Goal: Contribute content: Contribute content

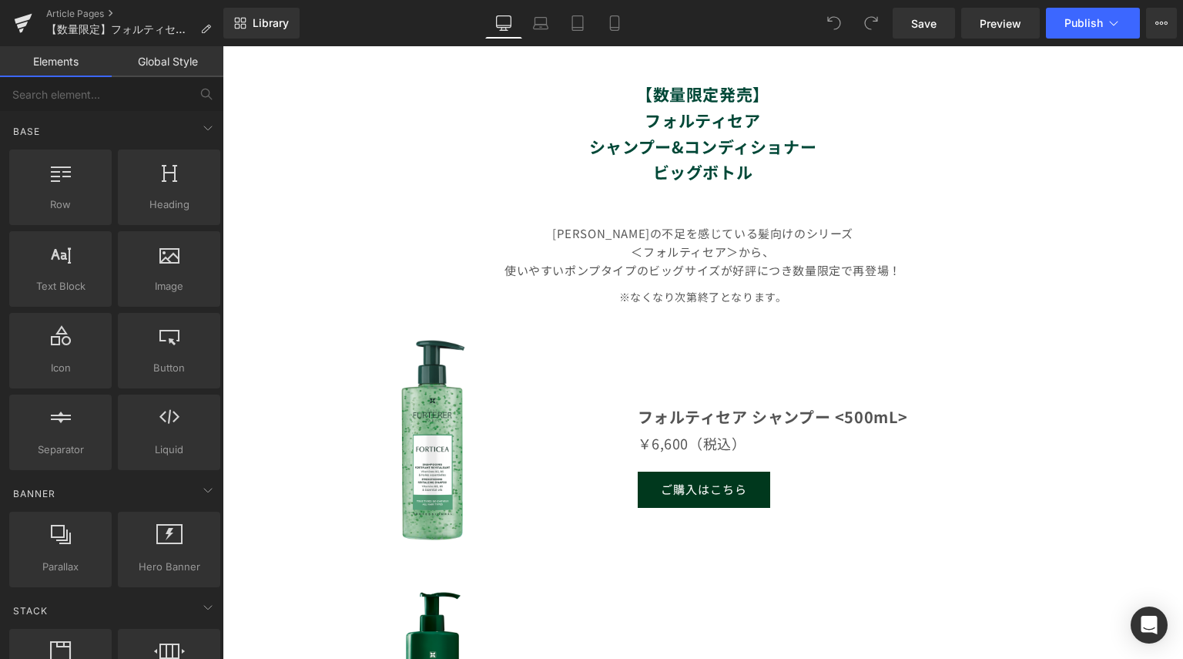
scroll to position [847, 0]
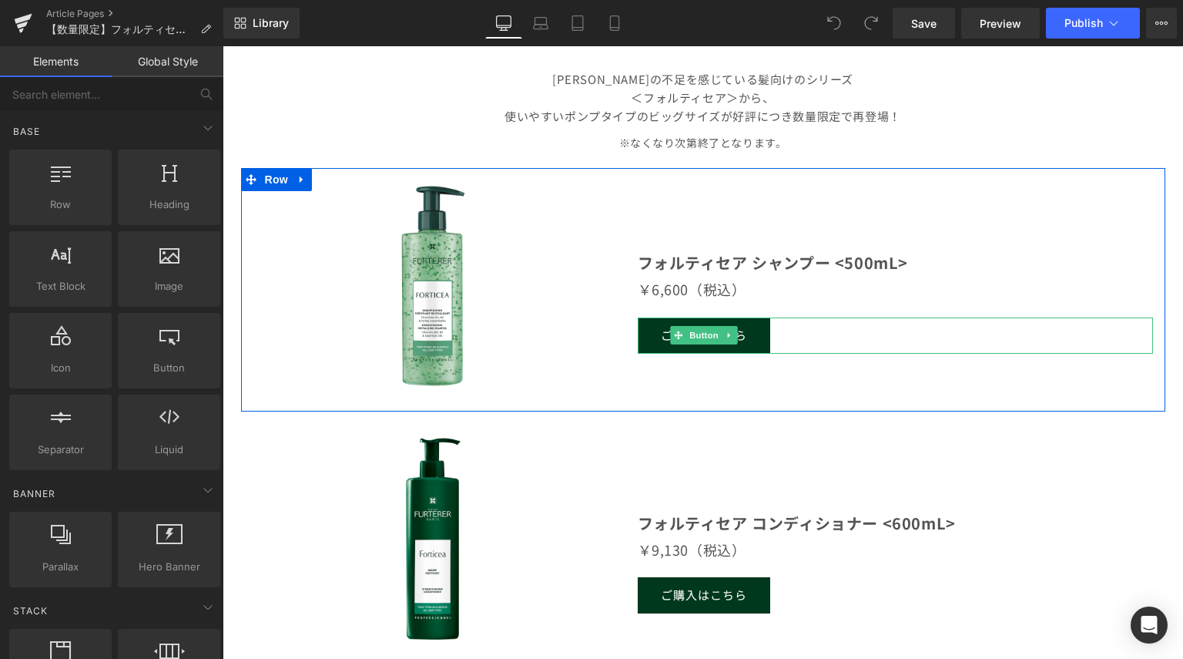
click at [741, 338] on link "ご購入はこちら" at bounding box center [704, 335] width 133 height 36
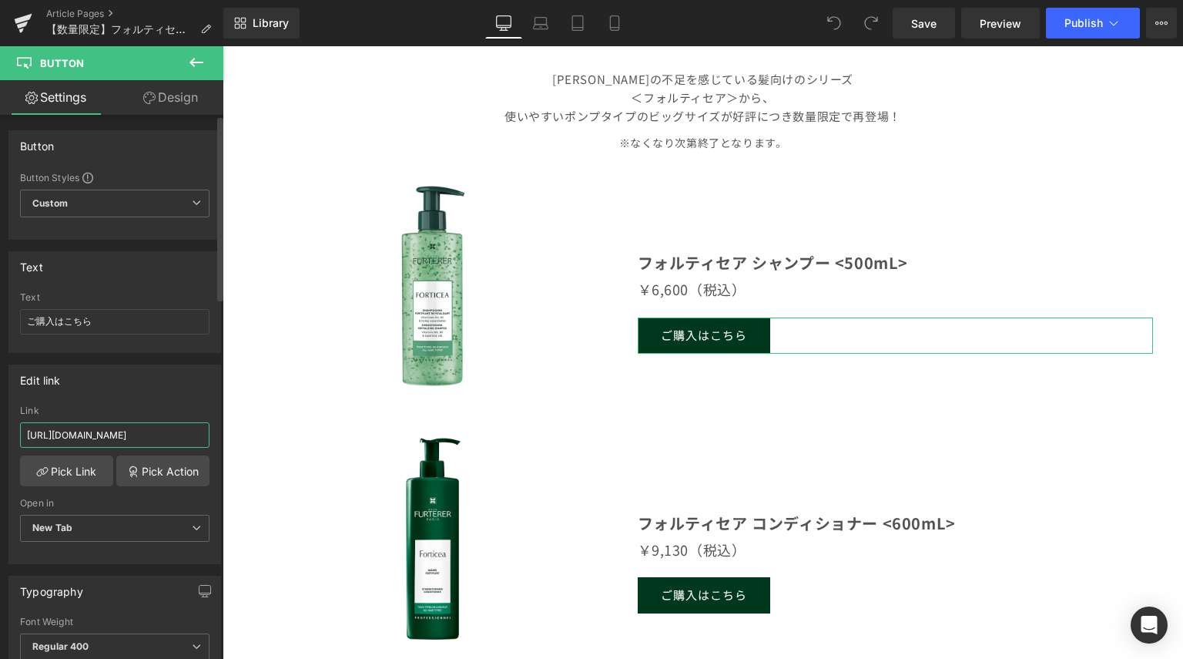
click at [112, 439] on input "https://renefurterer.jp/products/triphasic-shampoo?variant=43497760161843" at bounding box center [115, 434] width 190 height 25
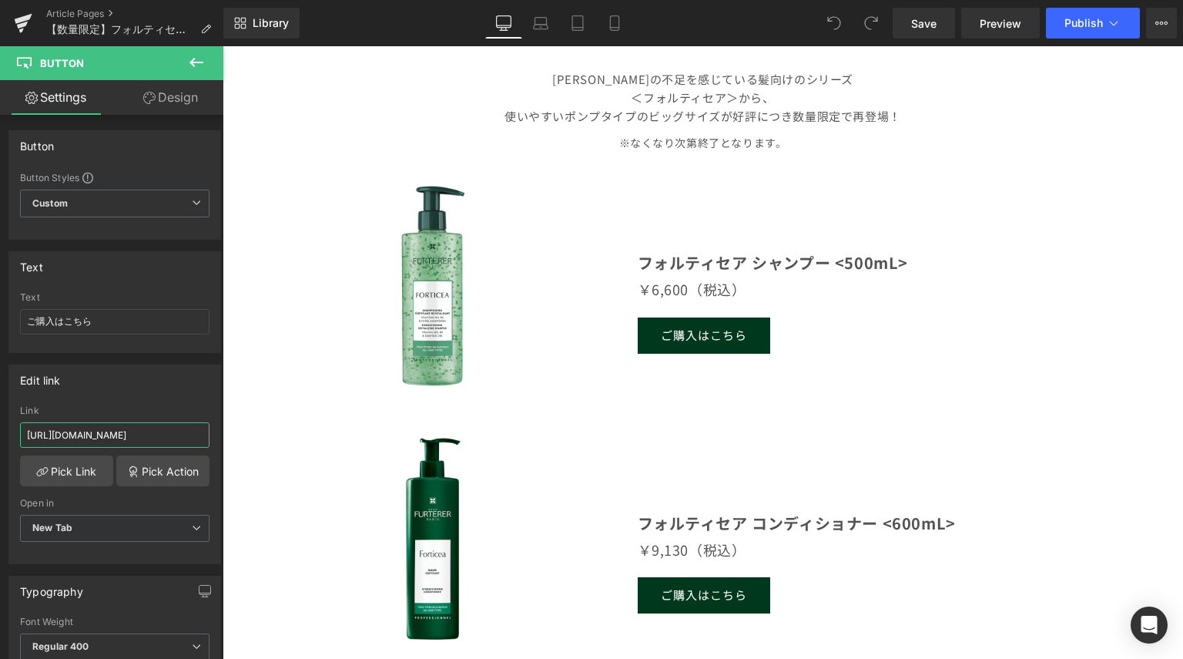
scroll to position [0, 169]
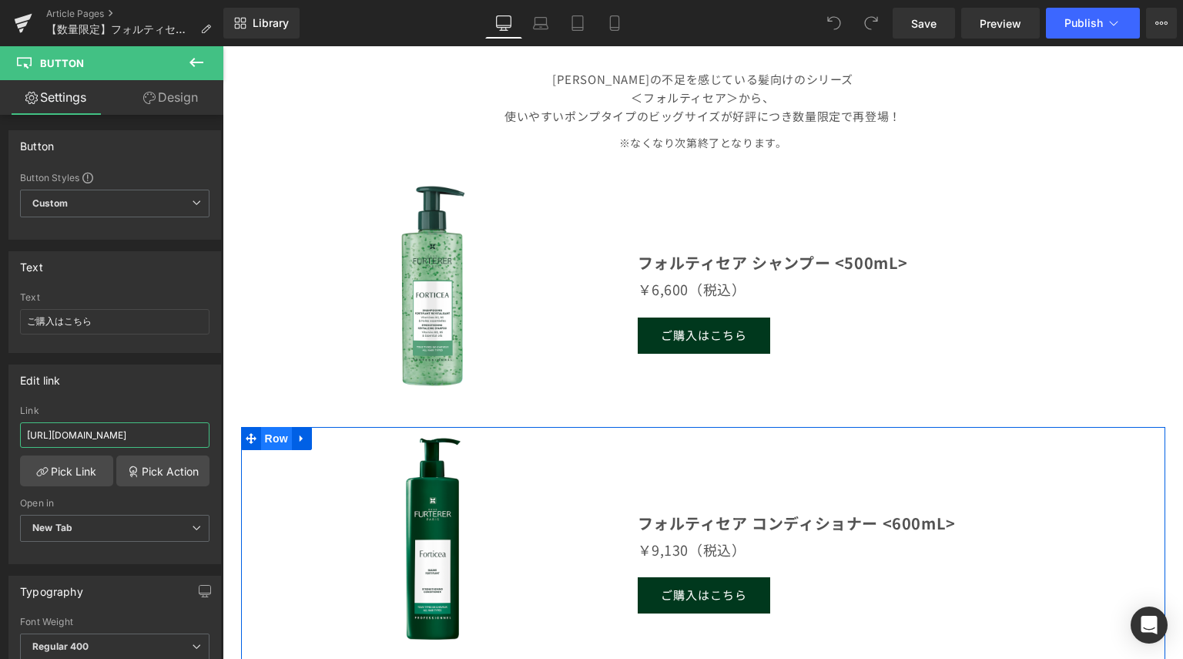
drag, startPoint x: 243, startPoint y: 477, endPoint x: 264, endPoint y: 445, distance: 38.5
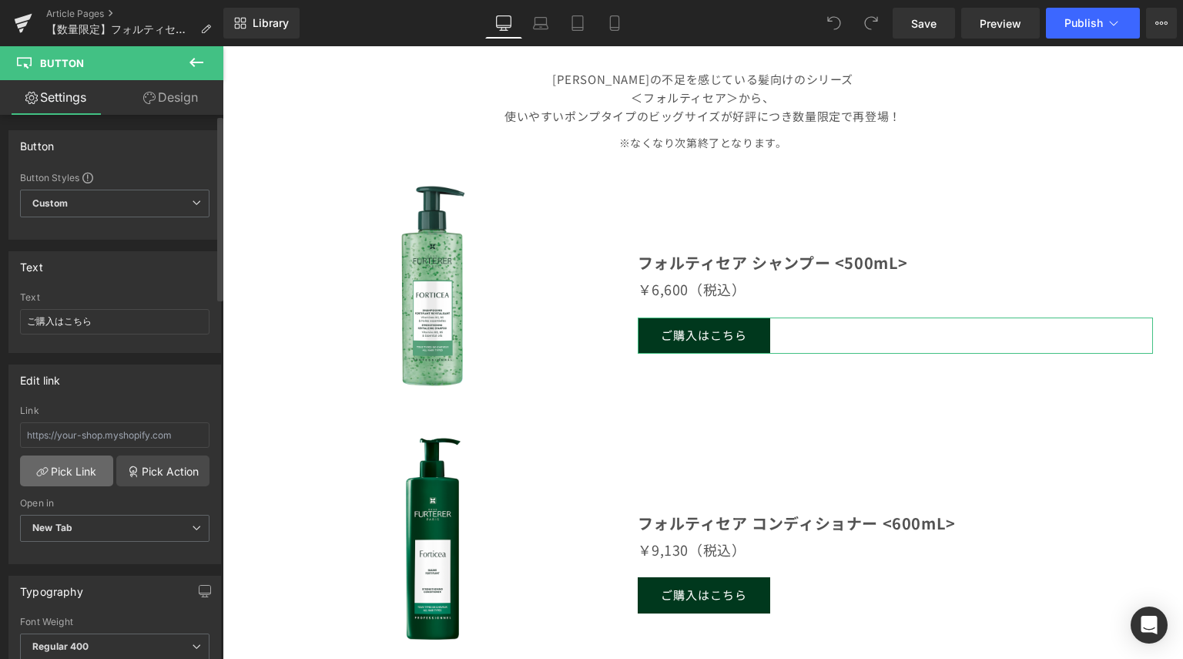
click at [62, 474] on link "Pick Link" at bounding box center [66, 470] width 93 height 31
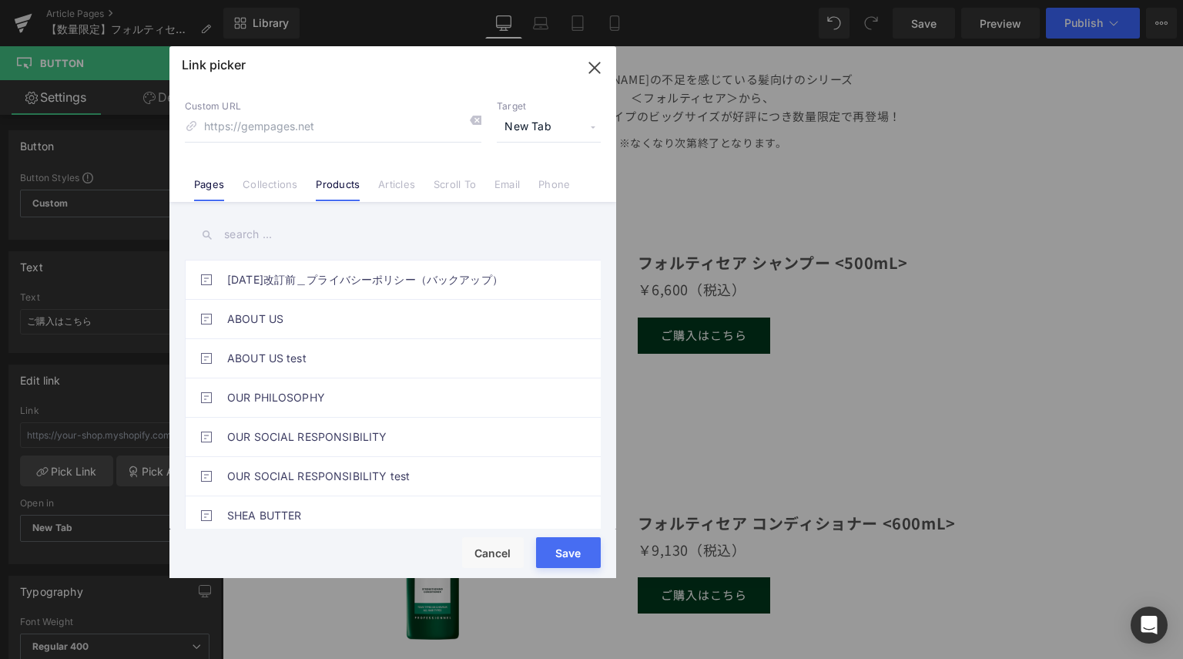
click at [341, 196] on link "Products" at bounding box center [338, 189] width 44 height 23
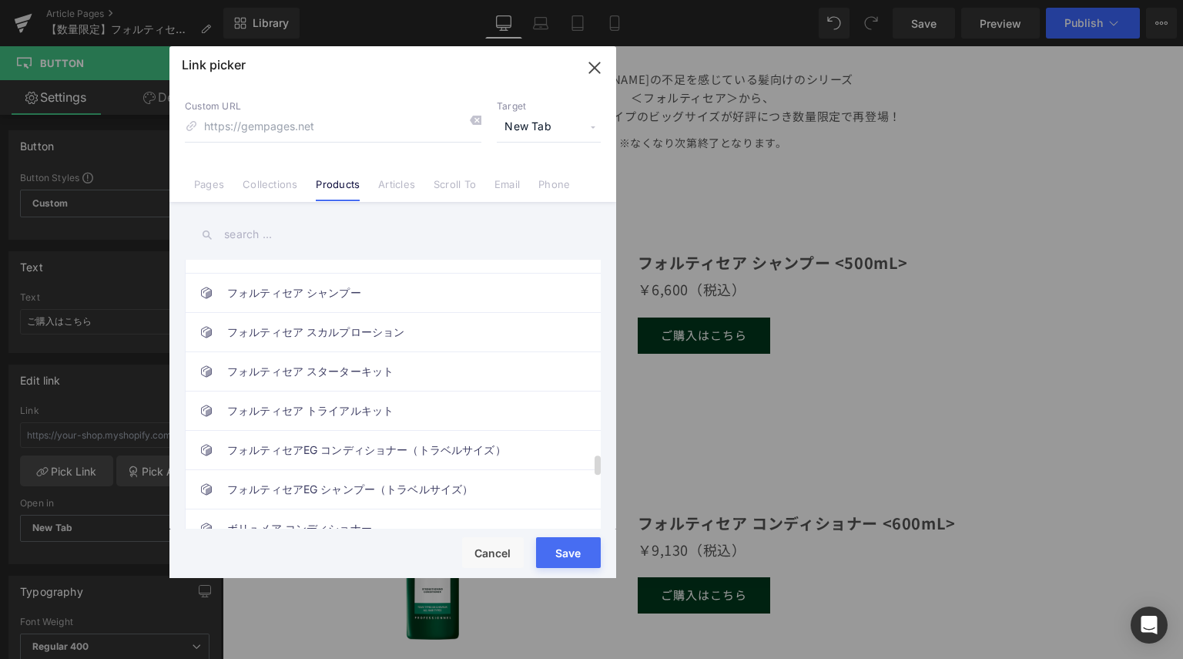
scroll to position [2542, 0]
click at [342, 367] on link "フォルティセア シャンプー" at bounding box center [396, 370] width 339 height 39
type input "/products/forticea-shampoo"
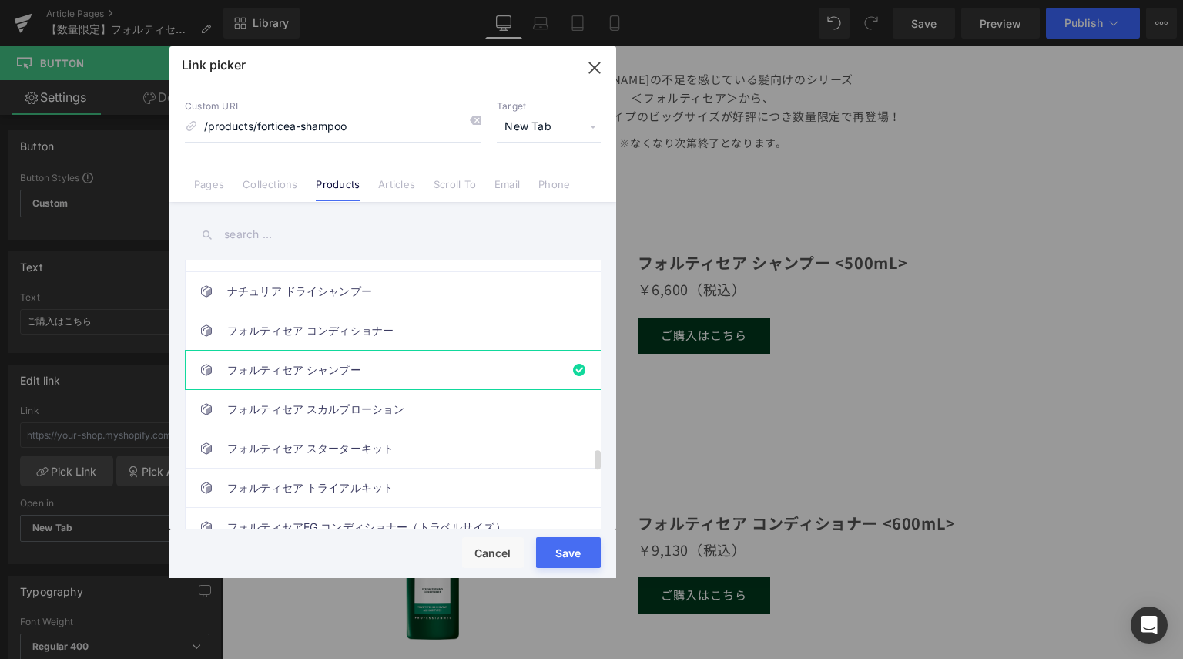
click at [342, 367] on link "フォルティセア シャンプー" at bounding box center [396, 370] width 339 height 39
click at [502, 548] on button "Cancel" at bounding box center [493, 552] width 62 height 31
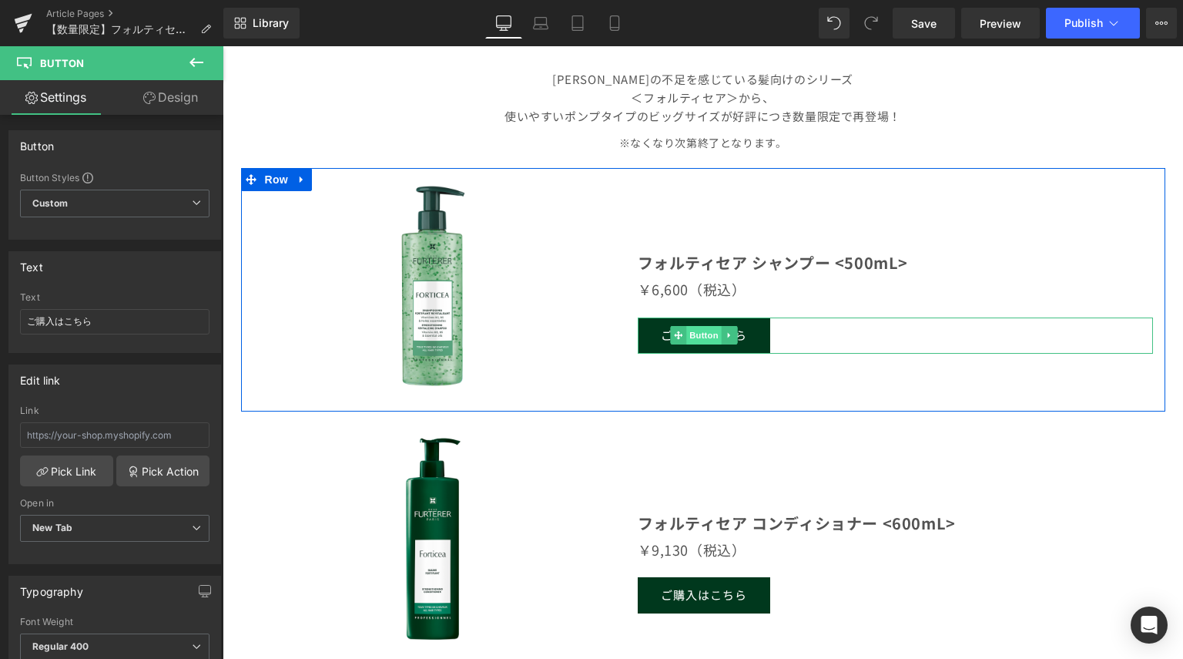
click at [686, 335] on span "Button" at bounding box center [703, 335] width 35 height 18
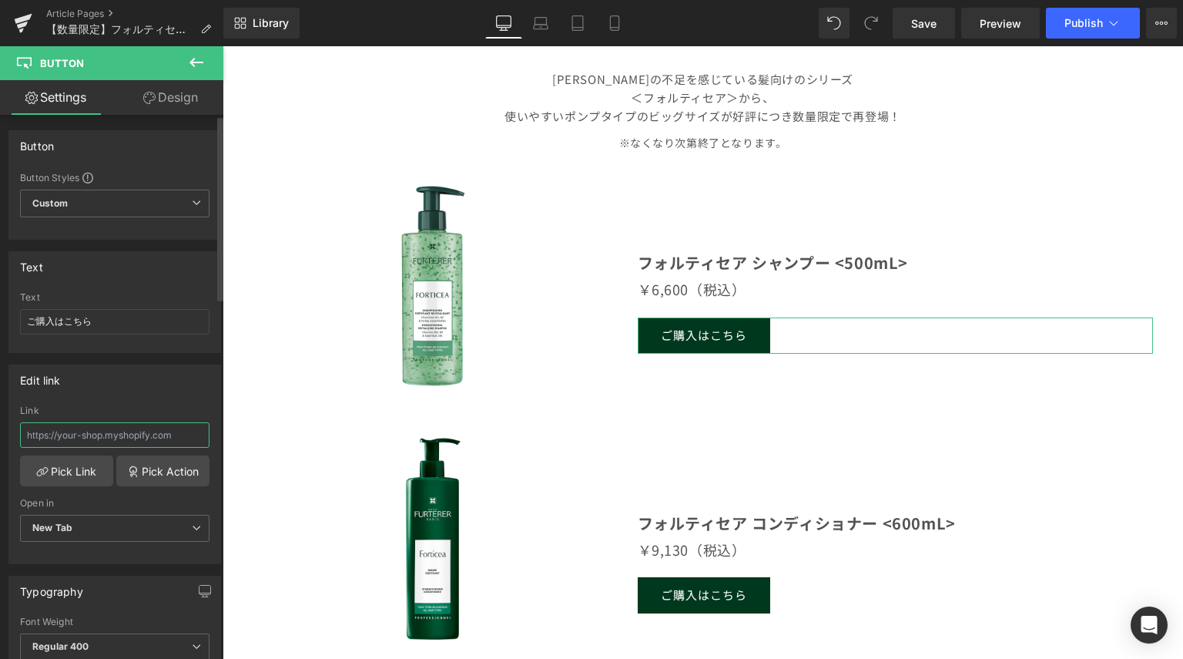
click at [76, 431] on input "text" at bounding box center [115, 434] width 190 height 25
paste input "https://renefurterer.jp/products/forticea-shampoo?variant=43671309353011"
type input "https://renefurterer.jp/products/forticea-shampoo?variant=43671309353011"
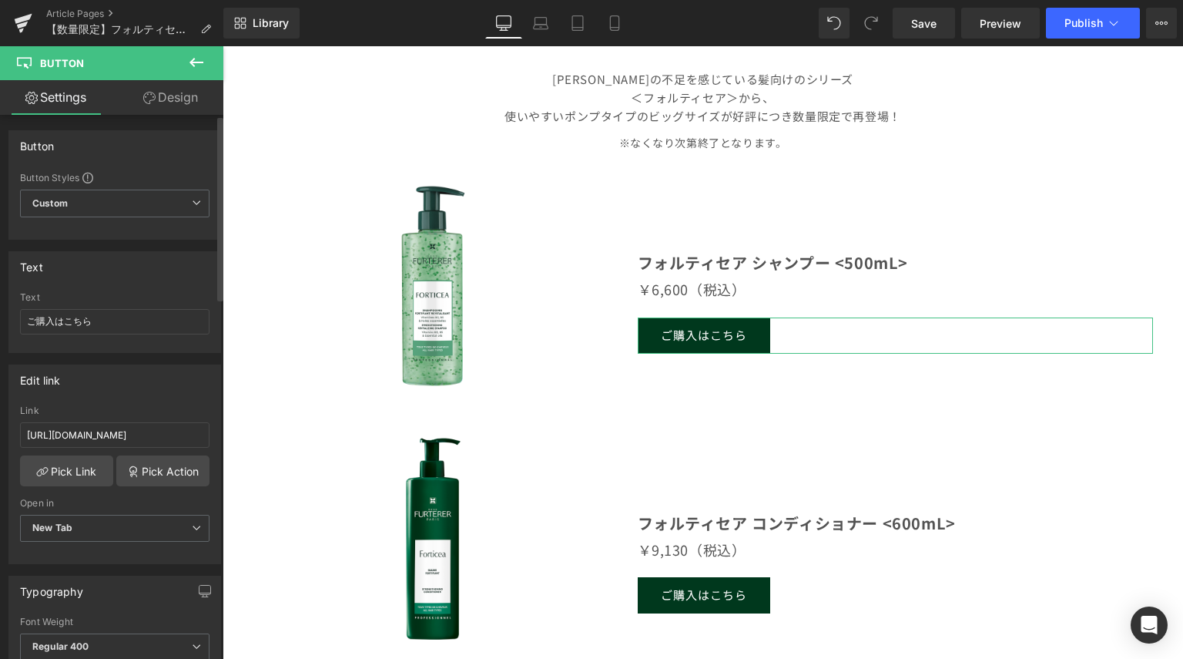
click at [152, 381] on div "Edit link" at bounding box center [114, 379] width 211 height 29
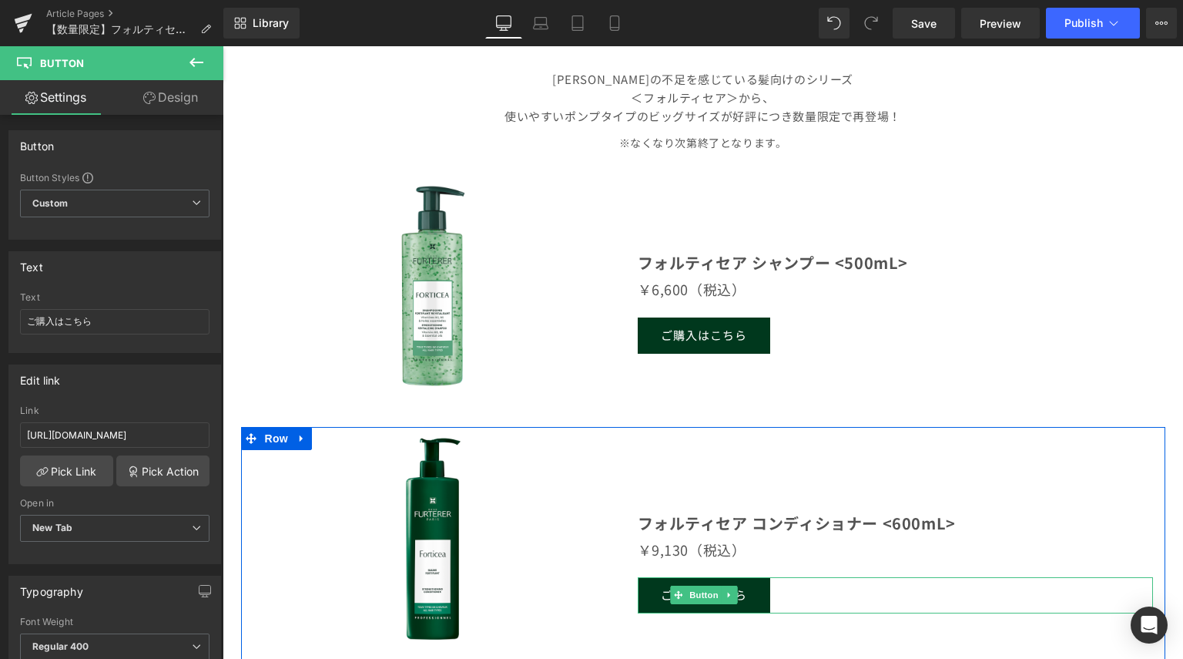
click at [645, 595] on link "ご購入はこちら" at bounding box center [704, 595] width 133 height 36
click at [674, 599] on icon at bounding box center [678, 594] width 8 height 9
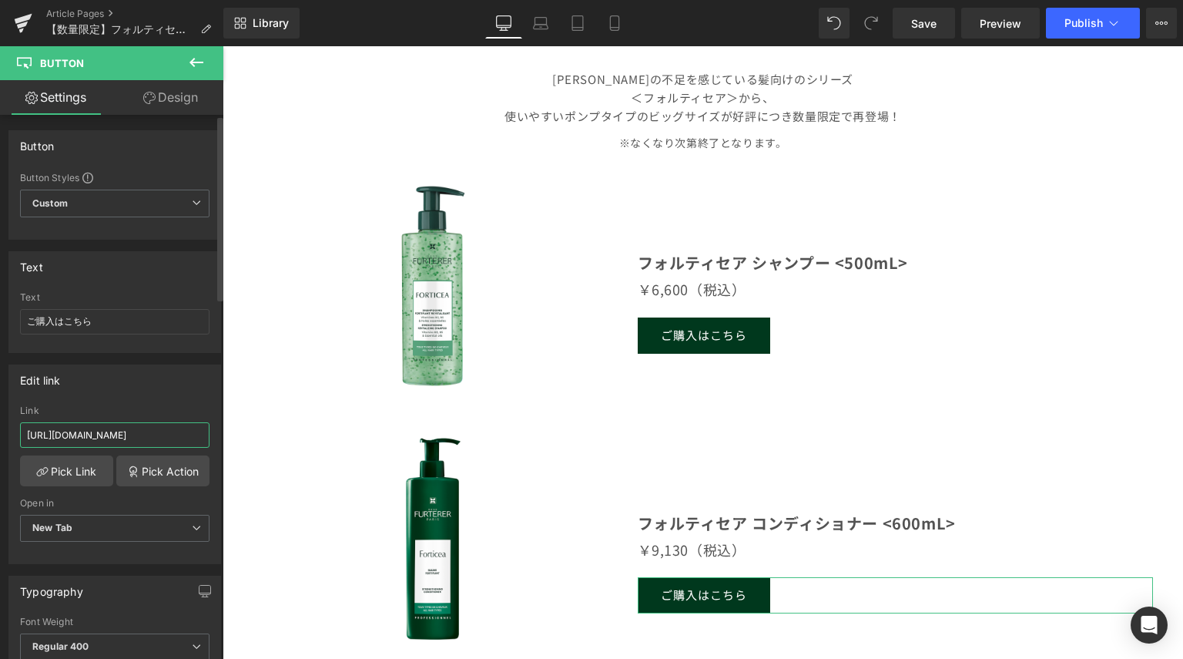
click at [161, 437] on input "https://renefurterer.jp/products/triphasic-conditioner?variant=43497779822643" at bounding box center [115, 434] width 190 height 25
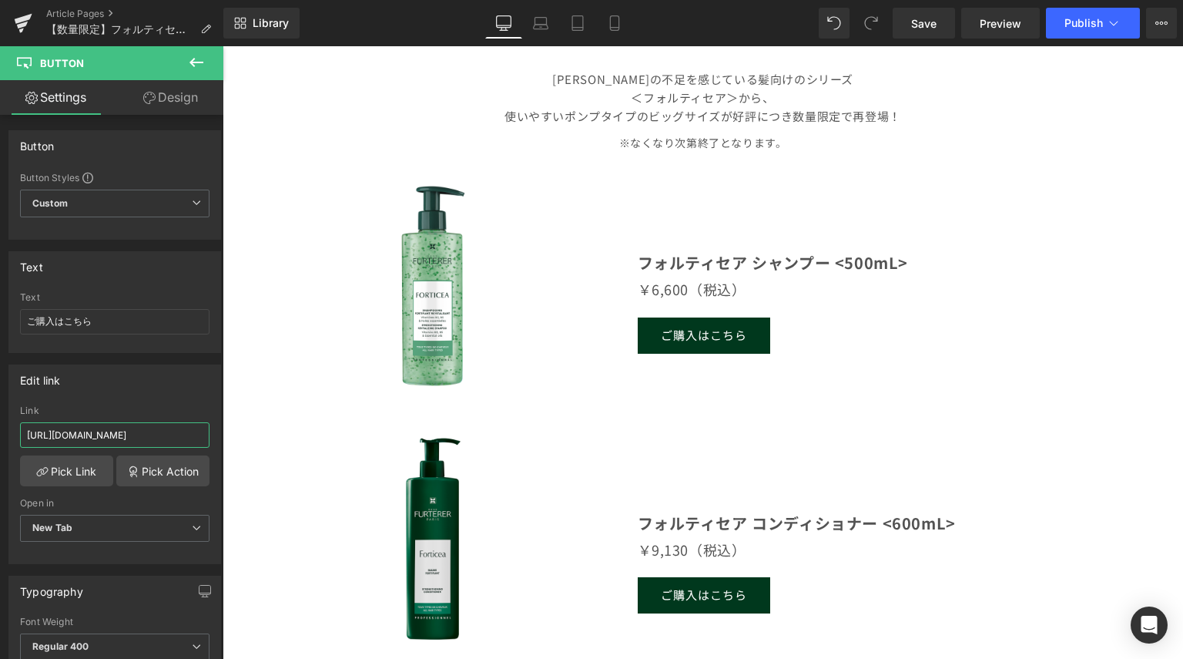
scroll to position [0, 181]
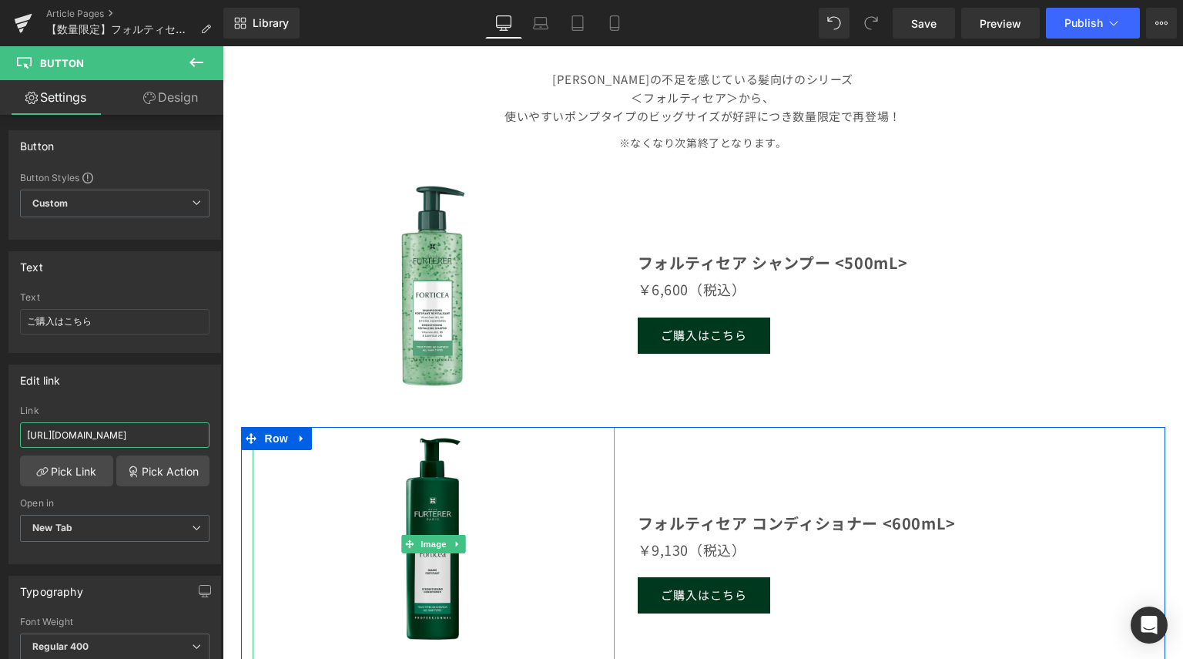
drag, startPoint x: 246, startPoint y: 483, endPoint x: 530, endPoint y: 505, distance: 285.1
paste input "https://renefurterer.jp/products/forticea-conditioner?variant=43671313743923"
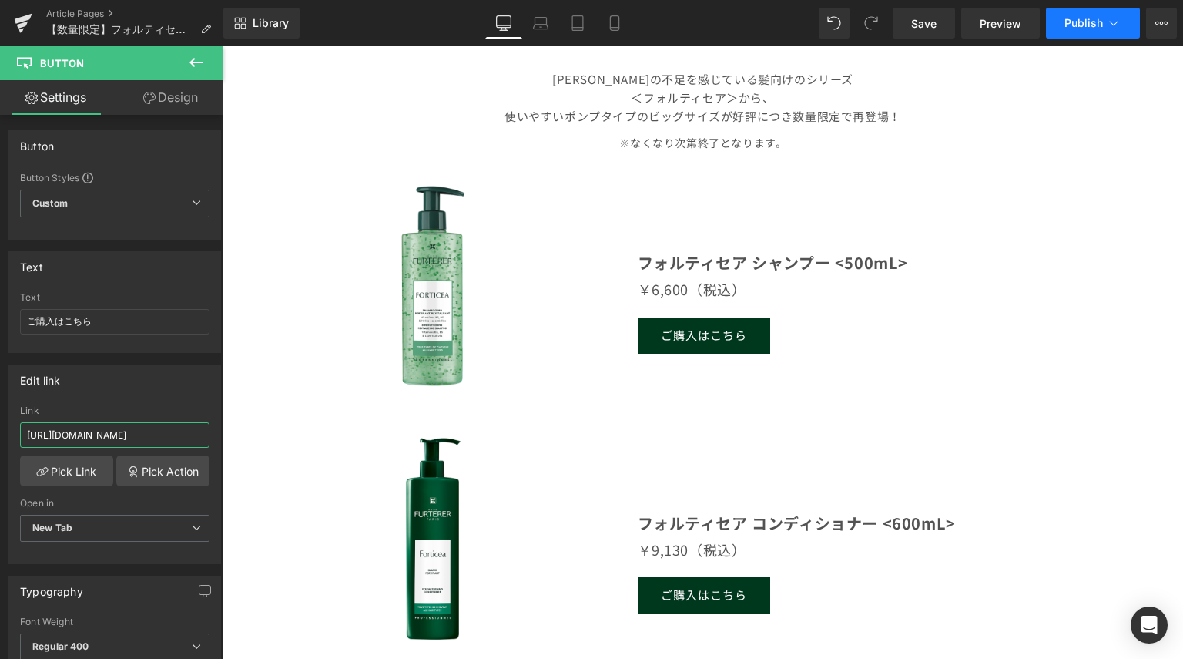
type input "https://renefurterer.jp/products/forticea-conditioner?variant=43671313743923"
click at [1128, 35] on button "Publish" at bounding box center [1093, 23] width 94 height 31
click at [919, 25] on span "Save" at bounding box center [923, 23] width 25 height 16
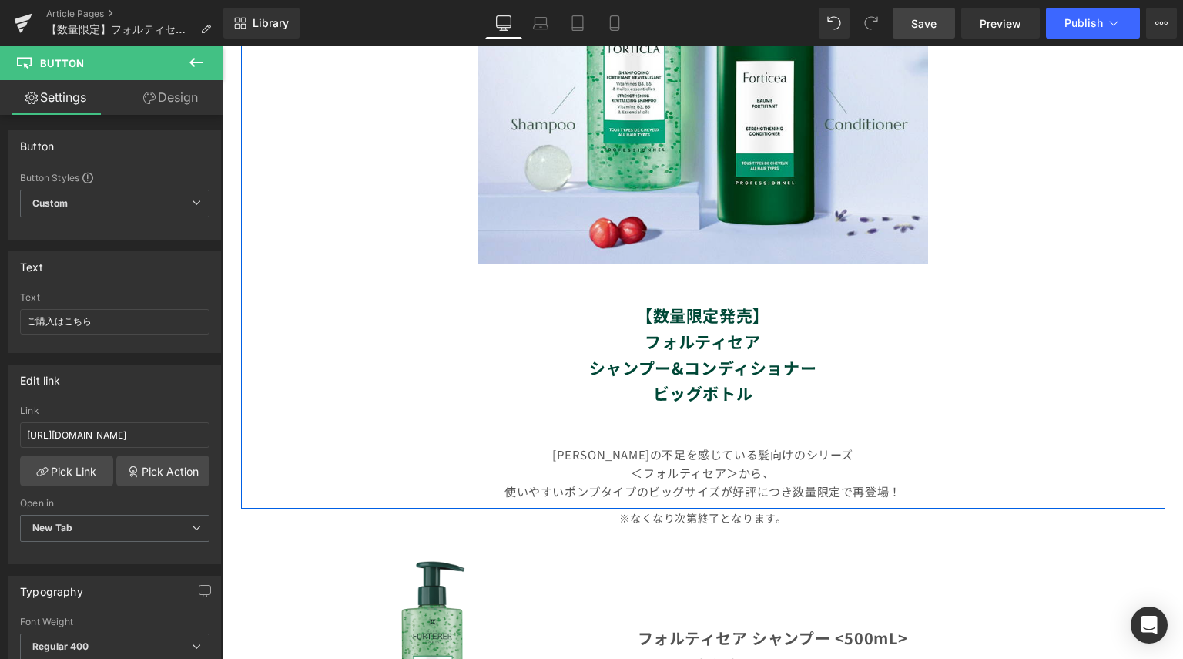
scroll to position [539, 0]
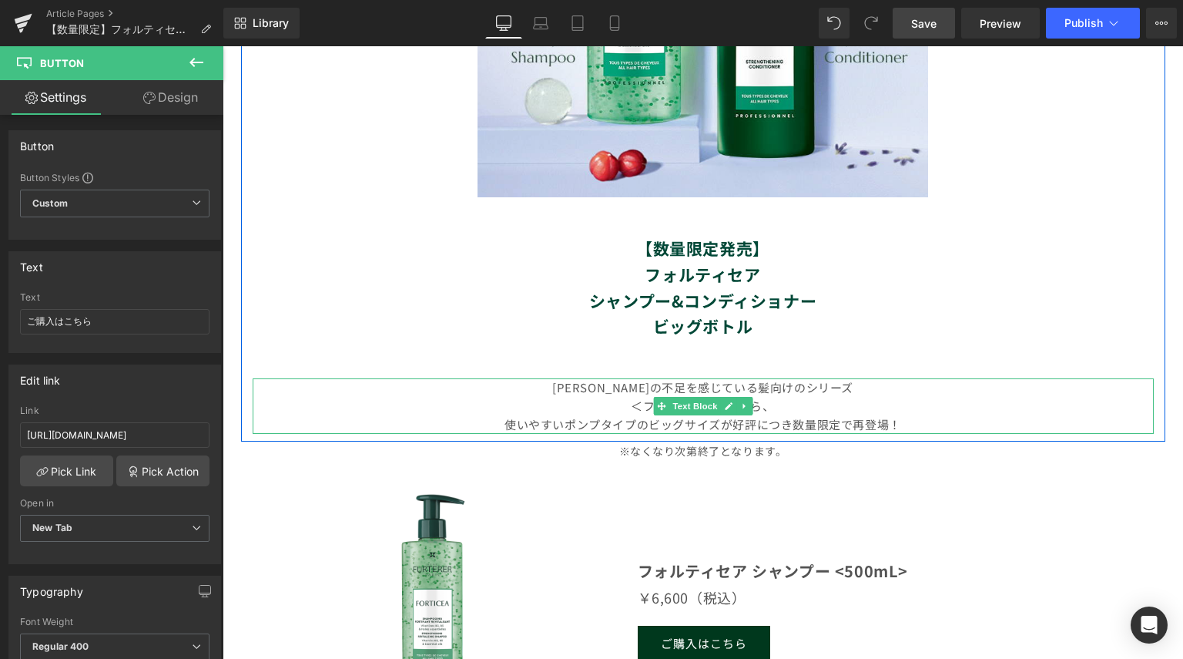
click at [801, 421] on p "使いやすいポンプタイプのビッグサイズが好評につき数量限定で再登場！" at bounding box center [703, 424] width 901 height 18
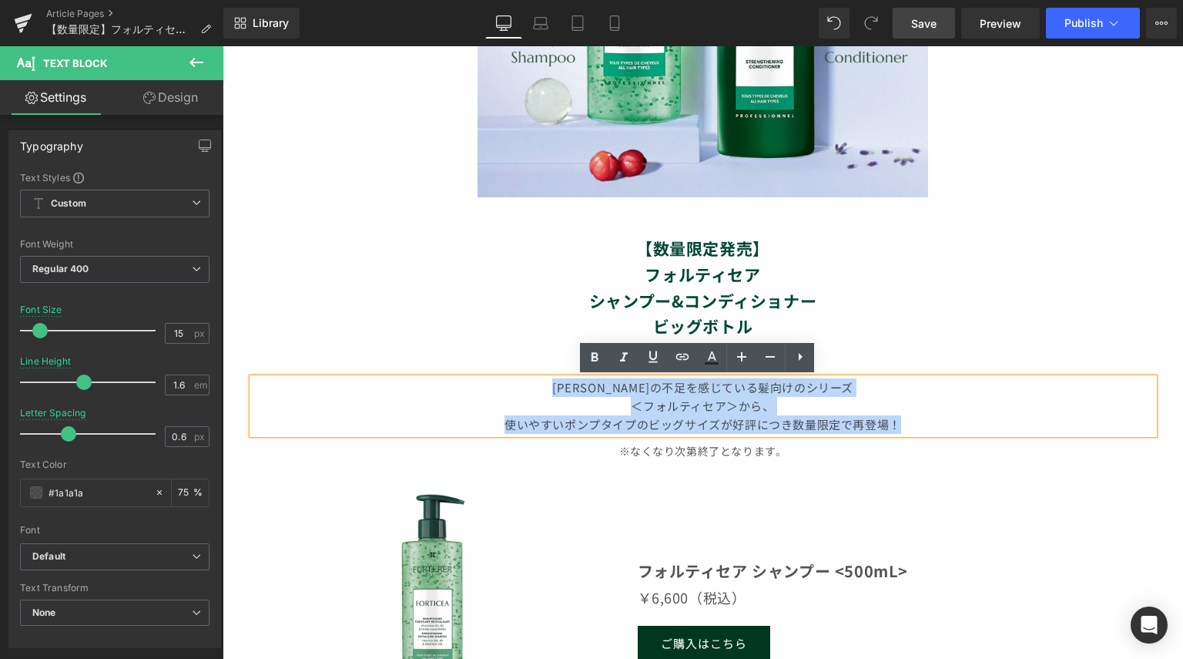
drag, startPoint x: 912, startPoint y: 427, endPoint x: 562, endPoint y: 385, distance: 353.0
click at [562, 385] on div "ハリ・コシの不足を感じている髪向けのシリーズ ＜フォルティセア＞から、 使いやすいポンプタイプのビッグサイズが好評につき数量限定で再登場！" at bounding box center [703, 405] width 901 height 55
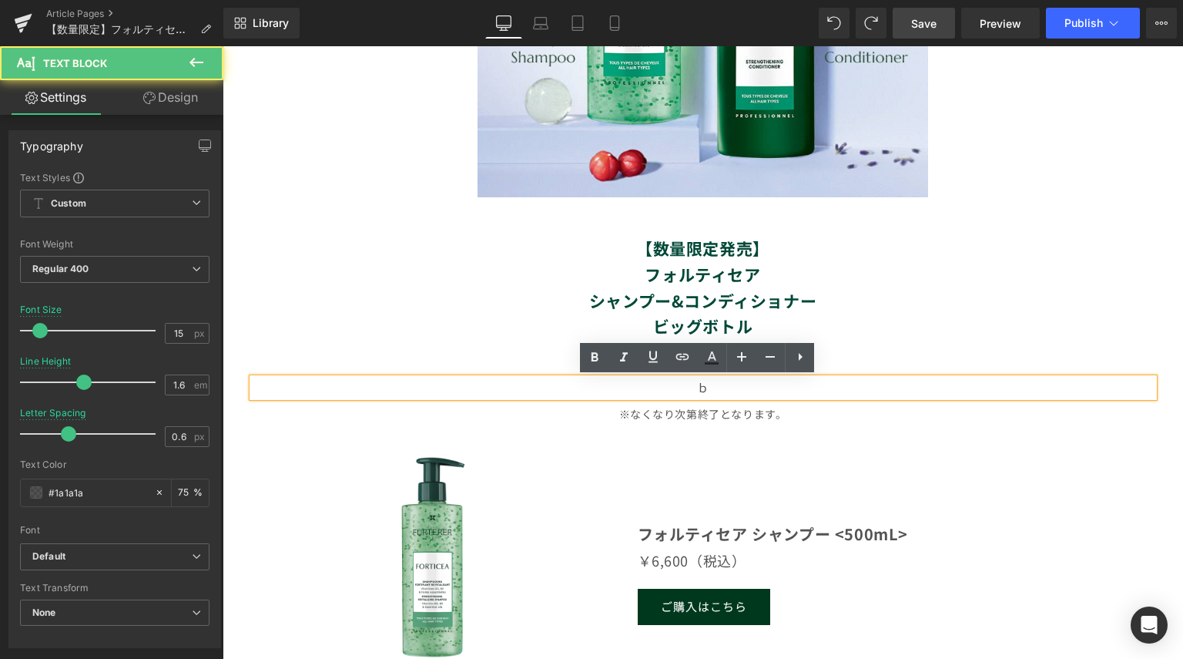
click at [723, 385] on p "ｂ" at bounding box center [703, 387] width 901 height 18
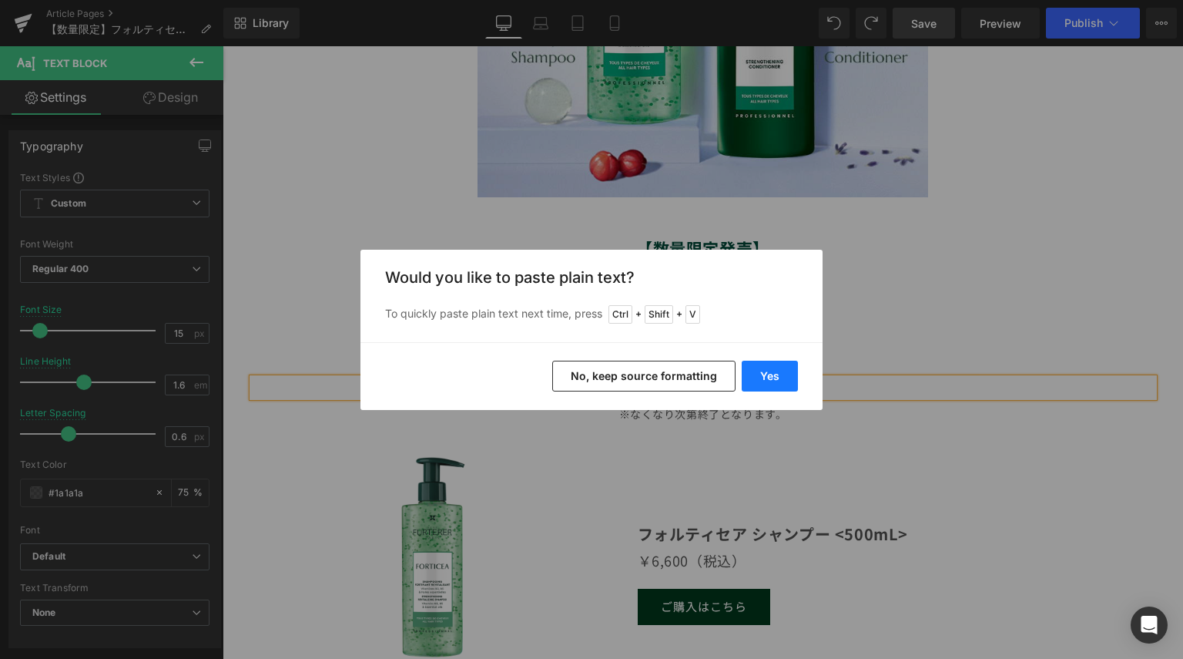
click at [770, 381] on button "Yes" at bounding box center [770, 376] width 56 height 31
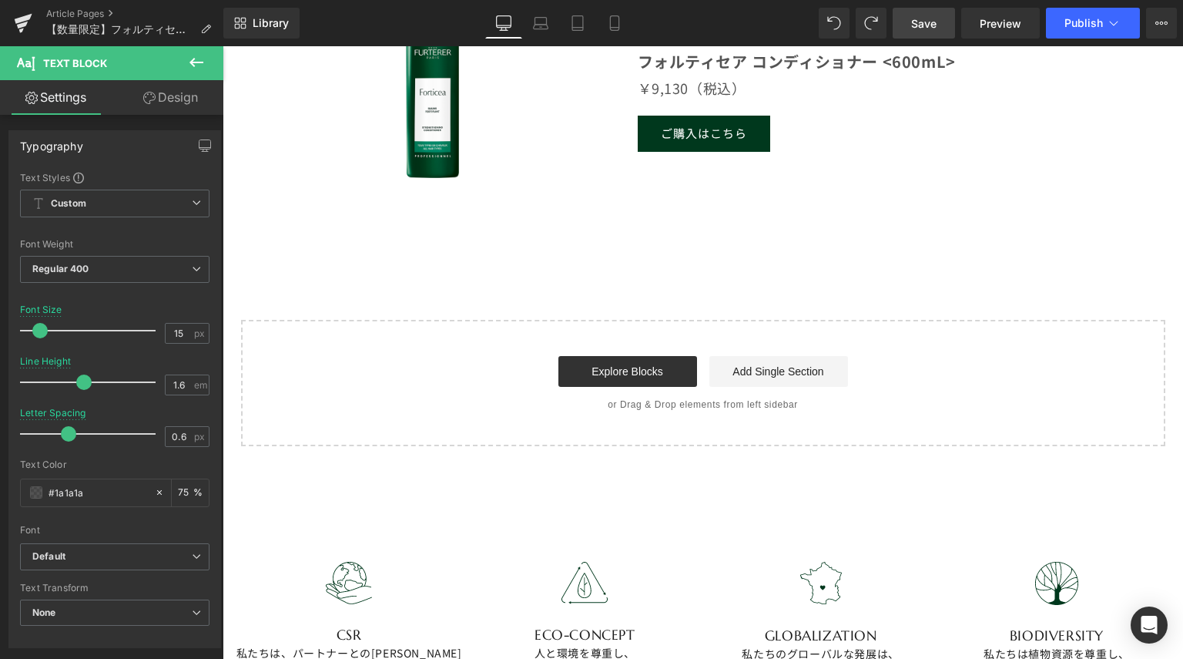
scroll to position [1310, 0]
click at [934, 29] on span "Save" at bounding box center [923, 23] width 25 height 16
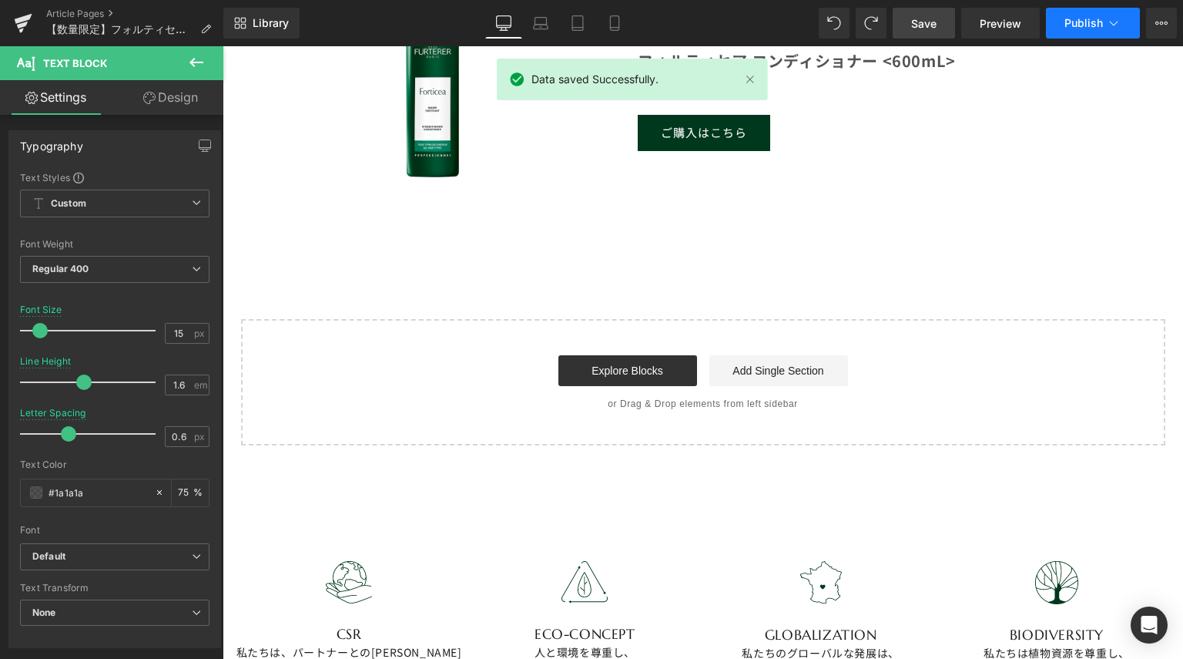
click at [1122, 25] on button "Publish" at bounding box center [1093, 23] width 94 height 31
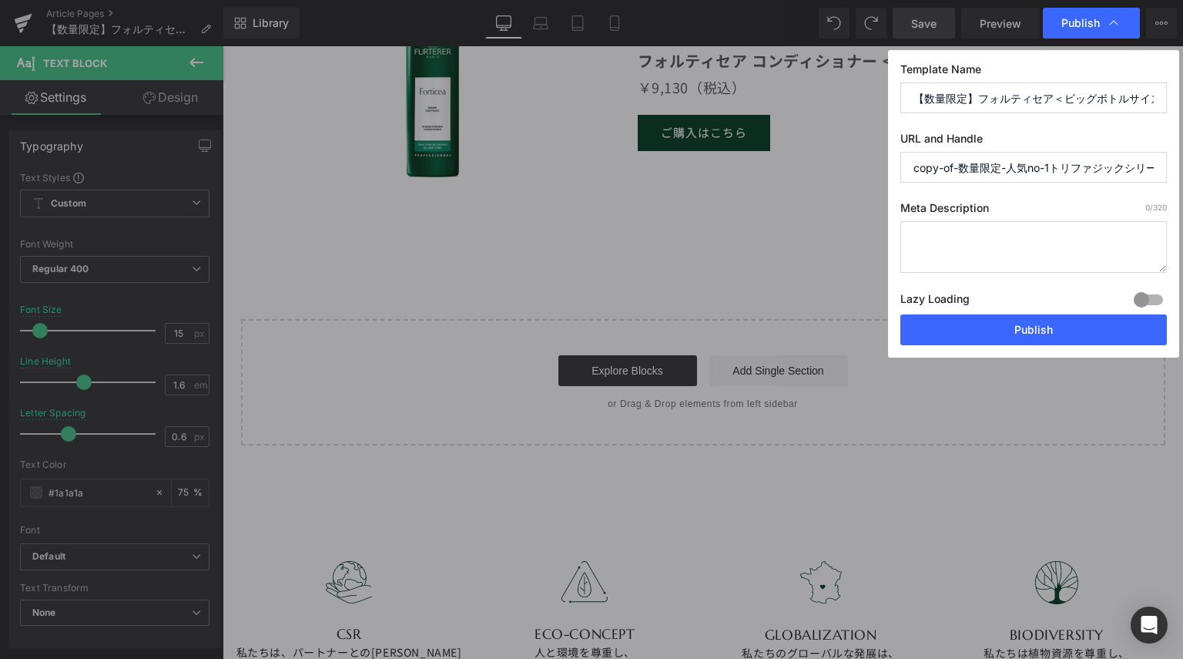
scroll to position [0, 133]
drag, startPoint x: 912, startPoint y: 166, endPoint x: 1183, endPoint y: 211, distance: 274.2
click at [1183, 211] on div "Publish Template Name 【数量限定】フォルティセア＜ビッグボトルサイズ＞のシャンプー＆コンディショナー が再登場！ URL and Han…" at bounding box center [591, 329] width 1183 height 659
type input "２"
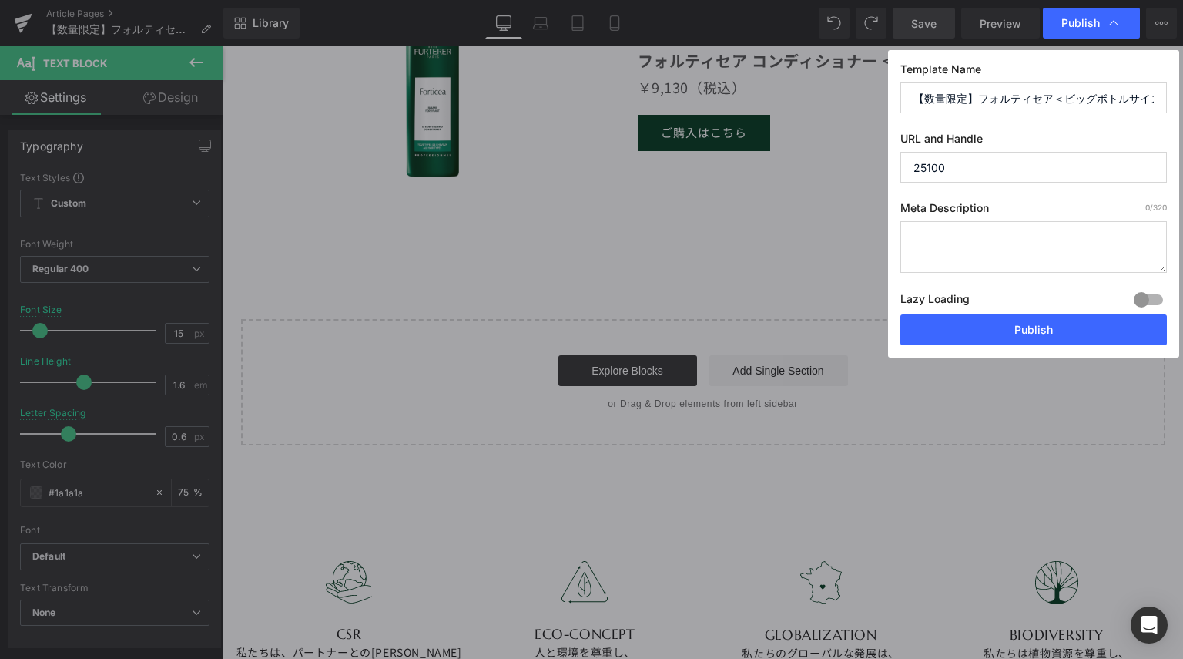
type input "251009"
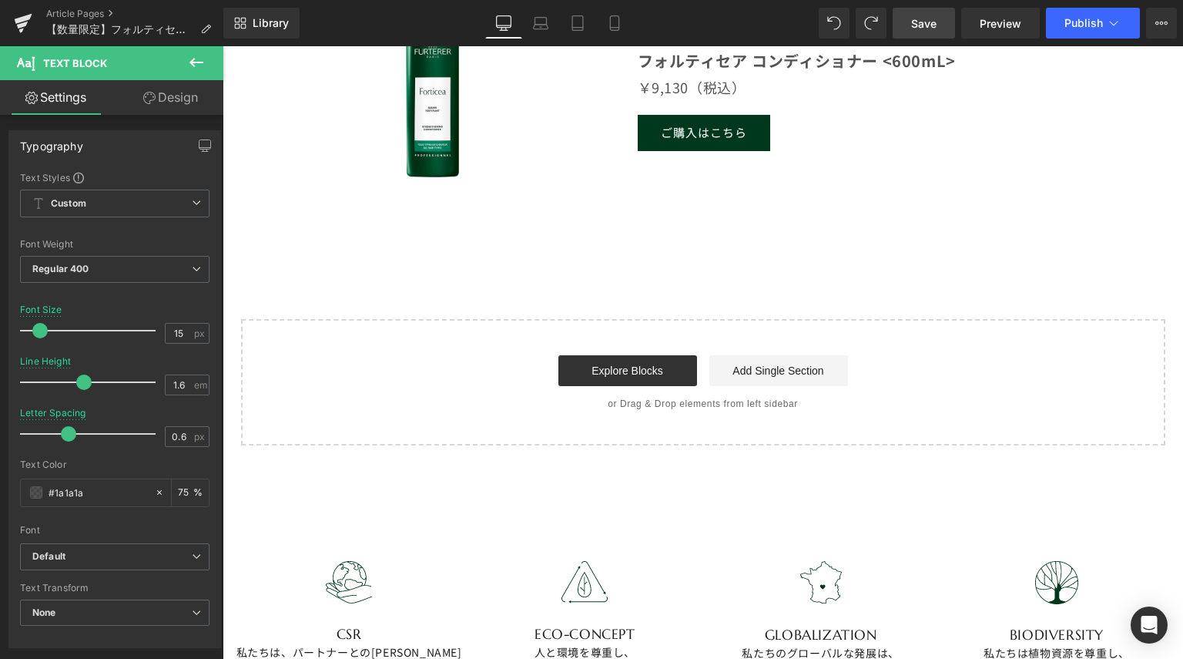
click at [912, 23] on span "Save" at bounding box center [923, 23] width 25 height 16
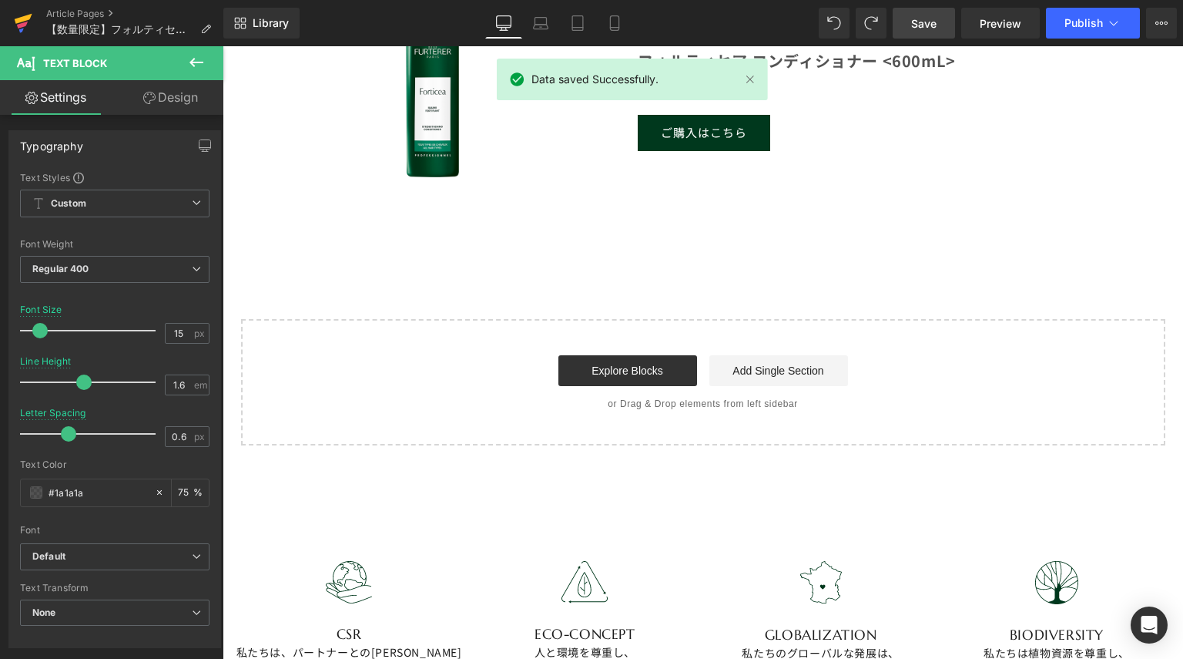
click at [22, 19] on icon at bounding box center [24, 19] width 18 height 10
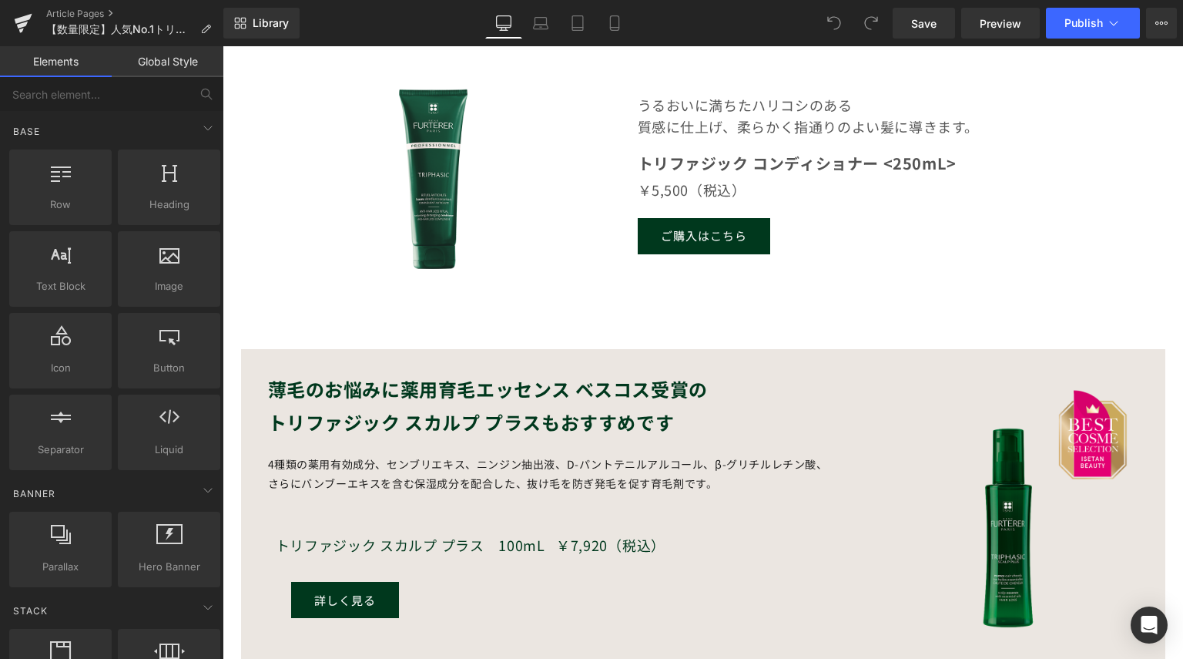
scroll to position [1310, 0]
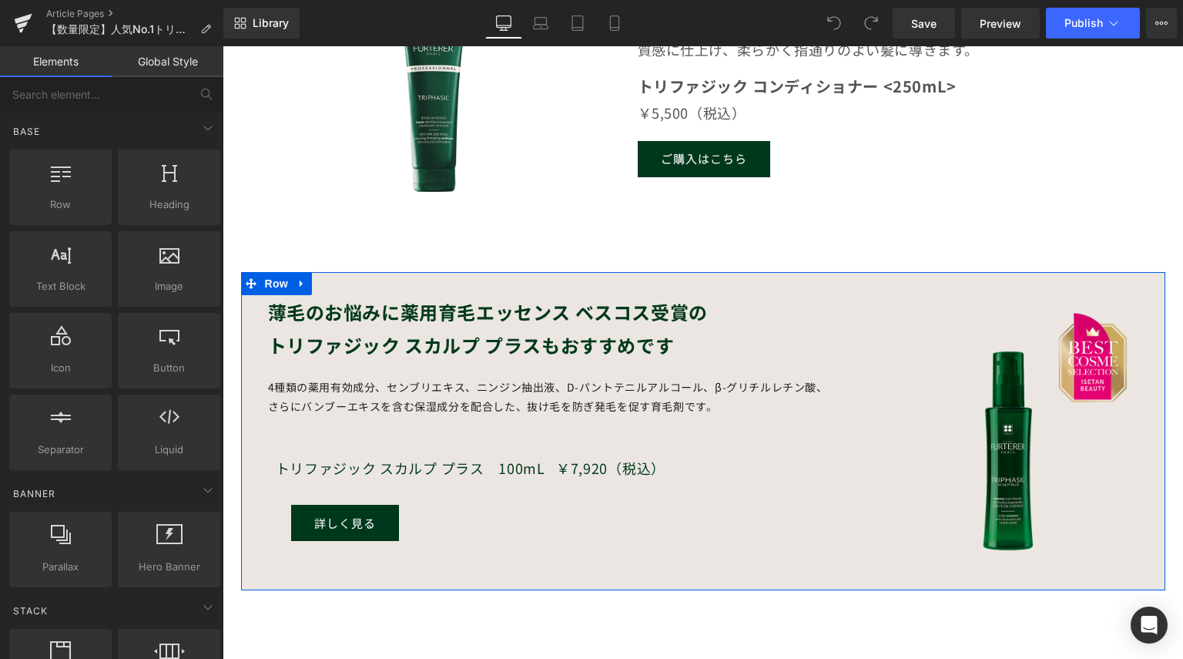
click at [857, 491] on div "Image" at bounding box center [1011, 431] width 308 height 272
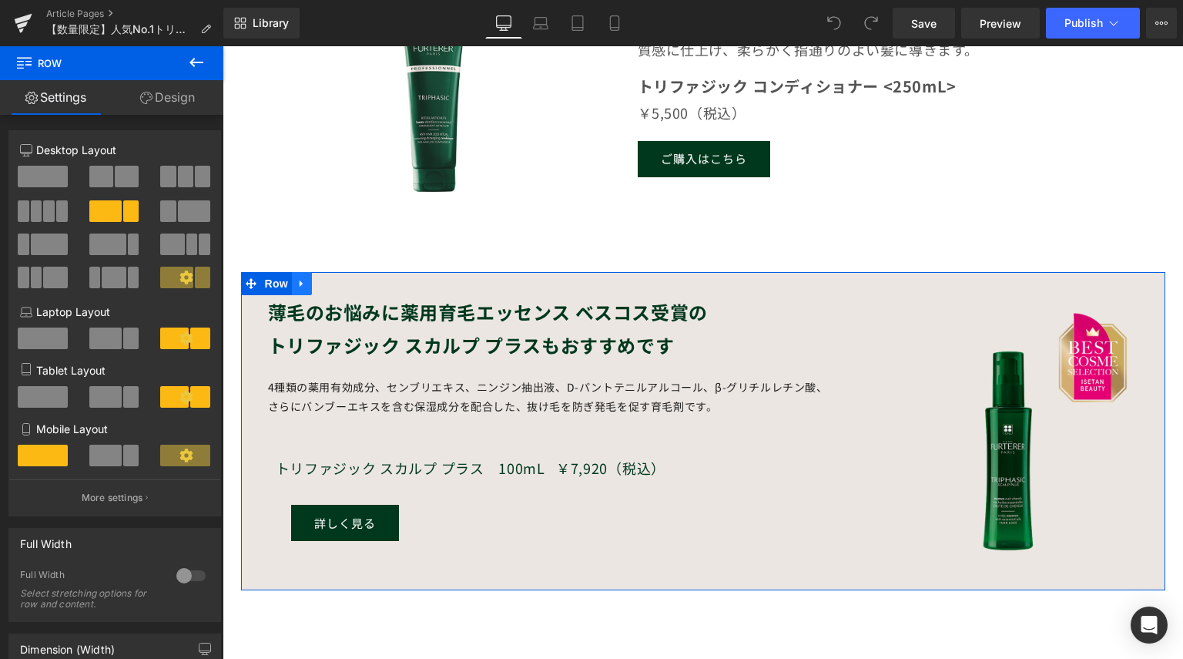
click at [300, 283] on icon at bounding box center [301, 283] width 3 height 7
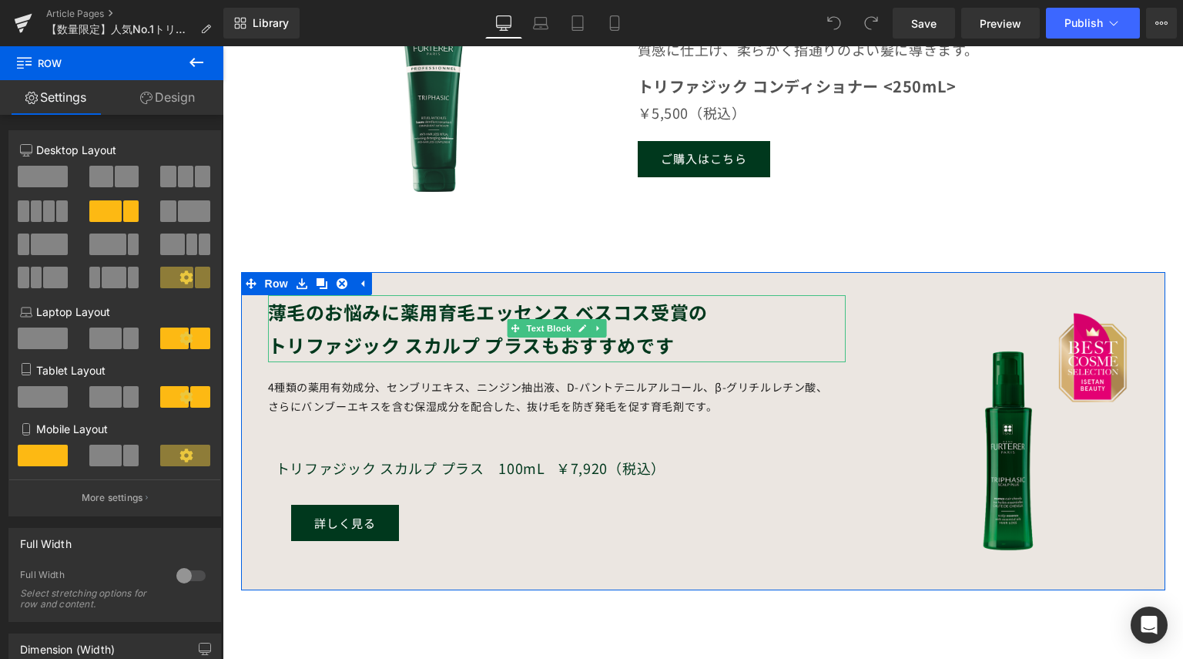
click at [528, 342] on strong "トリファジック スカルプ プラスもおすすめです" at bounding box center [471, 344] width 407 height 27
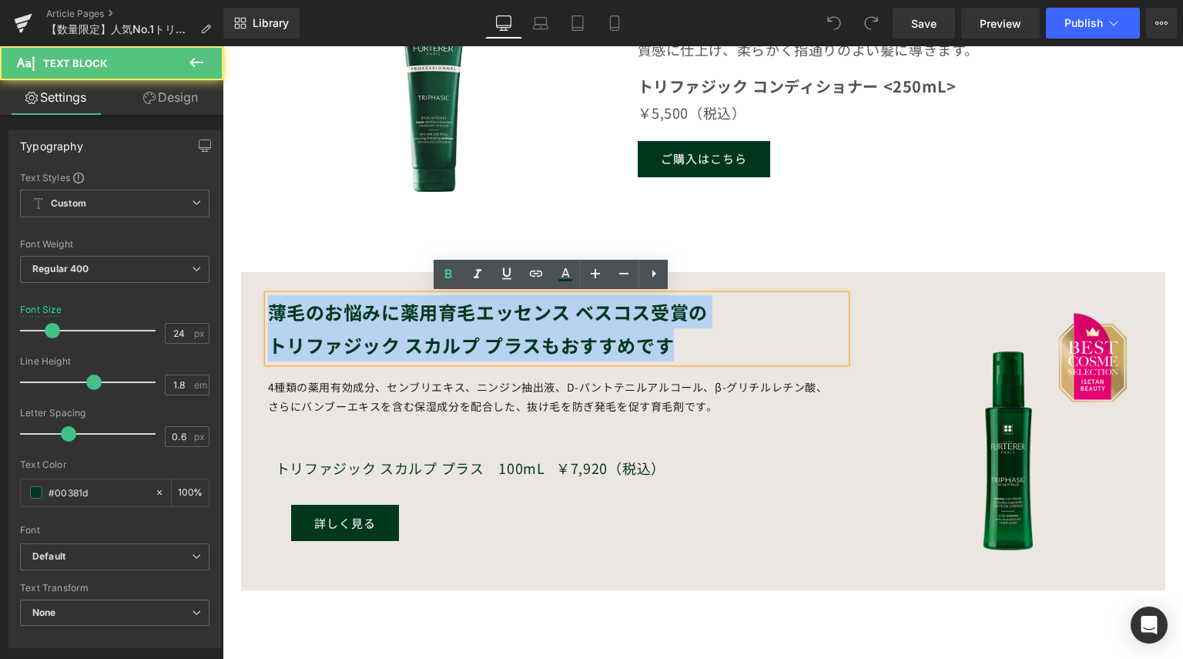
drag, startPoint x: 698, startPoint y: 350, endPoint x: 197, endPoint y: 292, distance: 504.1
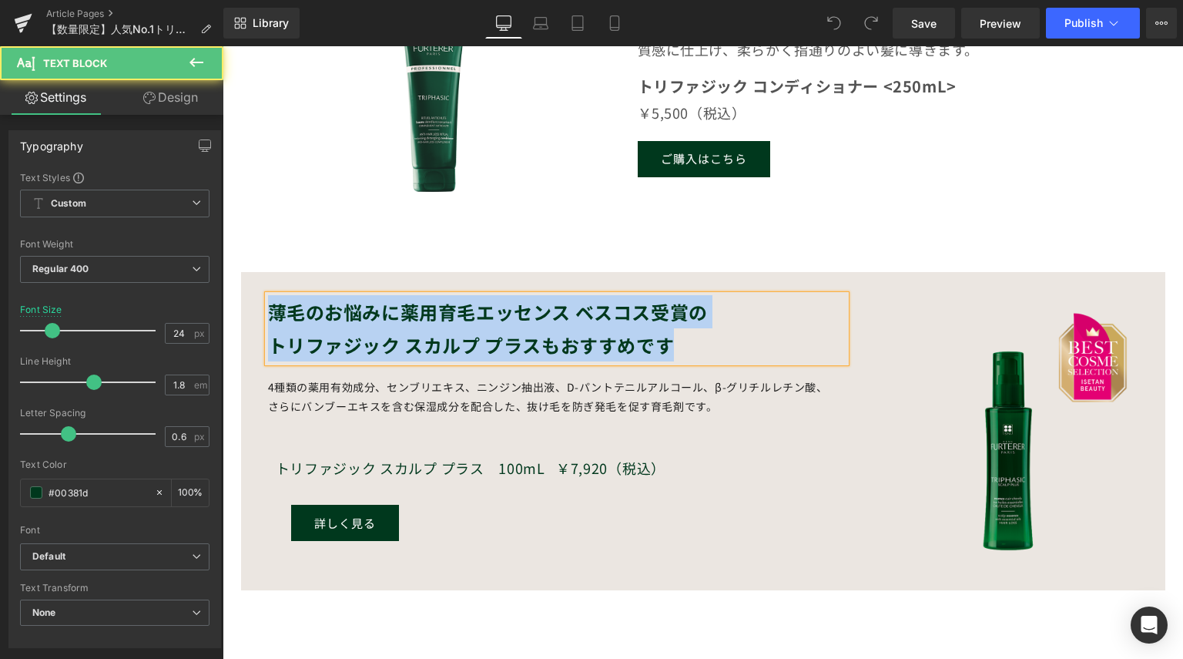
copy div "薄毛のお悩みに薬用育毛エッセンス ベスコス受賞の トリファジック スカルプ プラスもおすすめです"
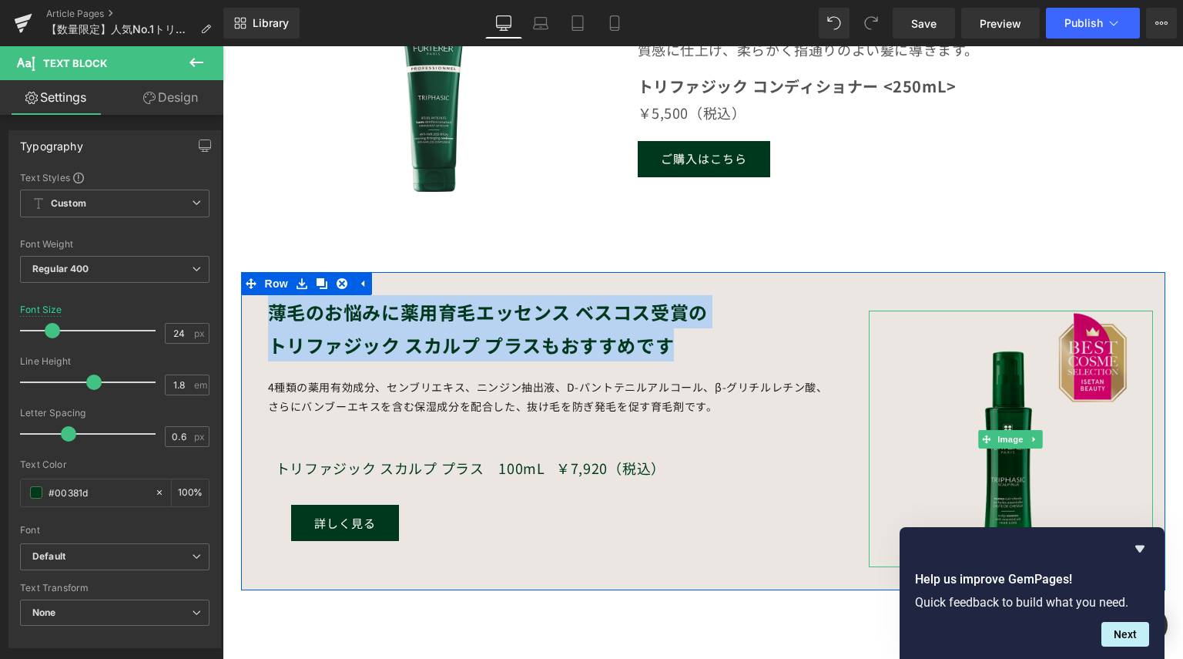
click at [894, 363] on img at bounding box center [1011, 438] width 257 height 257
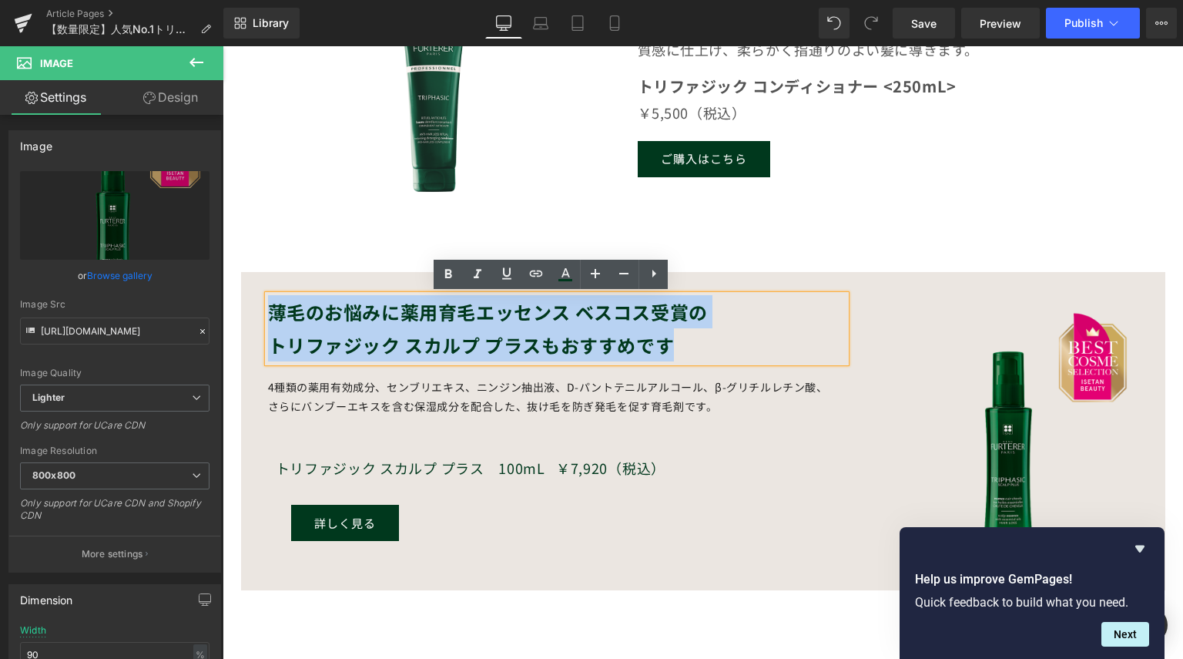
click at [736, 521] on div "詳しく見る" at bounding box center [521, 523] width 461 height 36
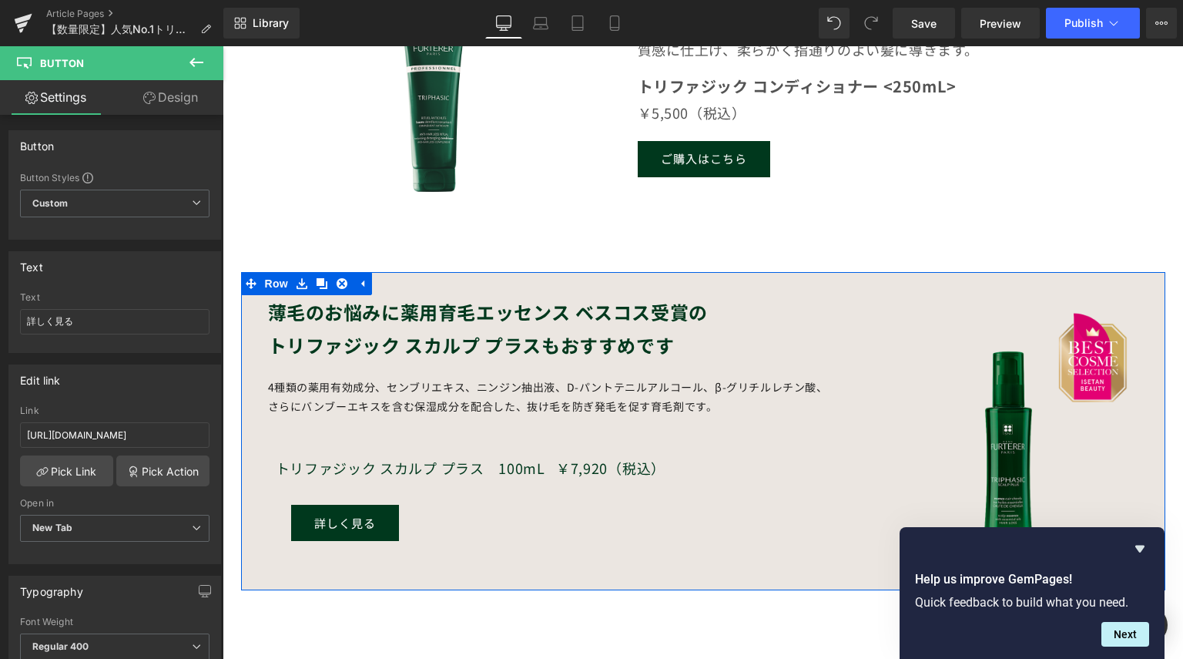
click at [780, 579] on div "薄毛のお悩みに薬用育毛エッセンス ベスコス受賞の トリファジック スカルプ プラスもおすすめです Text Block Image 4種類の薬用有効成分、セン…" at bounding box center [703, 431] width 924 height 318
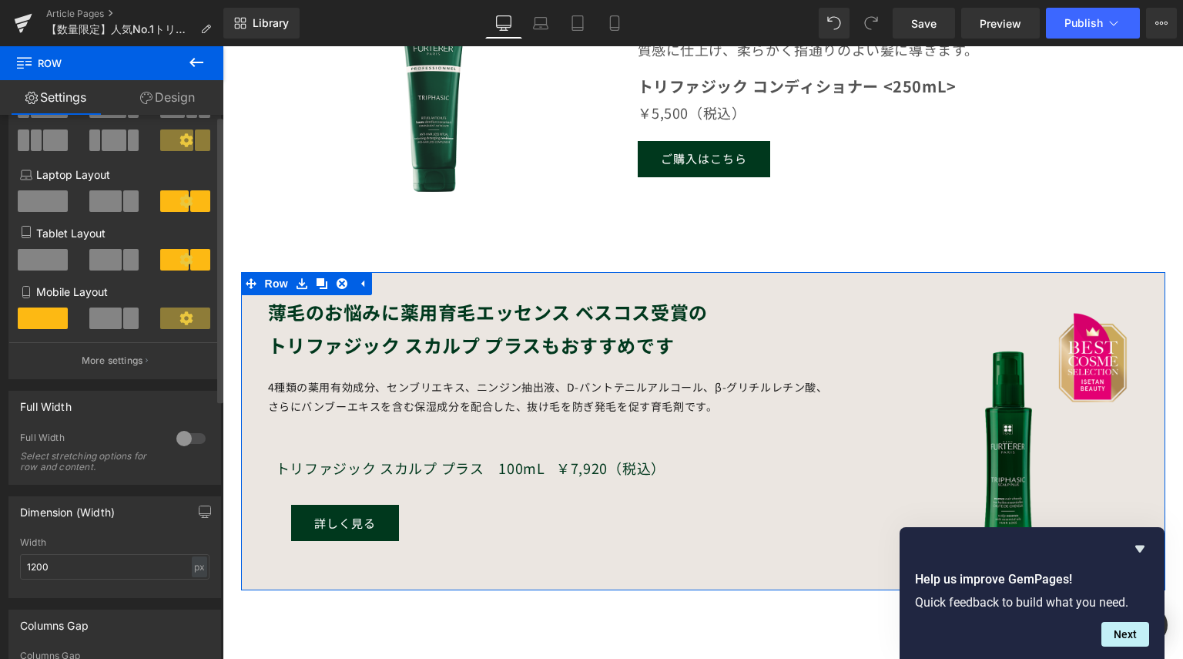
scroll to position [0, 0]
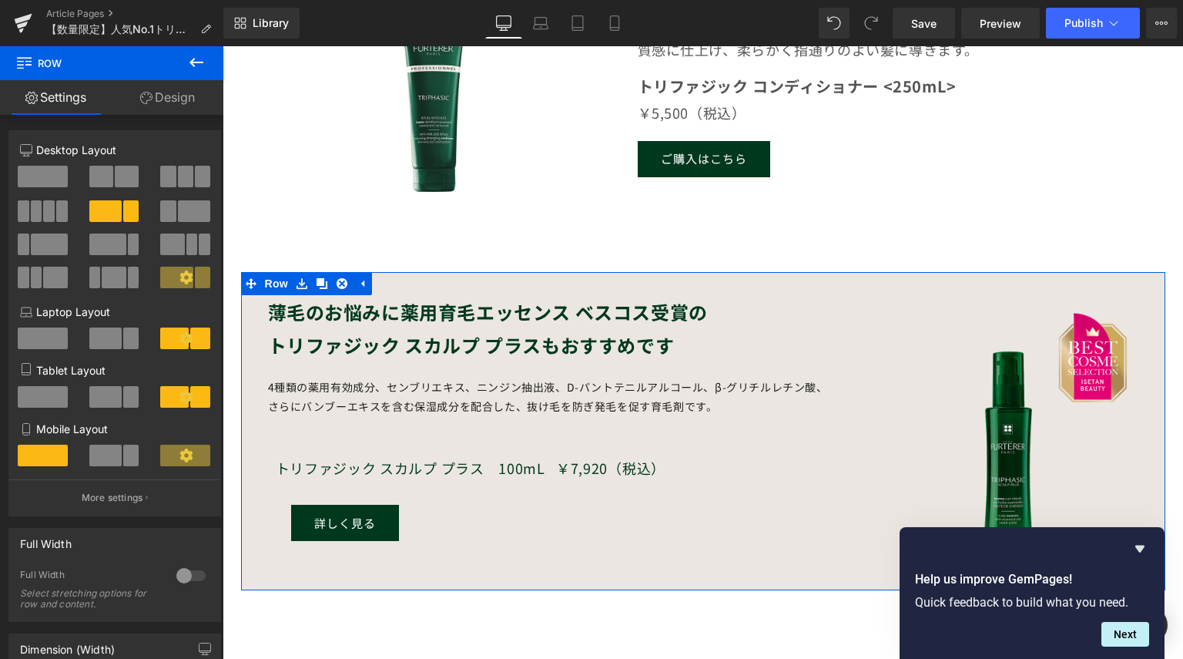
click at [169, 104] on link "Design" at bounding box center [168, 97] width 112 height 35
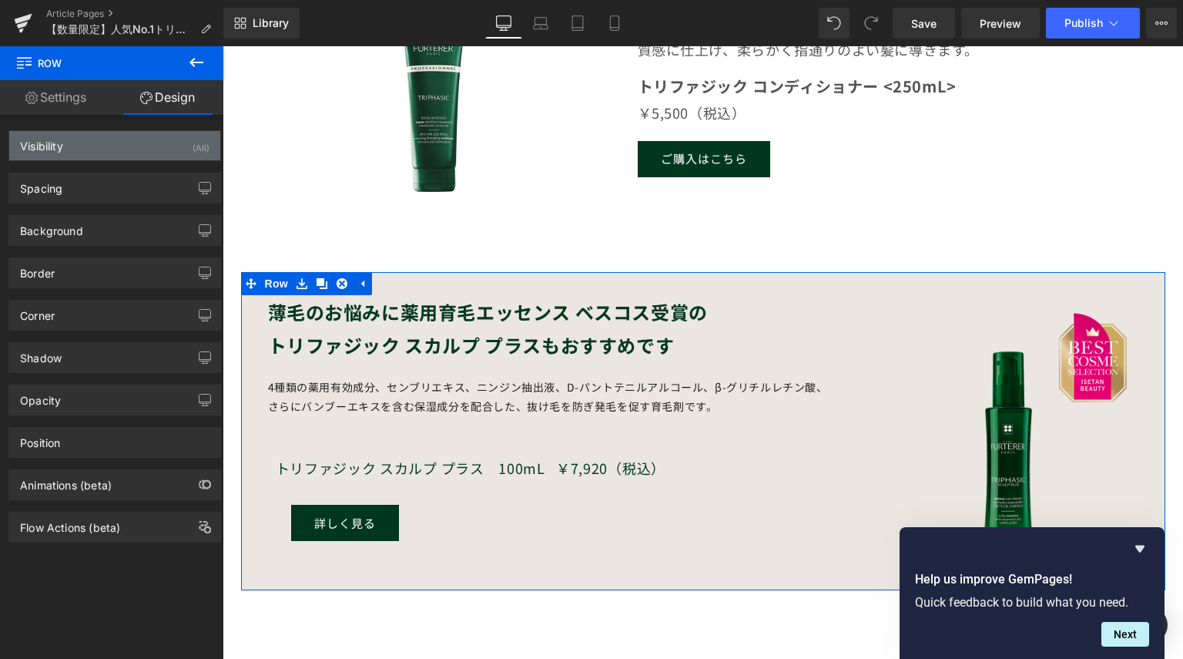
click at [148, 141] on div "Visibility (All)" at bounding box center [114, 145] width 211 height 29
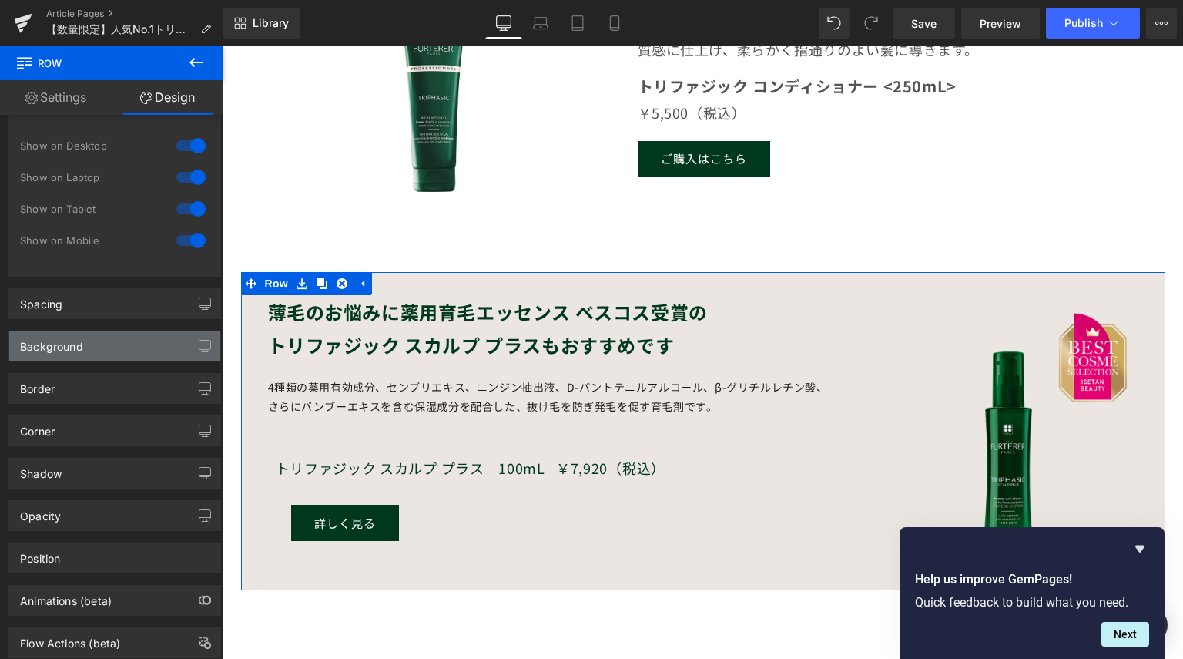
scroll to position [80, 0]
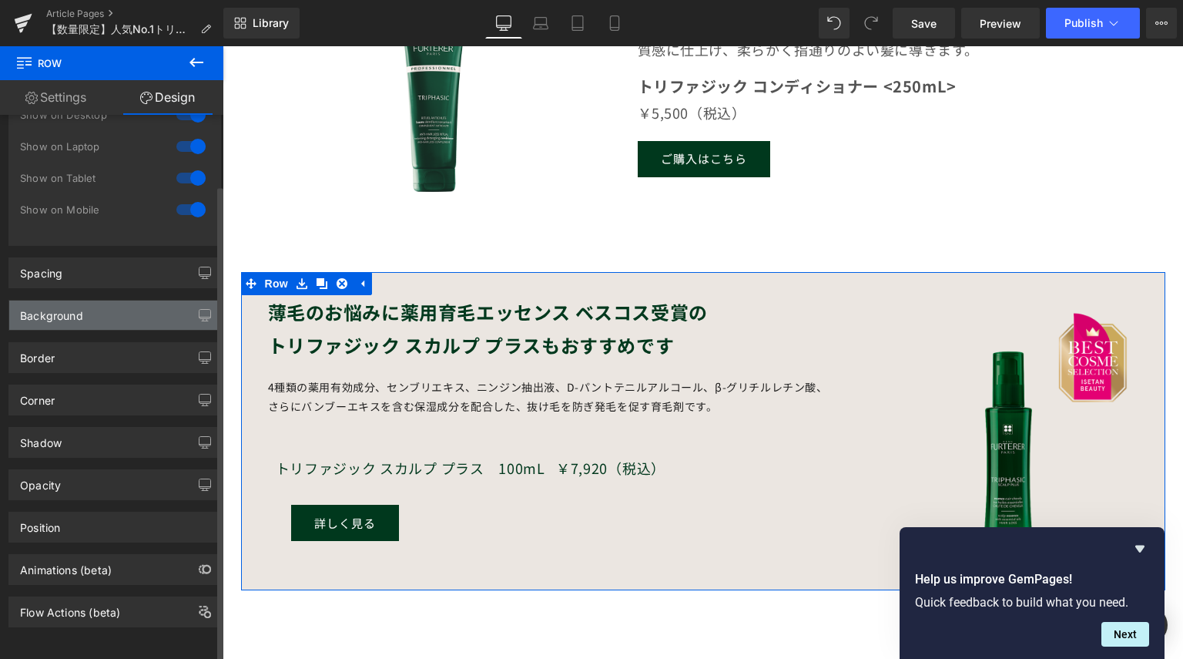
click at [102, 307] on div "Background" at bounding box center [114, 314] width 211 height 29
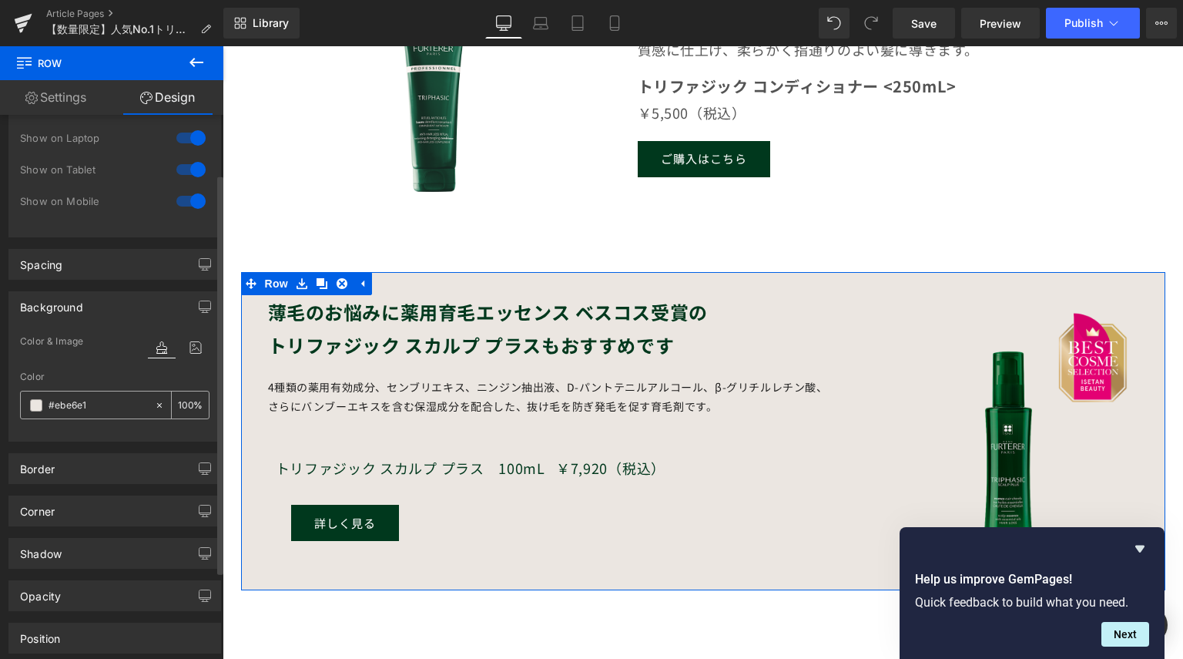
click at [106, 402] on input "#ebe6e1" at bounding box center [98, 405] width 99 height 17
click at [117, 403] on input "#ebe6e1" at bounding box center [98, 405] width 99 height 17
drag, startPoint x: 117, startPoint y: 403, endPoint x: 17, endPoint y: 401, distance: 100.2
click at [17, 401] on div "Color & Image color rgba(235, 230, 225, 1) Color #ebe6e1 100 % Image Replace Im…" at bounding box center [114, 386] width 211 height 109
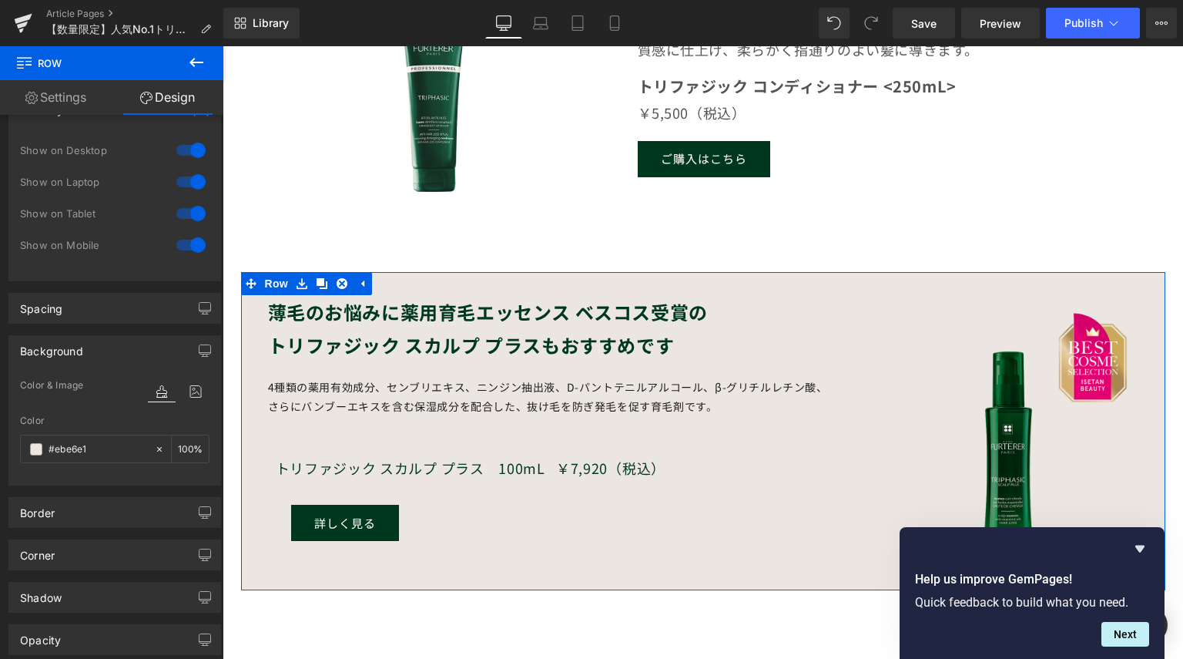
scroll to position [0, 0]
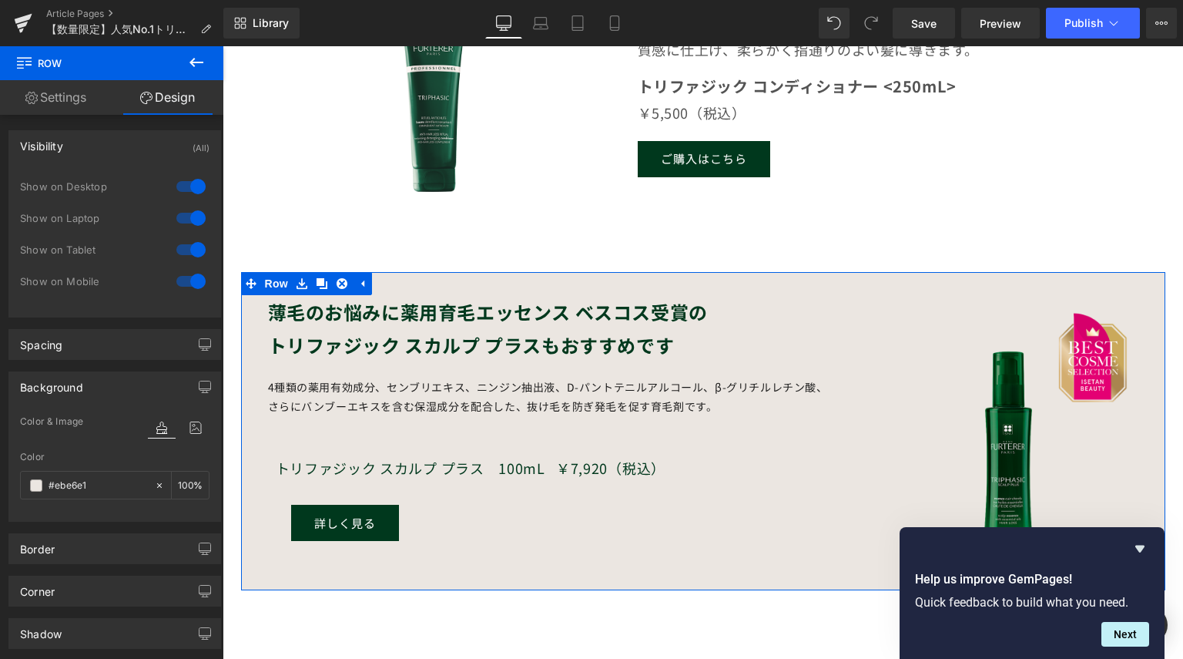
click at [83, 103] on link "Settings" at bounding box center [56, 97] width 112 height 35
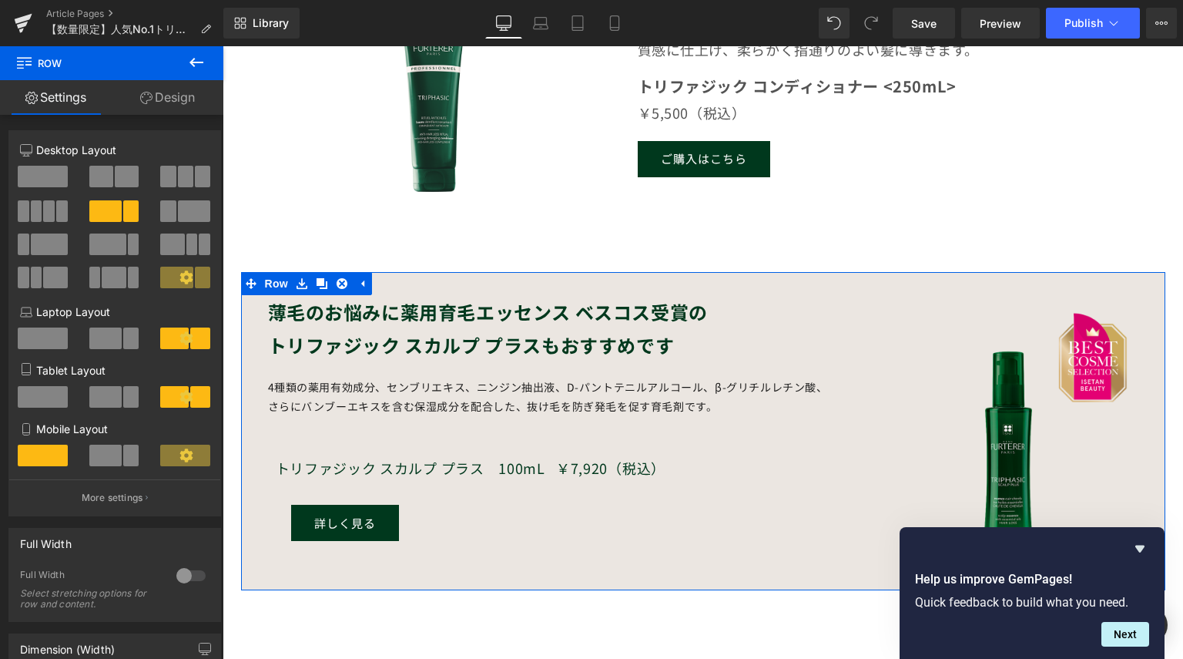
click at [363, 341] on strong "トリファジック スカルプ プラスもおすすめです" at bounding box center [471, 344] width 407 height 27
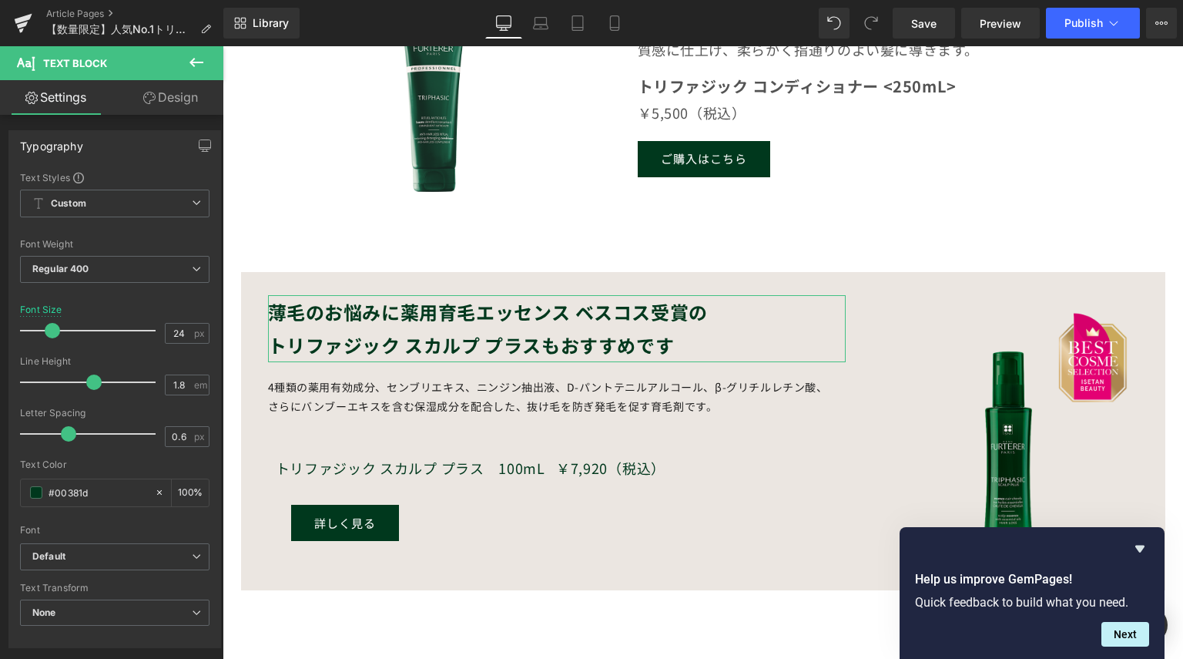
click at [166, 93] on link "Design" at bounding box center [171, 97] width 112 height 35
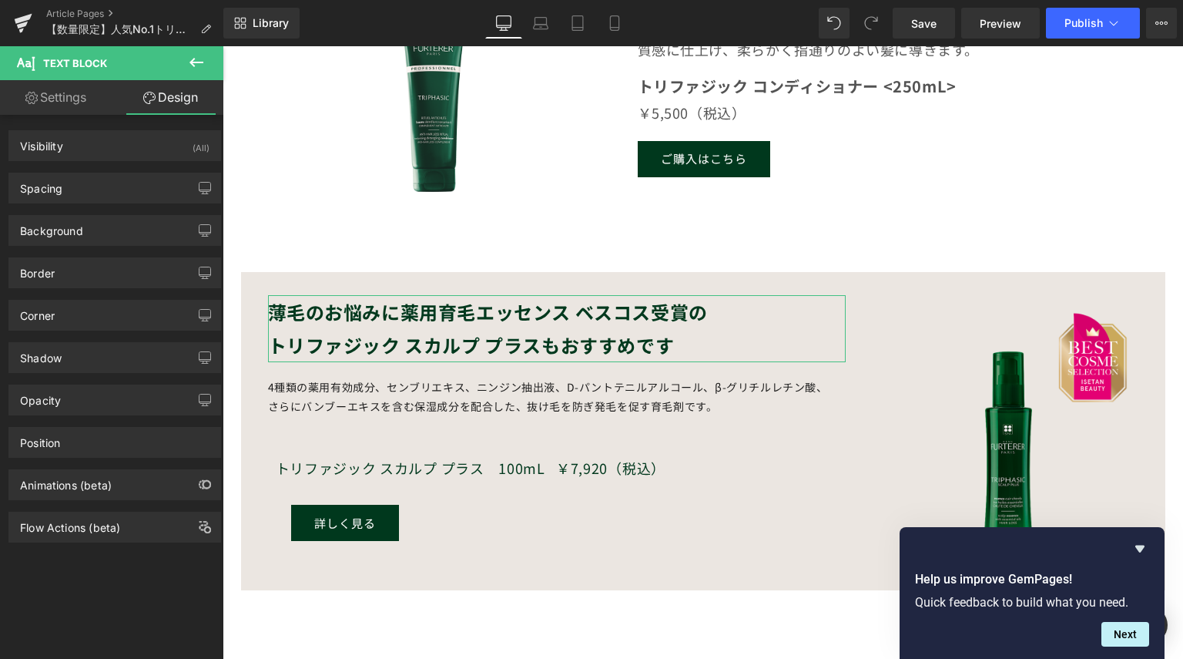
click at [68, 106] on link "Settings" at bounding box center [56, 97] width 112 height 35
type input "100"
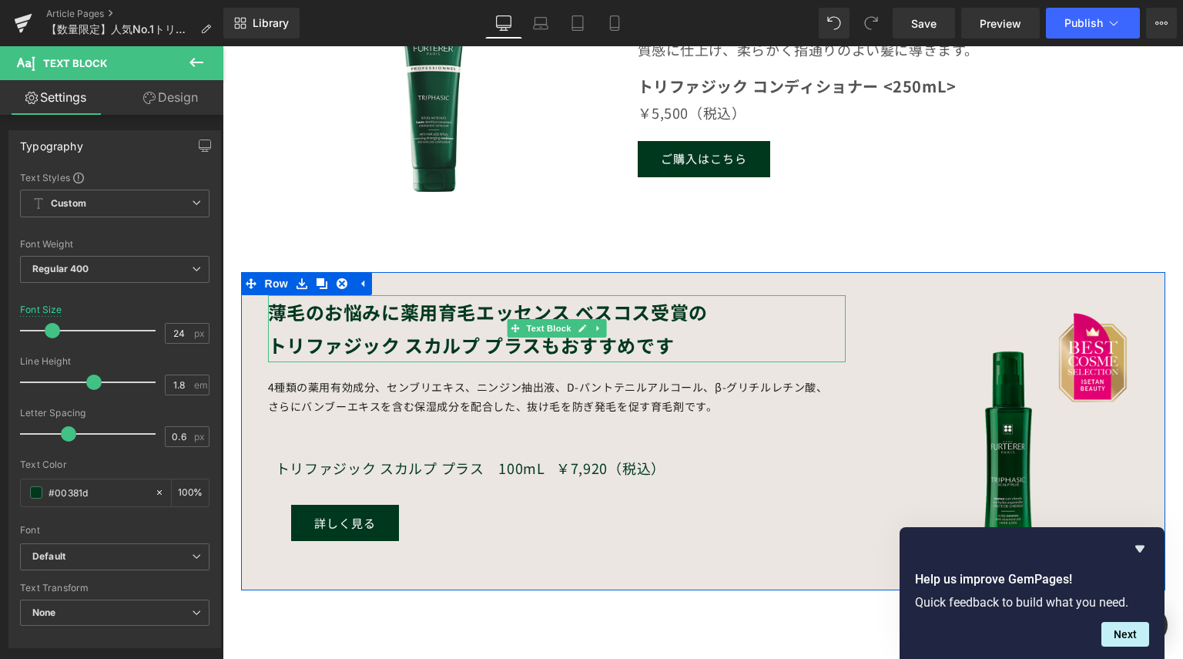
click at [288, 307] on strong "薄毛のお悩みに薬用育毛エッセンス ベスコス受賞の" at bounding box center [488, 311] width 440 height 27
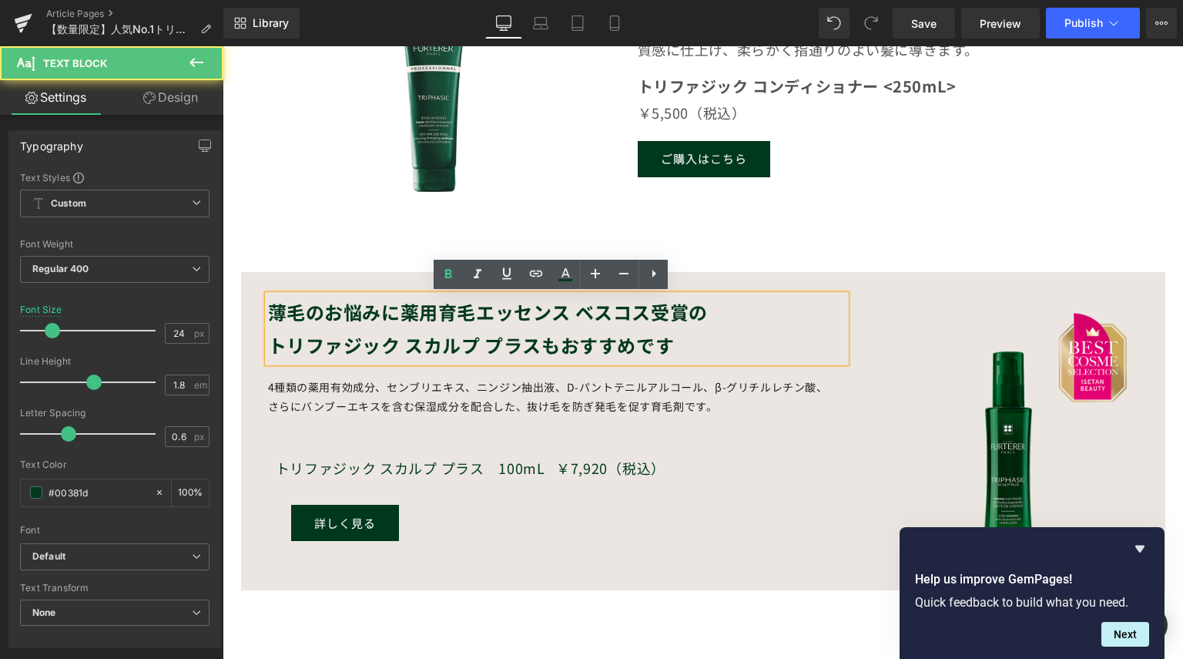
click at [352, 337] on strong "トリファジック スカルプ プラスもおすすめです" at bounding box center [471, 344] width 407 height 27
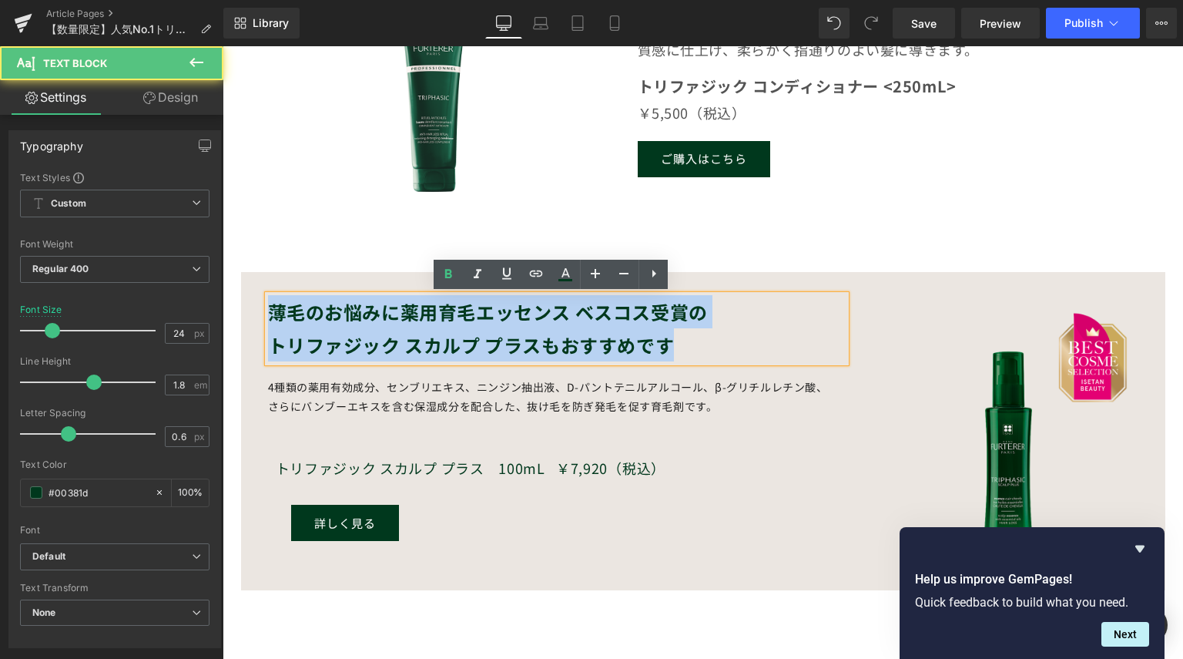
drag, startPoint x: 693, startPoint y: 354, endPoint x: 385, endPoint y: 341, distance: 308.4
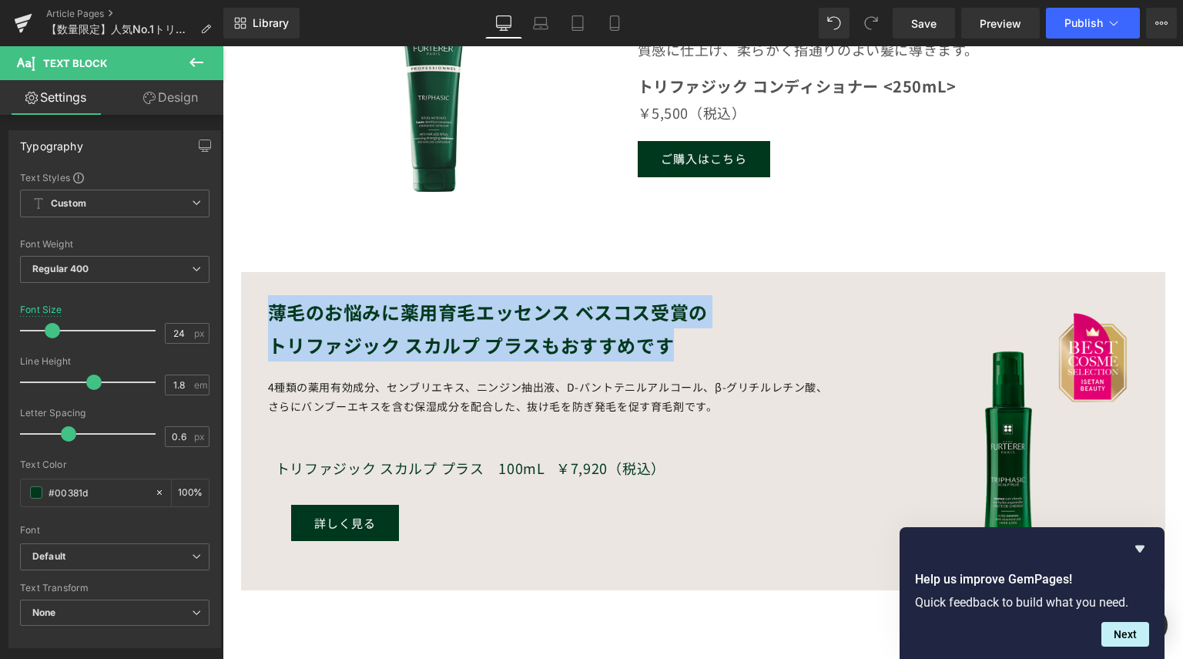
click at [366, 406] on p "4種類の薬用有効成分、センブリエキス、ニンジン抽出液、D-パントテニルアルコール、β-グリチルレチン酸、さらにバンブーエキスを含む保湿成分を配合した、抜け毛を…" at bounding box center [549, 396] width 562 height 39
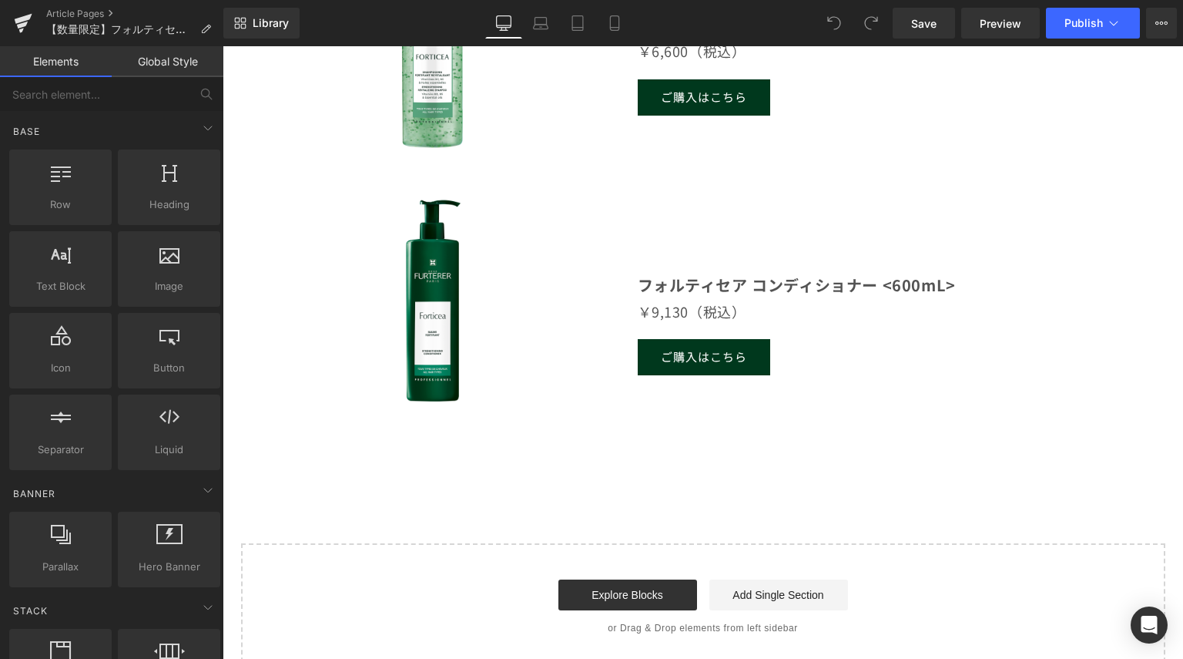
scroll to position [1233, 0]
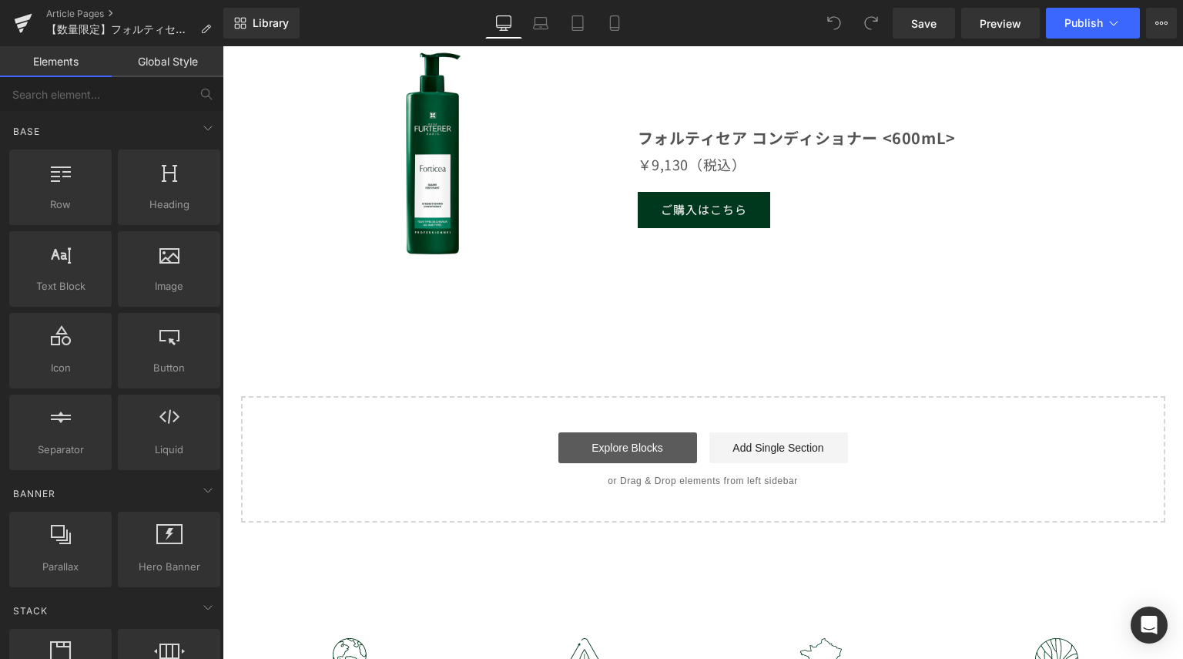
click at [582, 446] on link "Explore Blocks" at bounding box center [628, 447] width 139 height 31
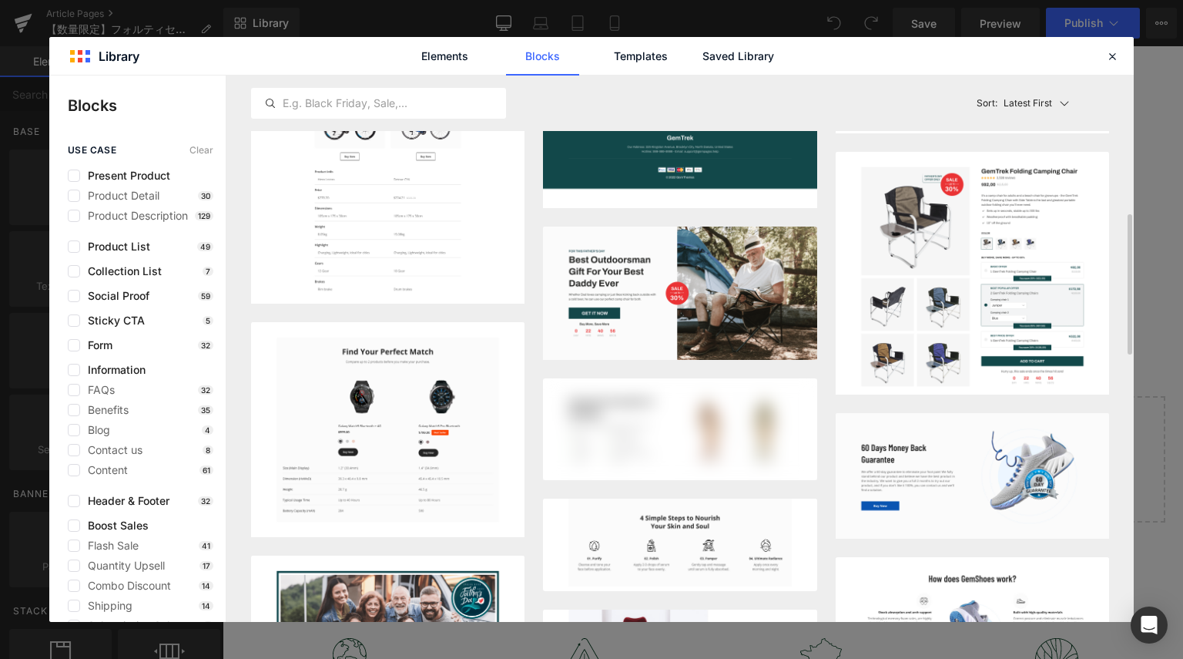
scroll to position [770, 0]
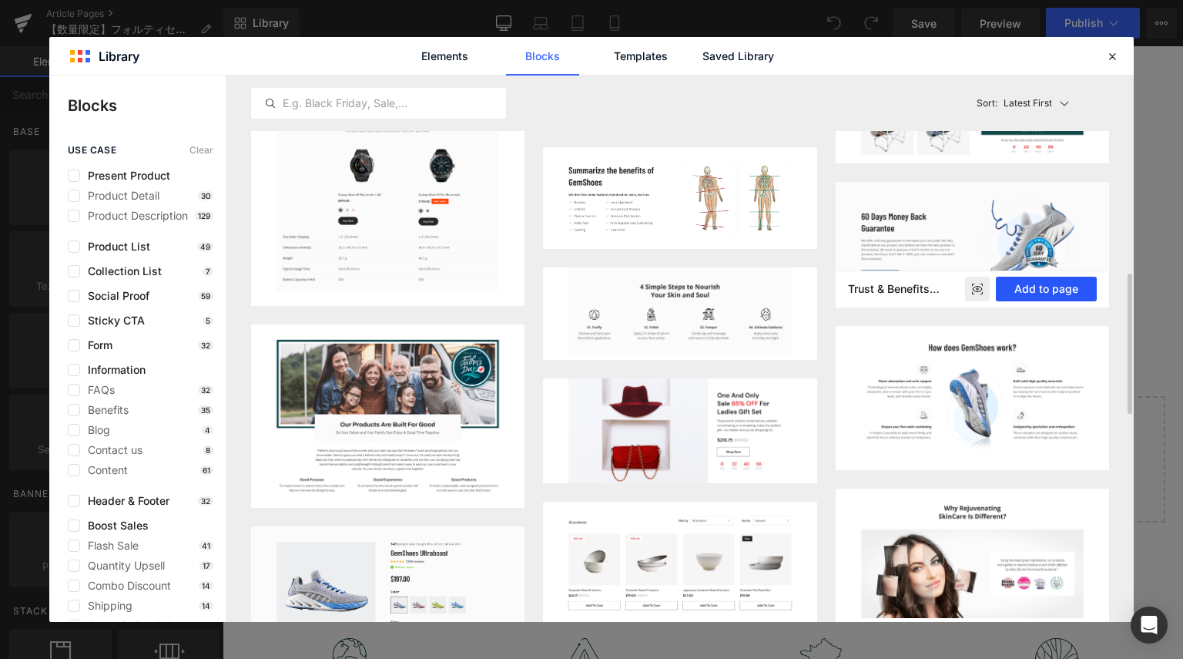
click at [1008, 288] on button "Add to page" at bounding box center [1046, 289] width 101 height 25
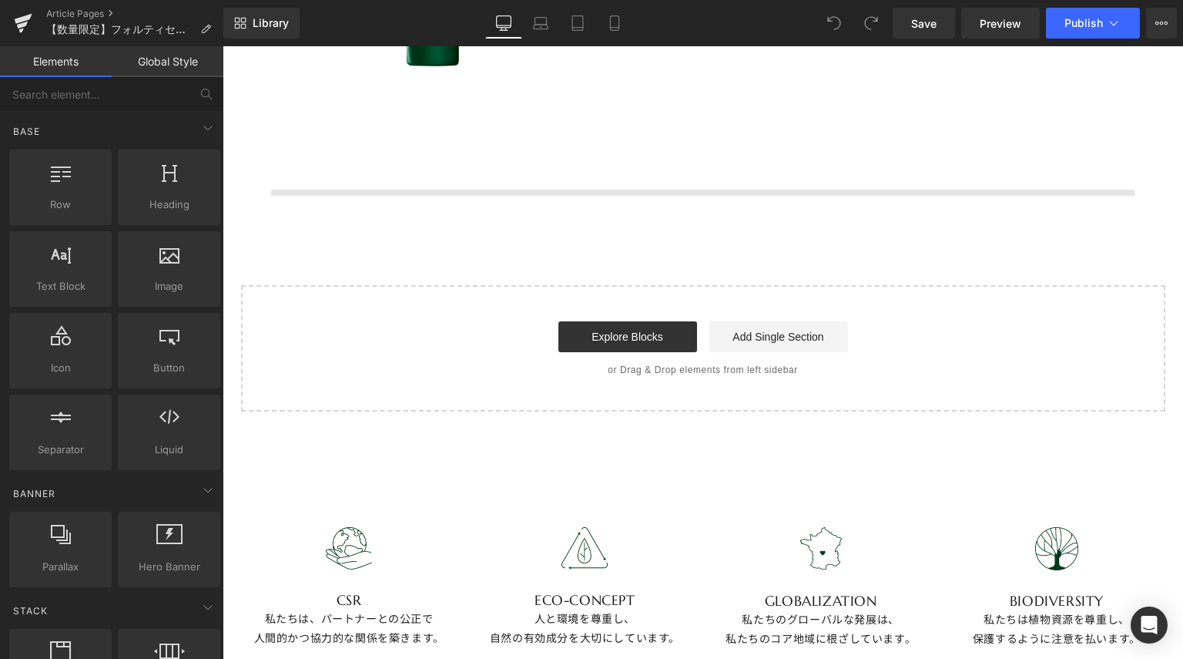
scroll to position [1427, 0]
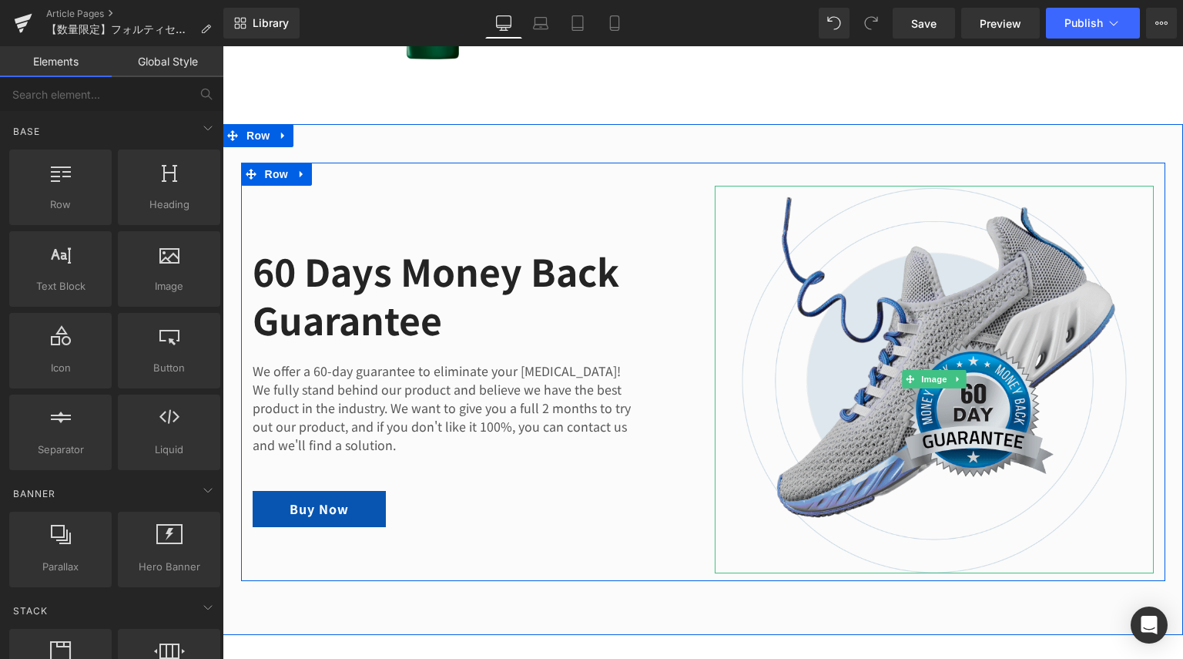
click at [924, 351] on img at bounding box center [934, 379] width 439 height 387
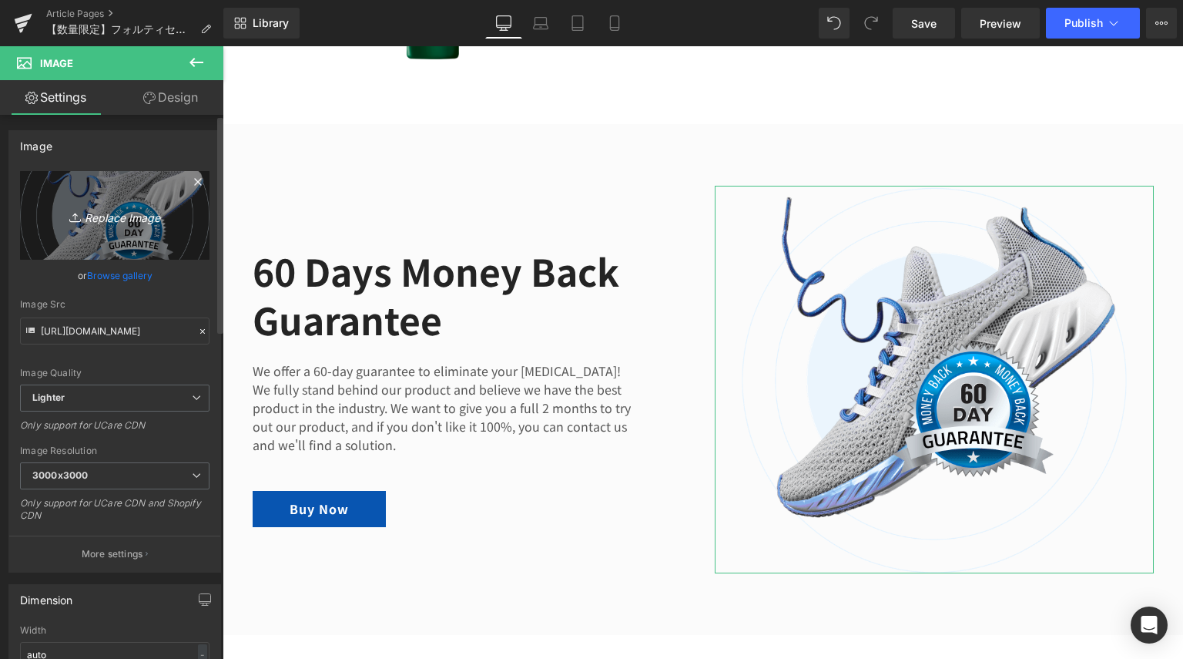
click at [97, 217] on icon "Replace Image" at bounding box center [114, 215] width 123 height 19
type input "C:\fakepath\triphasic-pro-bestcosme.png"
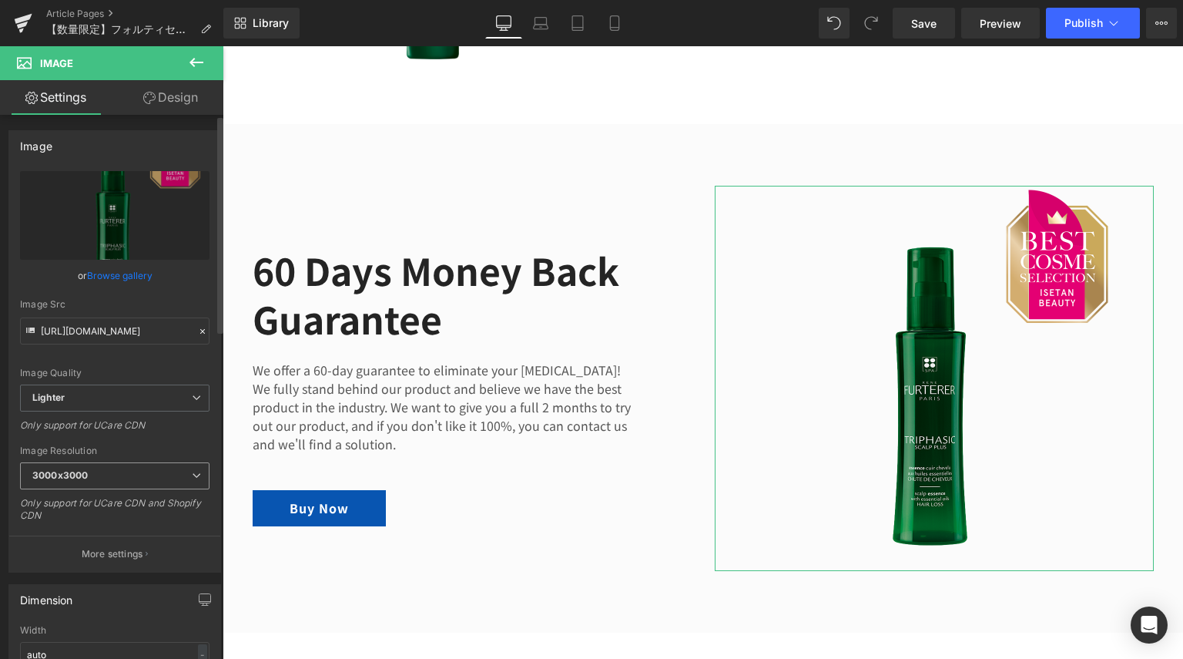
click at [144, 471] on span "3000x3000" at bounding box center [115, 475] width 190 height 27
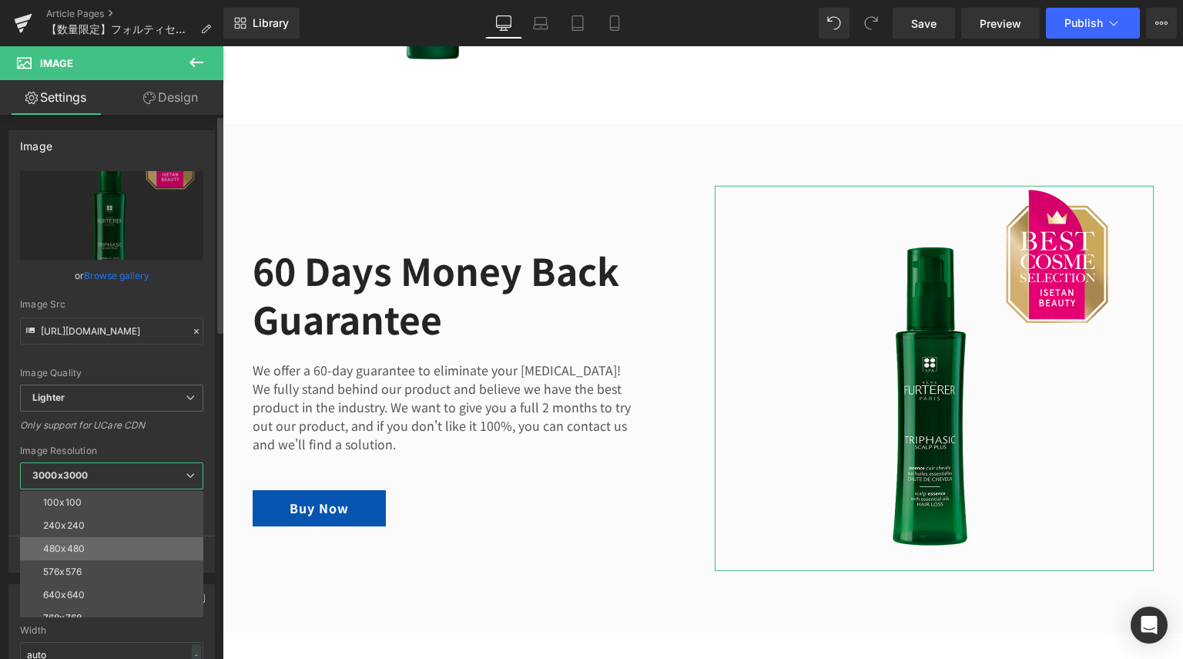
scroll to position [154, 0]
click at [139, 552] on li "1280x1280" at bounding box center [115, 556] width 190 height 23
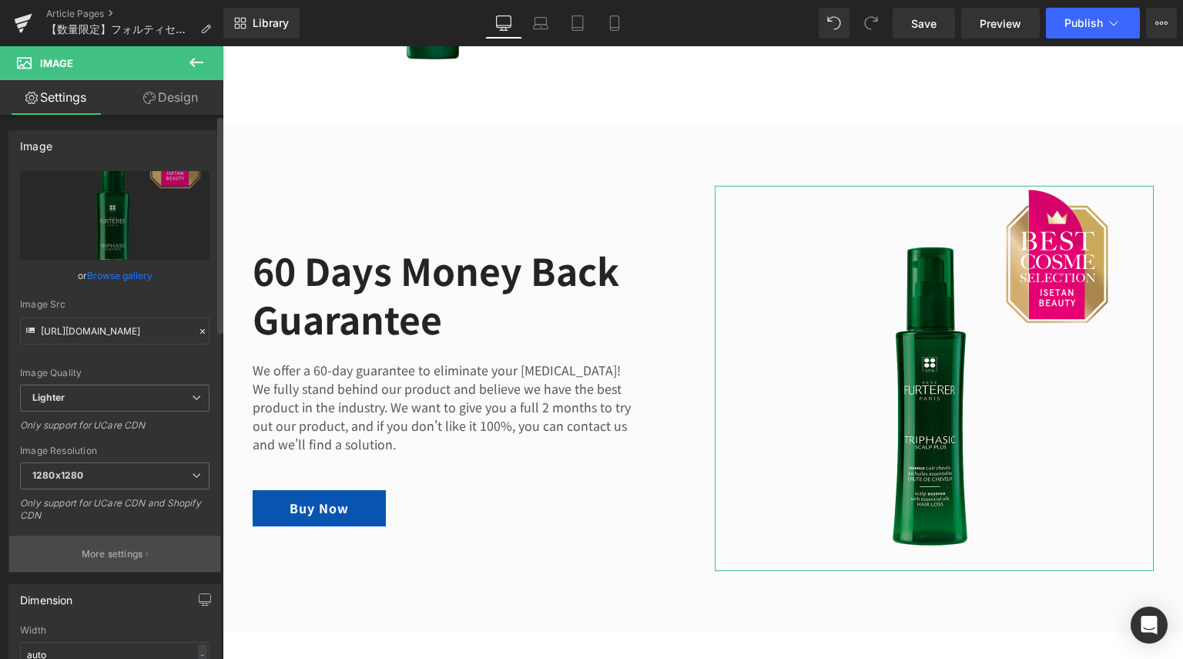
type input "[URL][DOMAIN_NAME]"
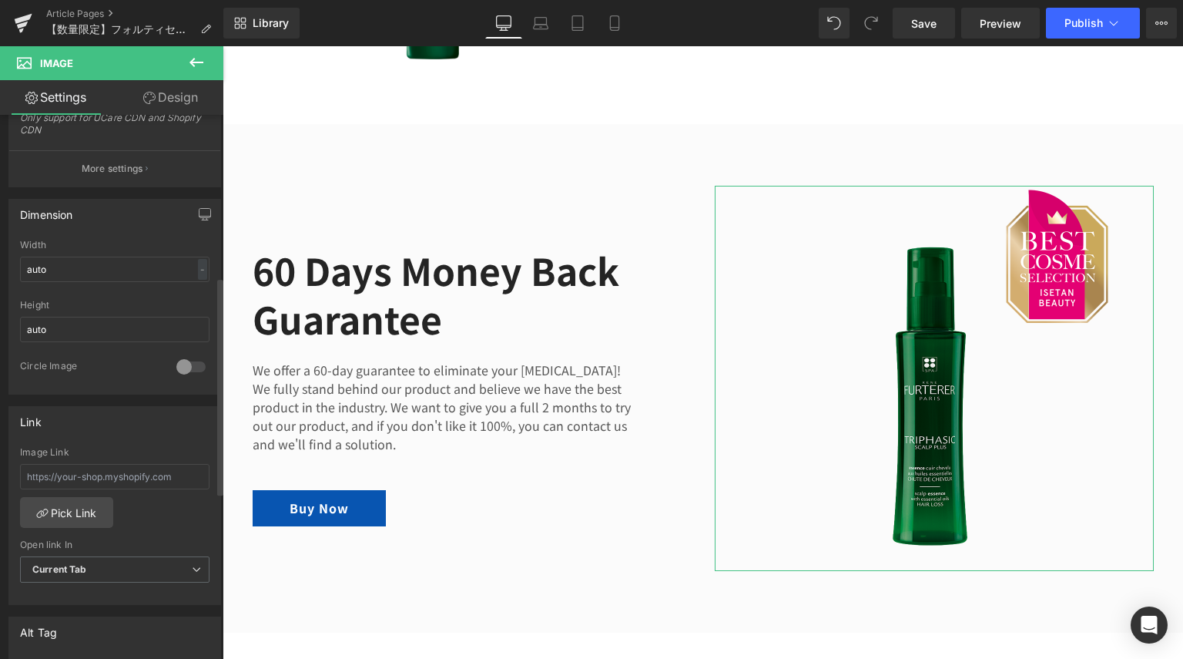
scroll to position [539, 0]
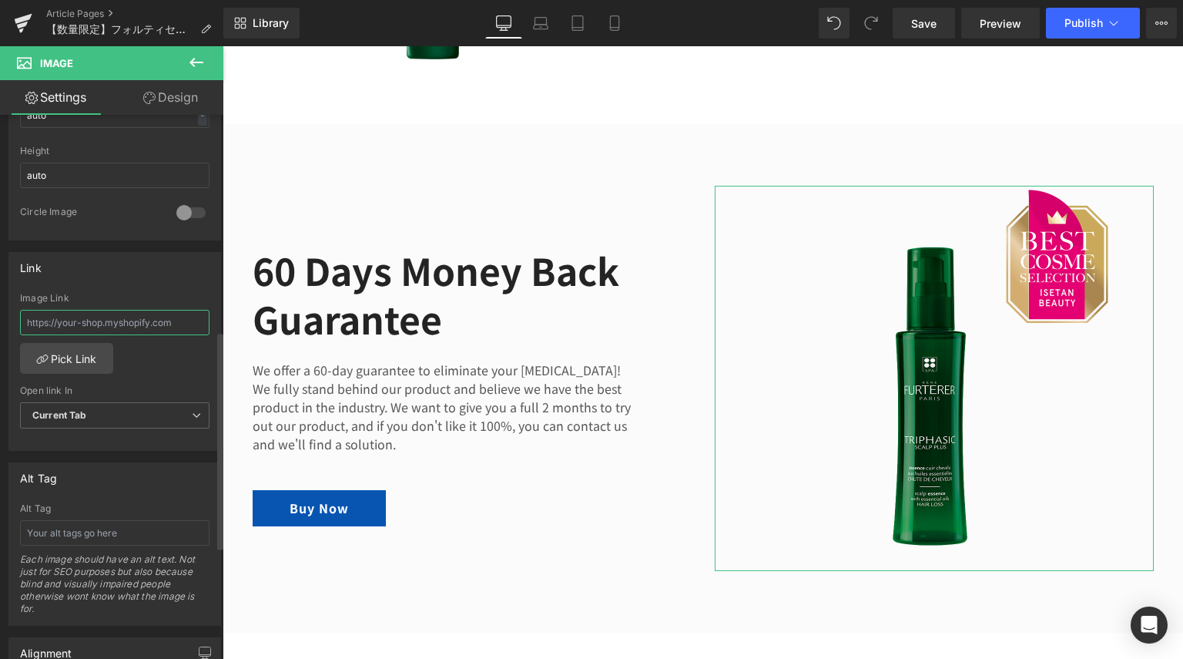
click at [122, 324] on input "text" at bounding box center [115, 322] width 190 height 25
drag, startPoint x: 188, startPoint y: 317, endPoint x: 0, endPoint y: 300, distance: 188.7
click at [0, 300] on div "Link Image Link Pick Link Current Tab New Tab Open link In Current Tab Current …" at bounding box center [115, 345] width 230 height 211
paste input "[URL][DOMAIN_NAME]"
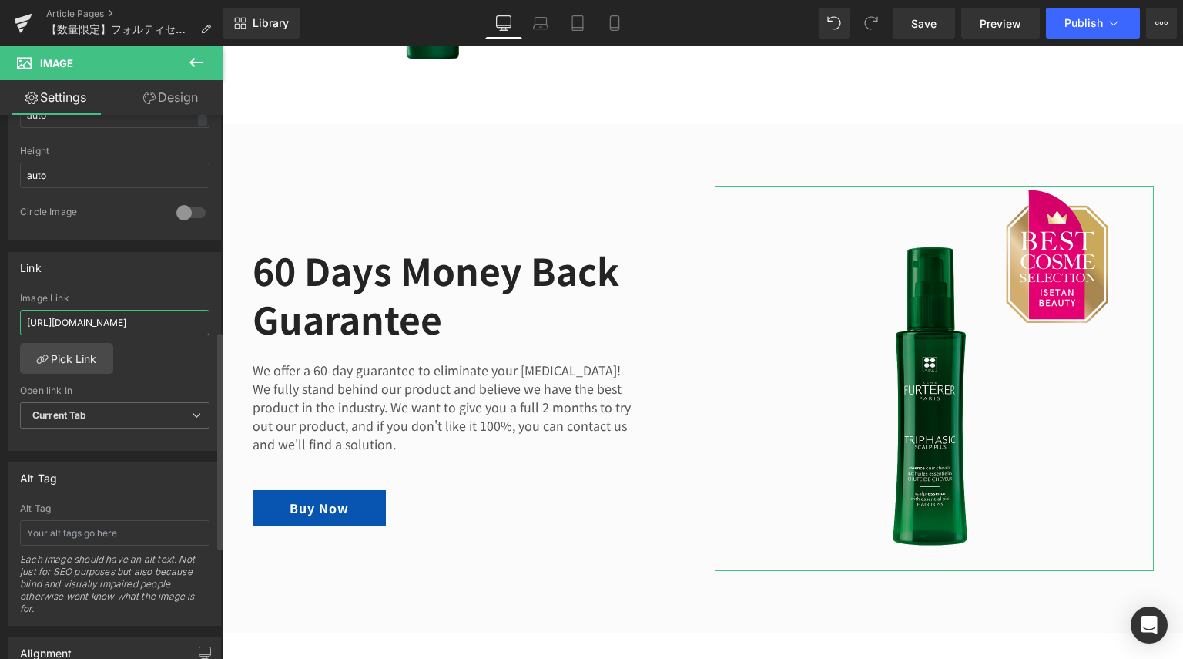
type input "[URL][DOMAIN_NAME]"
click at [136, 369] on div "[URL][DOMAIN_NAME] Image Link [URL][DOMAIN_NAME] Pick Link Current Tab New Tab …" at bounding box center [114, 372] width 211 height 158
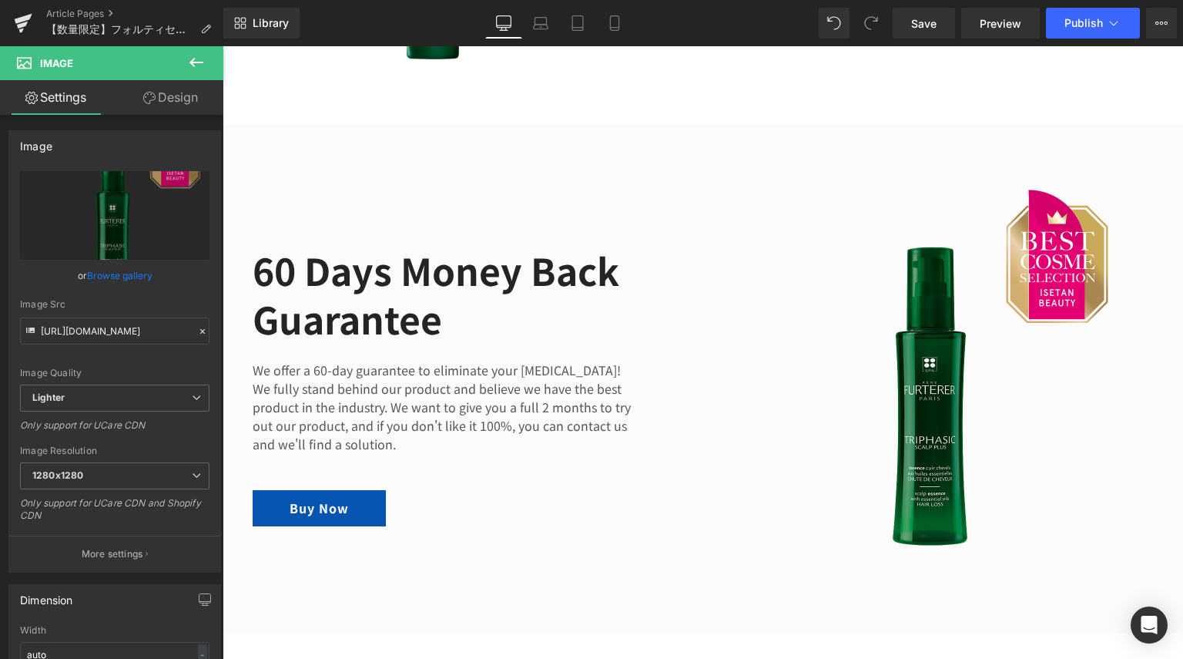
click at [370, 312] on h2 "60 Days Money Back Guarantee" at bounding box center [445, 294] width 385 height 96
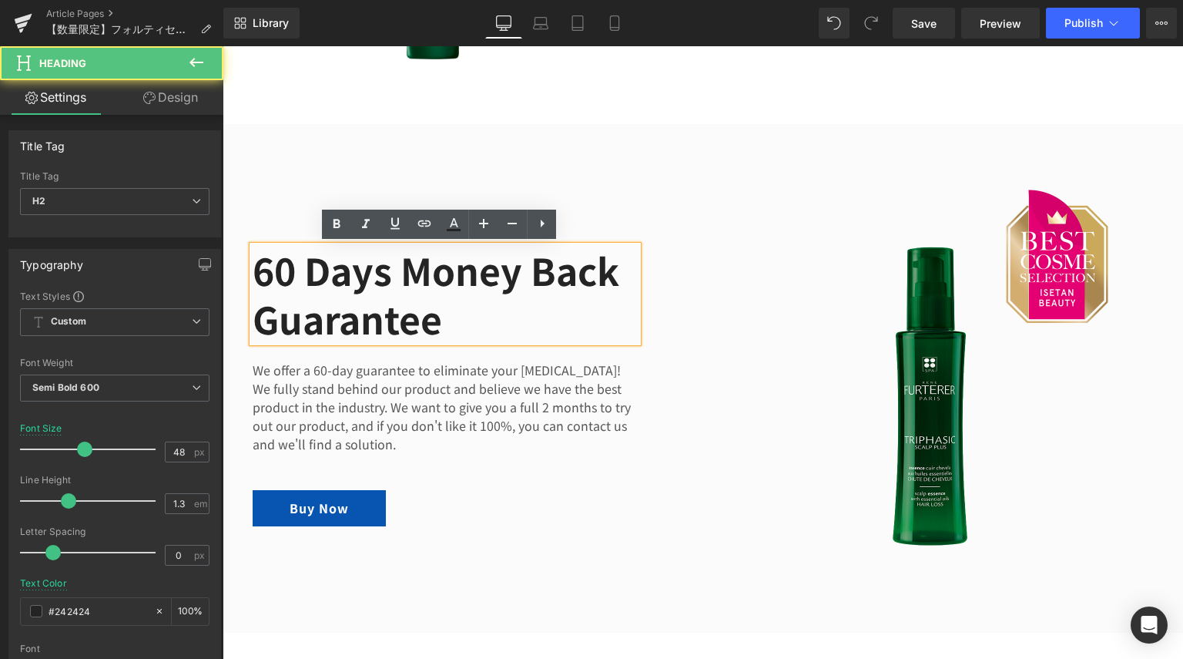
click at [441, 326] on h2 "60 Days Money Back Guarantee" at bounding box center [445, 294] width 385 height 96
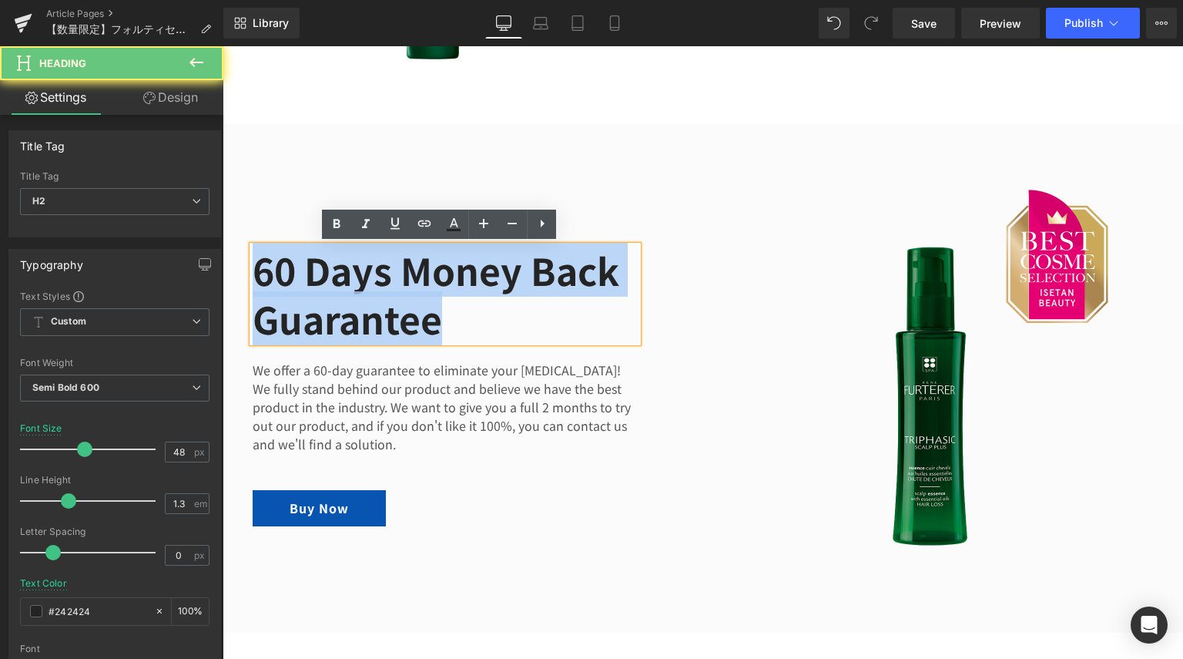
drag, startPoint x: 454, startPoint y: 326, endPoint x: 423, endPoint y: 312, distance: 33.8
paste div
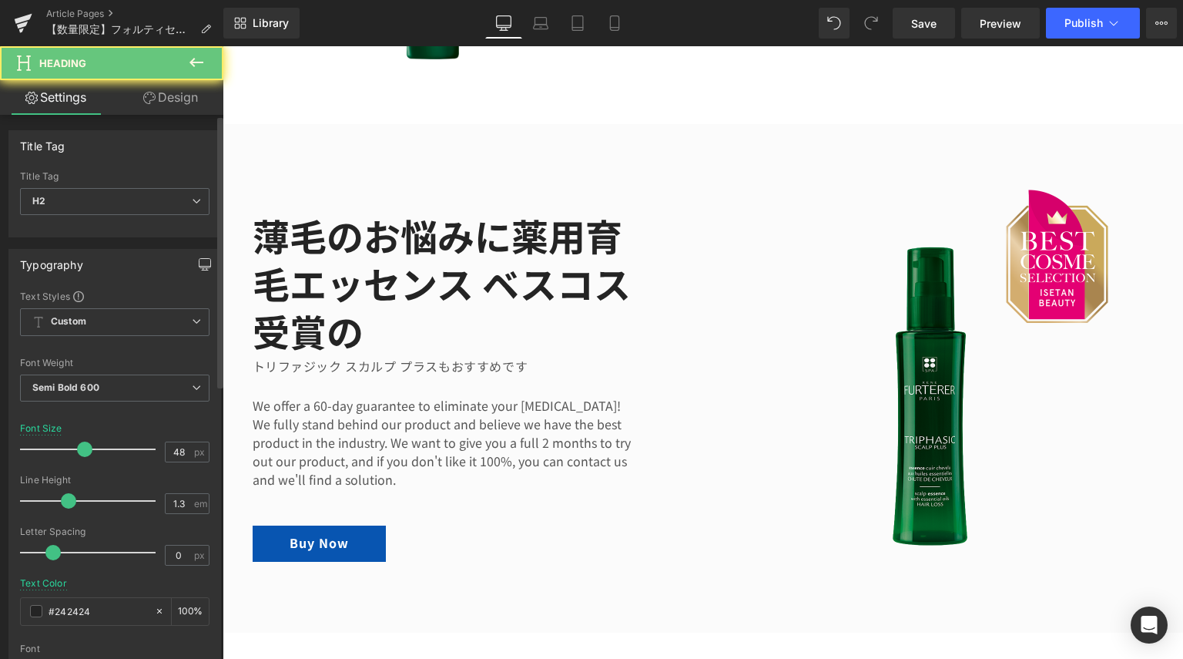
scroll to position [1393, 0]
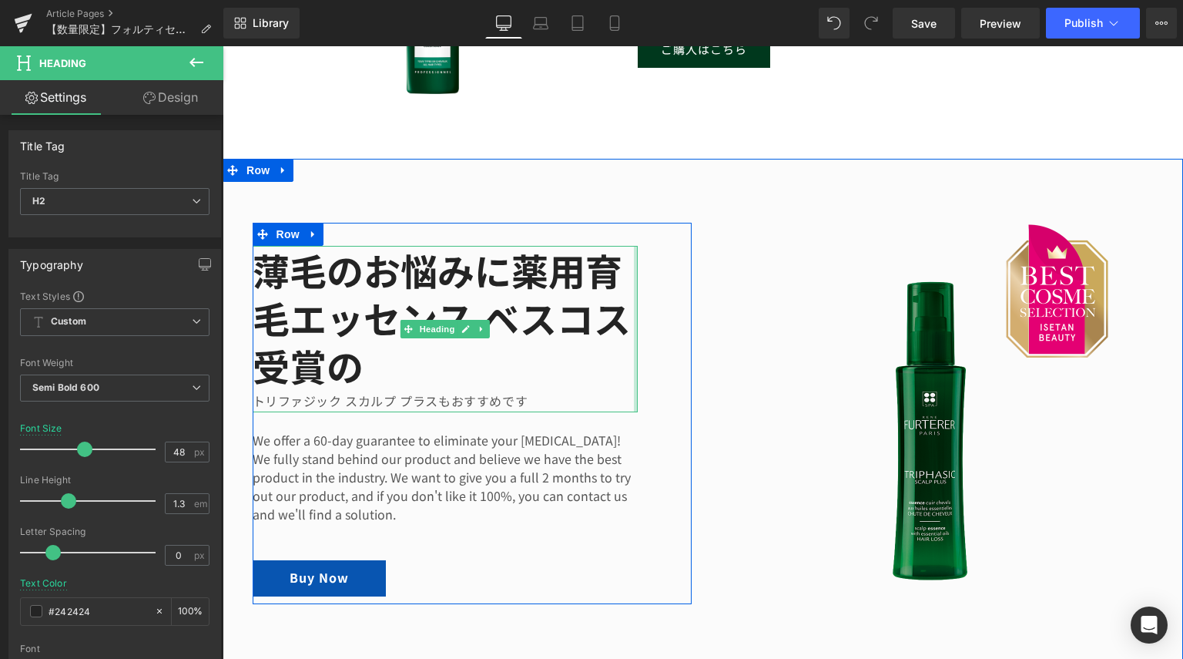
click at [634, 335] on div at bounding box center [636, 329] width 4 height 166
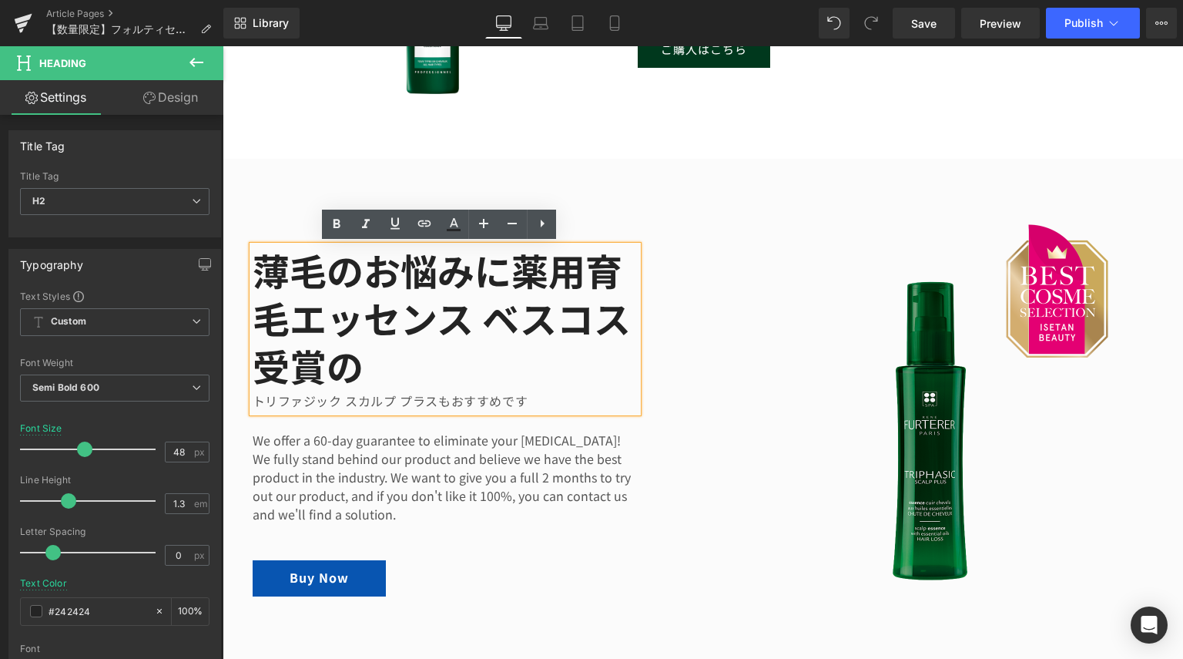
click at [663, 343] on div "薄毛のお悩みに薬用育毛エッセンス ベスコス受賞の トリファジック スカルプ プラスもおすすめです  Heading We offer a 60-day g…" at bounding box center [472, 413] width 439 height 381
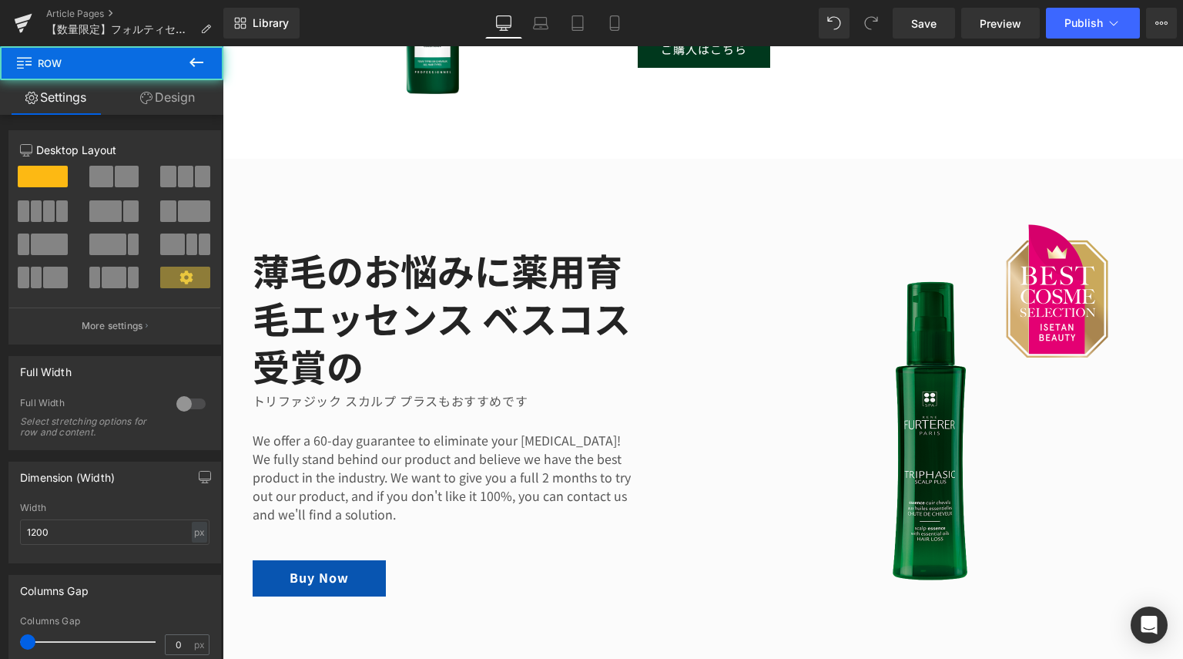
click at [619, 362] on h2 "薄毛のお悩みに薬用育毛エッセンス ベスコス受賞の" at bounding box center [445, 318] width 385 height 144
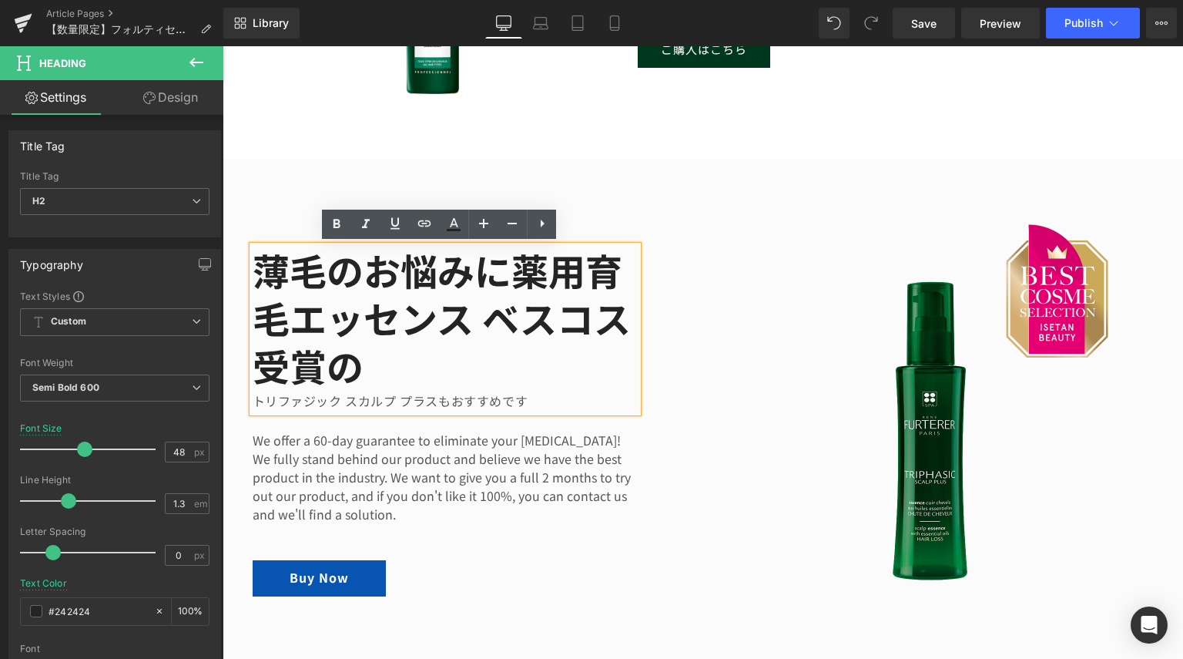
click at [666, 356] on div "薄毛のお悩みに薬用育毛エッセンス ベスコス受賞の トリファジック スカルプ プラスもおすすめです  Heading We offer a 60-day g…" at bounding box center [472, 413] width 439 height 381
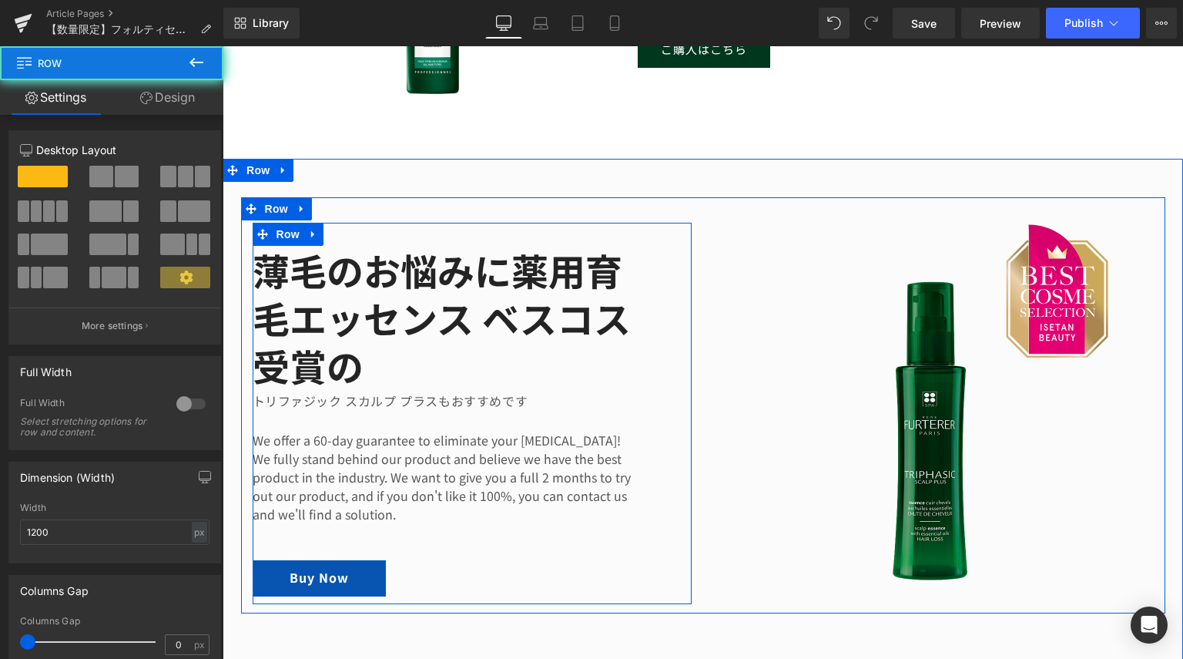
click at [679, 455] on div "薄毛のお悩みに薬用育毛エッセンス ベスコス受賞の トリファジック スカルプ プラスもおすすめです  Heading We offer a 60-day g…" at bounding box center [472, 413] width 439 height 381
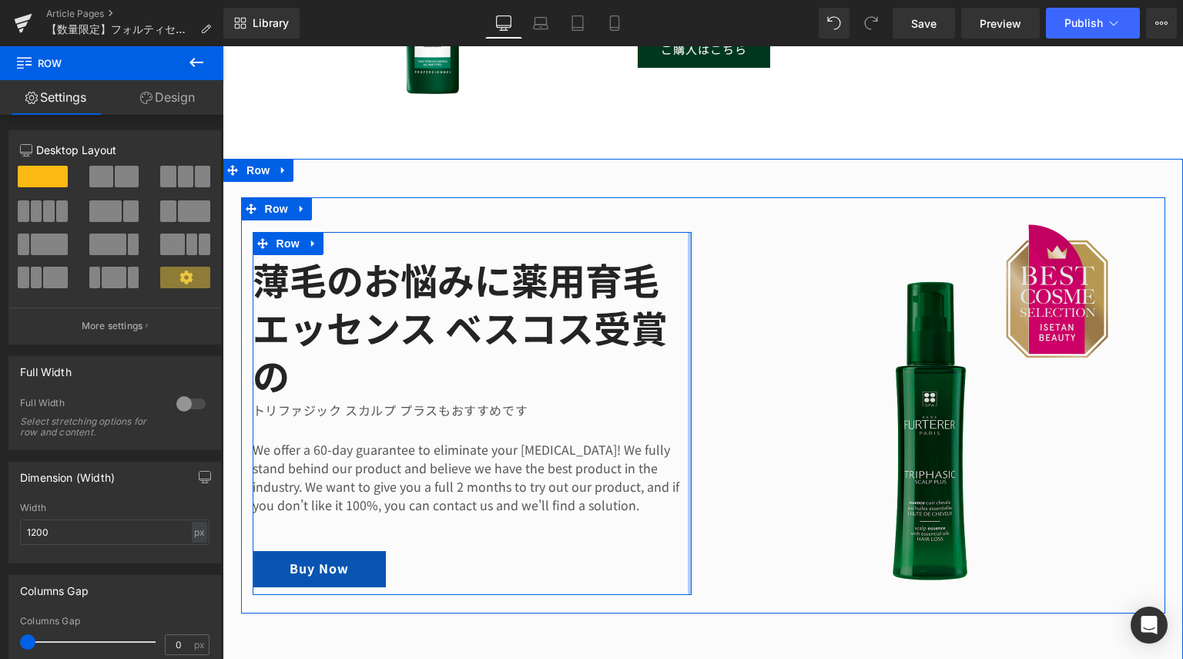
drag, startPoint x: 678, startPoint y: 442, endPoint x: 774, endPoint y: 447, distance: 96.4
click at [774, 447] on div "Image 薄毛のお悩みに薬用育毛エッセンス ベスコス受賞の トリファジック スカルプ プラスもおすすめです  Heading We offer a 60…" at bounding box center [703, 405] width 924 height 416
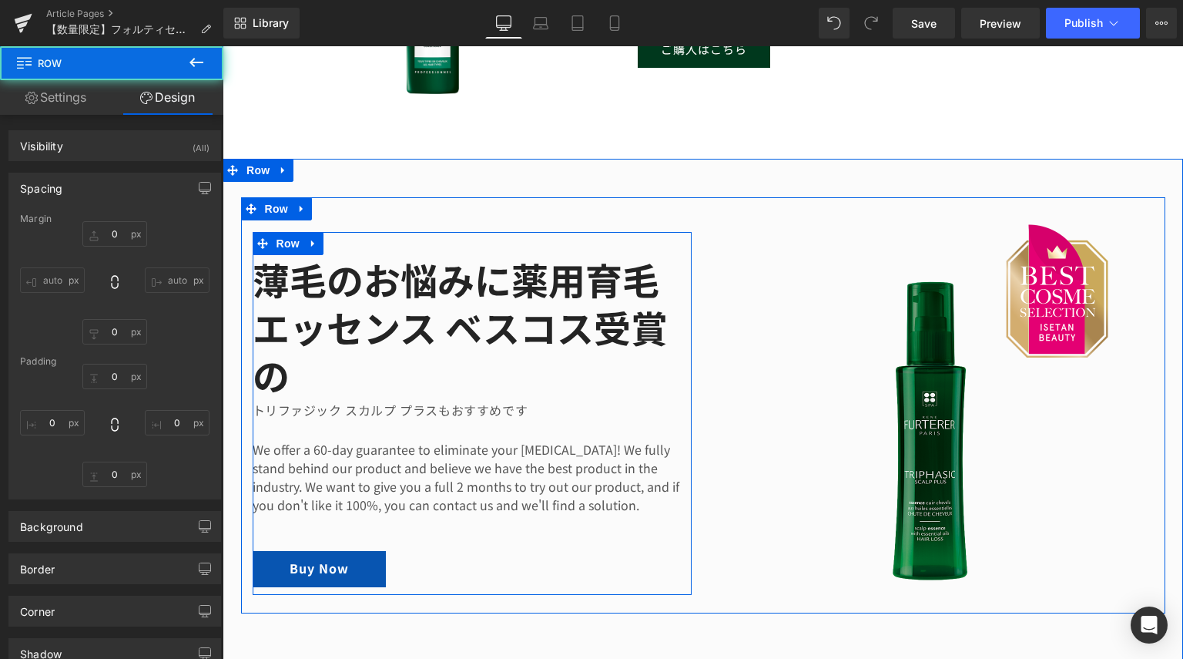
type input "0"
type input "30"
type input "0"
type input "10"
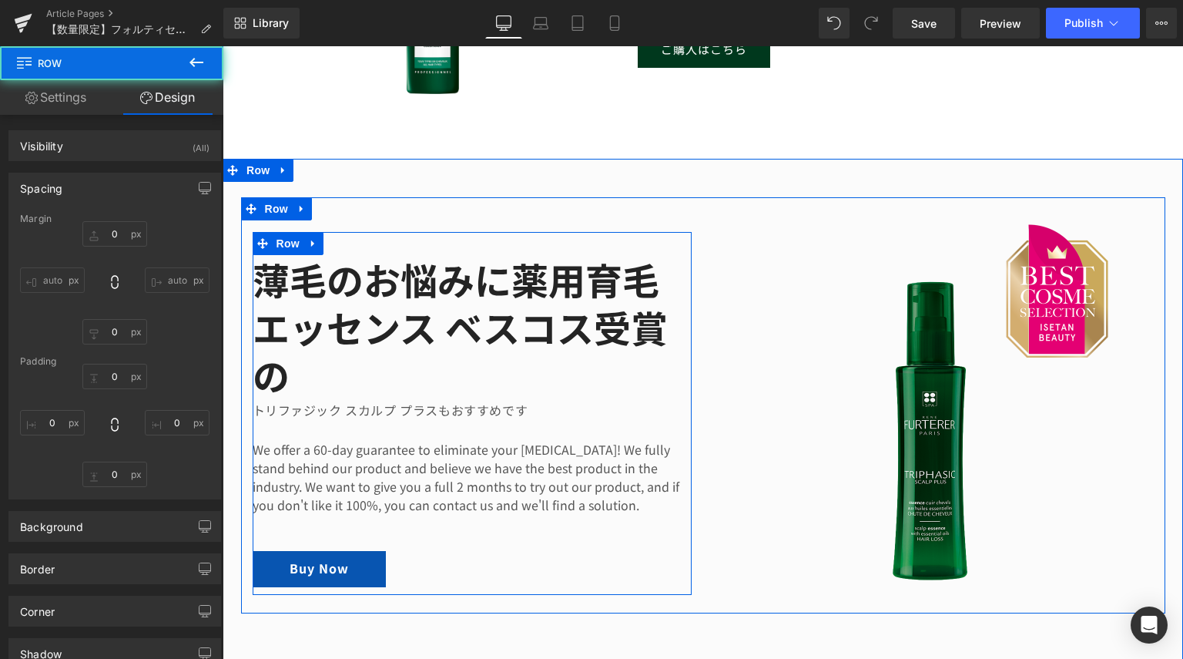
type input "0"
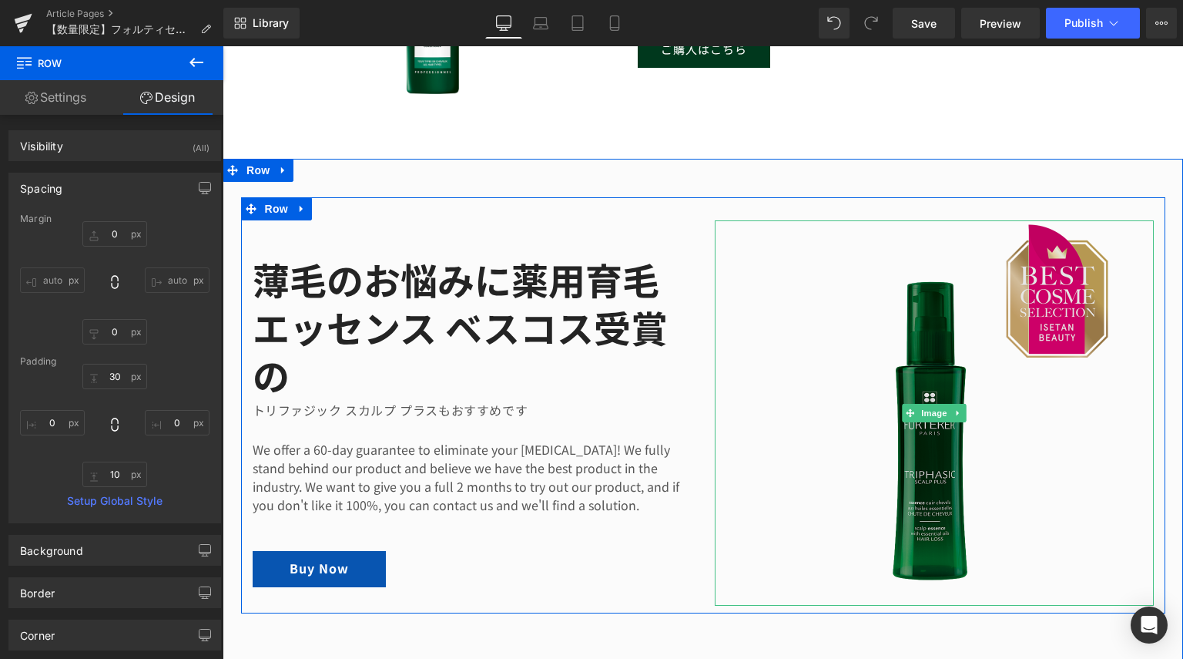
click at [862, 387] on img at bounding box center [934, 412] width 439 height 385
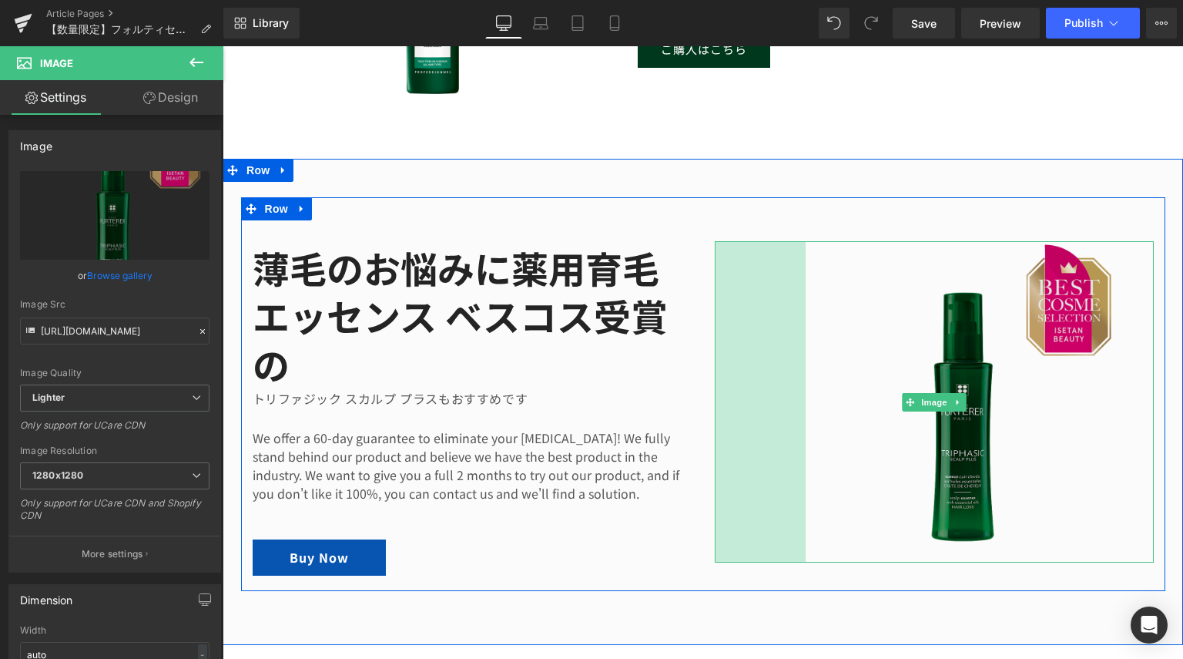
drag, startPoint x: 709, startPoint y: 389, endPoint x: 800, endPoint y: 403, distance: 92.0
click at [800, 403] on div "Image 118px" at bounding box center [934, 401] width 439 height 321
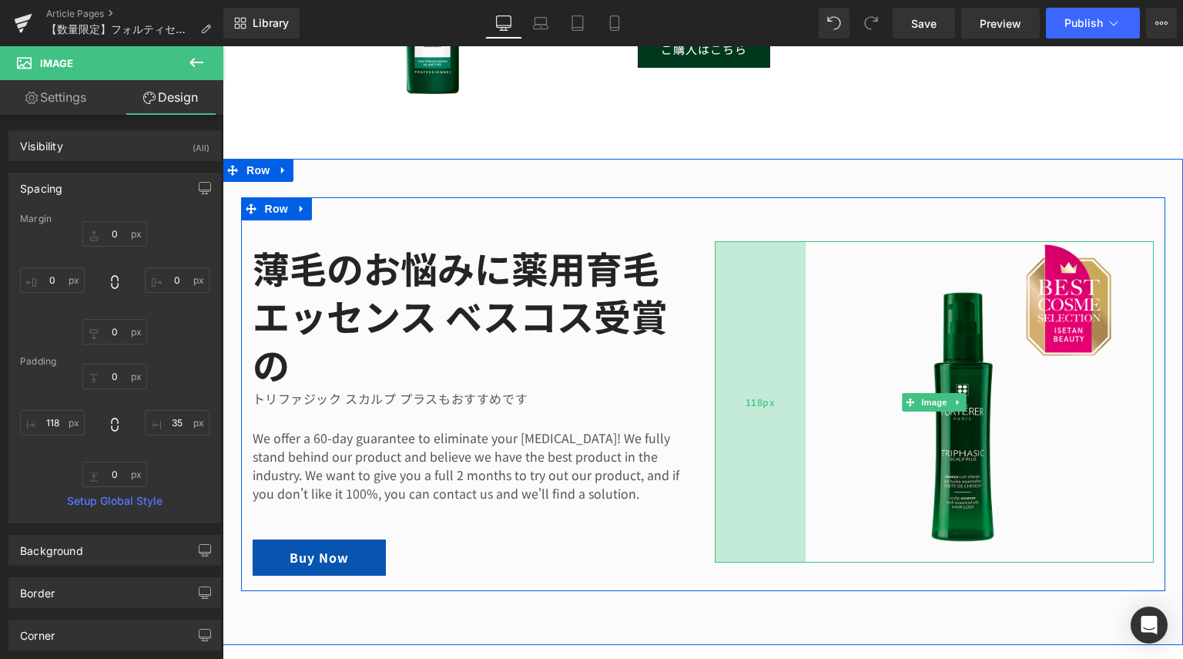
click at [746, 397] on span "118px" at bounding box center [761, 402] width 30 height 17
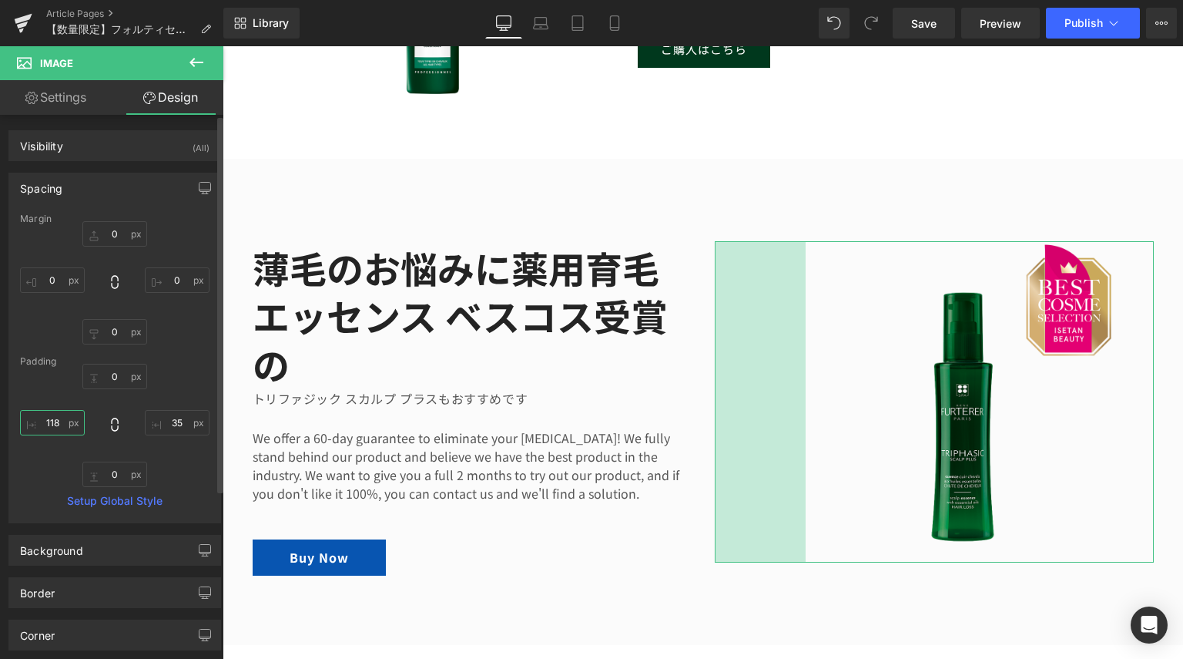
click at [59, 426] on input "118" at bounding box center [52, 422] width 65 height 25
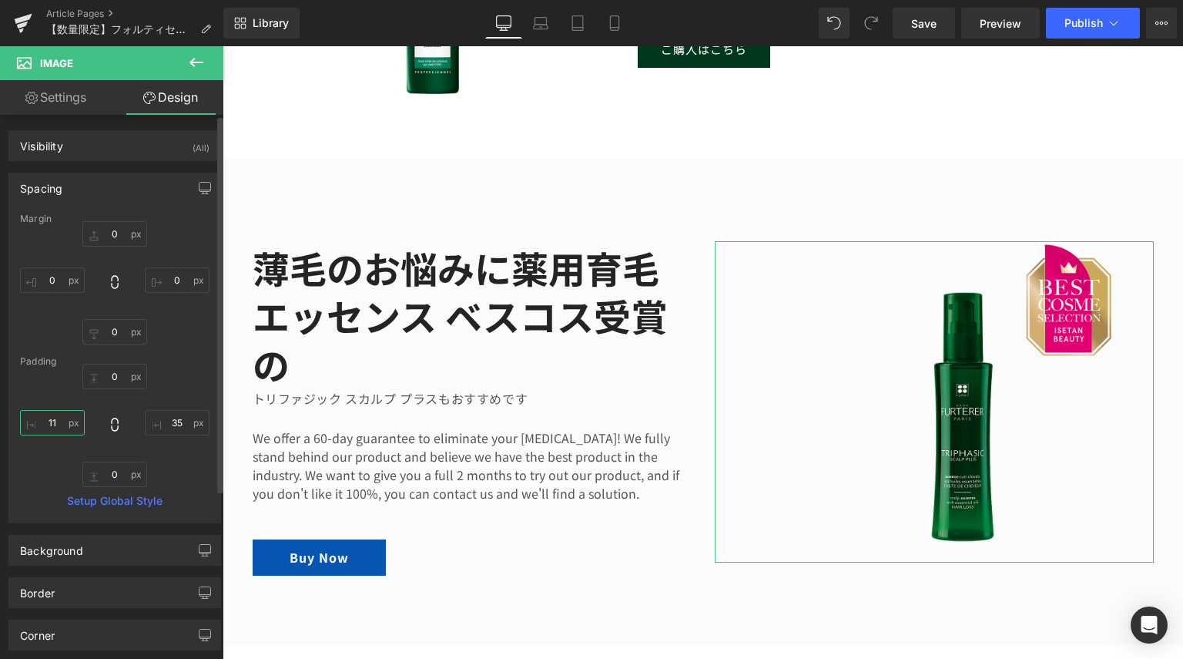
type input "1"
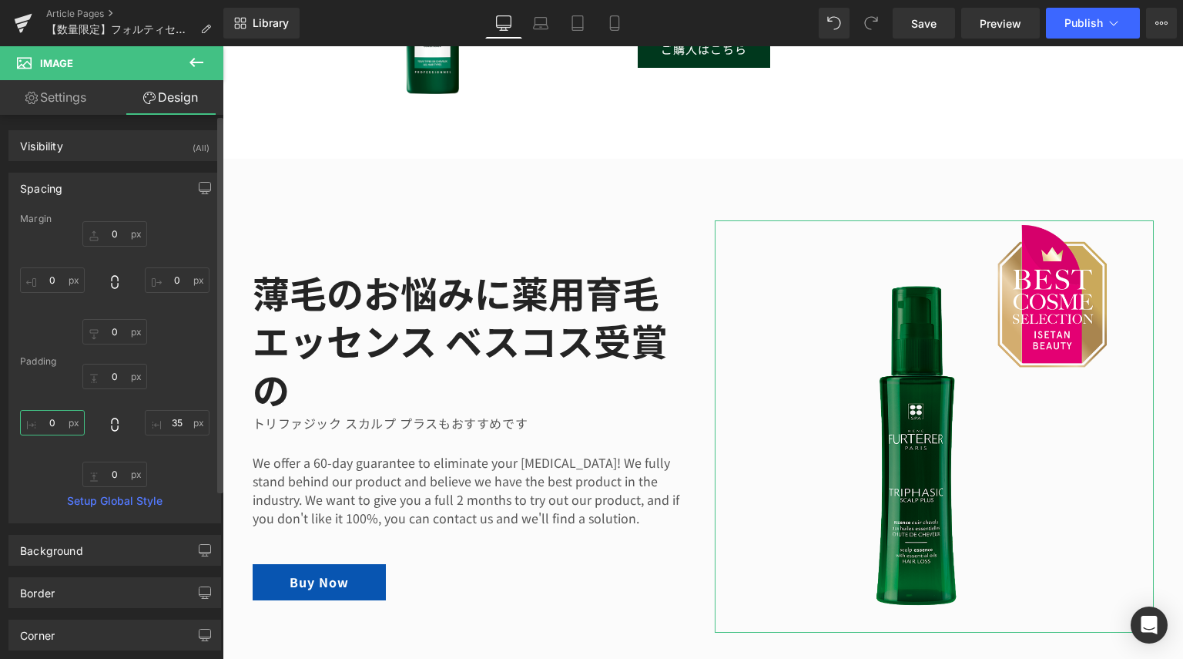
type input "０"
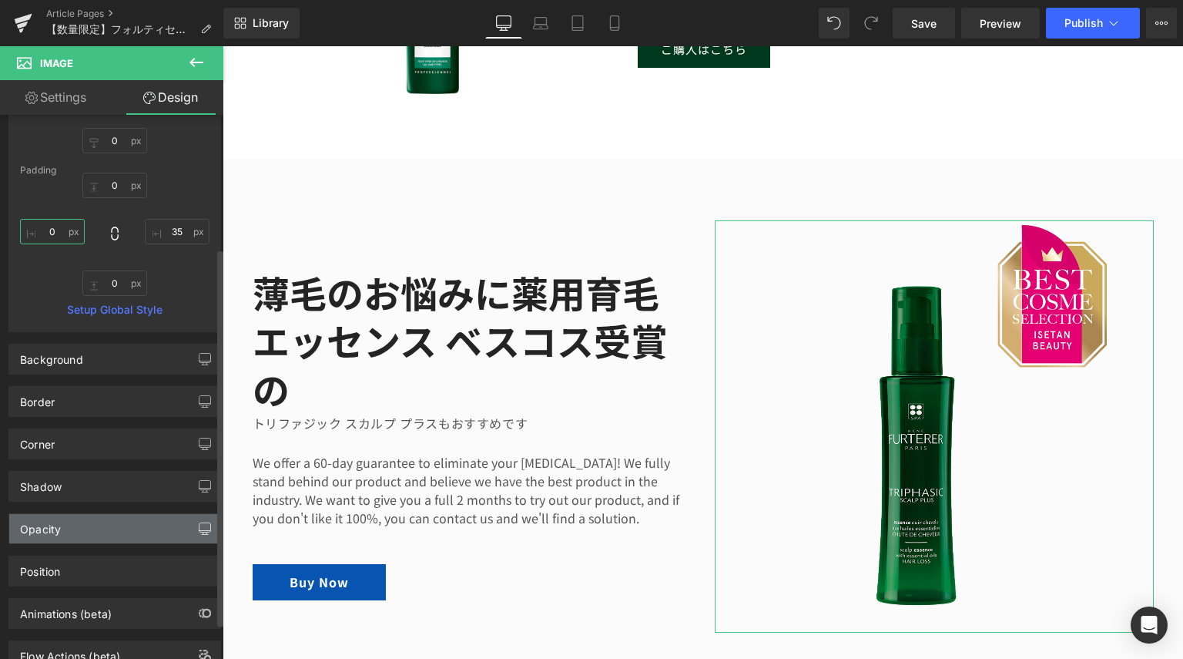
scroll to position [243, 0]
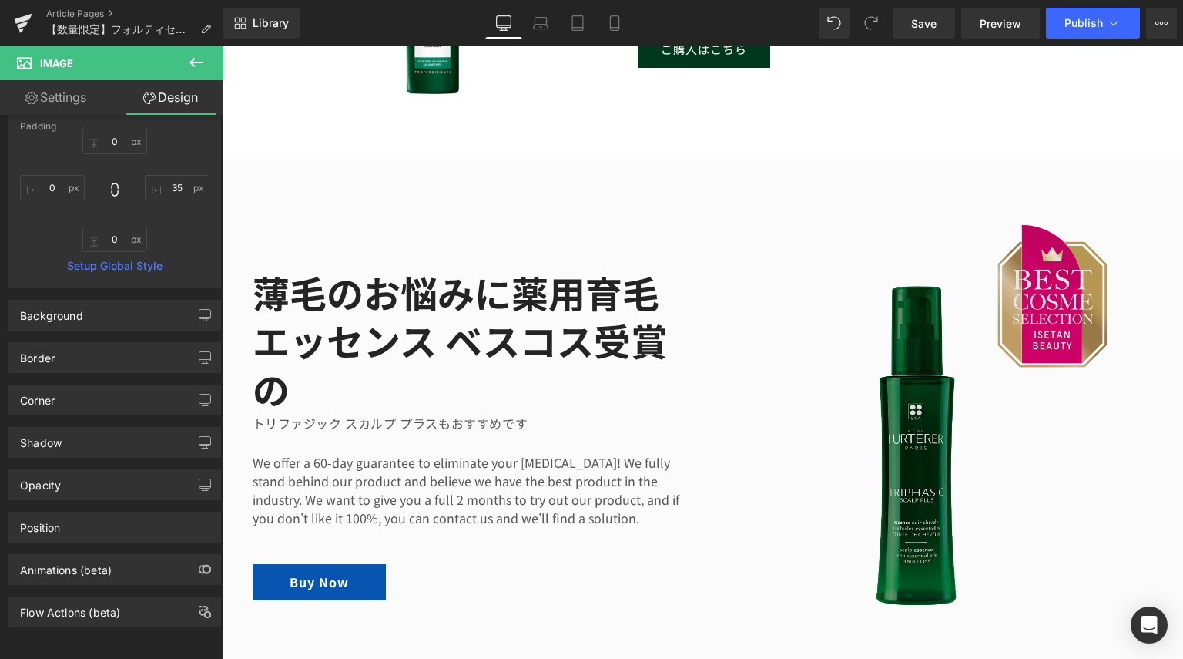
click at [838, 423] on img at bounding box center [934, 426] width 439 height 412
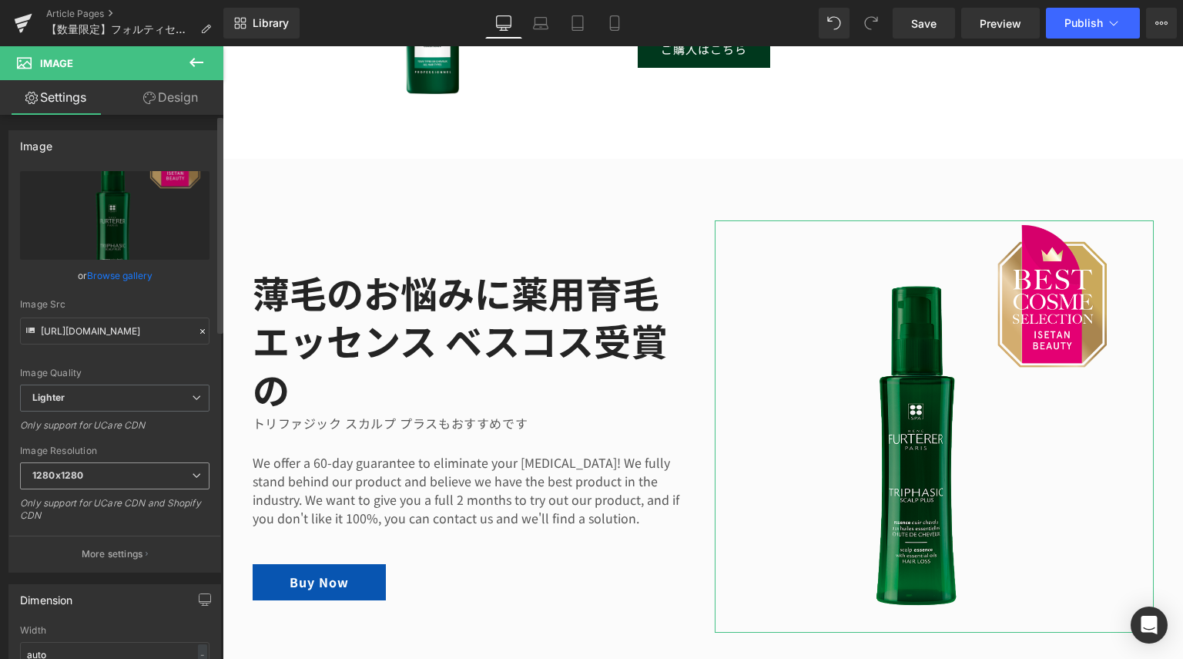
click at [133, 470] on span "1280x1280" at bounding box center [115, 475] width 190 height 27
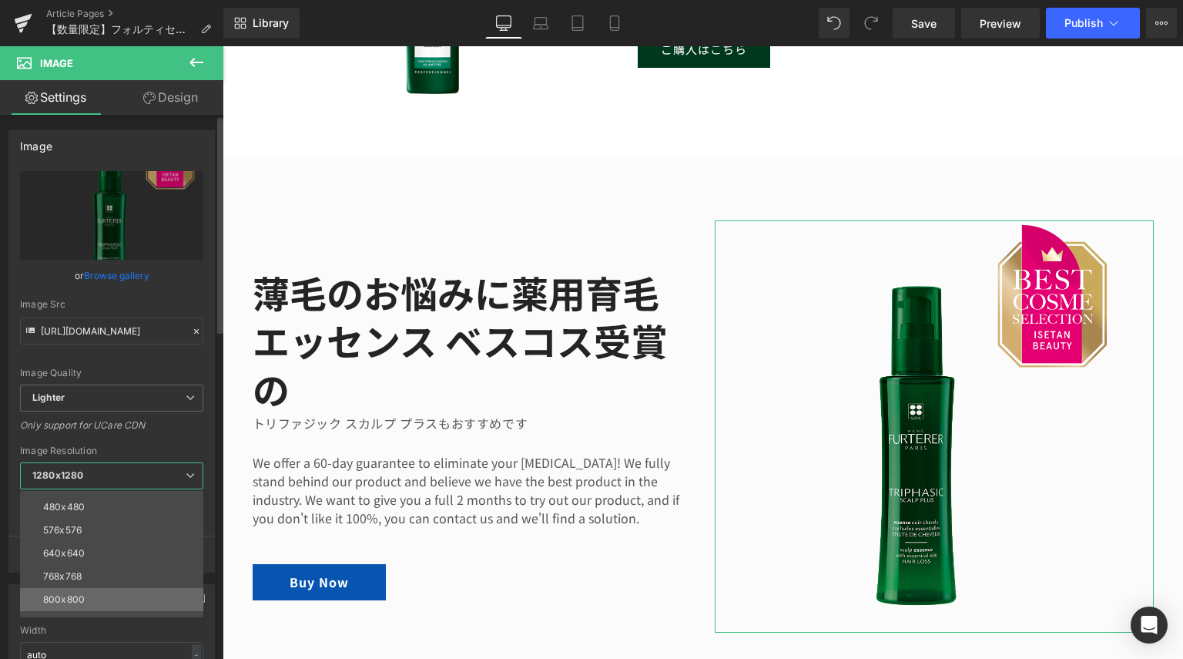
scroll to position [77, 0]
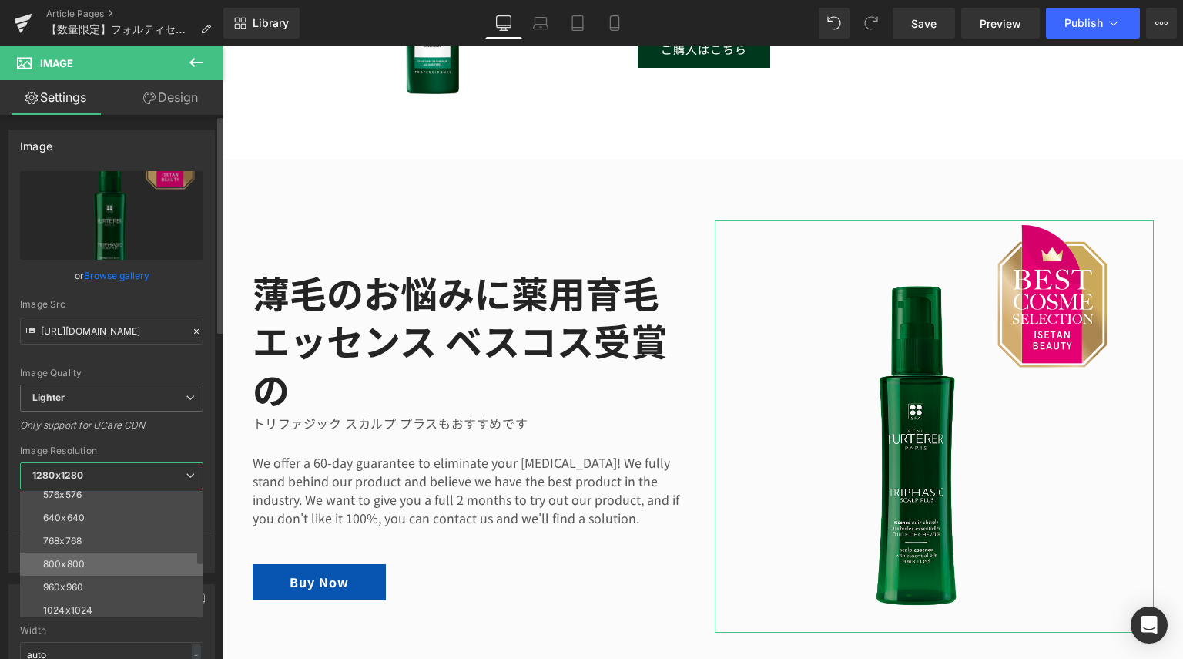
click at [131, 557] on li "800x800" at bounding box center [115, 563] width 190 height 23
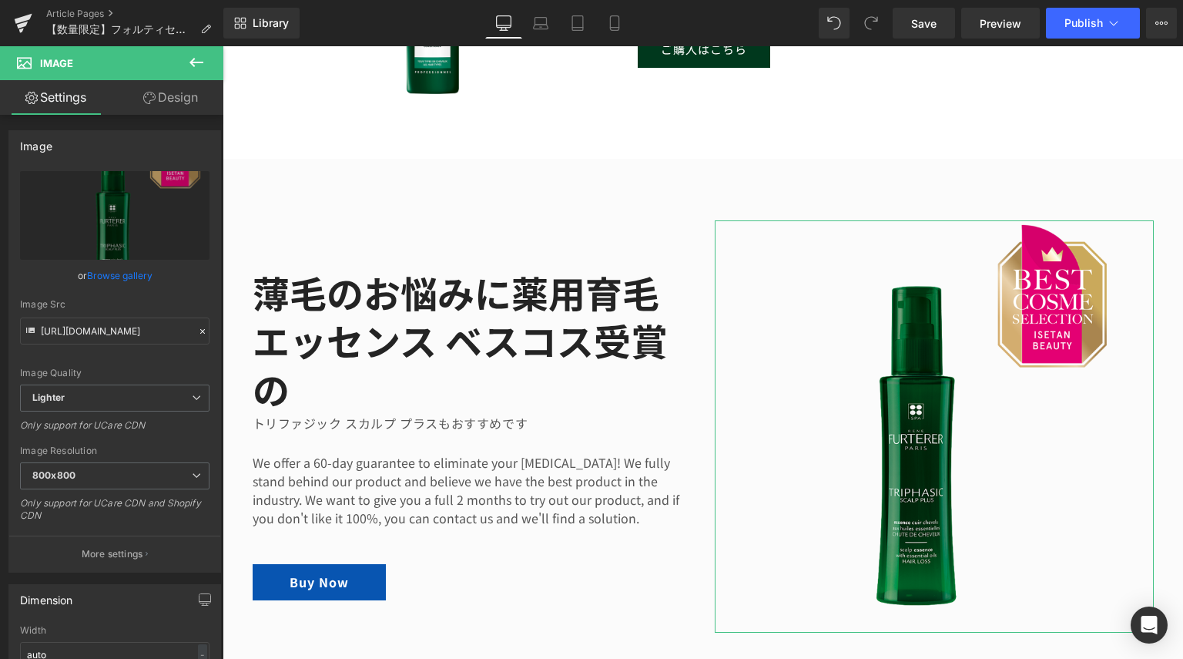
type input "[URL][DOMAIN_NAME]"
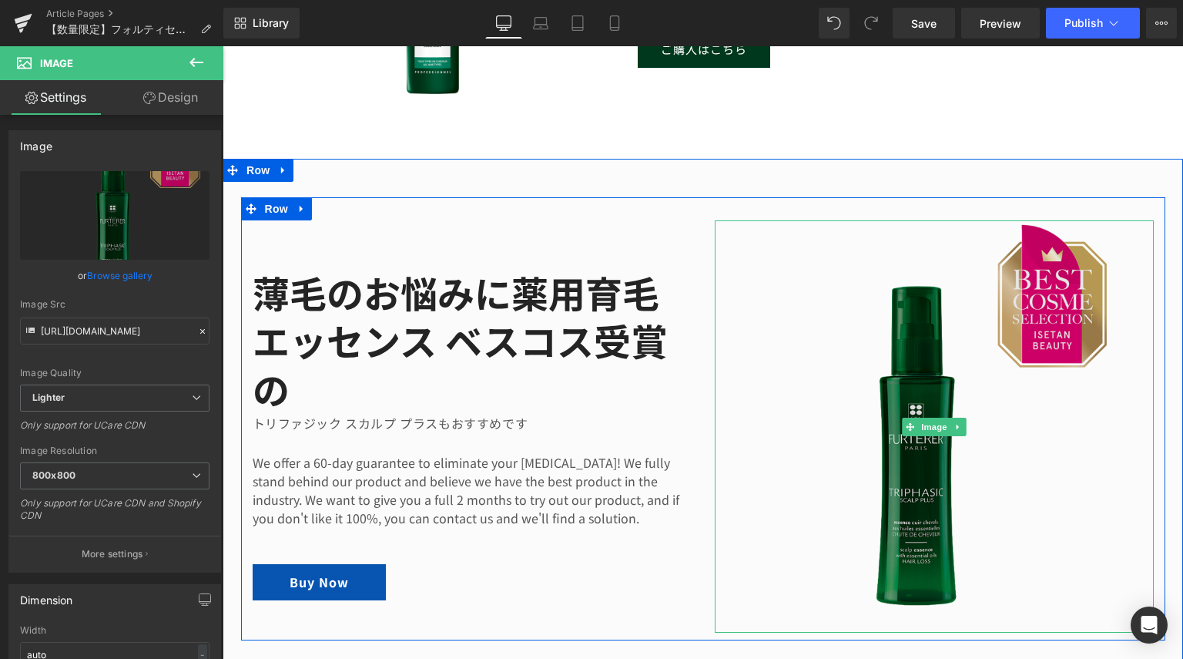
click at [805, 412] on img at bounding box center [934, 426] width 439 height 412
click at [770, 317] on img at bounding box center [934, 426] width 439 height 412
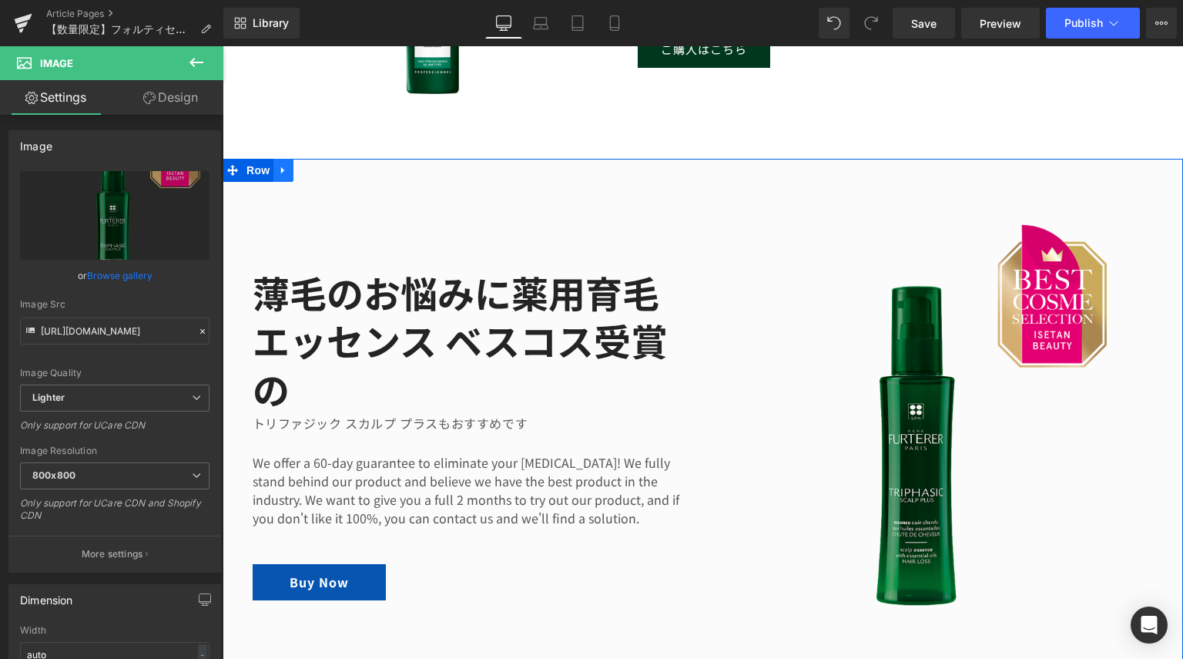
click at [278, 166] on icon at bounding box center [283, 171] width 11 height 12
click at [320, 167] on icon at bounding box center [323, 170] width 11 height 11
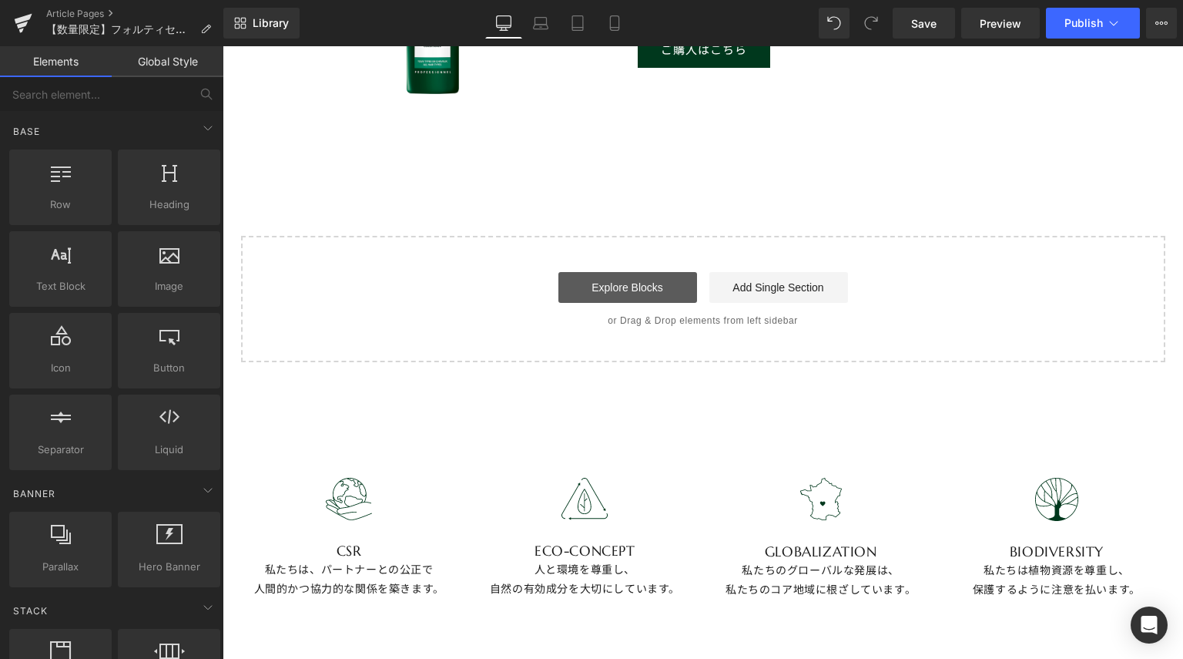
click at [605, 283] on link "Explore Blocks" at bounding box center [628, 287] width 139 height 31
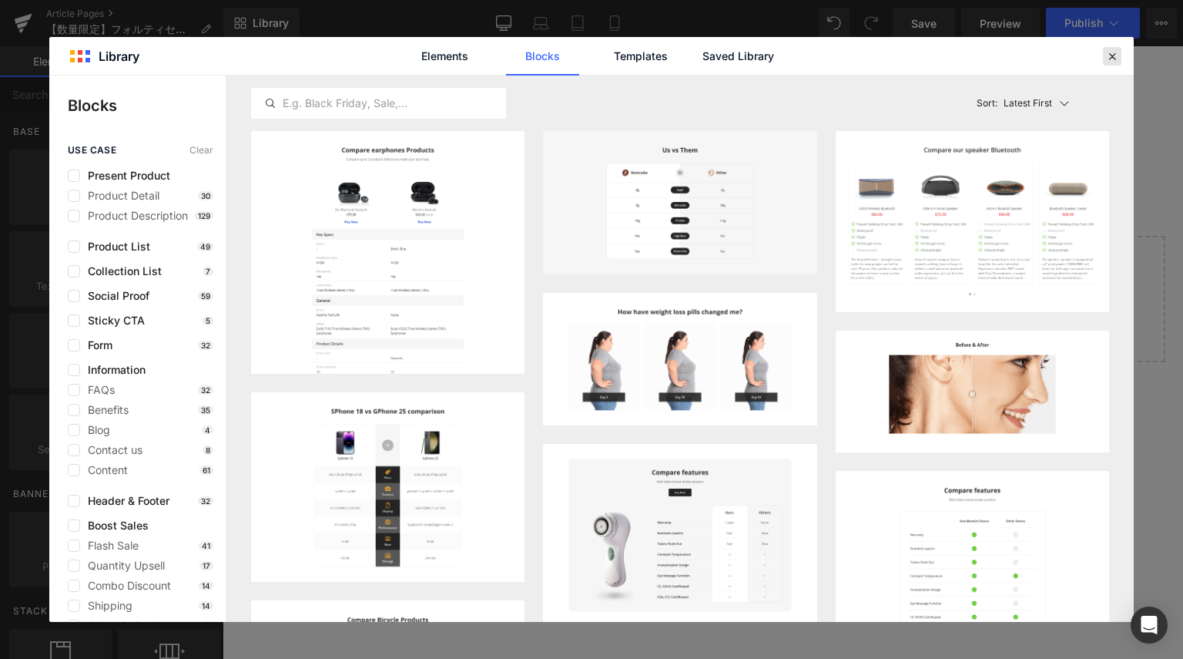
drag, startPoint x: 1112, startPoint y: 63, endPoint x: 673, endPoint y: 55, distance: 439.9
click at [1112, 63] on div at bounding box center [1112, 56] width 18 height 18
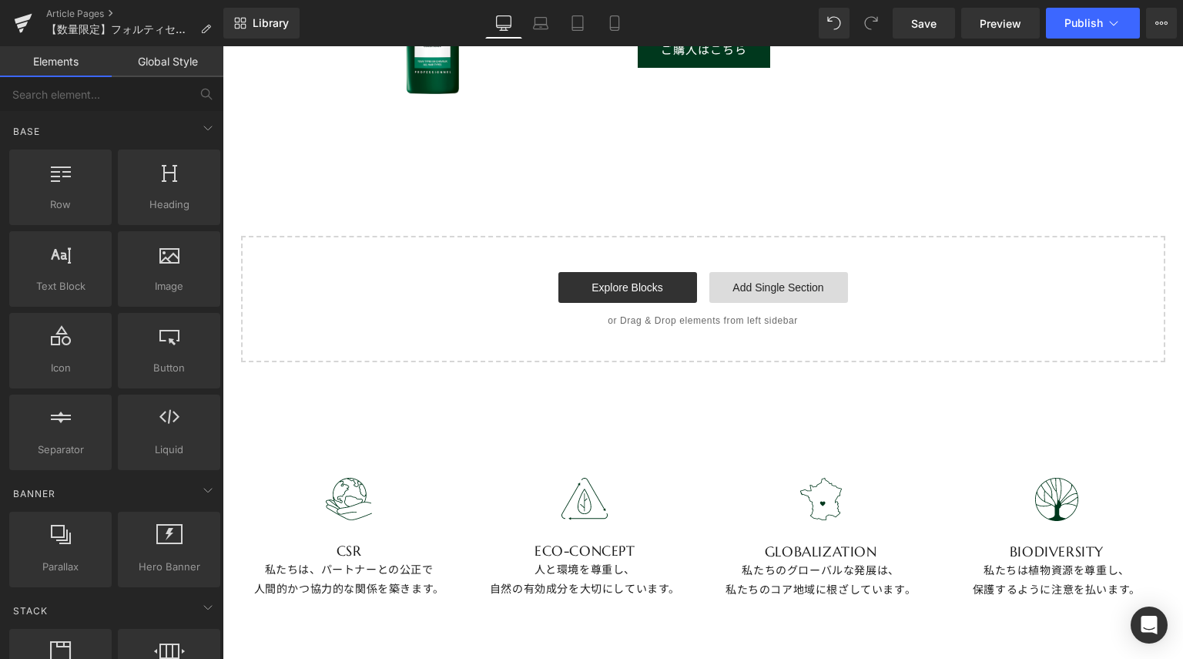
click at [774, 280] on link "Add Single Section" at bounding box center [779, 287] width 139 height 31
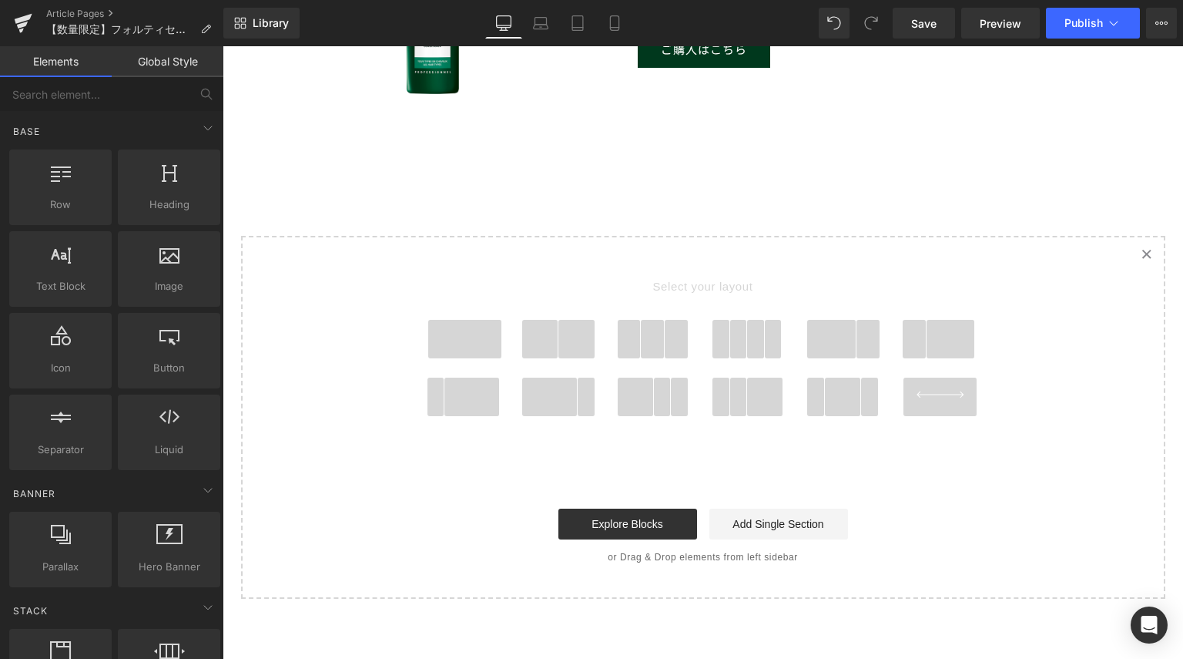
click at [558, 387] on span at bounding box center [549, 396] width 55 height 39
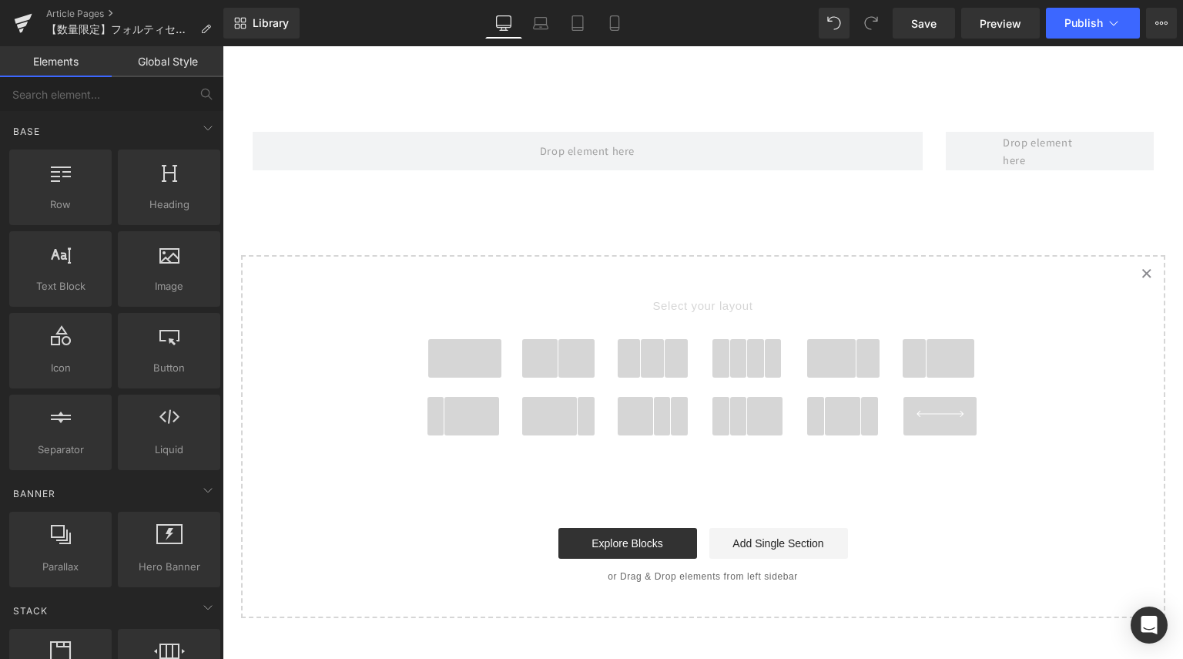
click at [558, 428] on span at bounding box center [549, 416] width 55 height 39
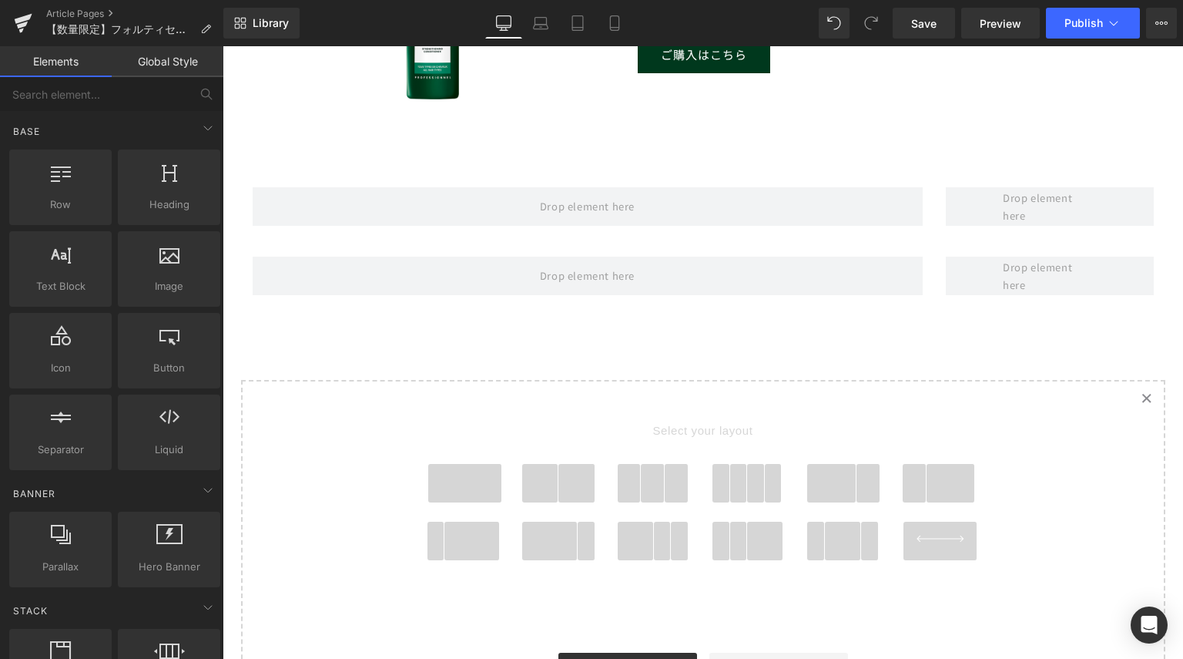
scroll to position [1359, 0]
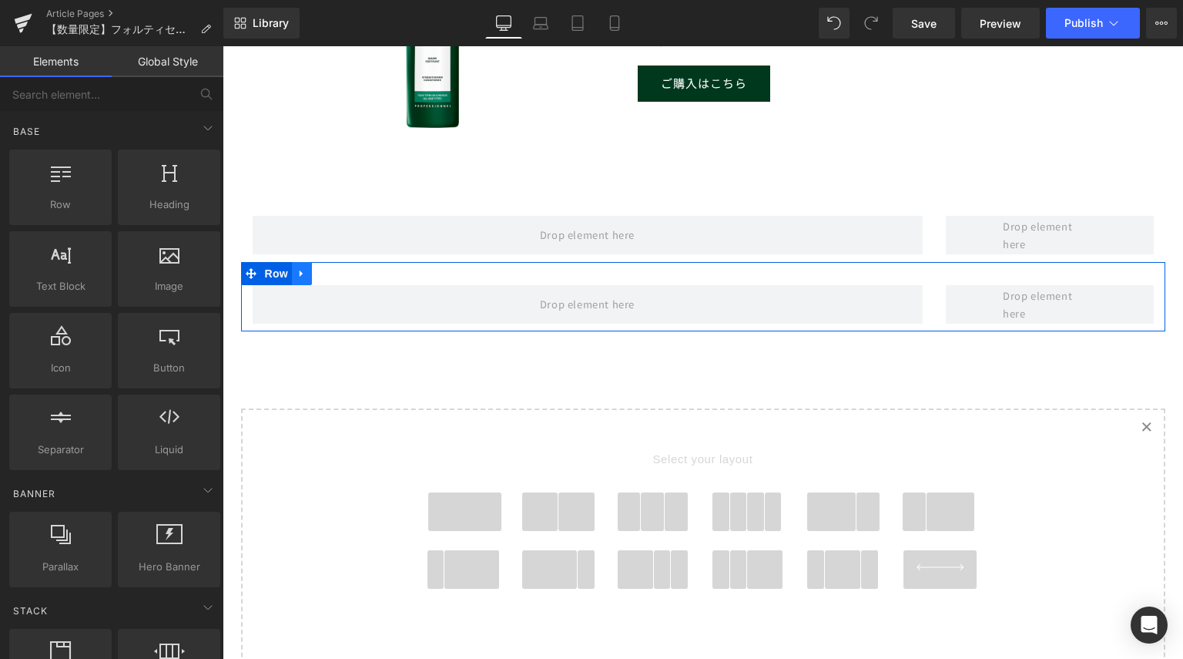
click at [302, 273] on link at bounding box center [302, 273] width 20 height 23
click at [337, 274] on icon at bounding box center [342, 274] width 11 height 12
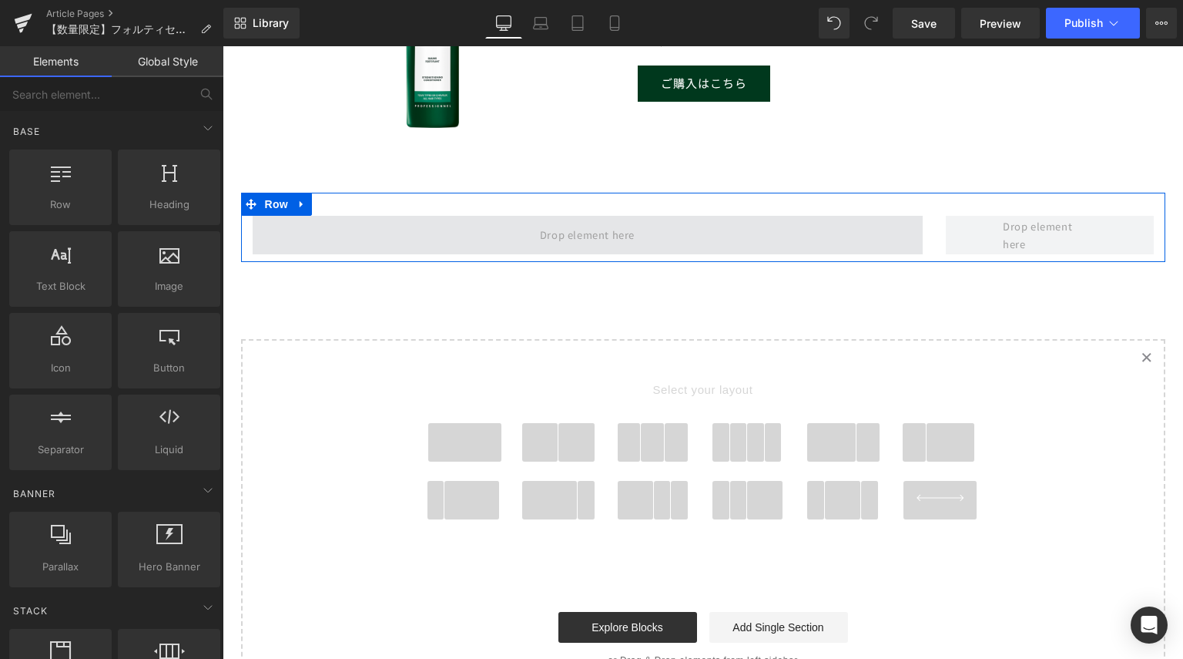
click at [600, 230] on span at bounding box center [588, 234] width 106 height 25
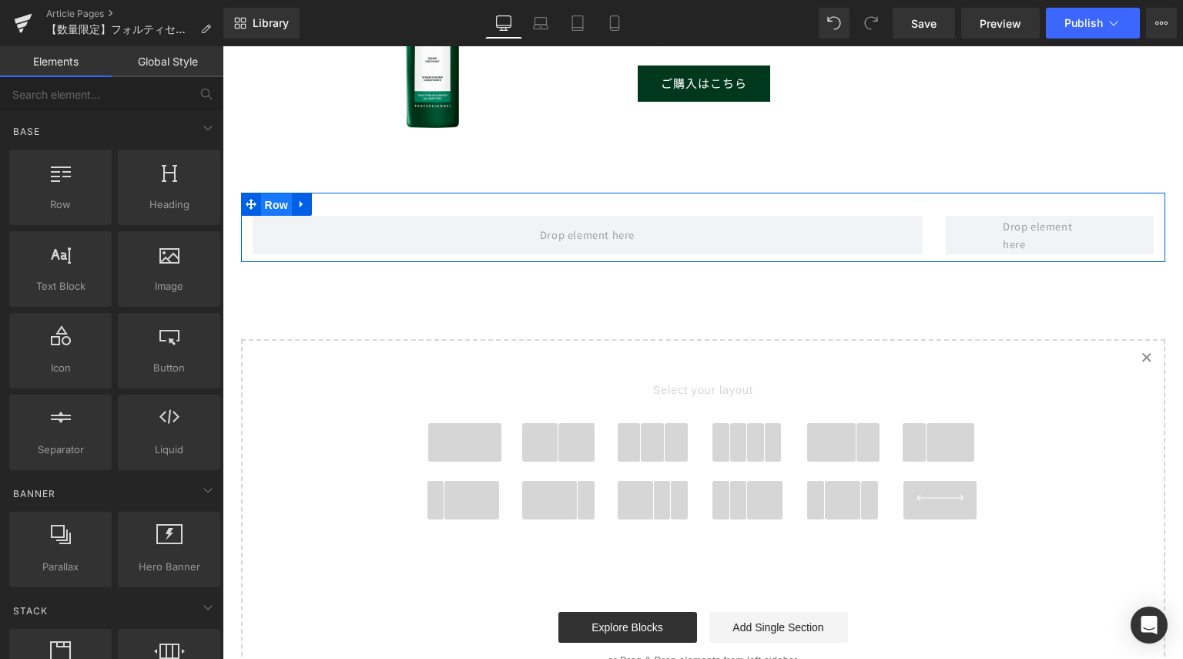
click at [268, 205] on span "Row" at bounding box center [276, 204] width 31 height 23
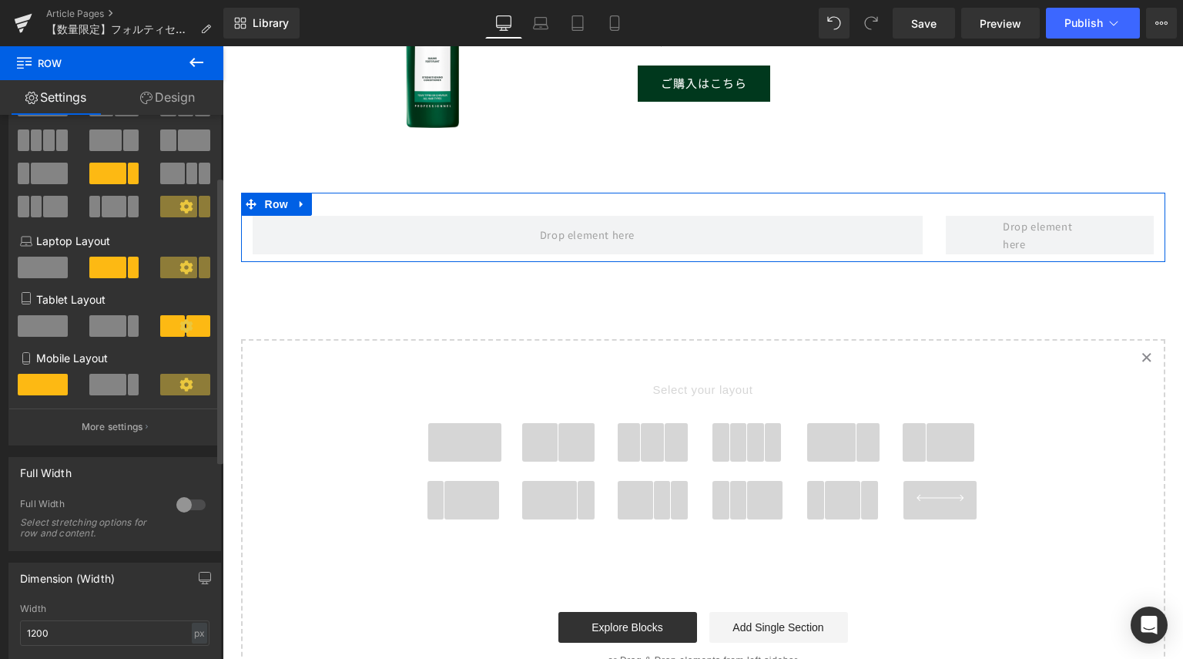
scroll to position [31, 0]
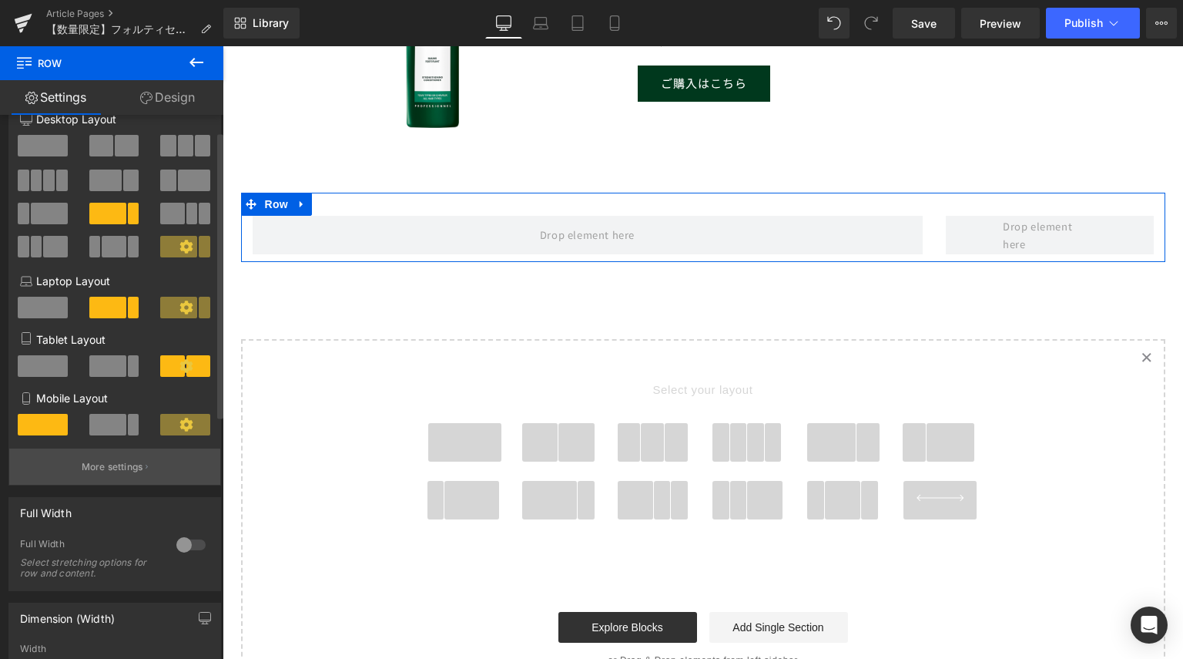
click at [140, 471] on button "More settings" at bounding box center [114, 466] width 211 height 36
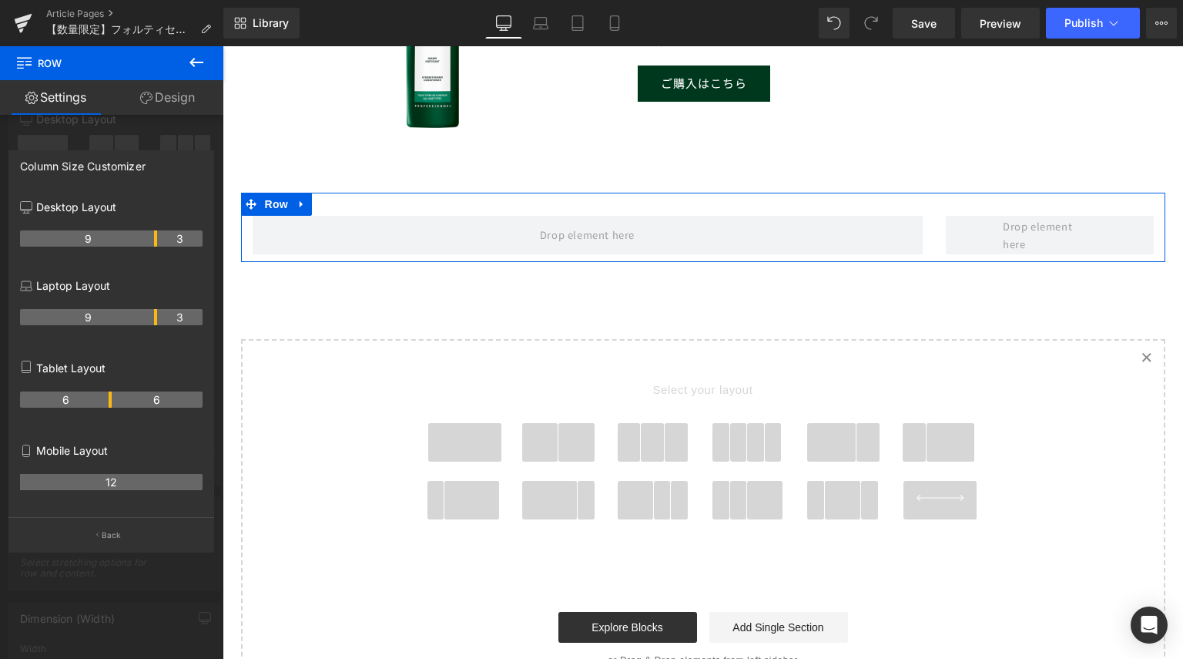
click at [175, 104] on link "Design" at bounding box center [168, 97] width 112 height 35
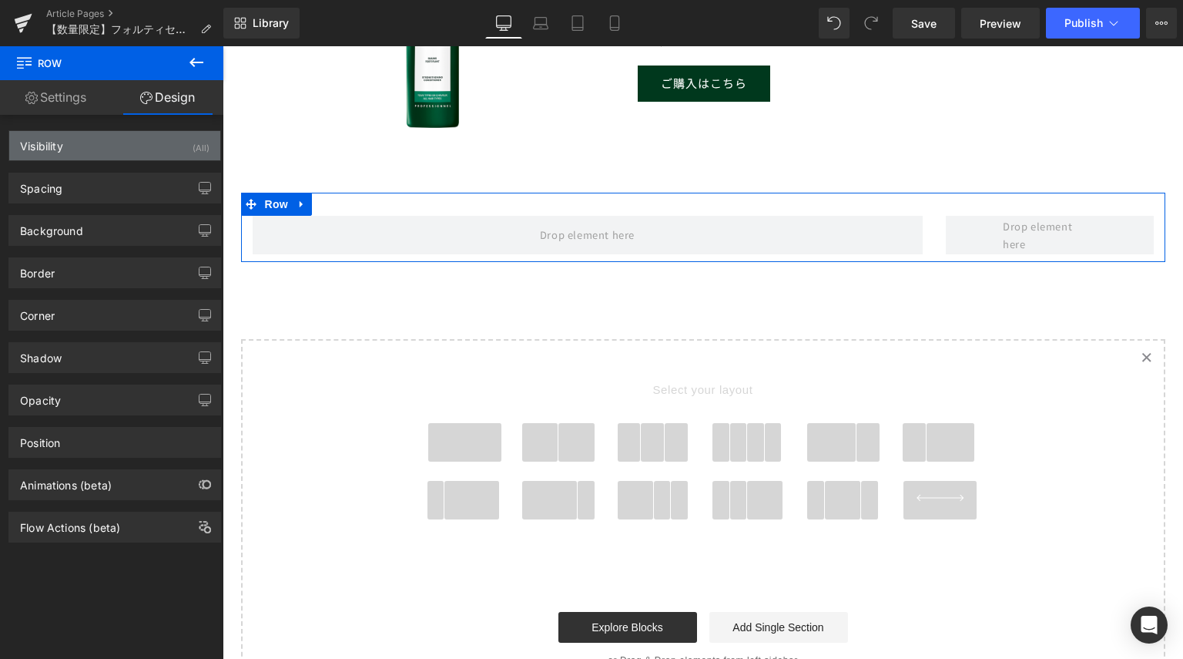
click at [87, 156] on div "Visibility (All)" at bounding box center [114, 145] width 211 height 29
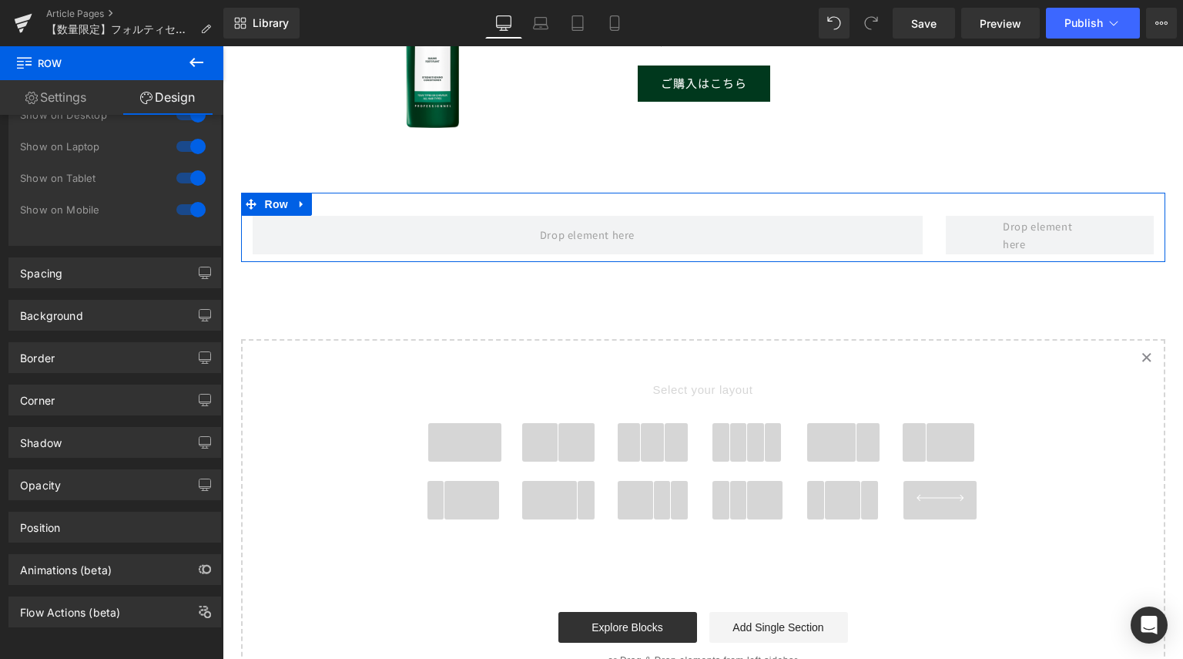
scroll to position [80, 0]
click at [93, 342] on div "Border Border Style Custom Custom Setup Global Style Custom Setup Global Style …" at bounding box center [114, 357] width 213 height 31
click at [102, 300] on div "Background" at bounding box center [114, 314] width 211 height 29
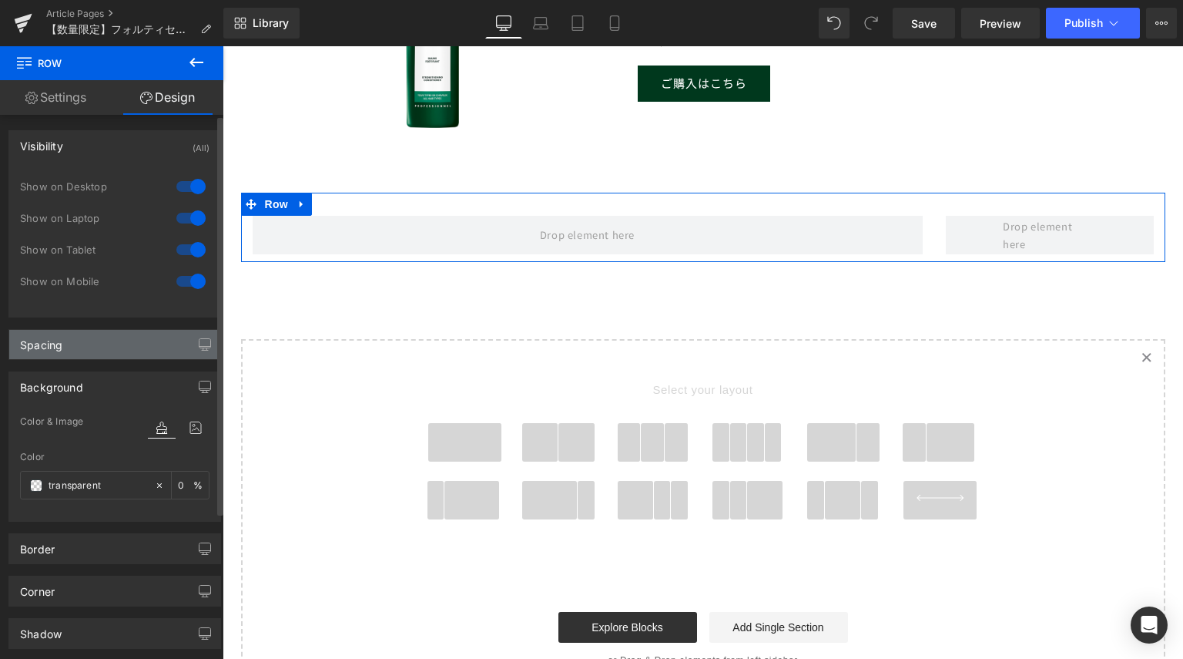
scroll to position [0, 0]
click at [59, 98] on link "Settings" at bounding box center [56, 97] width 112 height 35
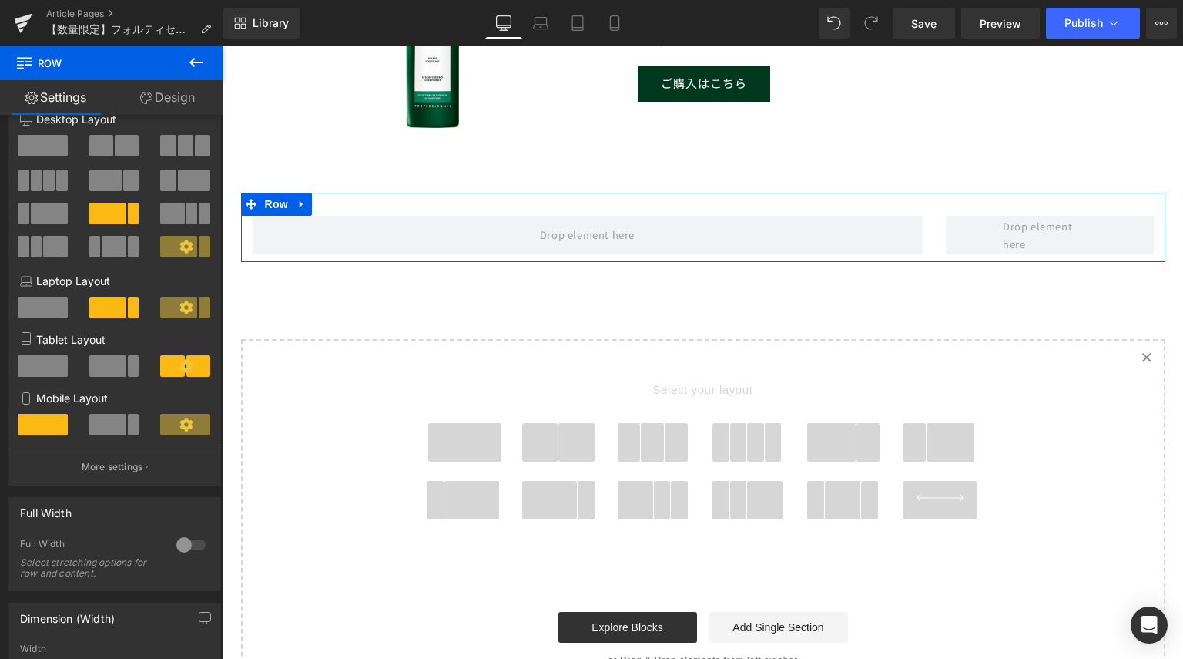
click at [180, 98] on link "Design" at bounding box center [168, 97] width 112 height 35
type input "0"
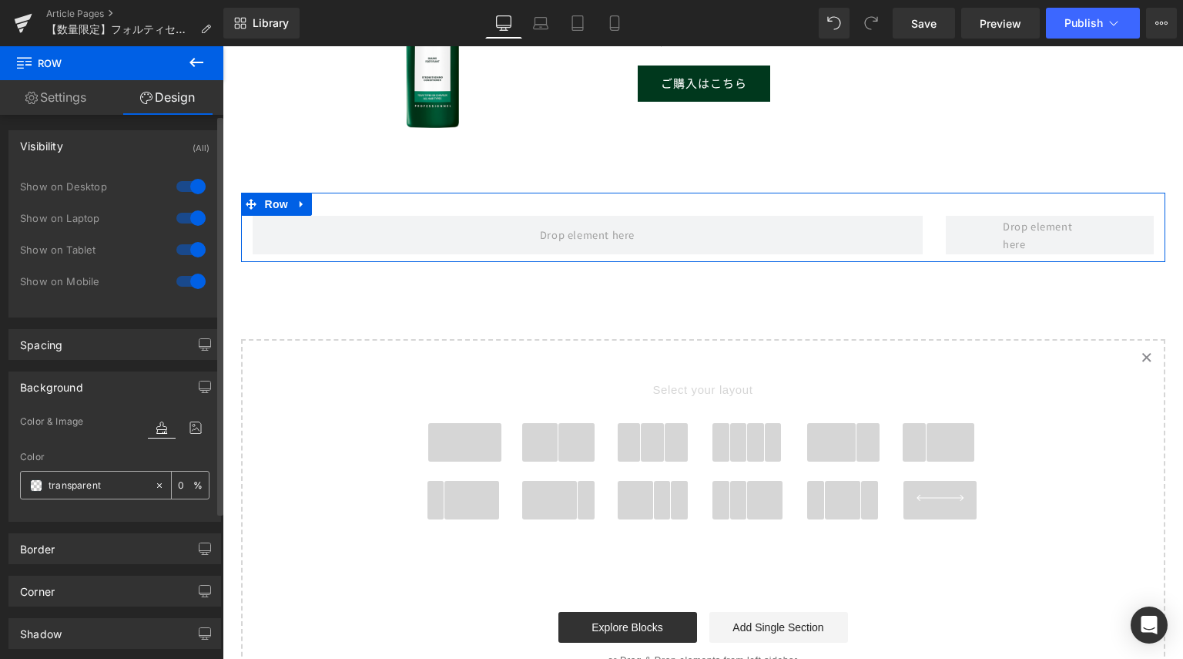
paste input "#ebe6e1"
type input "#ebe6e1"
type input "100"
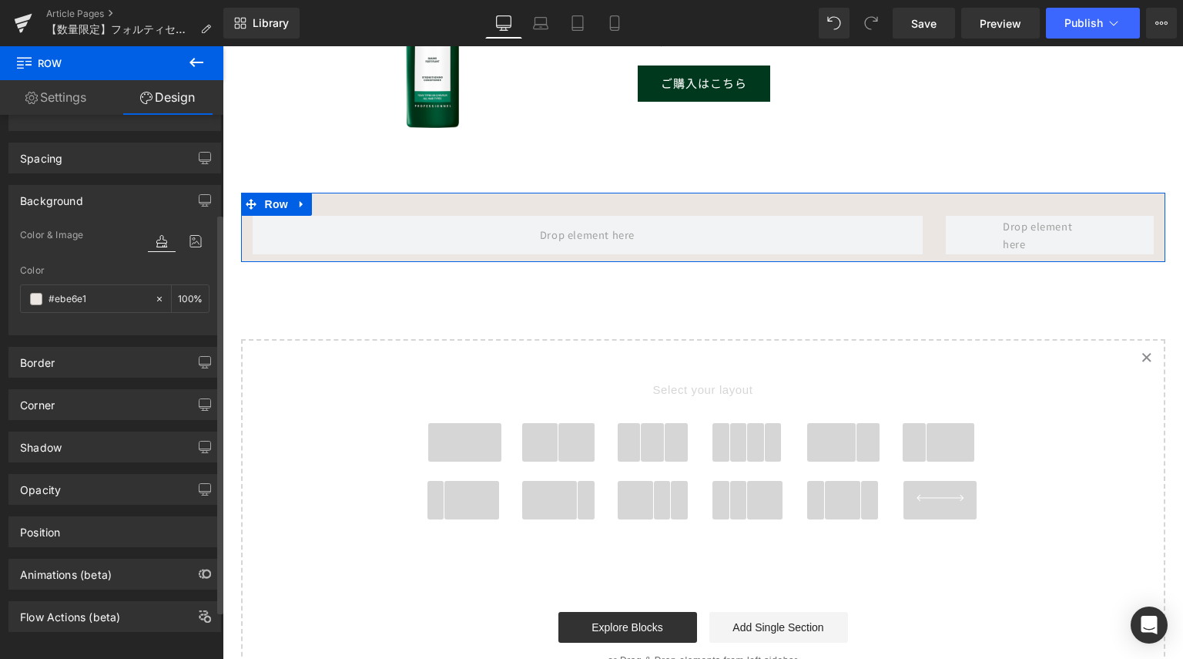
scroll to position [199, 0]
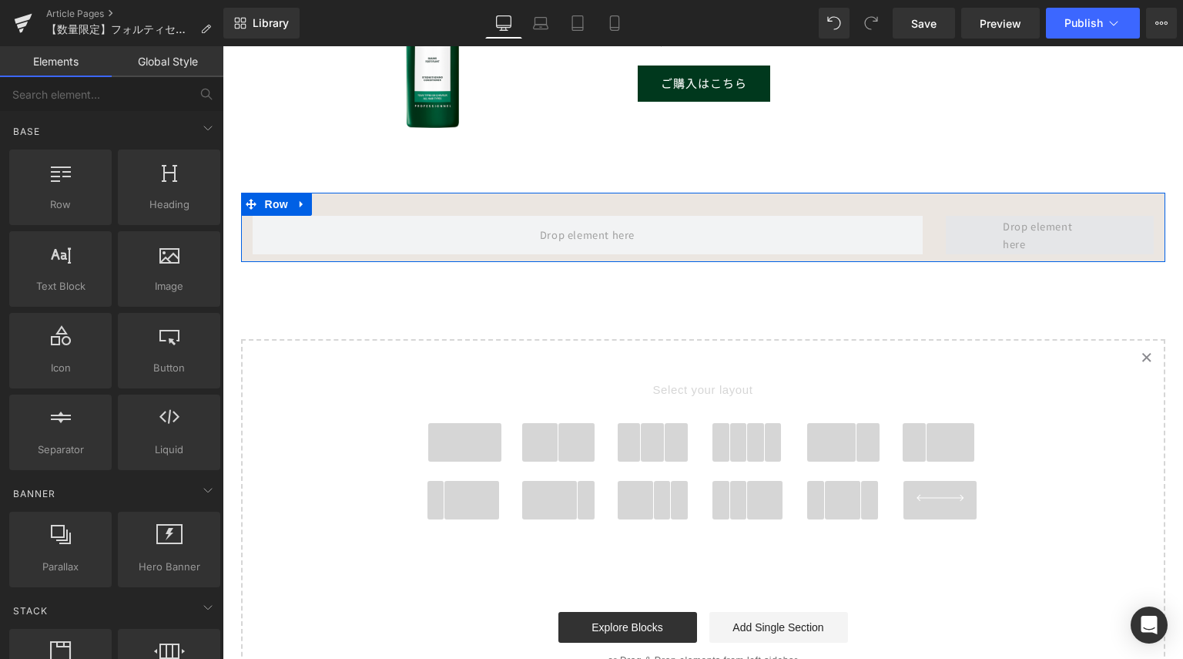
click at [998, 240] on span at bounding box center [1050, 235] width 104 height 44
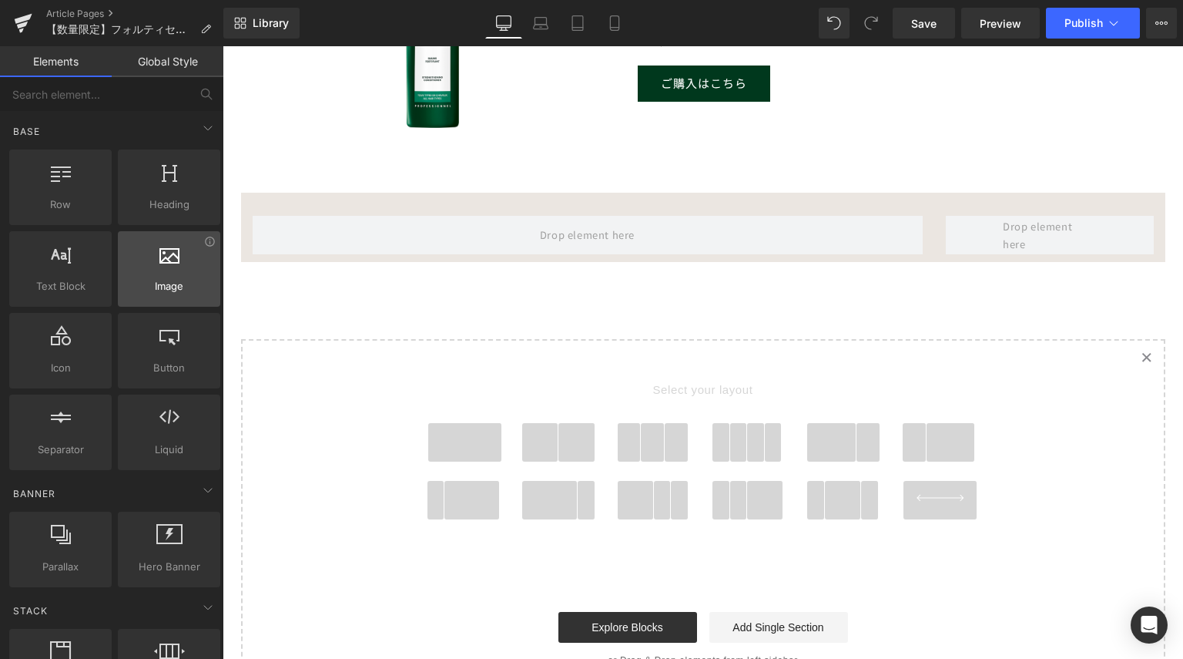
click at [182, 269] on div at bounding box center [168, 260] width 93 height 35
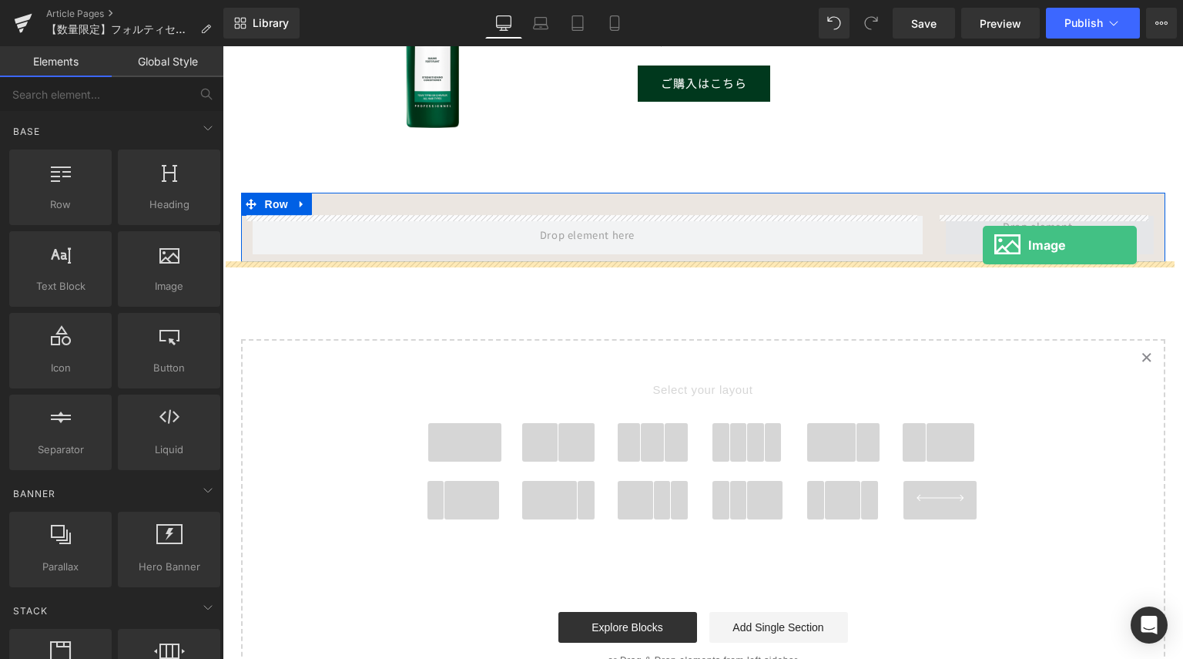
drag, startPoint x: 374, startPoint y: 325, endPoint x: 983, endPoint y: 245, distance: 613.8
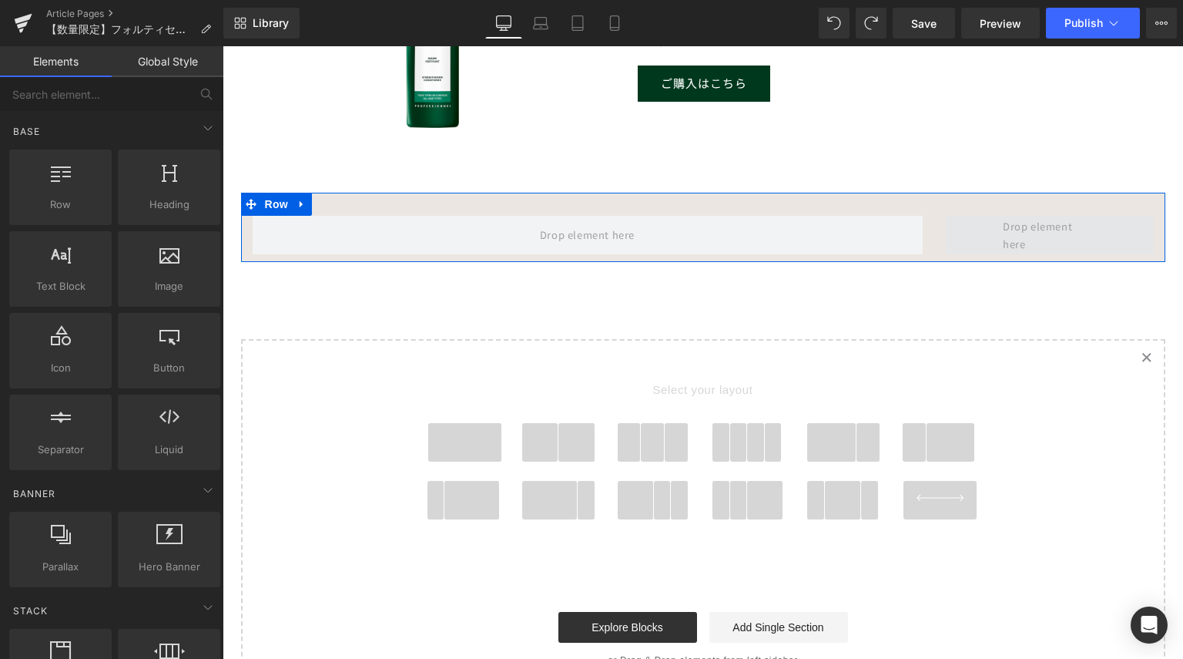
click at [998, 233] on span at bounding box center [1050, 235] width 104 height 44
drag, startPoint x: 381, startPoint y: 324, endPoint x: 975, endPoint y: 237, distance: 600.3
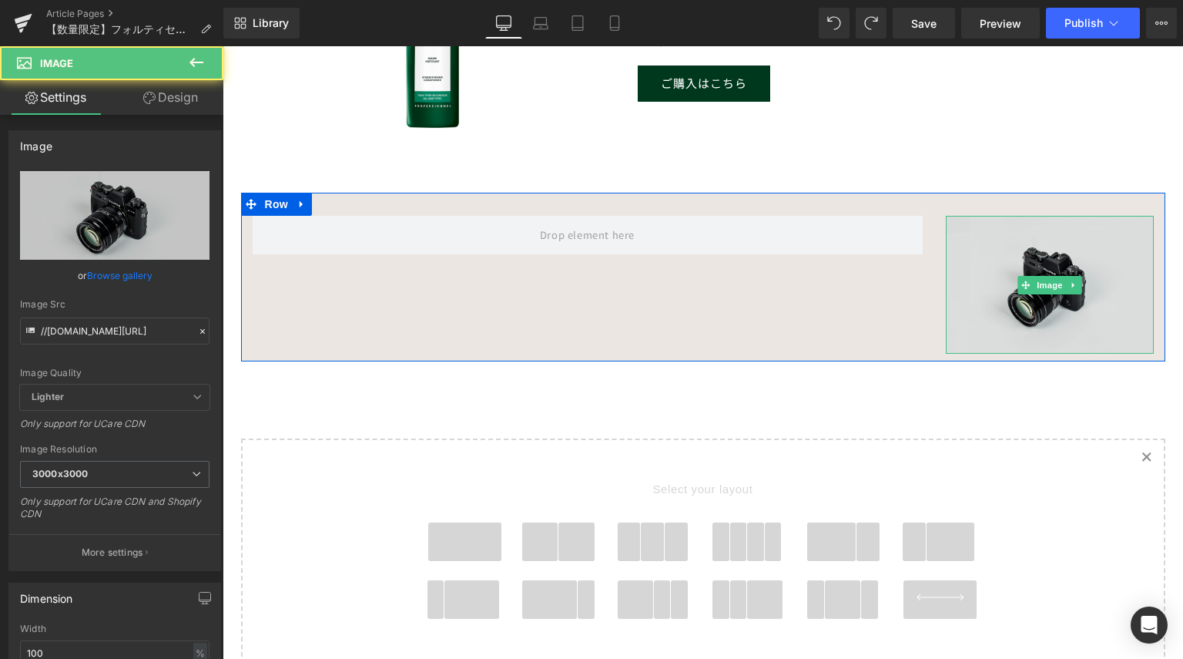
click at [1032, 274] on img at bounding box center [1050, 285] width 208 height 138
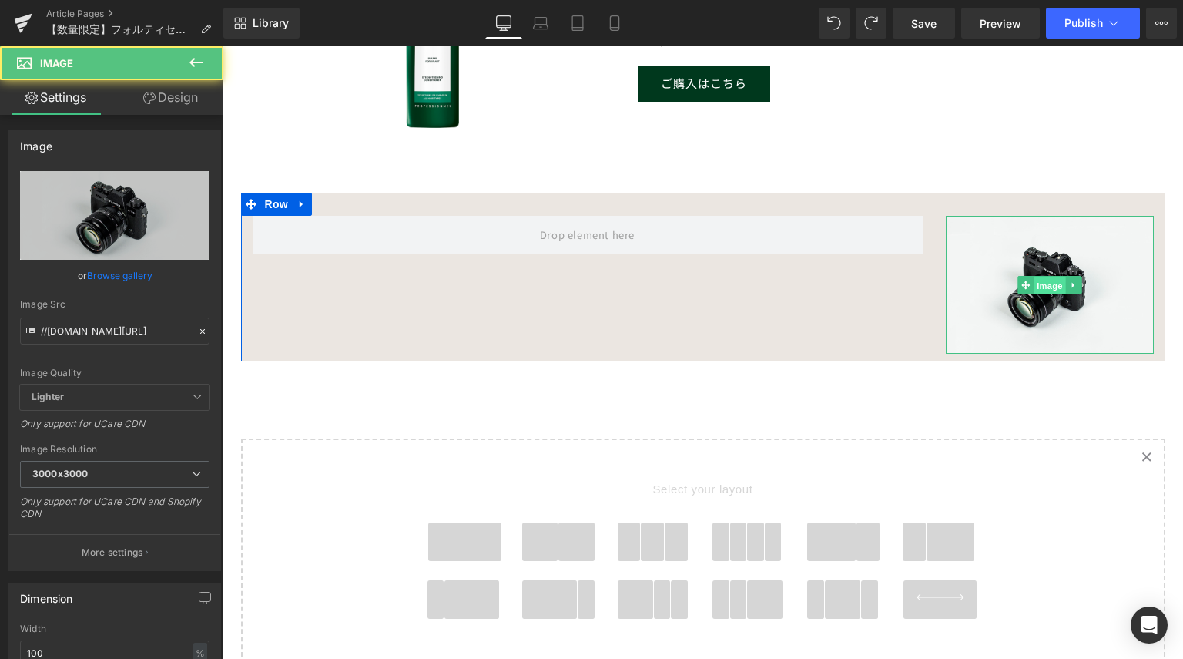
click at [1042, 286] on span "Image" at bounding box center [1050, 285] width 32 height 18
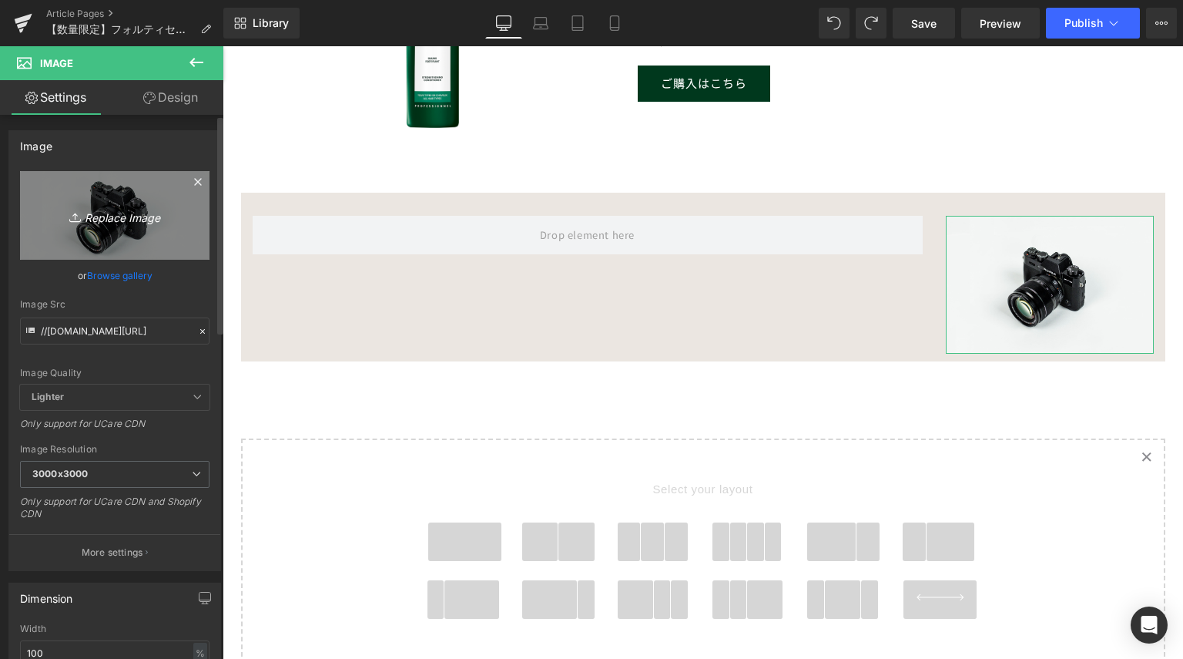
click at [136, 204] on link "Replace Image" at bounding box center [115, 215] width 190 height 89
type input "C:\fakepath\triphasic-pro-bestcosme.png"
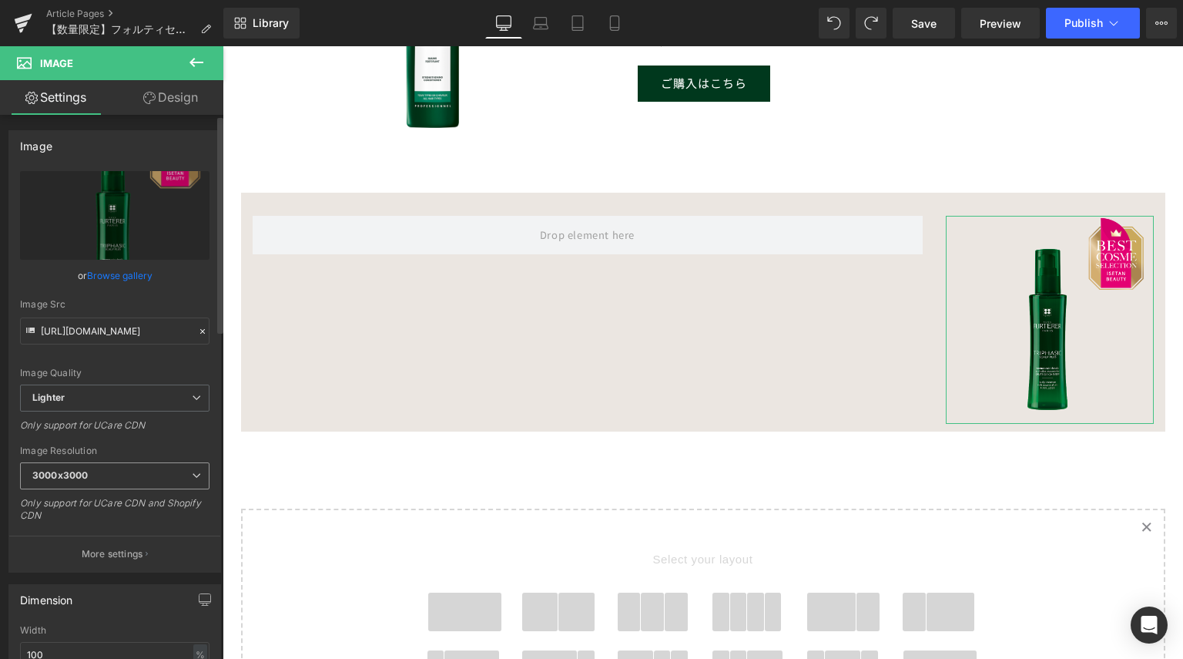
click at [122, 470] on span "3000x3000" at bounding box center [115, 475] width 190 height 27
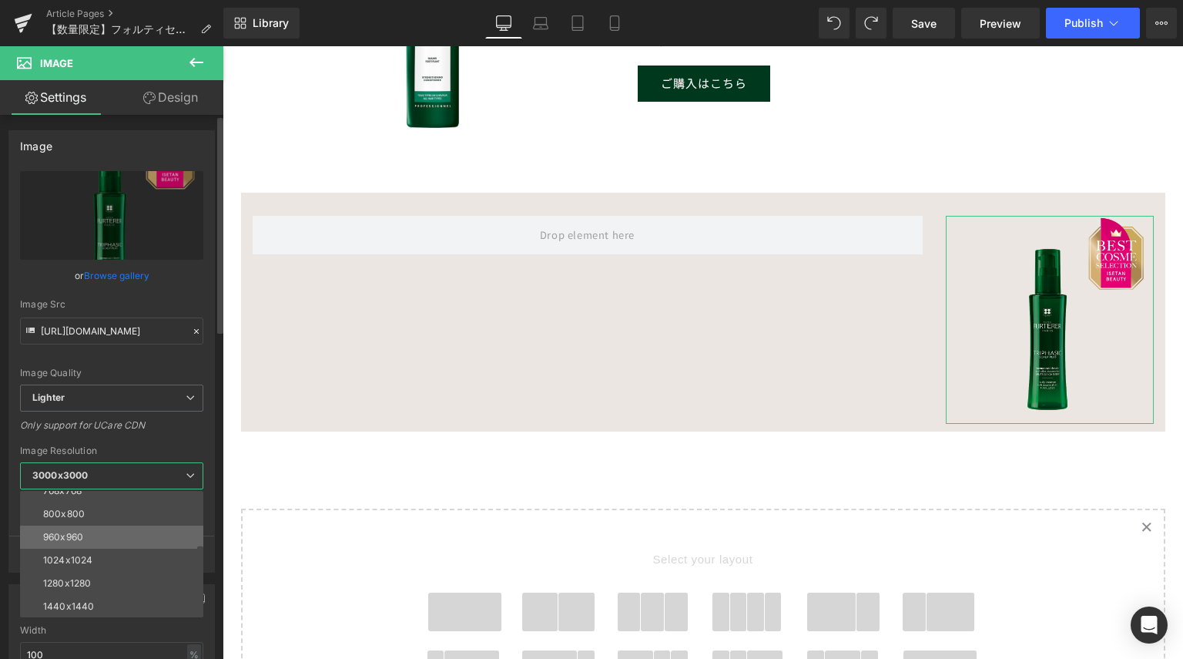
scroll to position [154, 0]
click at [112, 549] on li "1280x1280" at bounding box center [115, 556] width 190 height 23
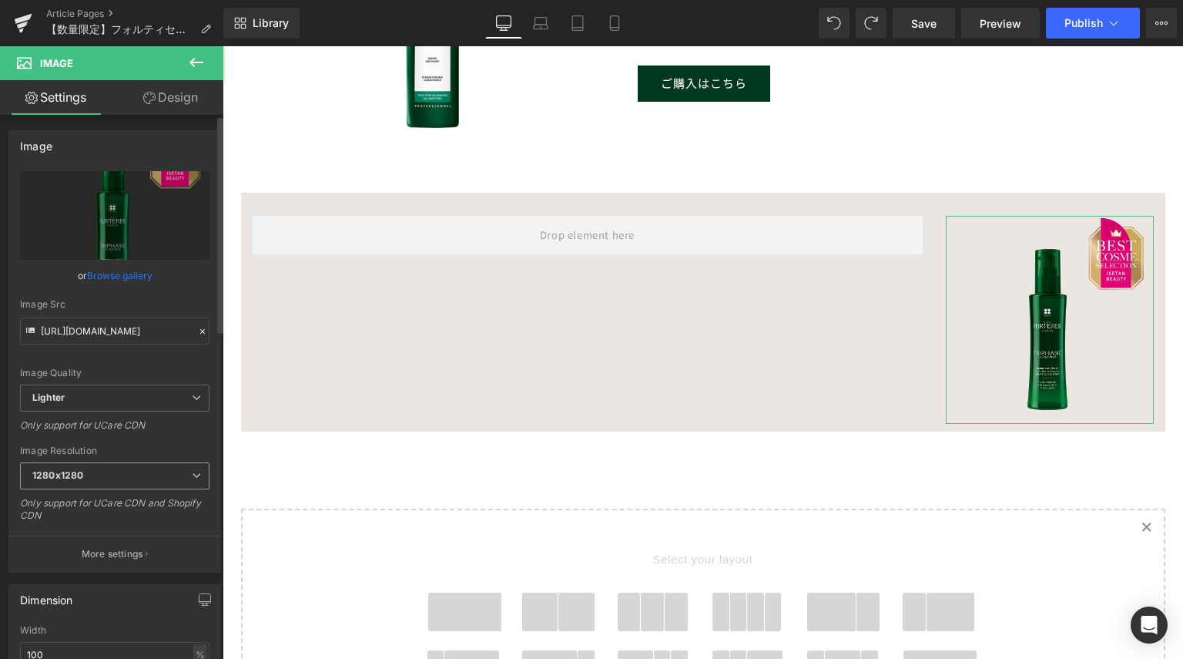
type input "[URL][DOMAIN_NAME]"
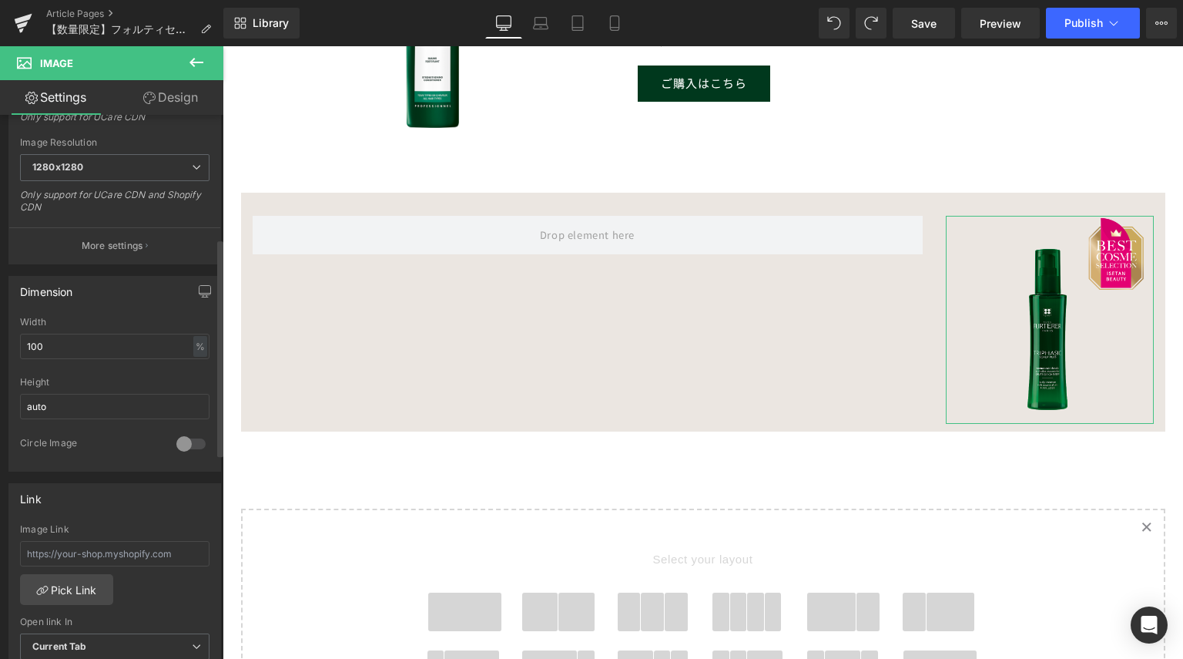
scroll to position [462, 0]
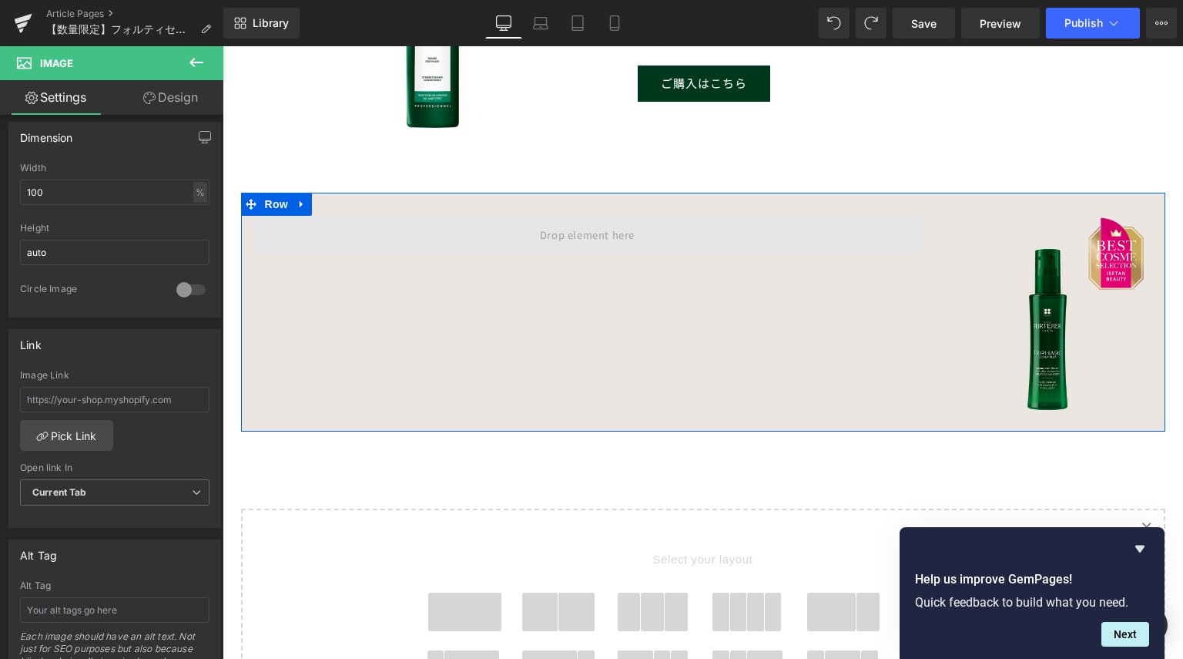
click at [512, 230] on span at bounding box center [588, 235] width 670 height 39
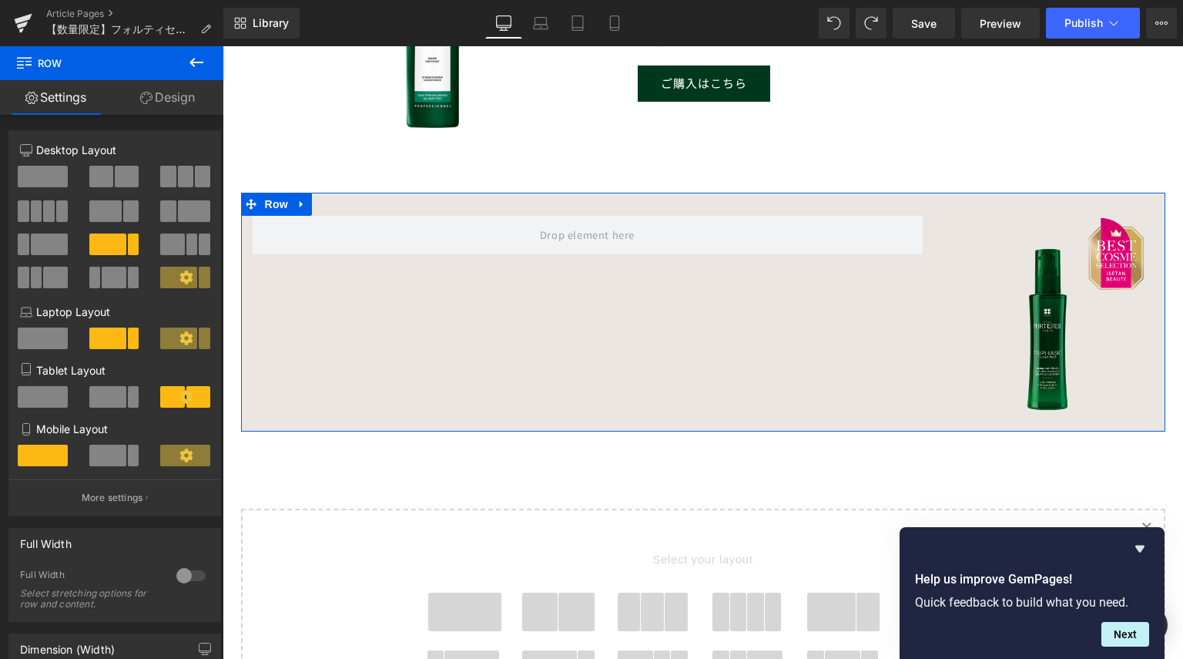
click at [182, 88] on link "Design" at bounding box center [168, 97] width 112 height 35
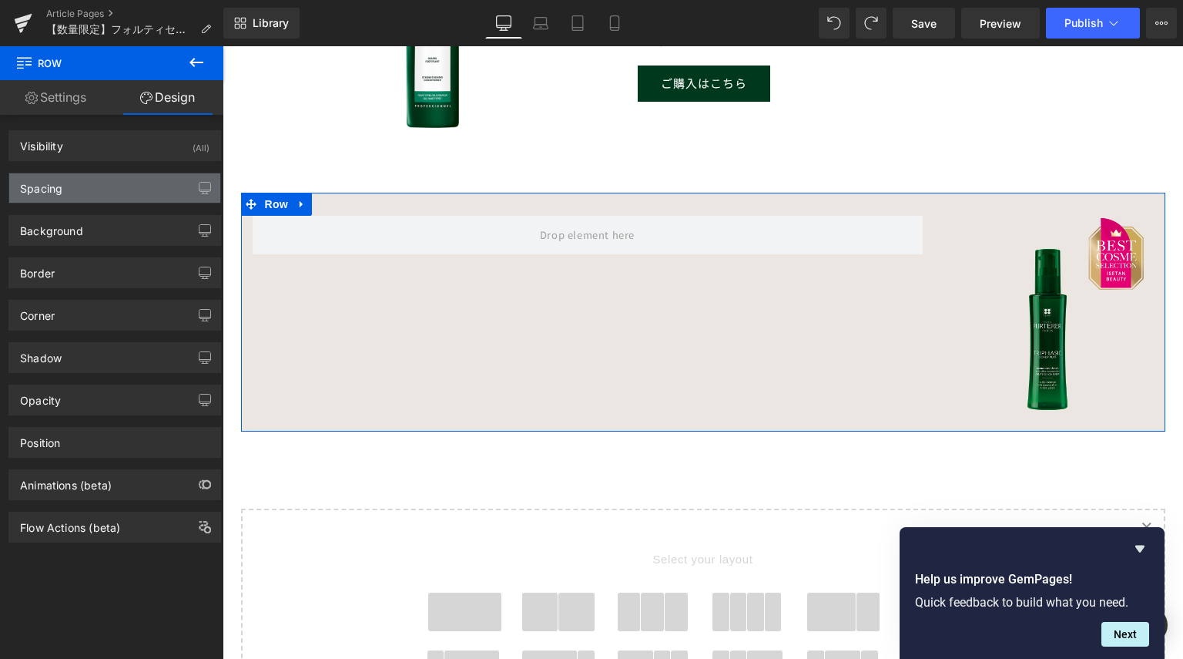
click at [69, 182] on div "Spacing" at bounding box center [114, 187] width 211 height 29
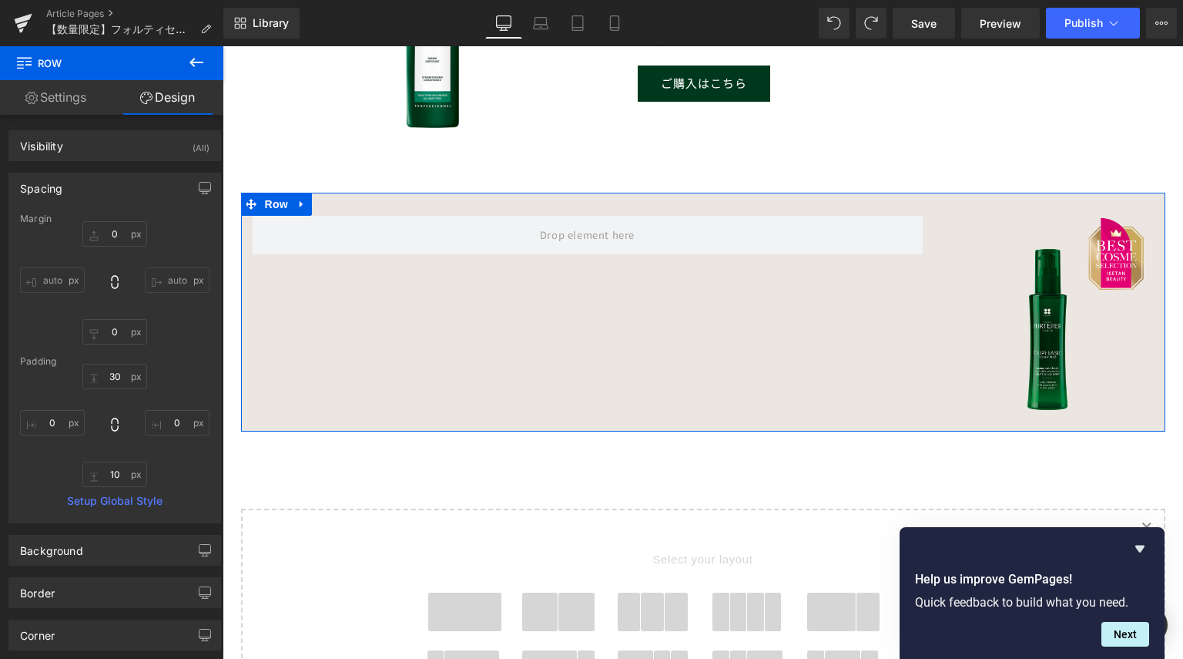
click at [69, 182] on div "Spacing" at bounding box center [114, 187] width 211 height 29
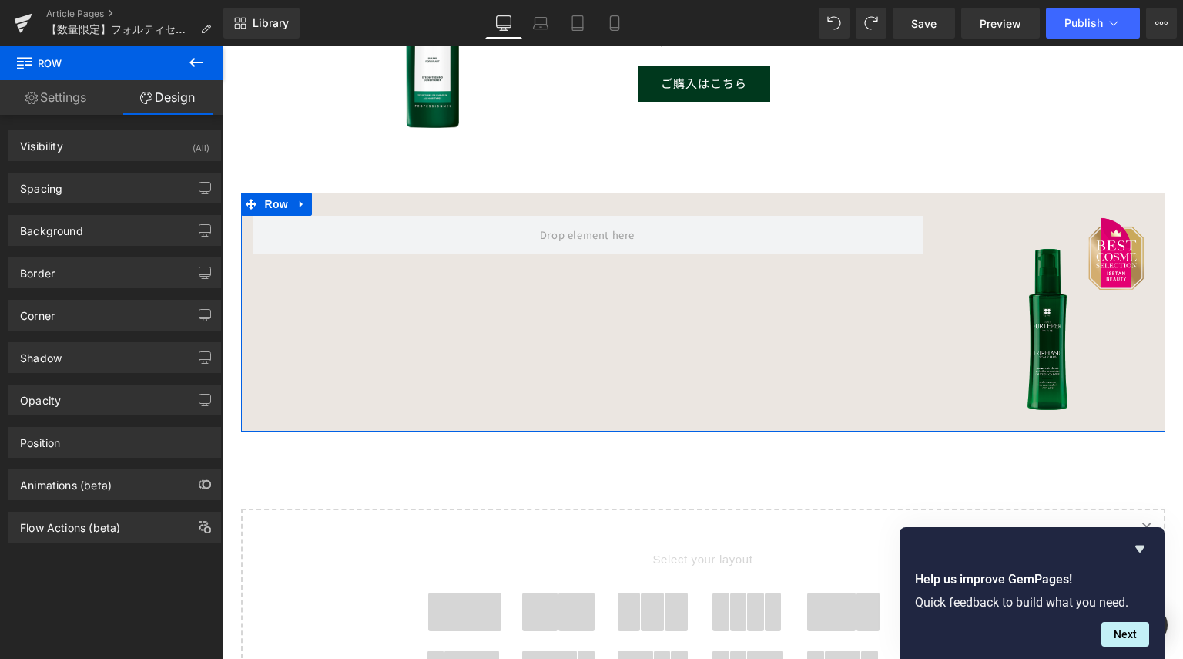
click at [77, 96] on link "Settings" at bounding box center [56, 97] width 112 height 35
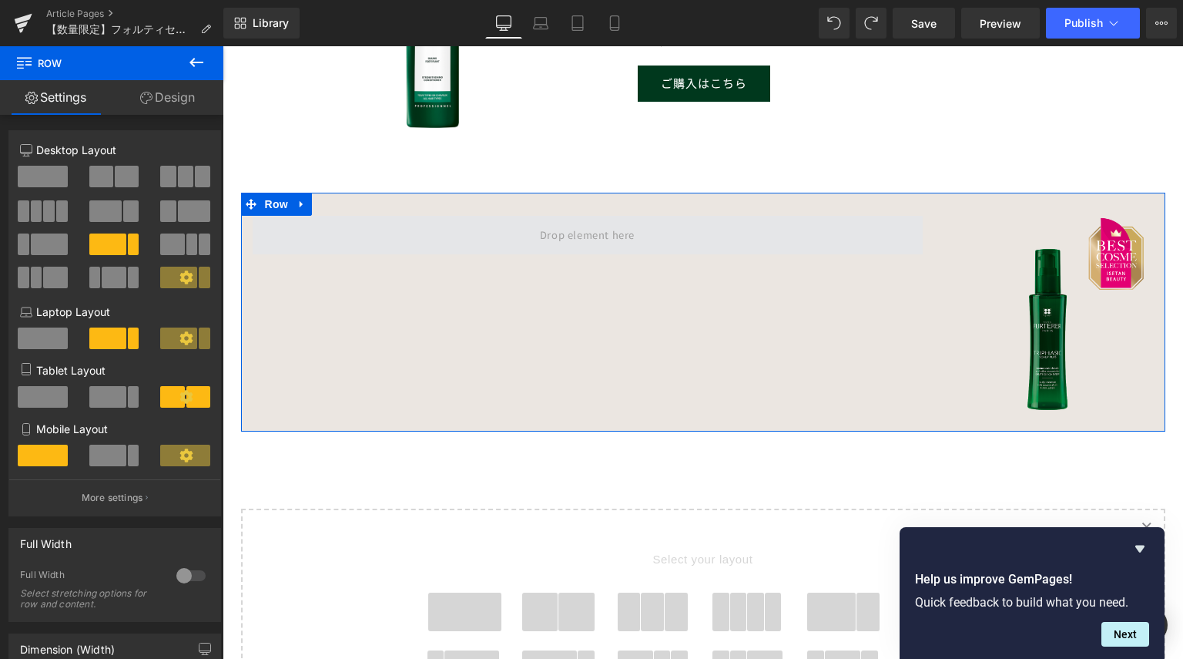
click at [405, 240] on span at bounding box center [588, 235] width 670 height 39
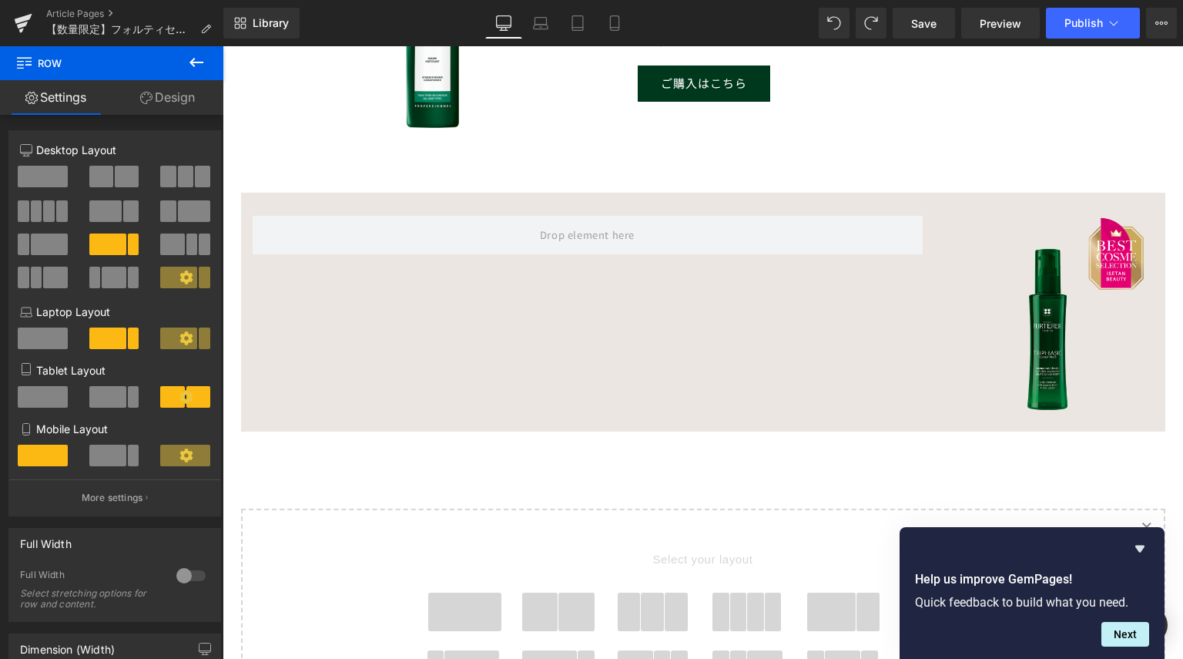
click at [169, 79] on button at bounding box center [196, 63] width 54 height 34
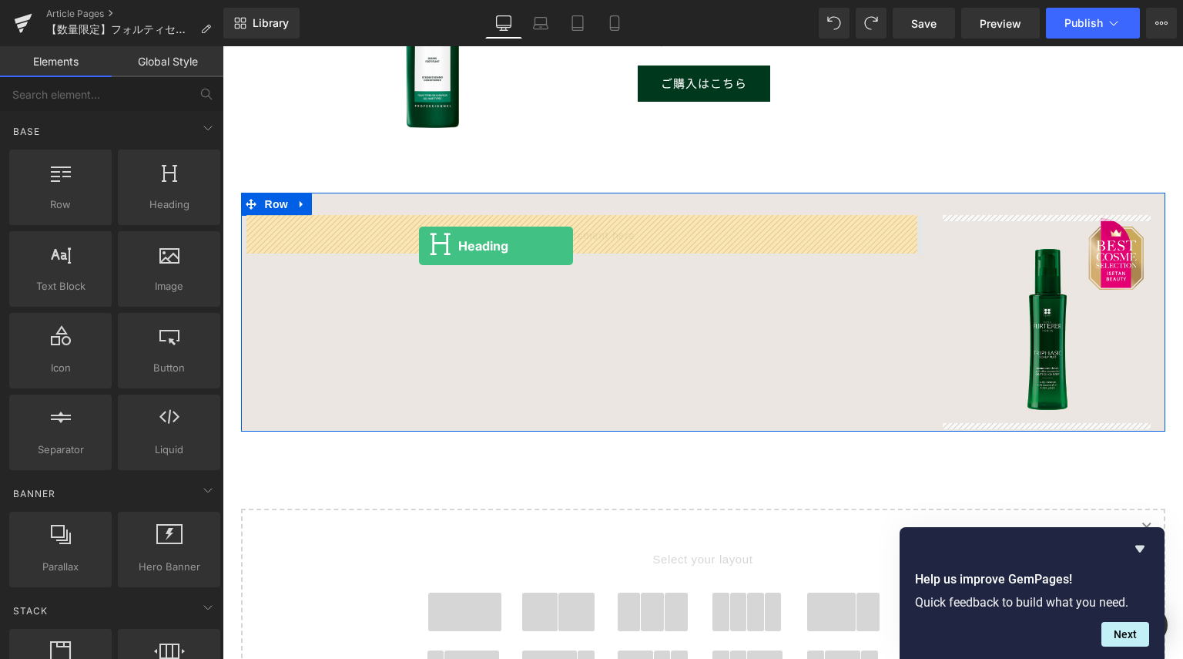
drag, startPoint x: 389, startPoint y: 235, endPoint x: 419, endPoint y: 246, distance: 31.9
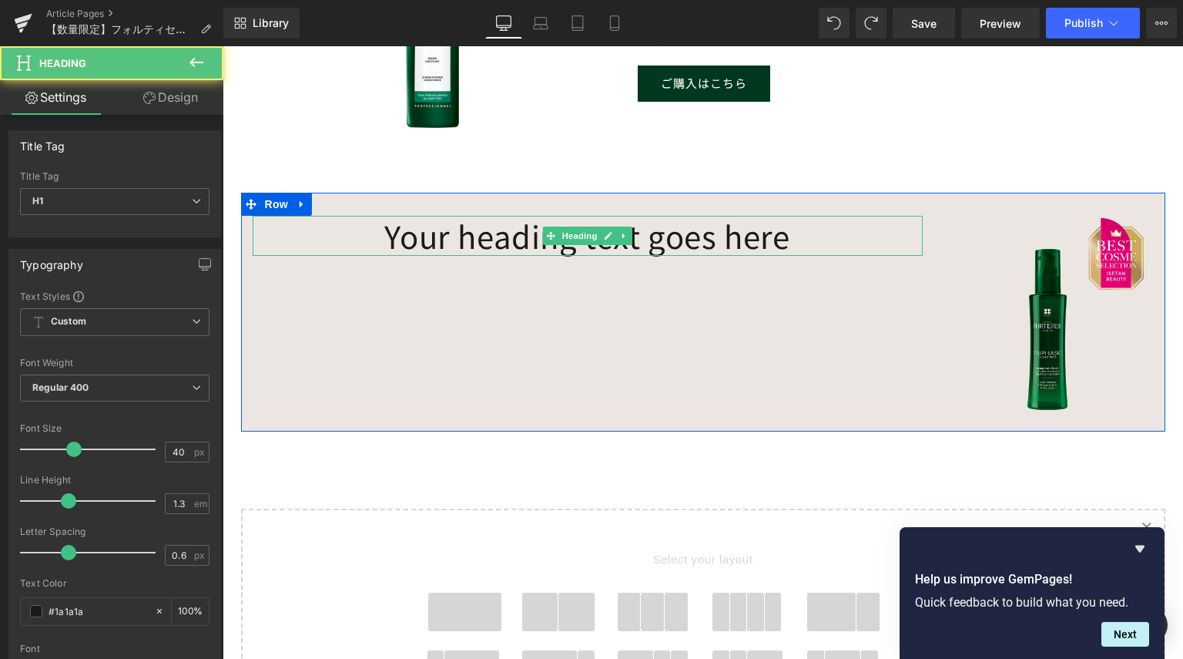
click at [505, 236] on h1 "Your heading text goes here" at bounding box center [588, 236] width 670 height 40
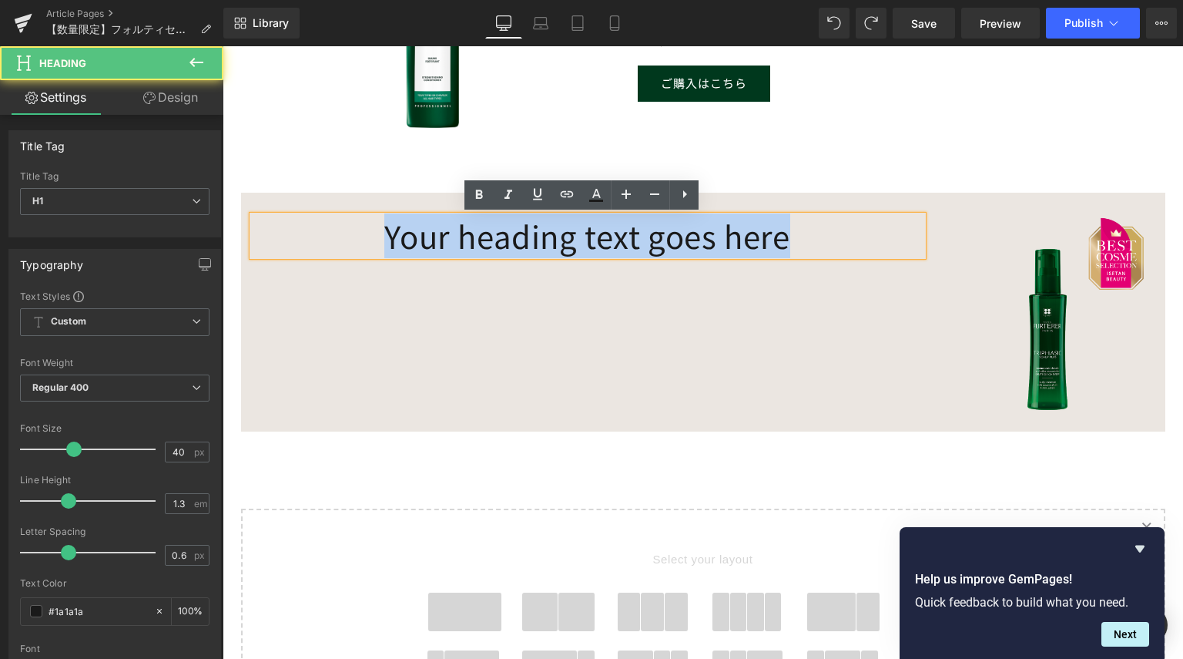
drag, startPoint x: 807, startPoint y: 237, endPoint x: 369, endPoint y: 223, distance: 437.8
click at [369, 223] on h1 "Your heading text goes here" at bounding box center [588, 236] width 670 height 40
paste div
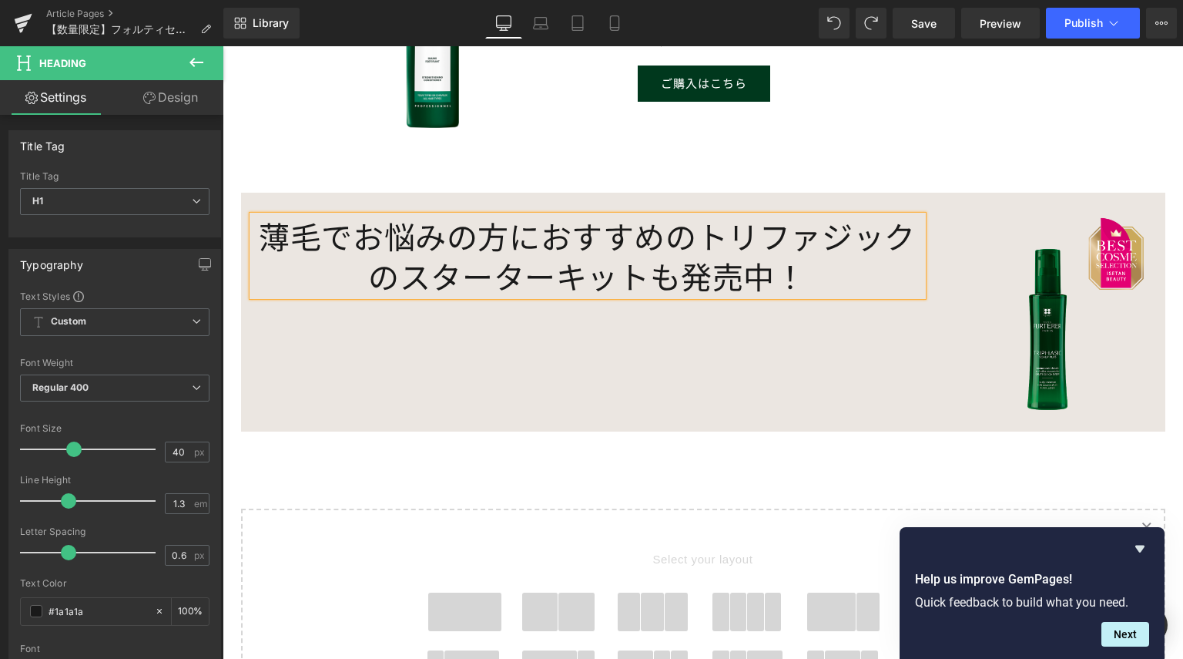
drag, startPoint x: 827, startPoint y: 286, endPoint x: 817, endPoint y: 283, distance: 10.3
click at [817, 283] on h1 "薄毛でお悩みの方におすすめのトリファジックのスターターキットも発売中！" at bounding box center [588, 256] width 670 height 80
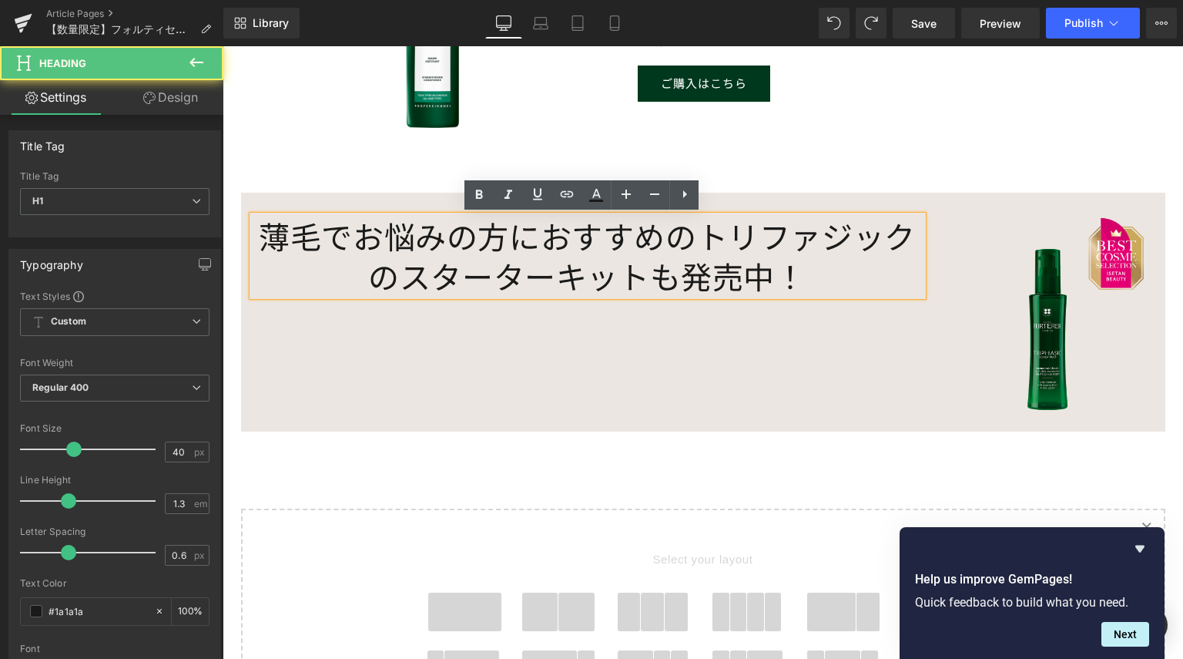
click at [593, 287] on h1 "薄毛でお悩みの方におすすめのトリファジックのスターターキットも発売中！" at bounding box center [588, 256] width 670 height 80
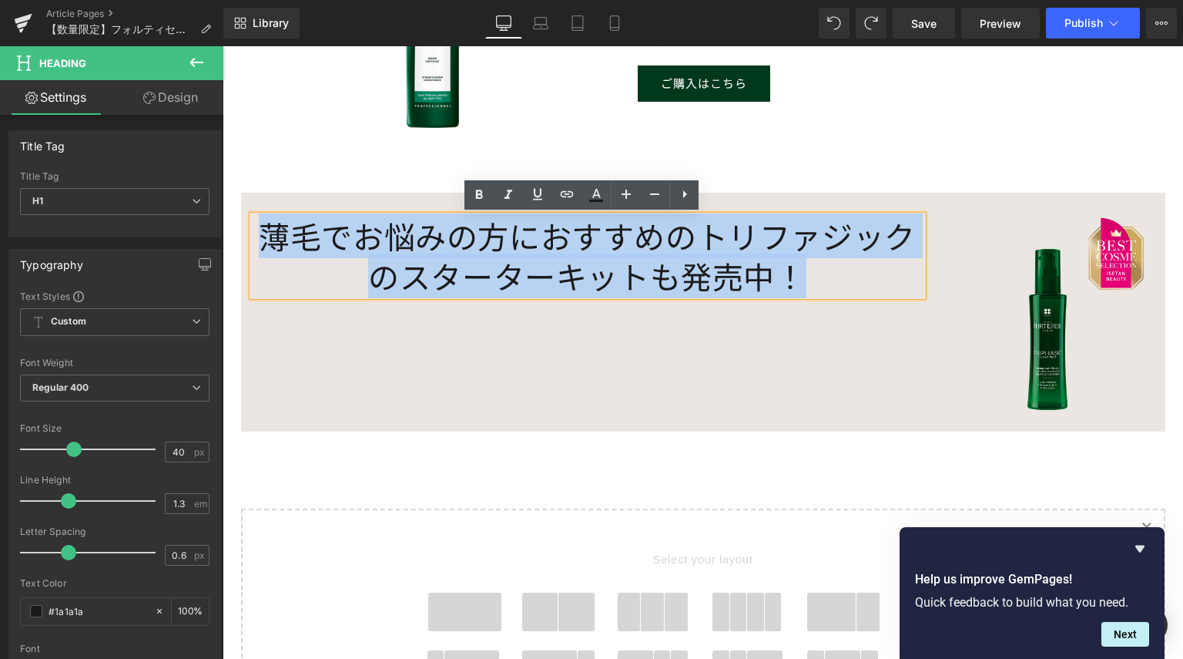
drag, startPoint x: 804, startPoint y: 277, endPoint x: 231, endPoint y: 201, distance: 578.1
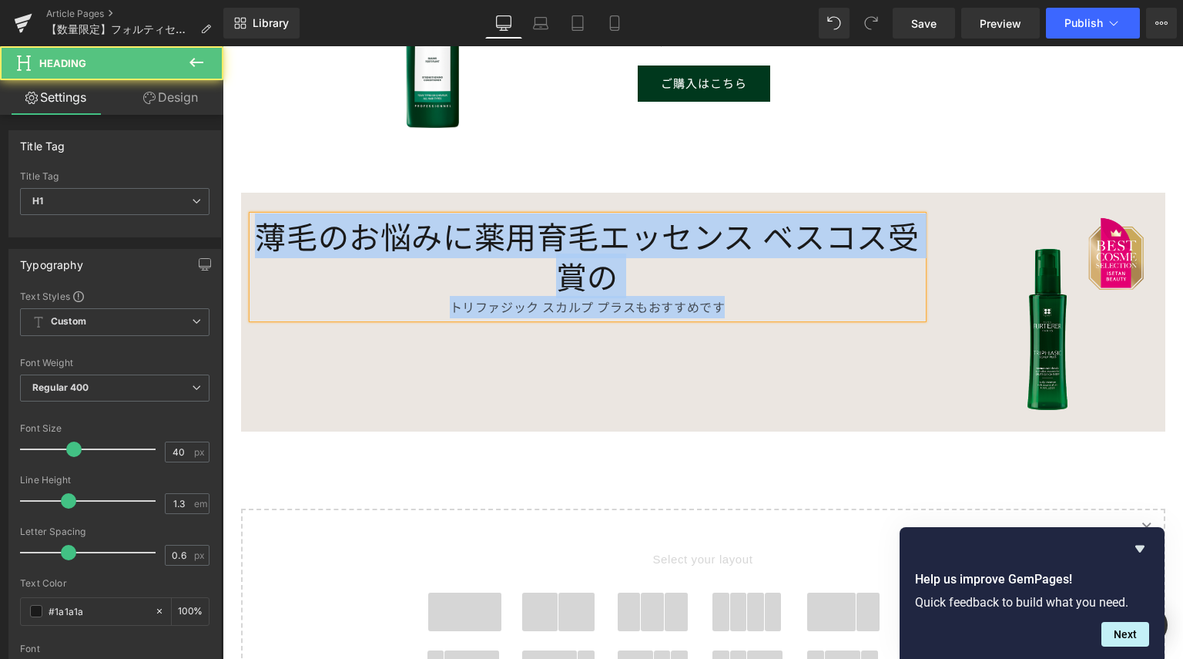
drag, startPoint x: 733, startPoint y: 307, endPoint x: 434, endPoint y: 264, distance: 302.7
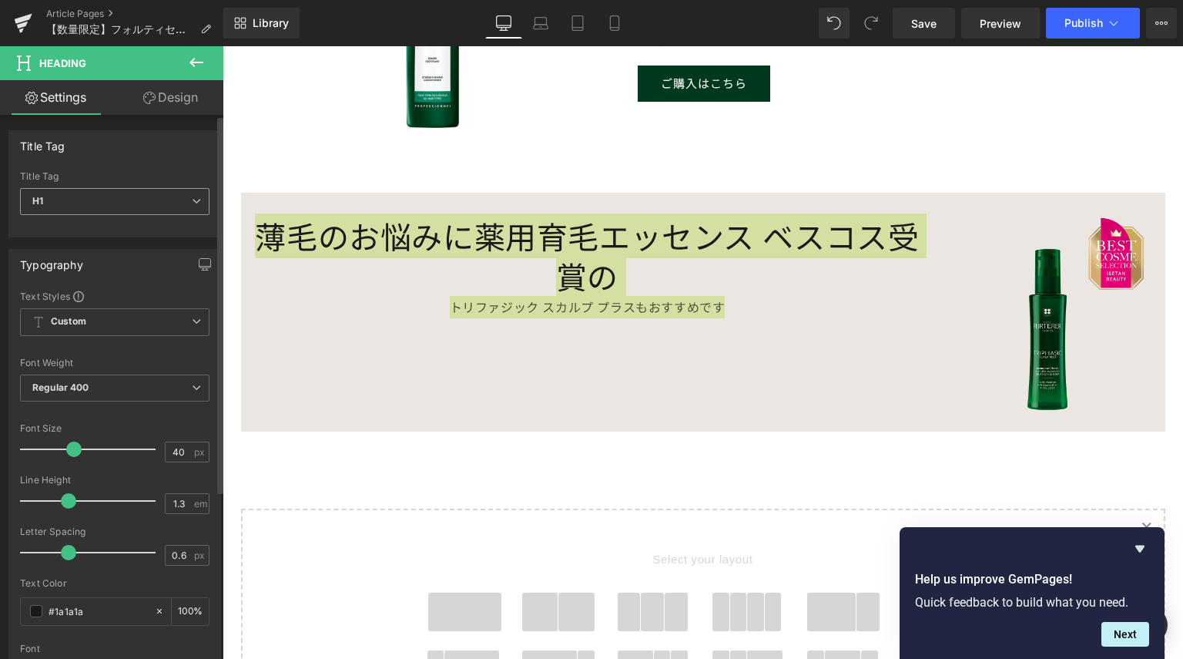
click at [89, 202] on span "H1" at bounding box center [115, 201] width 190 height 27
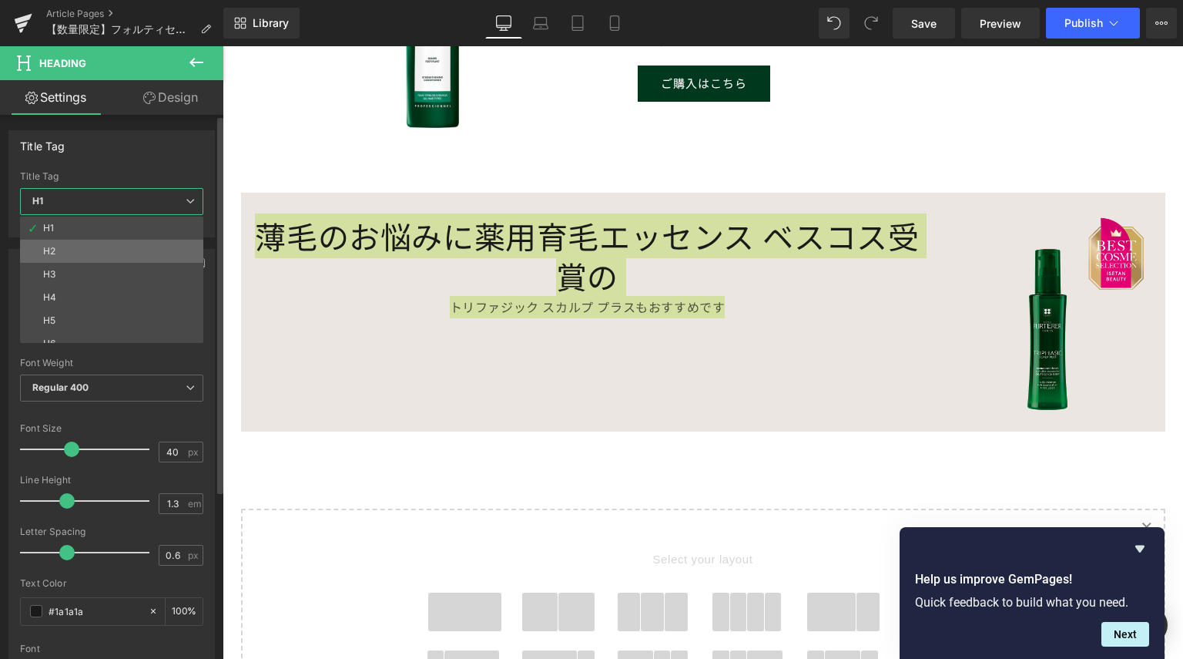
click at [83, 243] on li "H2" at bounding box center [115, 251] width 190 height 23
type input "24"
type input "100"
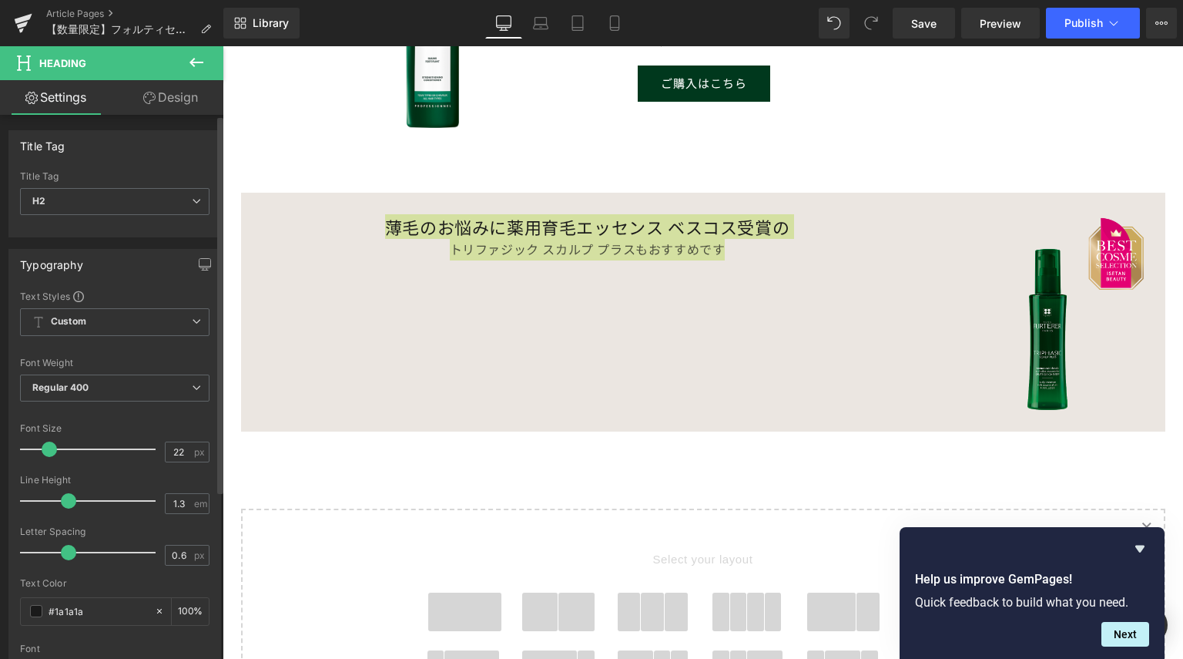
click at [46, 445] on span at bounding box center [49, 448] width 15 height 15
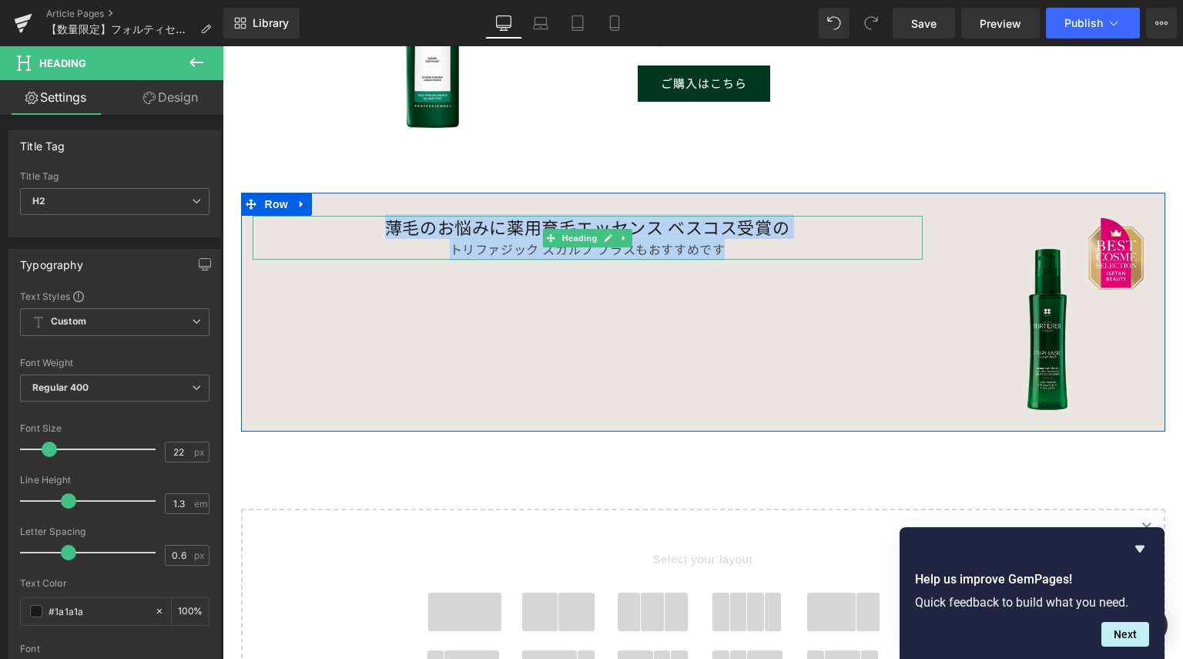
click at [480, 249] on div "トリファジック スカルプ プラスもおすすめです" at bounding box center [588, 249] width 670 height 22
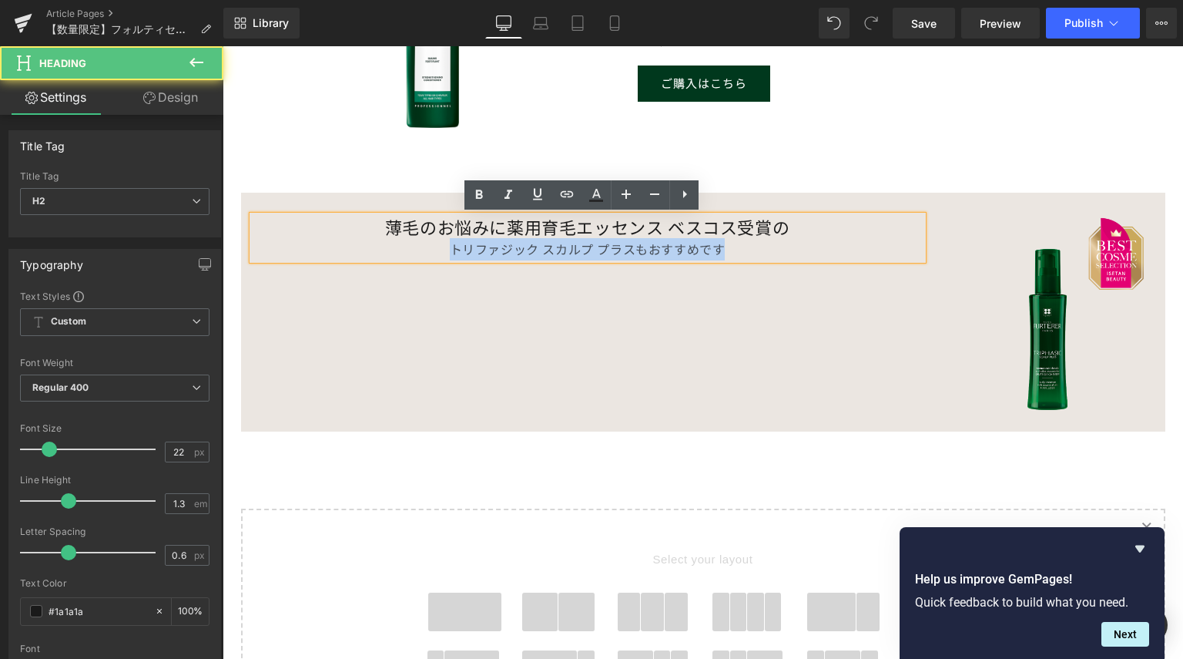
drag, startPoint x: 731, startPoint y: 249, endPoint x: 439, endPoint y: 240, distance: 292.1
click at [439, 240] on div "トリファジック スカルプ プラスもおすすめです" at bounding box center [588, 249] width 670 height 22
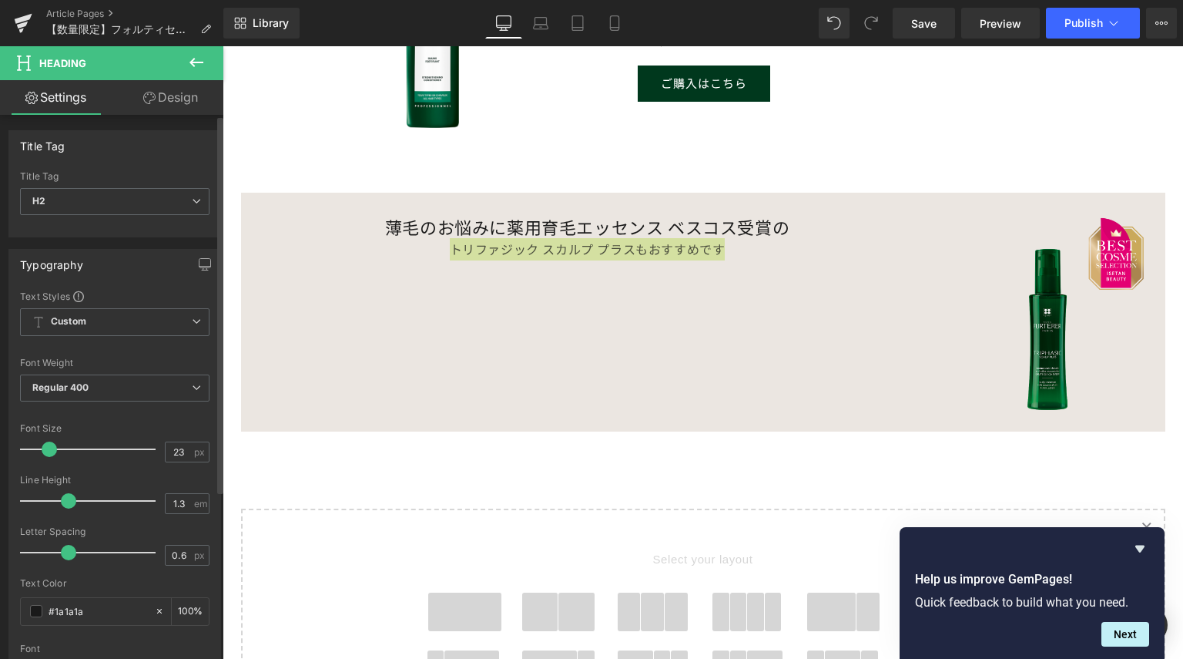
type input "24"
click at [55, 447] on span at bounding box center [52, 448] width 15 height 15
click at [162, 317] on span "Custom Setup Global Style" at bounding box center [115, 322] width 190 height 28
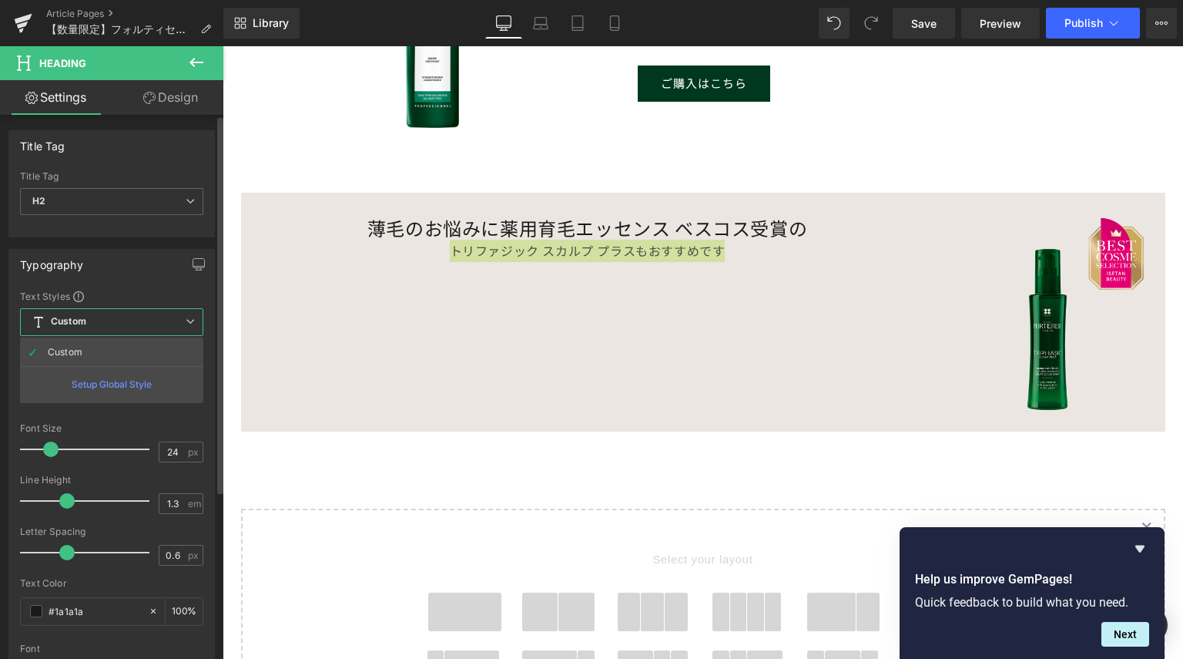
click at [162, 317] on span "Custom Setup Global Style" at bounding box center [111, 322] width 183 height 28
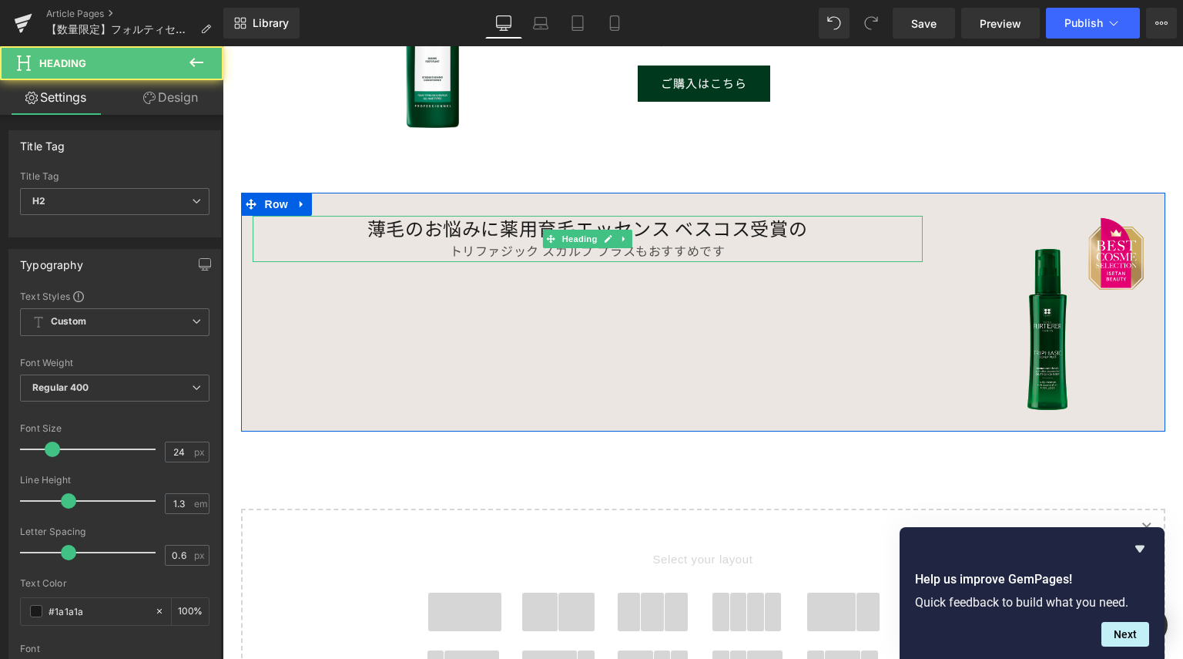
click at [498, 225] on h2 "薄毛のお悩みに薬用育毛エッセンス ベスコス受賞の" at bounding box center [588, 228] width 670 height 24
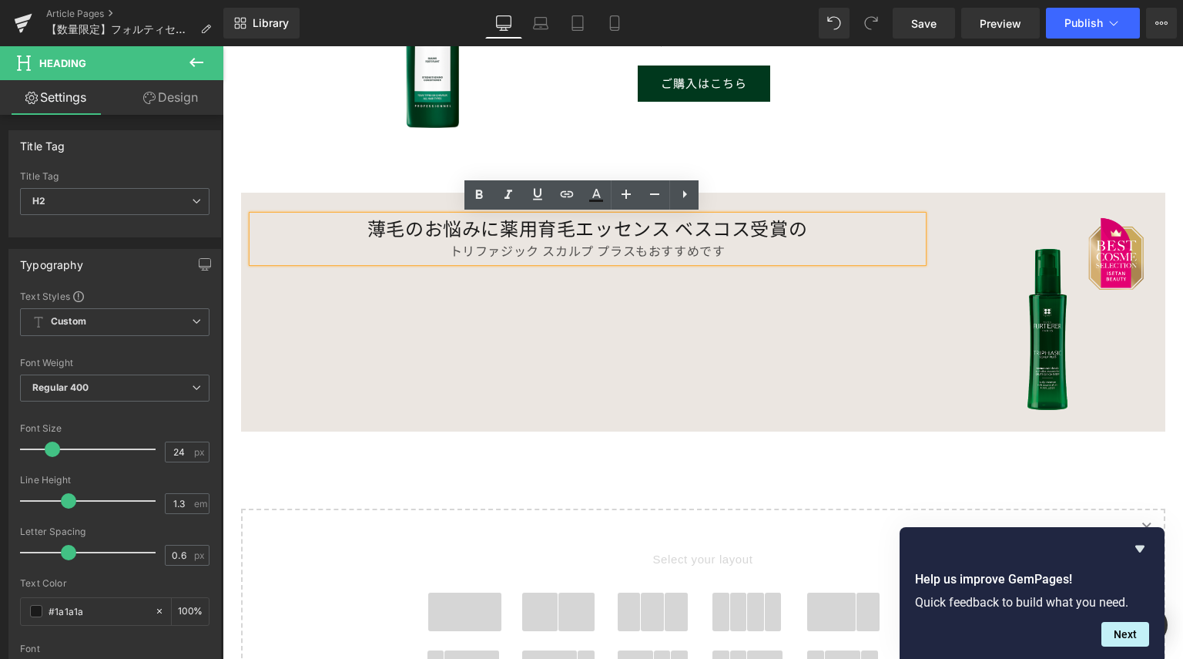
click at [494, 254] on div "トリファジック スカルプ プラスもおすすめです" at bounding box center [588, 251] width 670 height 22
click at [529, 251] on div "トリファジック スカルプ プラスもおすすめです" at bounding box center [588, 251] width 670 height 22
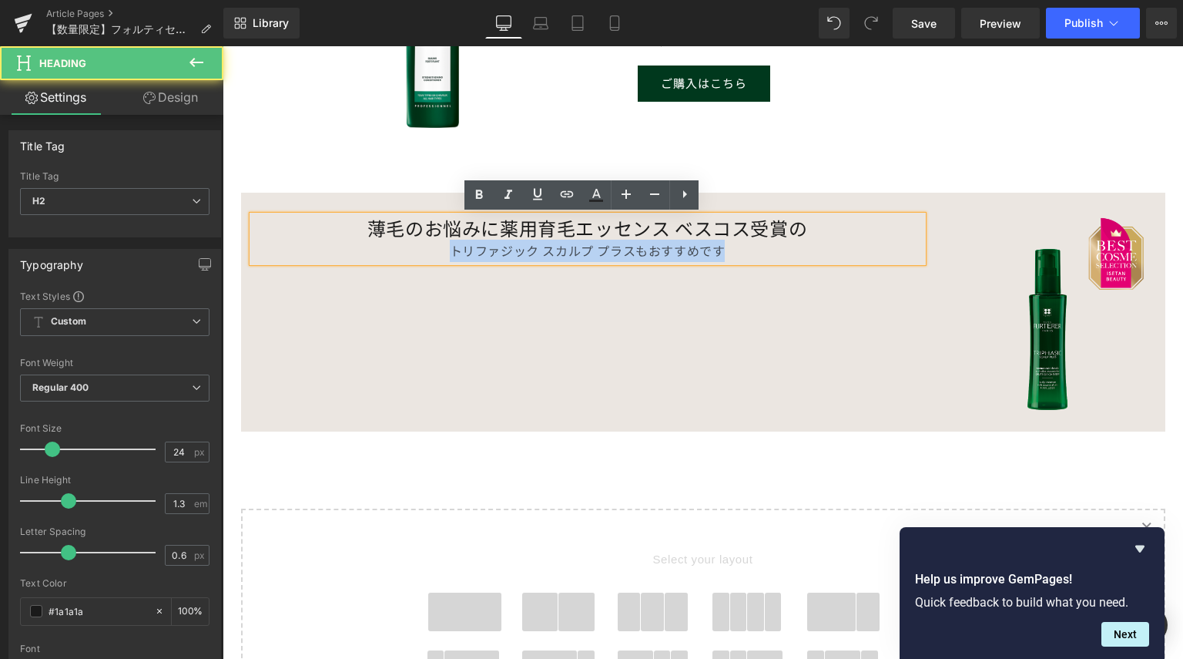
drag, startPoint x: 725, startPoint y: 252, endPoint x: 484, endPoint y: 215, distance: 243.9
click at [402, 243] on div "トリファジック スカルプ プラスもおすすめです" at bounding box center [588, 251] width 670 height 22
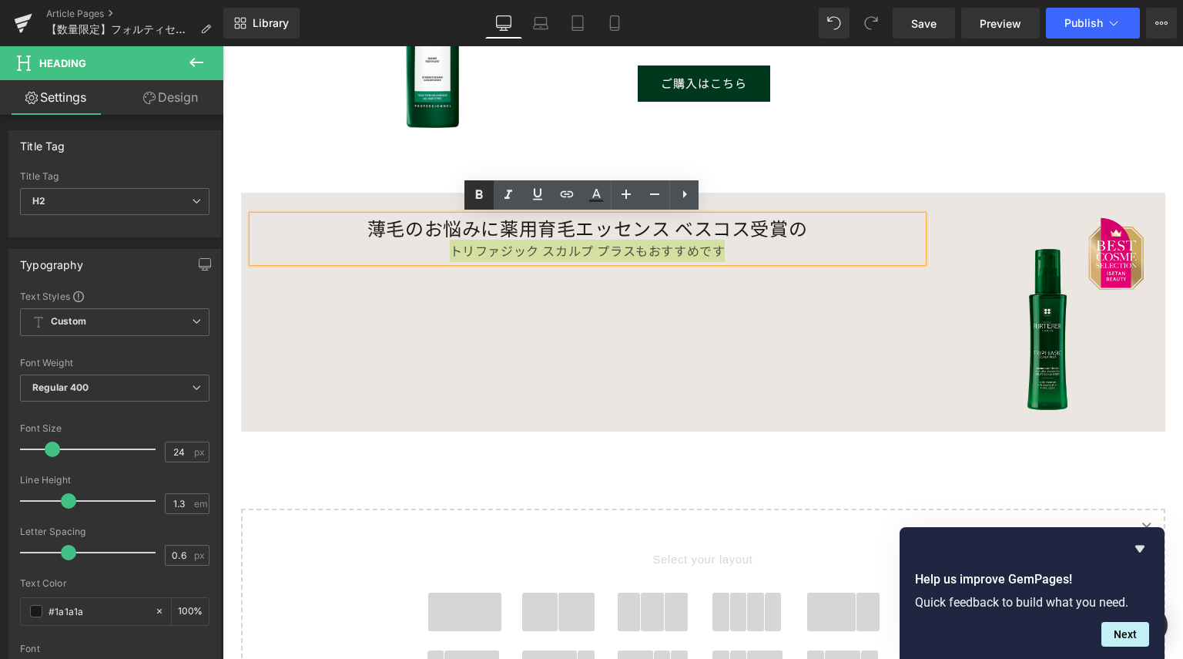
click at [482, 190] on icon at bounding box center [479, 195] width 18 height 18
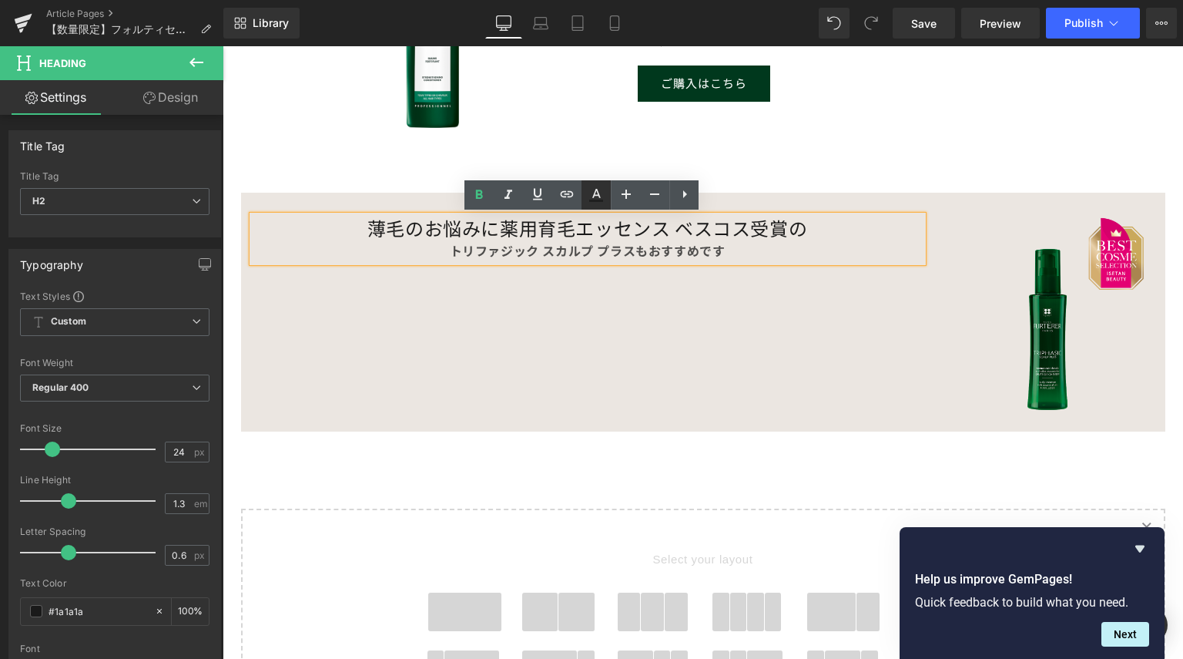
click at [601, 193] on icon at bounding box center [596, 195] width 18 height 18
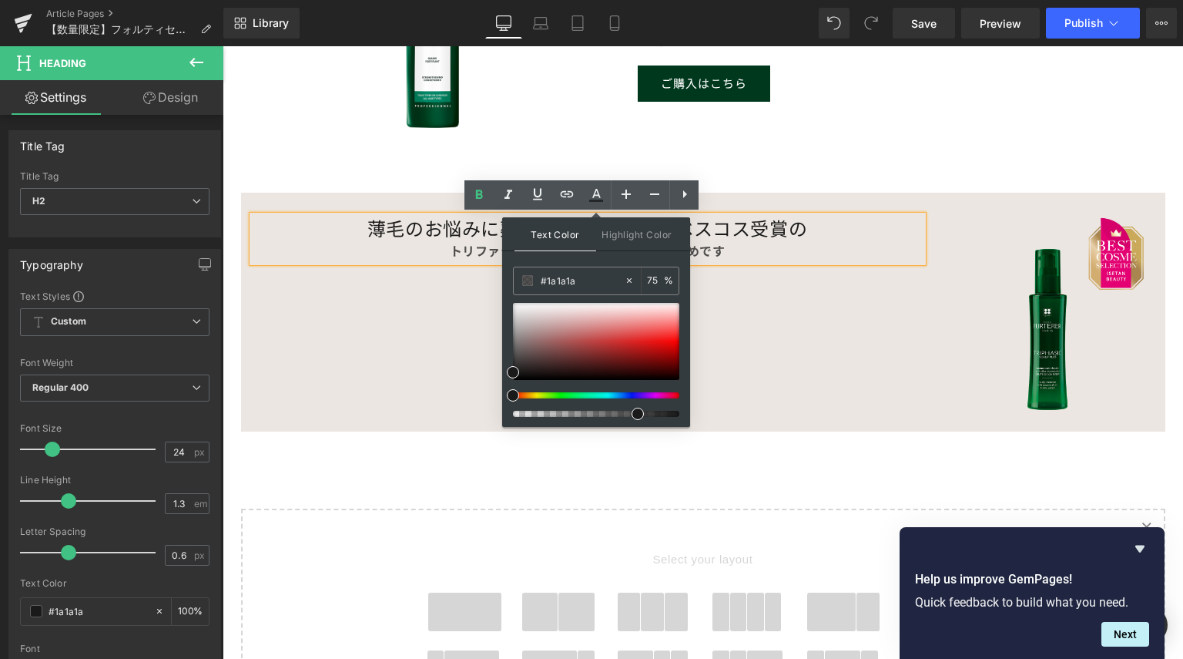
drag, startPoint x: 681, startPoint y: 411, endPoint x: 671, endPoint y: 414, distance: 10.3
click at [675, 412] on div "Text Color Highlight Color rgba(26, 26, 26, 0.75) #1a1a1a 75 % transparent tran…" at bounding box center [596, 322] width 188 height 210
click at [677, 411] on div at bounding box center [596, 414] width 166 height 6
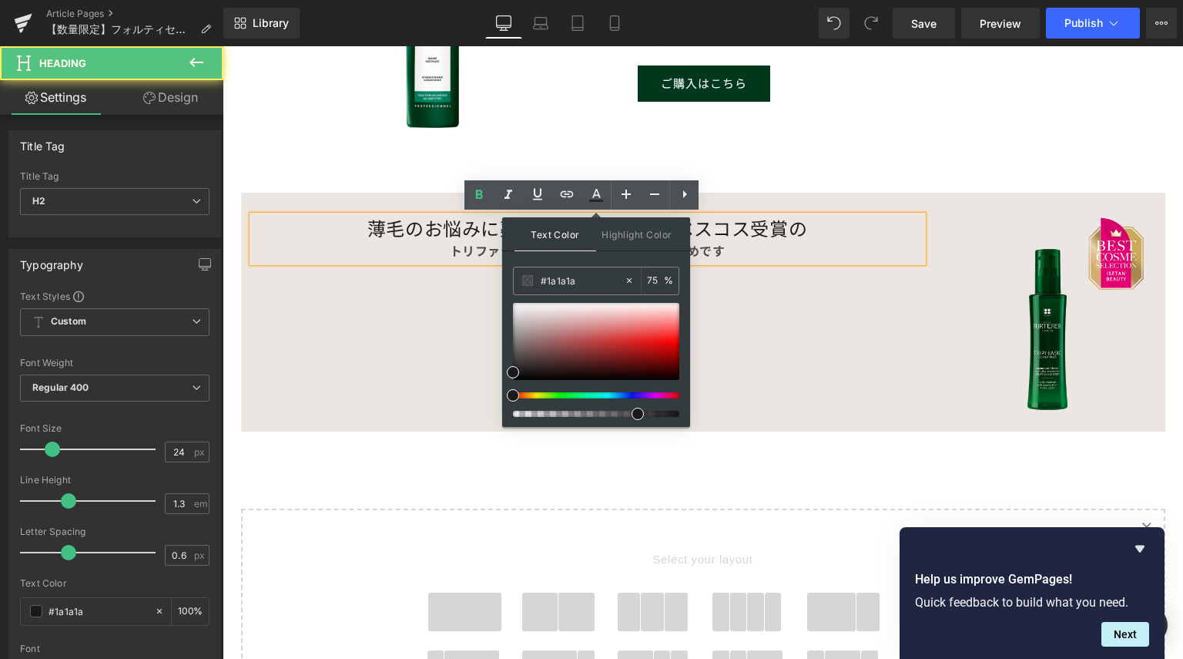
click at [408, 233] on h2 "薄毛のお悩みに薬用育毛エッセンス ベスコス受賞の" at bounding box center [588, 228] width 670 height 24
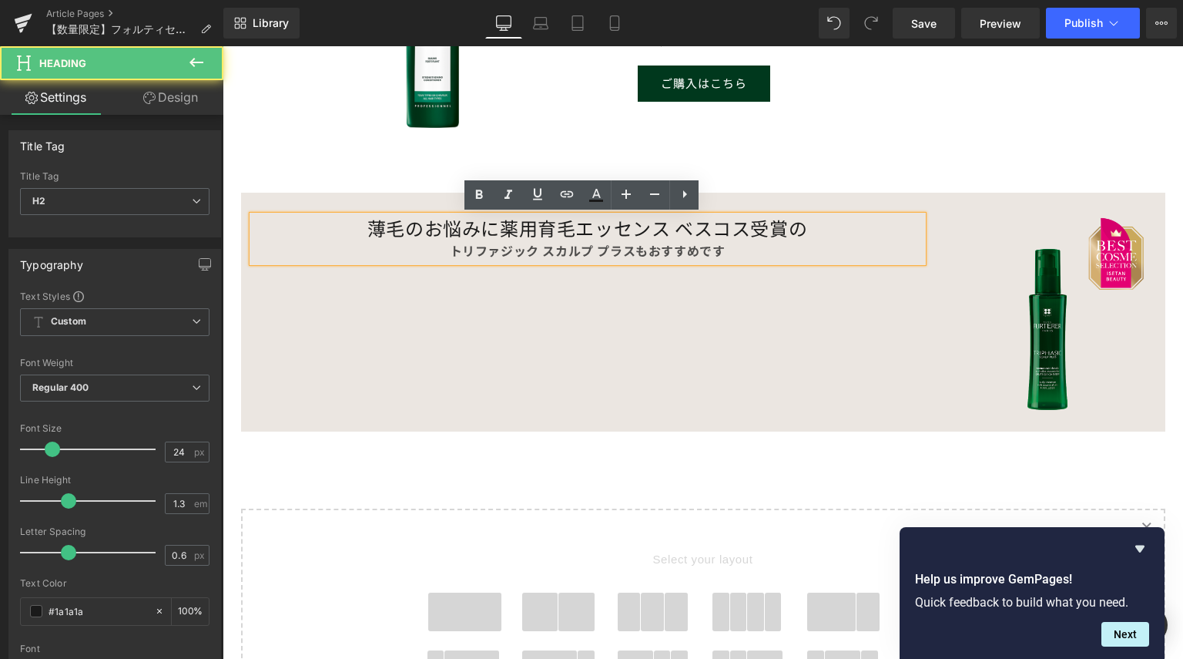
click at [450, 253] on strong "トリファジック スカルプ プラスもおすすめです" at bounding box center [588, 250] width 276 height 18
click at [449, 223] on h2 "薄毛のお悩みに薬用育毛エッセンス ベスコス受賞の" at bounding box center [588, 228] width 670 height 24
click at [452, 252] on strong "トリファジック スカルプ プラスもおすすめです" at bounding box center [588, 250] width 276 height 18
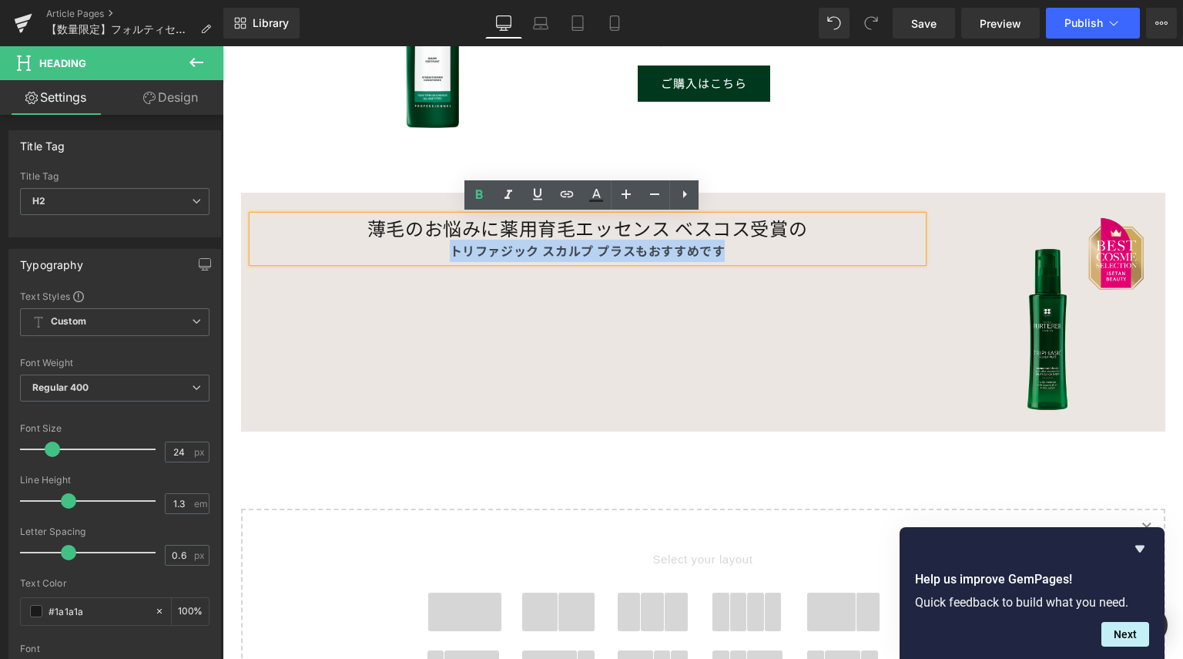
drag, startPoint x: 447, startPoint y: 253, endPoint x: 719, endPoint y: 278, distance: 273.1
click at [719, 278] on div "薄毛のお悩みに薬用育毛エッセンス ベスコス受賞の トリファジック スカルプ プラスもおすすめです Heading Image Row" at bounding box center [703, 312] width 924 height 239
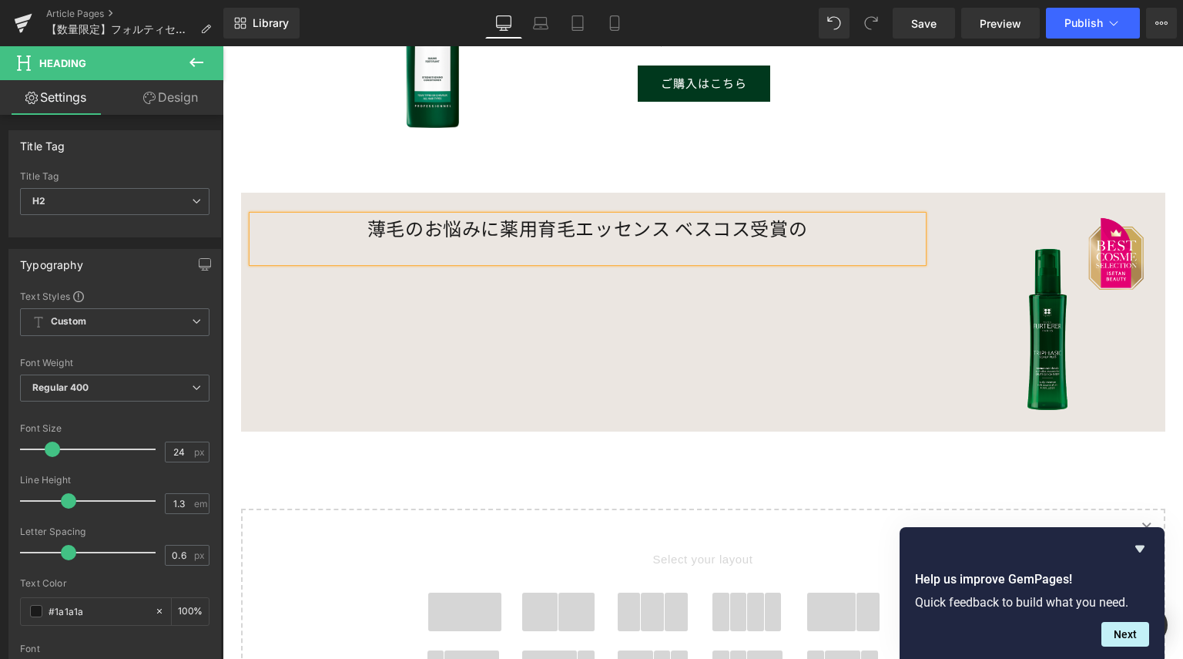
click at [846, 233] on h2 "薄毛のお悩みに薬用育毛エッセンス ベスコス受賞の" at bounding box center [588, 228] width 670 height 24
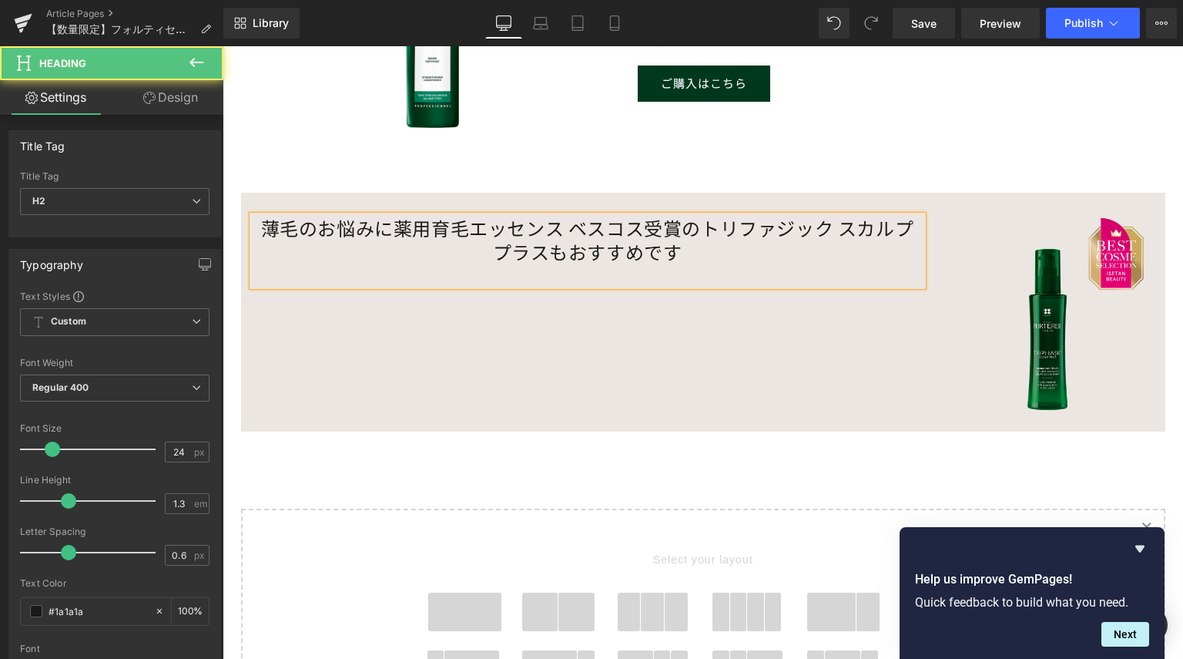
click at [695, 223] on h2 "薄毛のお悩みに薬用育毛エッセンス ベスコス受賞のトリファジック スカルプ プラスもおすすめです" at bounding box center [588, 240] width 670 height 48
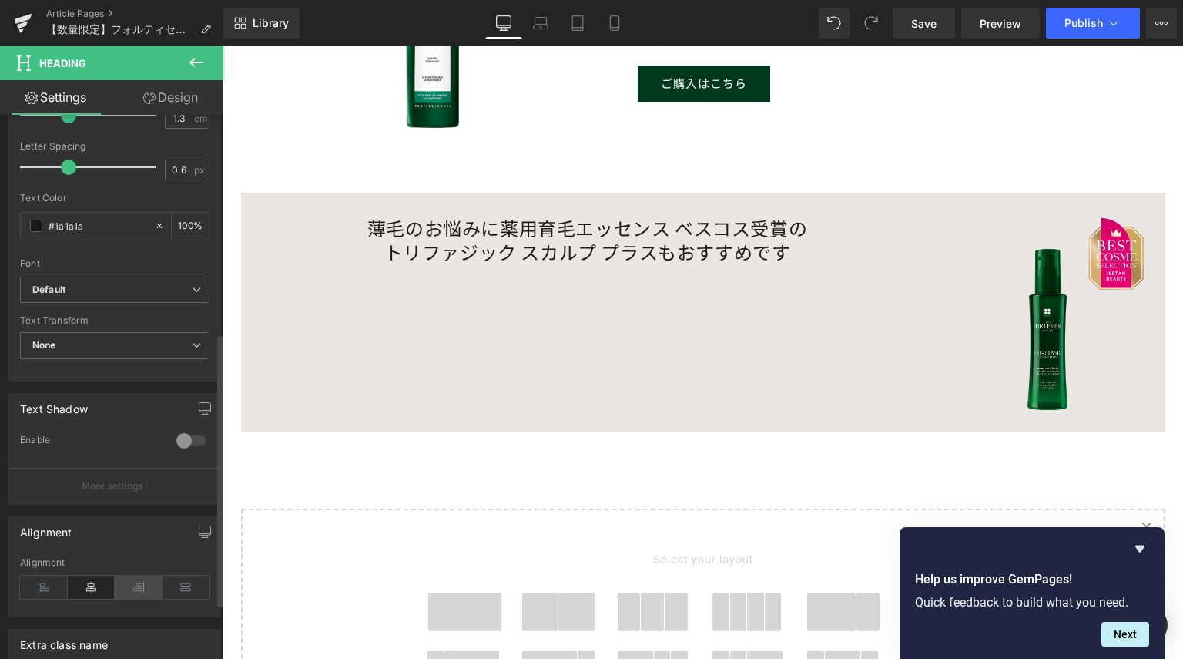
scroll to position [539, 0]
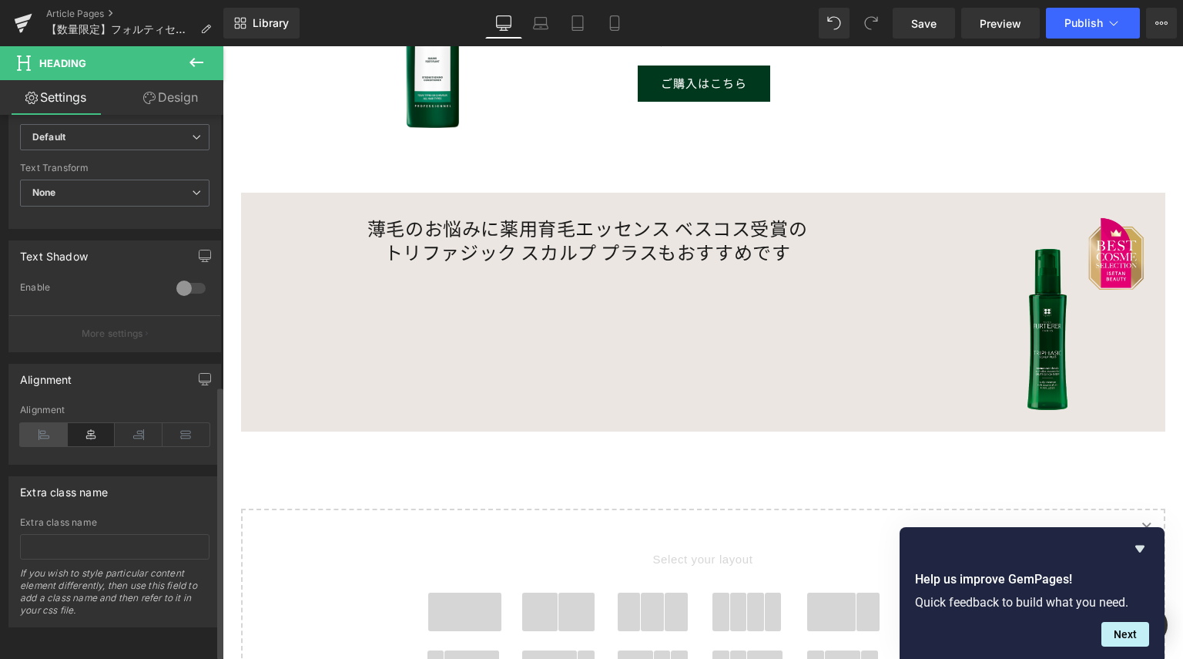
click at [49, 427] on icon at bounding box center [44, 434] width 48 height 23
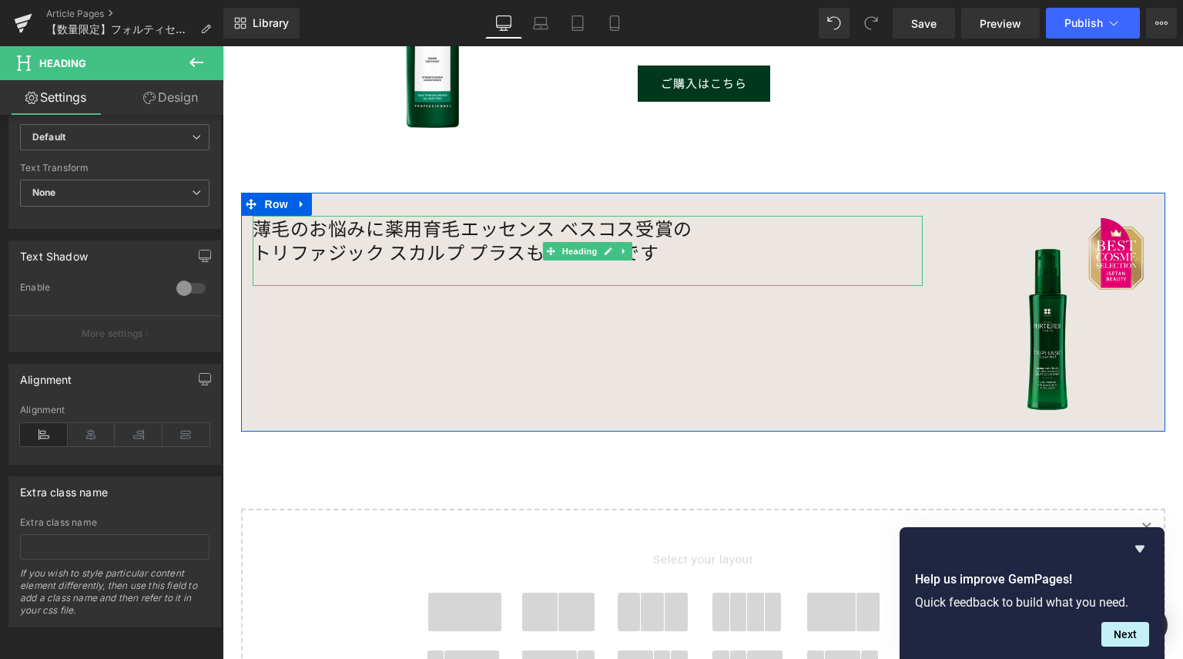
click at [499, 242] on h2 "トリファジック スカルプ プラスもおすすめです" at bounding box center [588, 252] width 670 height 24
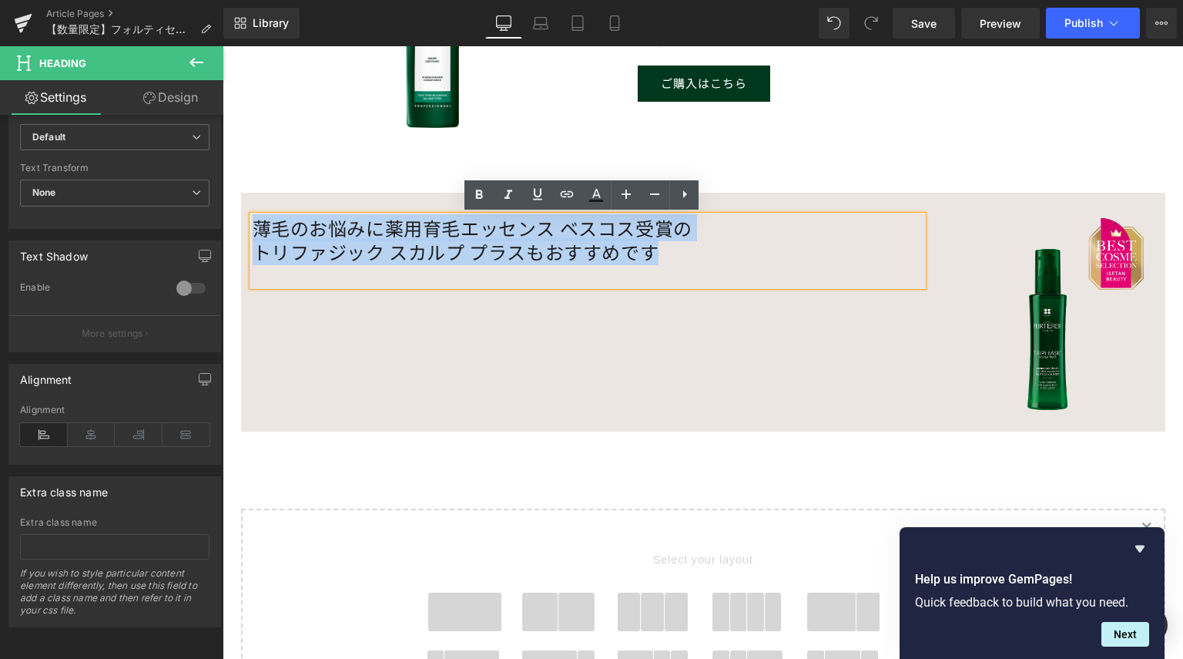
drag, startPoint x: 695, startPoint y: 256, endPoint x: 437, endPoint y: 248, distance: 258.2
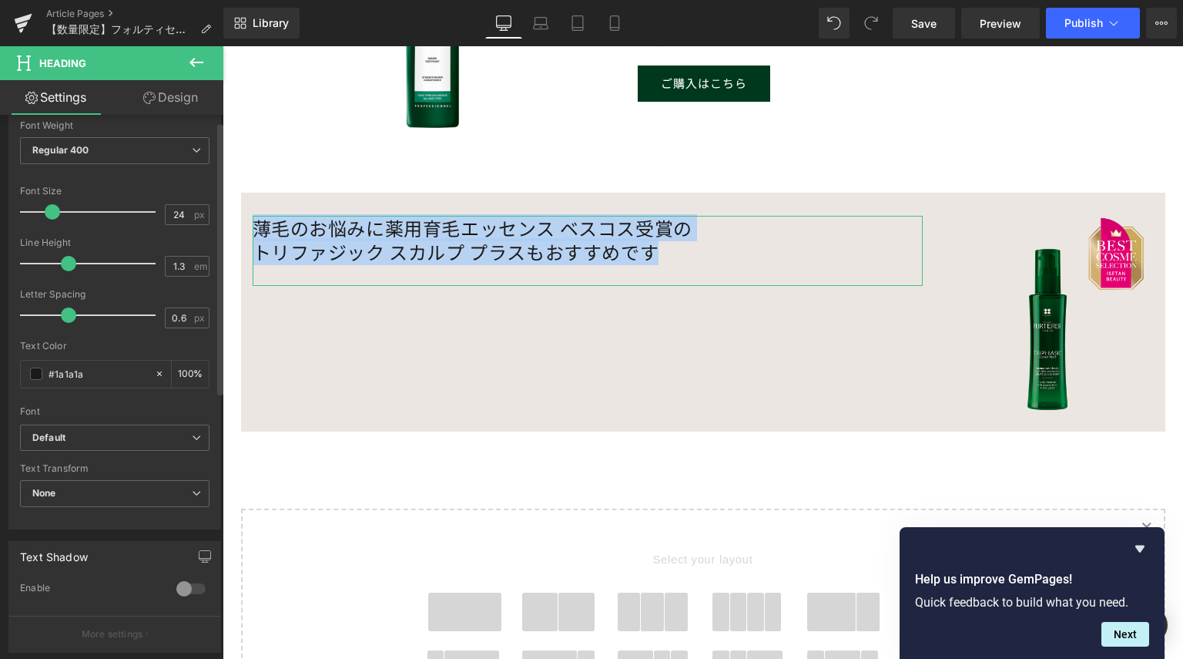
scroll to position [308, 0]
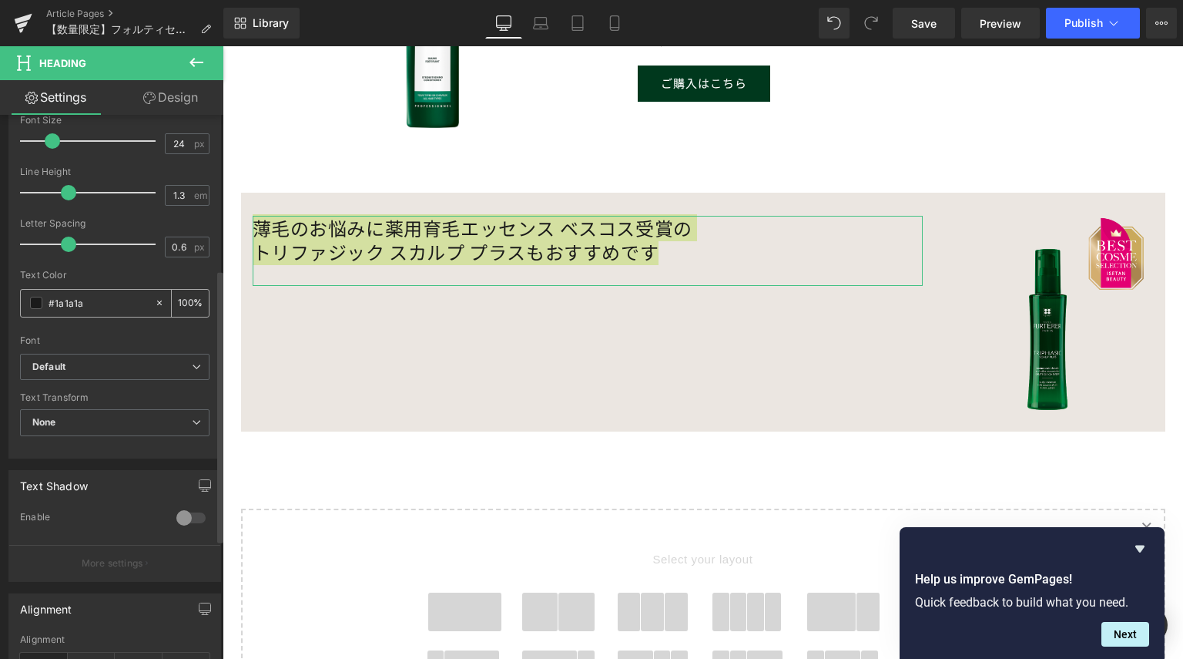
click at [73, 306] on input "#1a1a1a" at bounding box center [98, 302] width 99 height 17
drag, startPoint x: 99, startPoint y: 297, endPoint x: 28, endPoint y: 295, distance: 70.9
click at [28, 295] on div "#1a1a1a" at bounding box center [87, 303] width 133 height 27
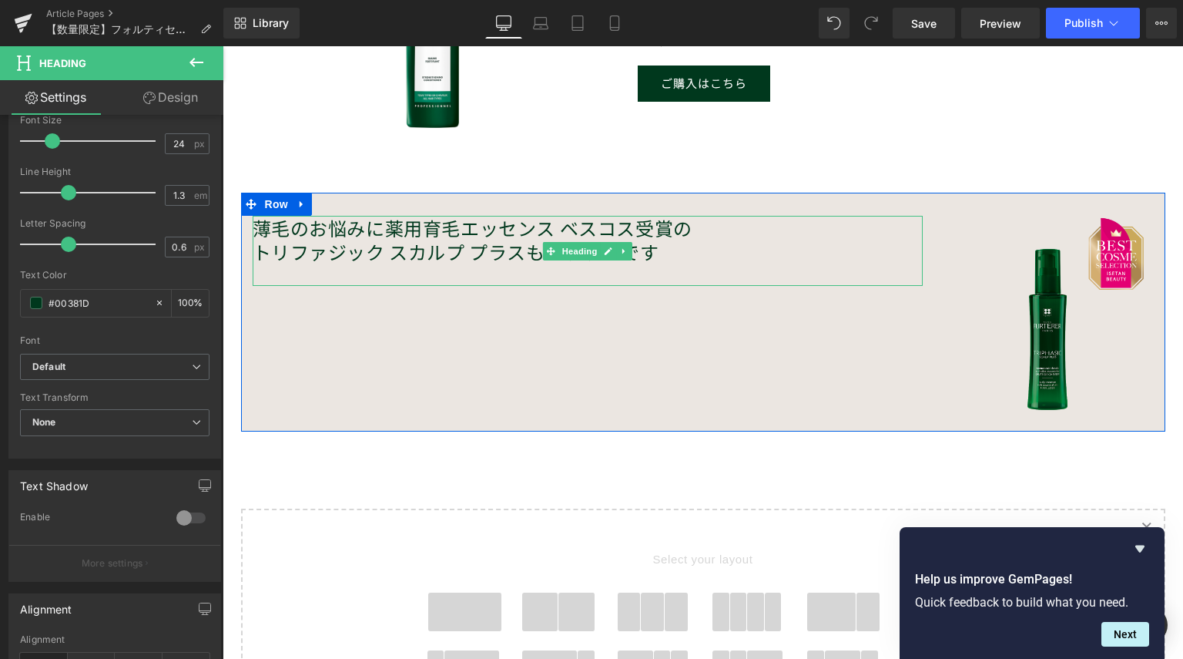
type input "#00381d"
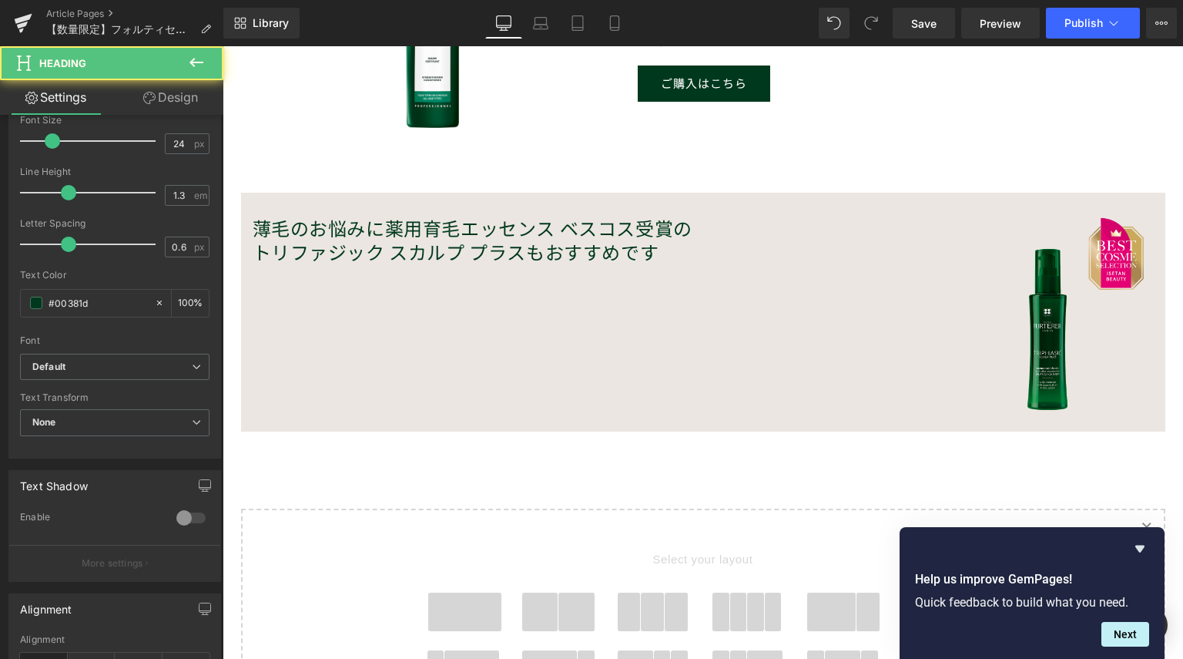
drag, startPoint x: 663, startPoint y: 252, endPoint x: 233, endPoint y: 225, distance: 430.7
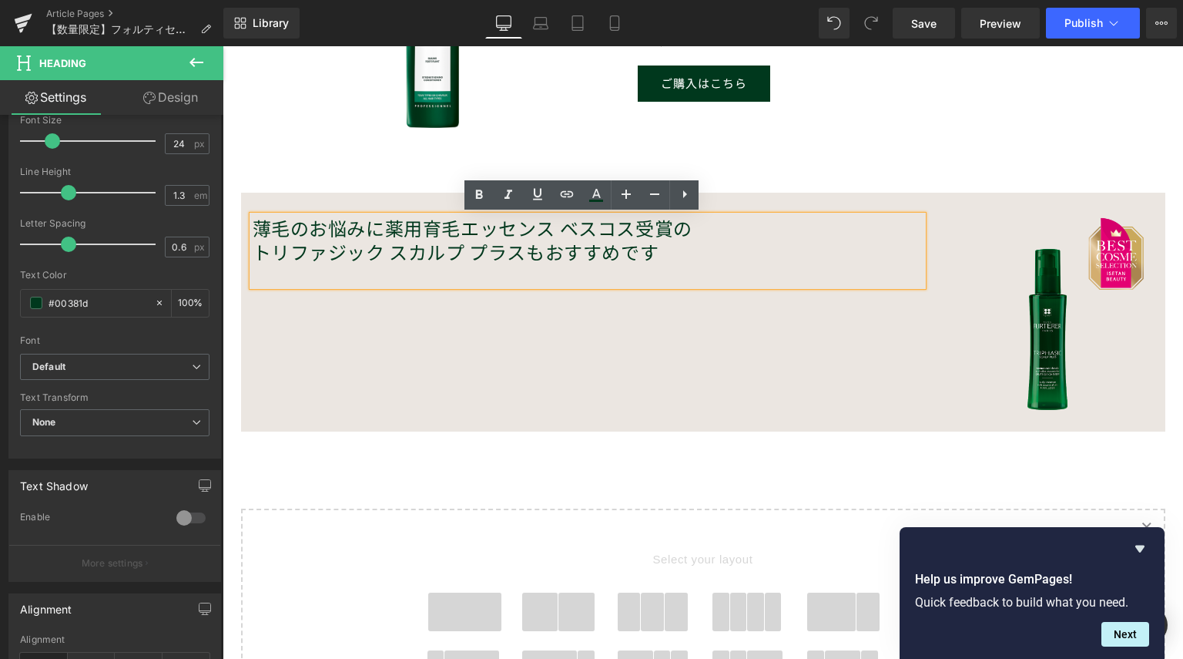
click at [503, 250] on h2 "トリファジック スカルプ プラスもおすすめです" at bounding box center [588, 252] width 670 height 24
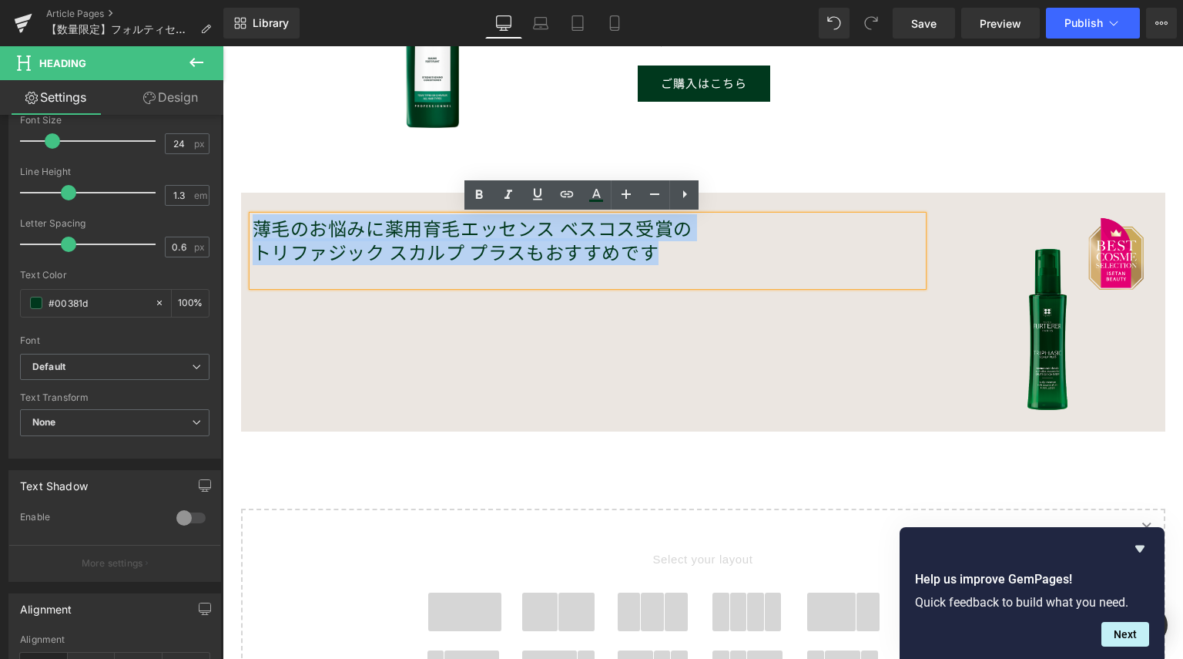
drag, startPoint x: 656, startPoint y: 255, endPoint x: 377, endPoint y: 254, distance: 279.6
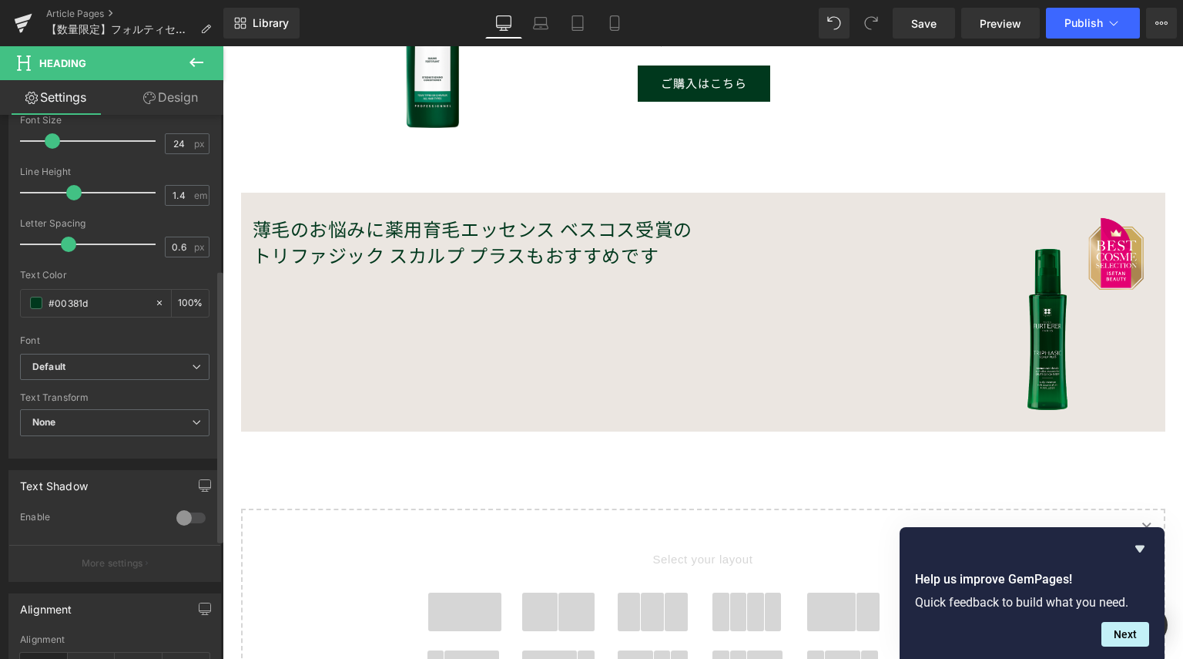
drag, startPoint x: 68, startPoint y: 193, endPoint x: 78, endPoint y: 206, distance: 17.1
click at [73, 192] on span at bounding box center [73, 192] width 15 height 15
click at [118, 371] on b "Default" at bounding box center [111, 367] width 159 height 13
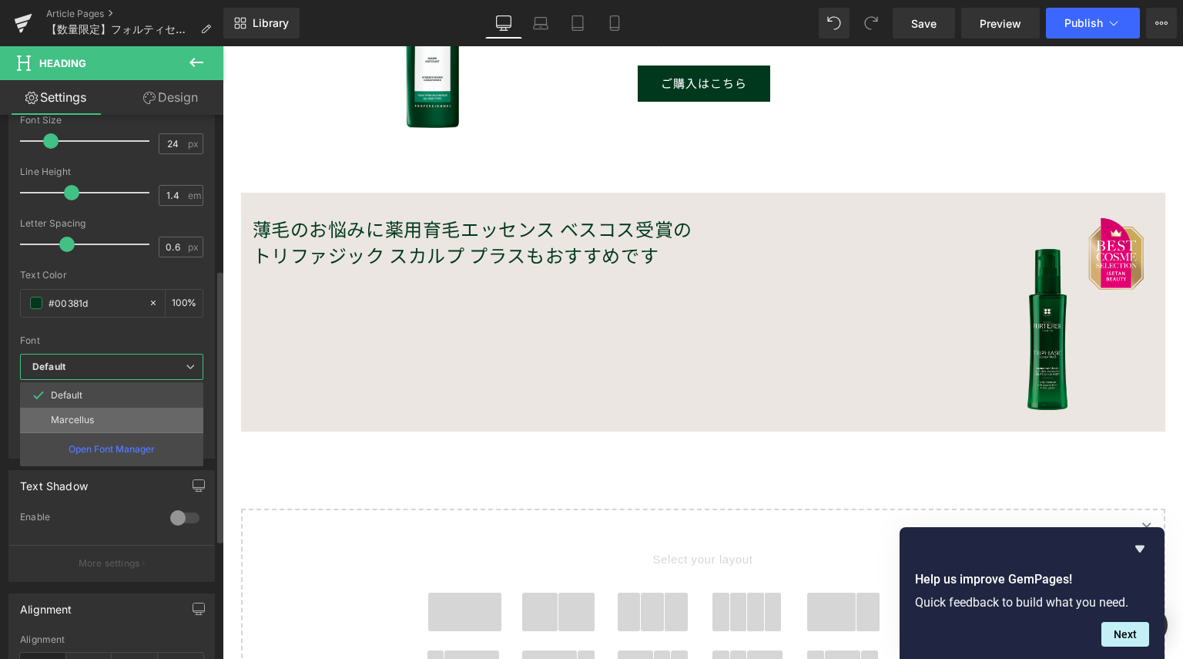
click at [102, 409] on li "Marcellus" at bounding box center [111, 420] width 183 height 25
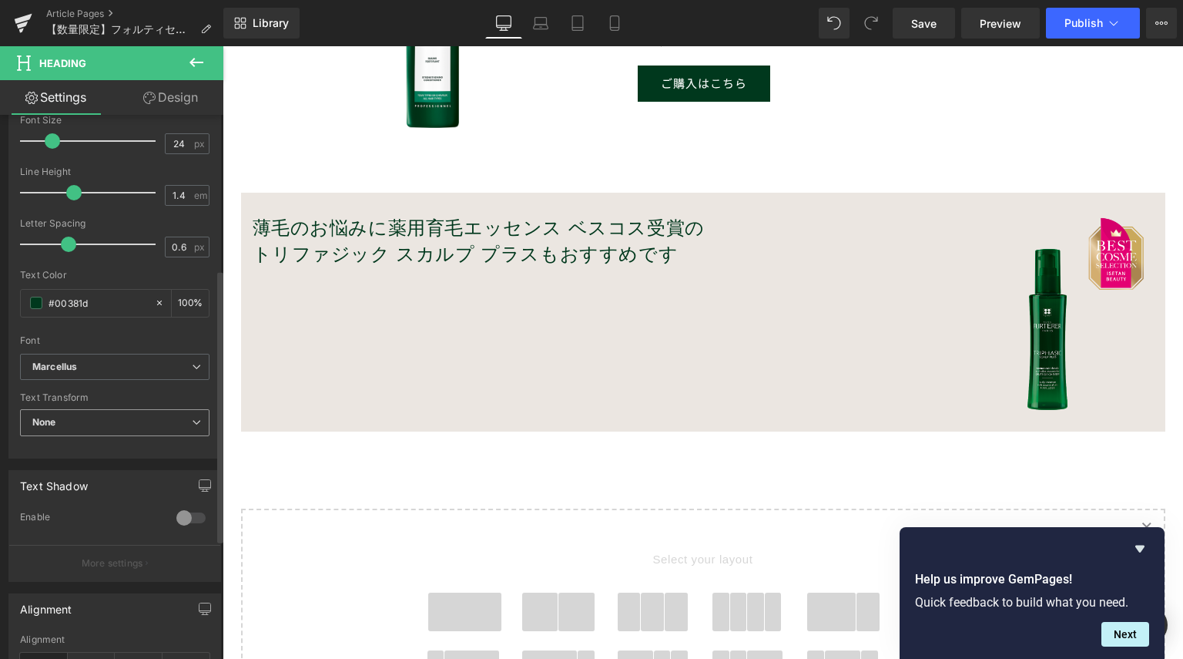
click at [109, 418] on span "None" at bounding box center [115, 422] width 190 height 27
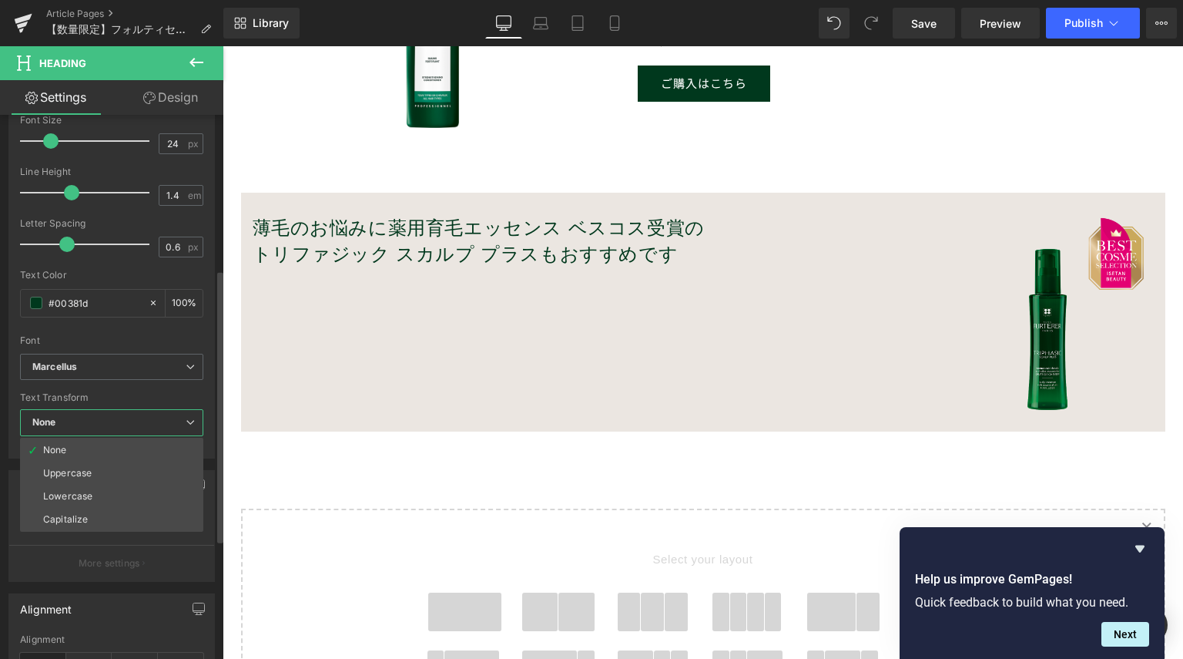
click at [109, 418] on span "None" at bounding box center [111, 422] width 183 height 27
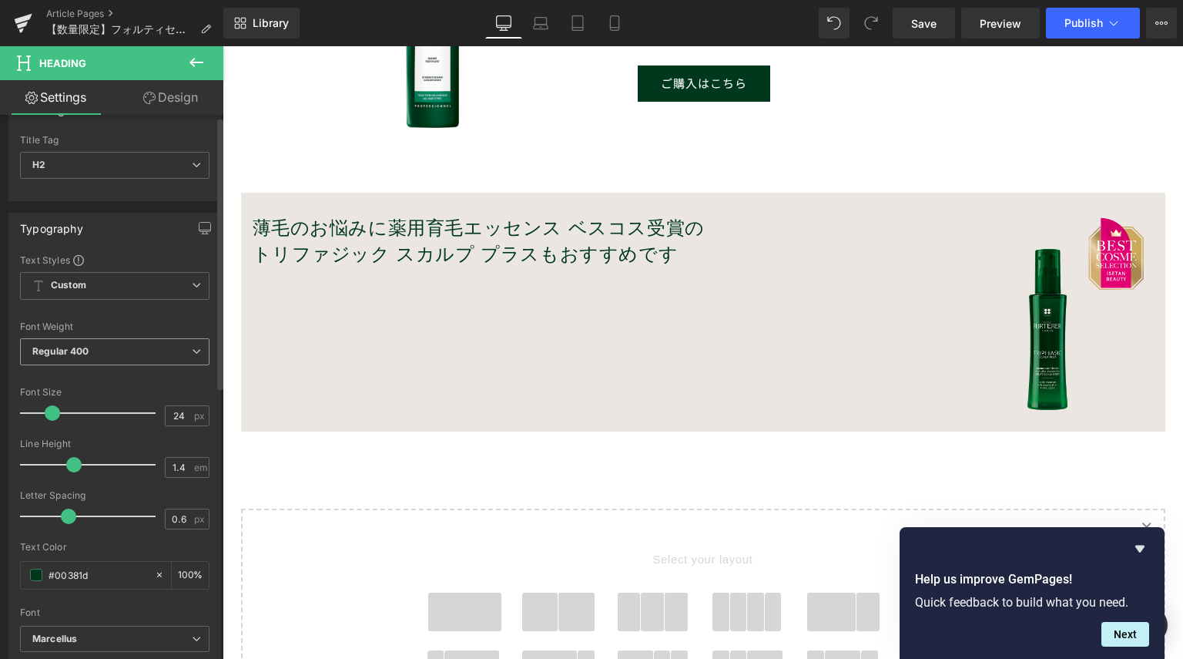
scroll to position [0, 0]
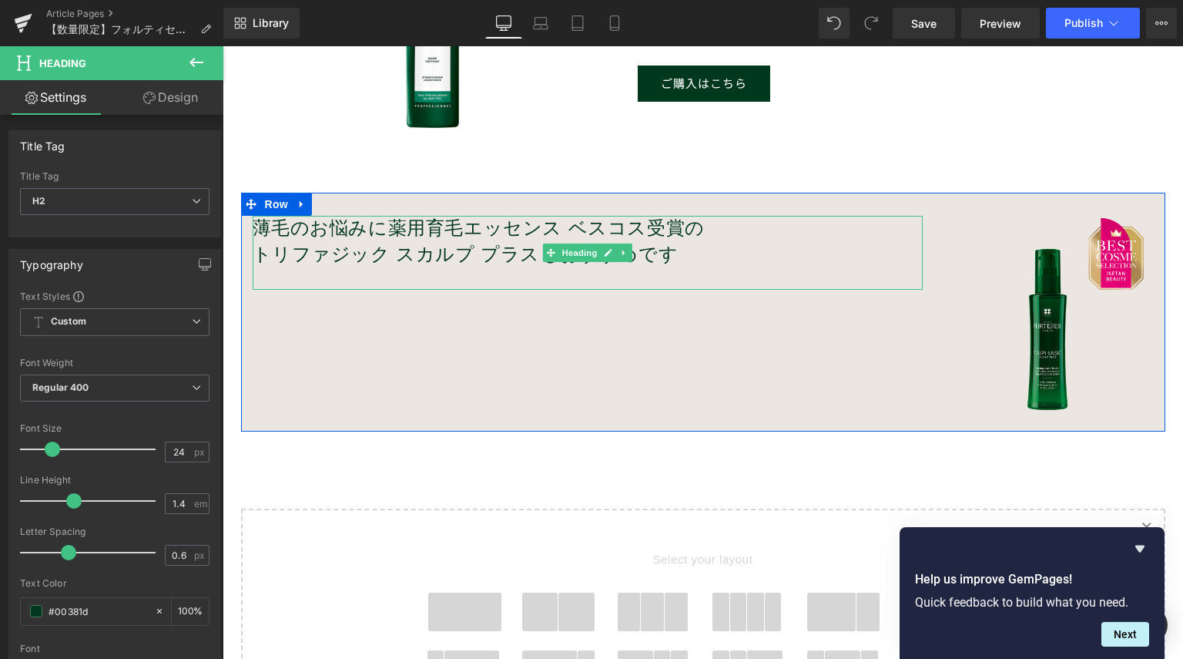
click at [447, 228] on h2 "薄毛のお悩みに薬用育毛エッセンス ベスコス受賞の" at bounding box center [588, 229] width 670 height 26
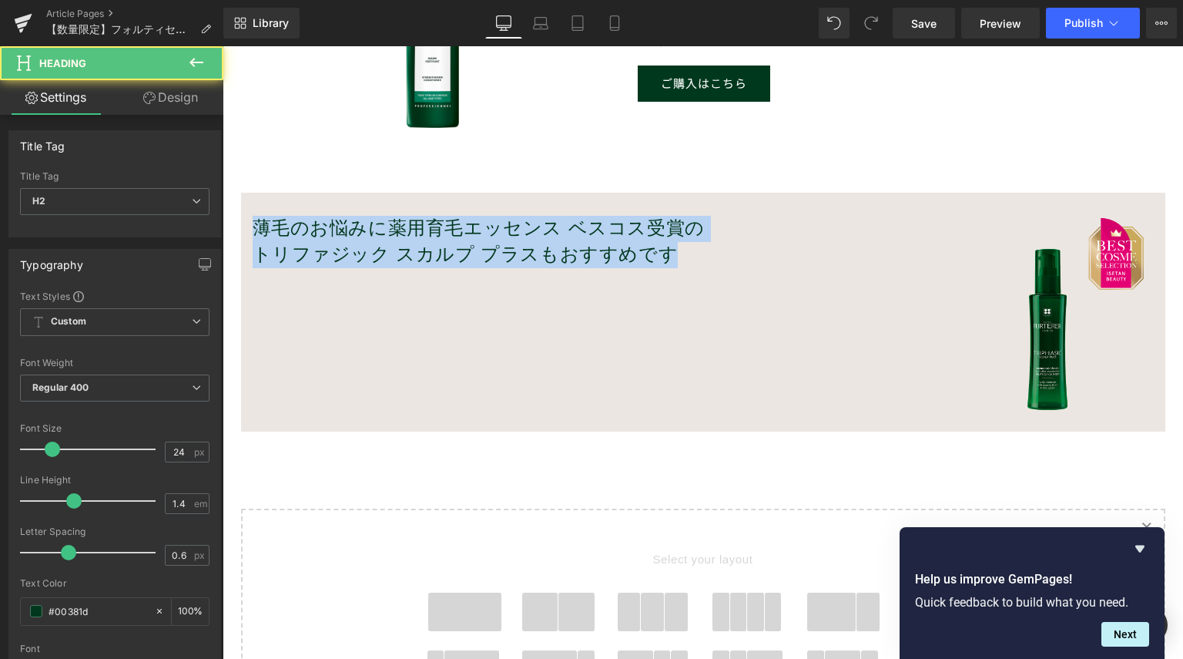
drag, startPoint x: 659, startPoint y: 256, endPoint x: 210, endPoint y: 196, distance: 453.0
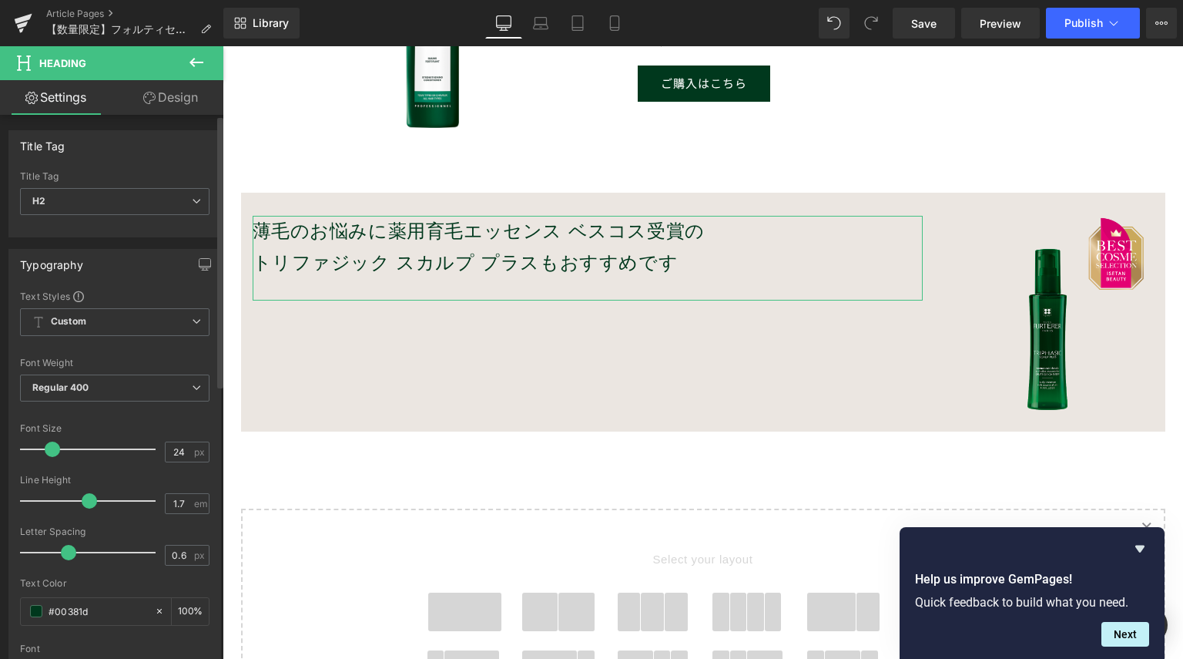
type input "1.8"
drag, startPoint x: 74, startPoint y: 496, endPoint x: 92, endPoint y: 496, distance: 17.7
click at [92, 496] on span at bounding box center [93, 500] width 15 height 15
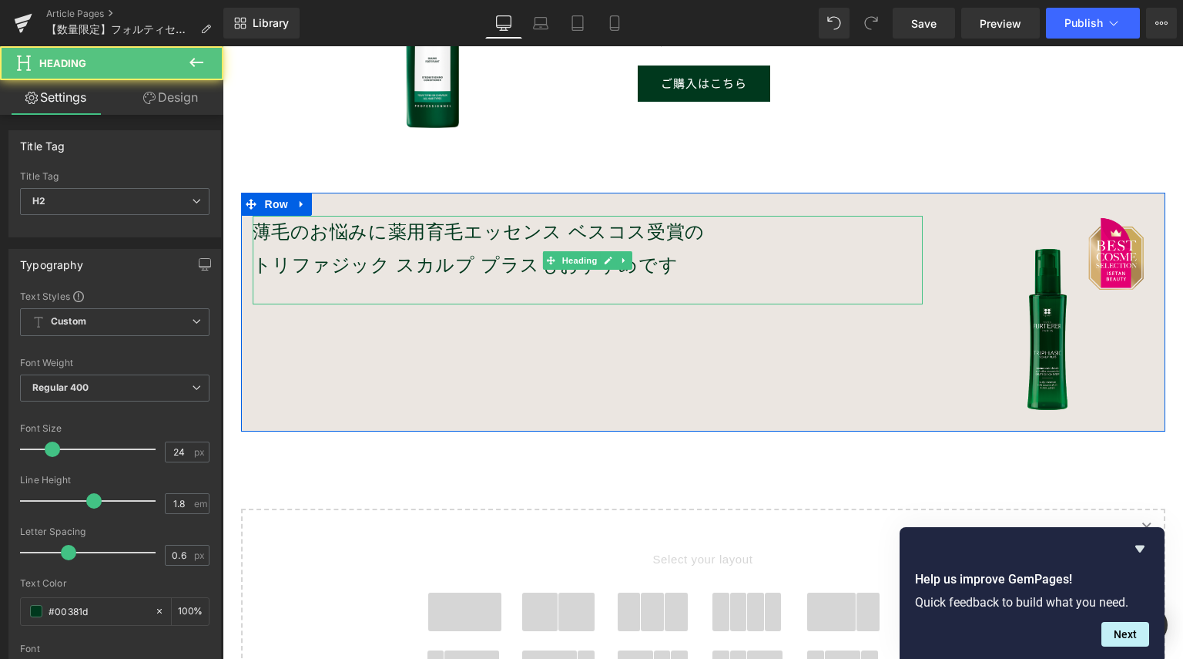
click at [412, 260] on h2 "トリファジック スカルプ プラスもおすすめです" at bounding box center [588, 265] width 670 height 33
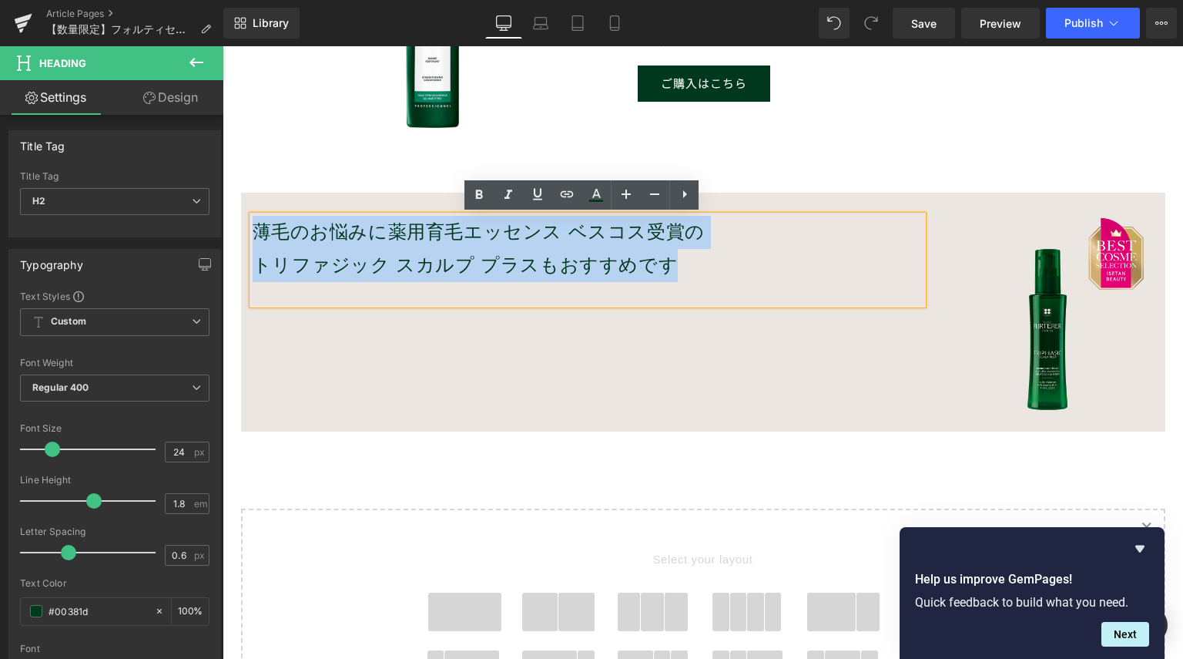
drag, startPoint x: 678, startPoint y: 267, endPoint x: 429, endPoint y: 273, distance: 248.9
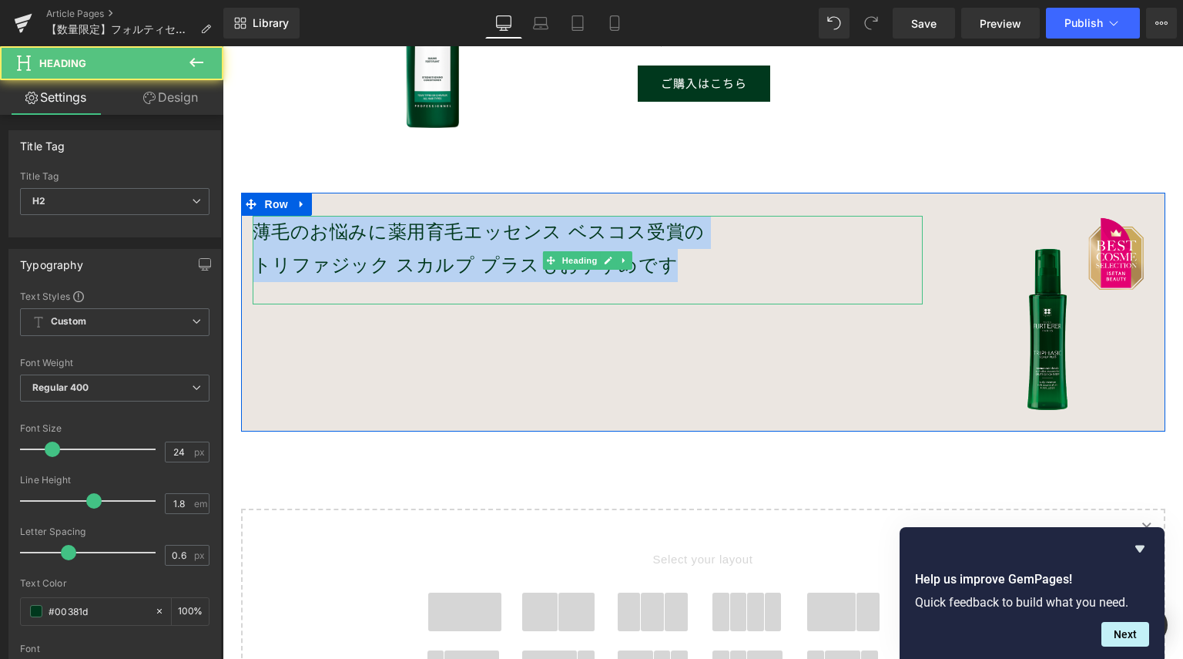
click at [636, 265] on h2 "トリファジック スカルプ プラスもおすすめです" at bounding box center [588, 265] width 670 height 33
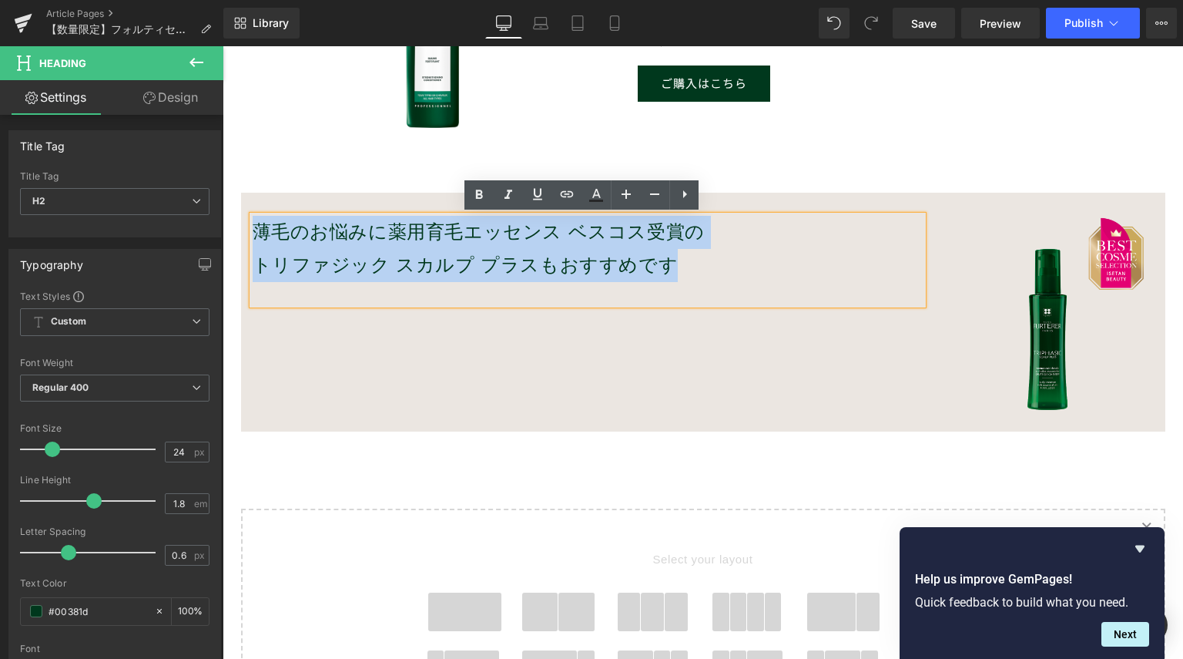
drag, startPoint x: 681, startPoint y: 266, endPoint x: 176, endPoint y: 208, distance: 508.7
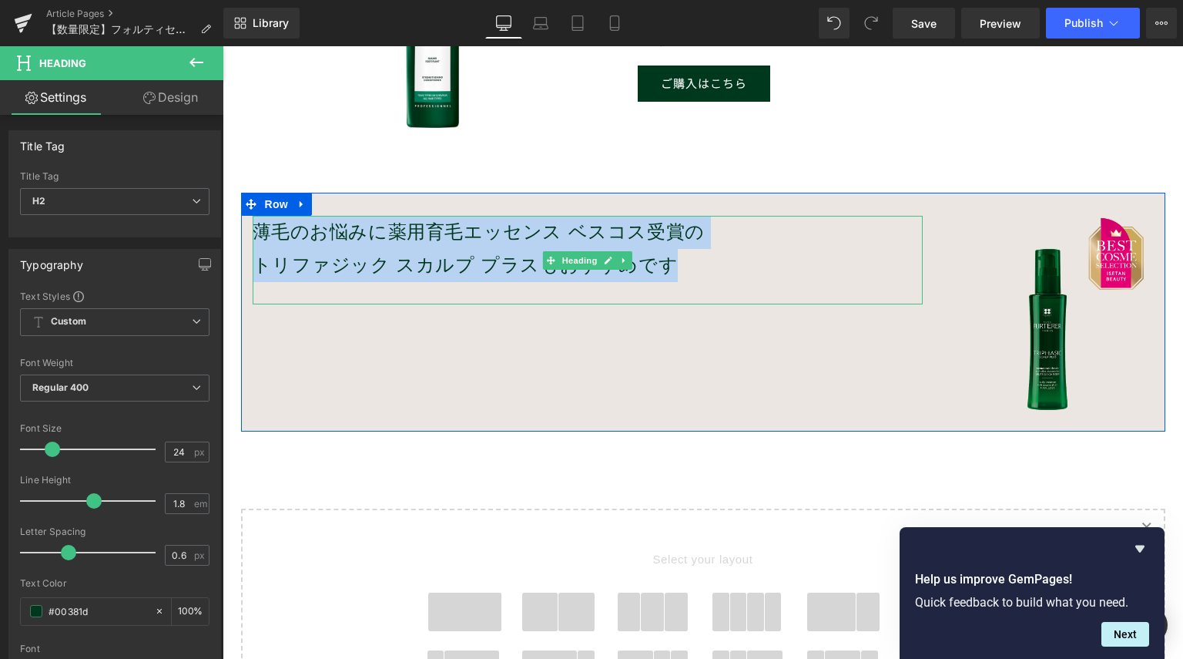
click at [518, 243] on h2 "薄毛のお悩みに薬用育毛エッセンス ベスコス受賞の" at bounding box center [588, 232] width 670 height 33
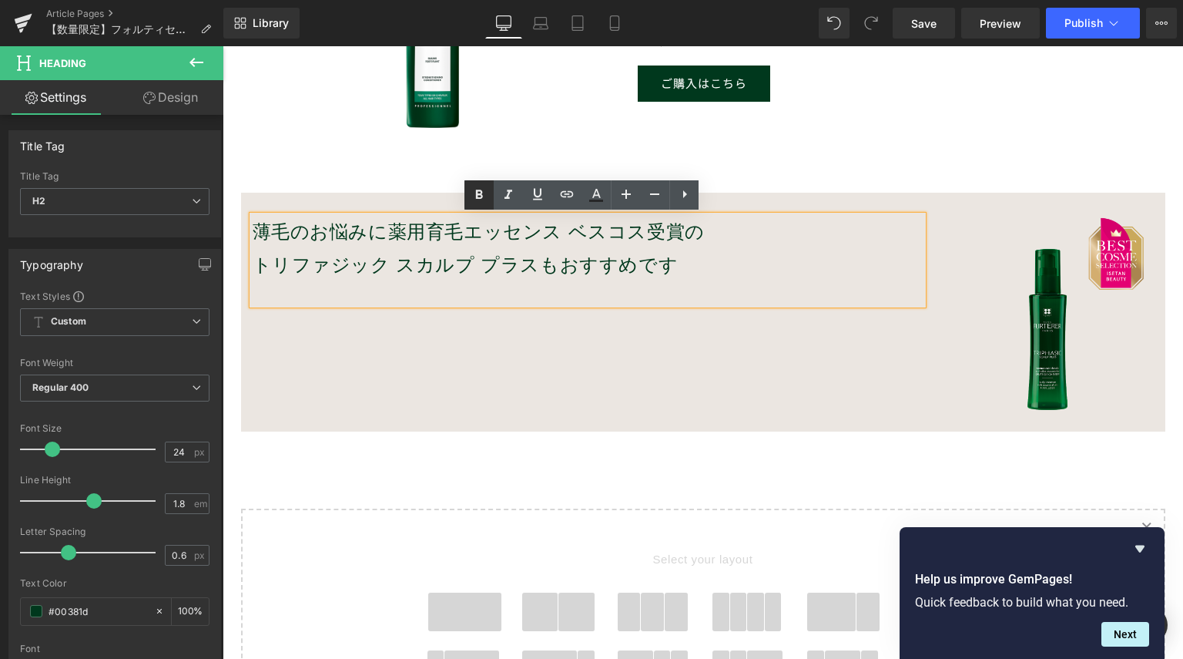
click at [484, 197] on icon at bounding box center [479, 195] width 18 height 18
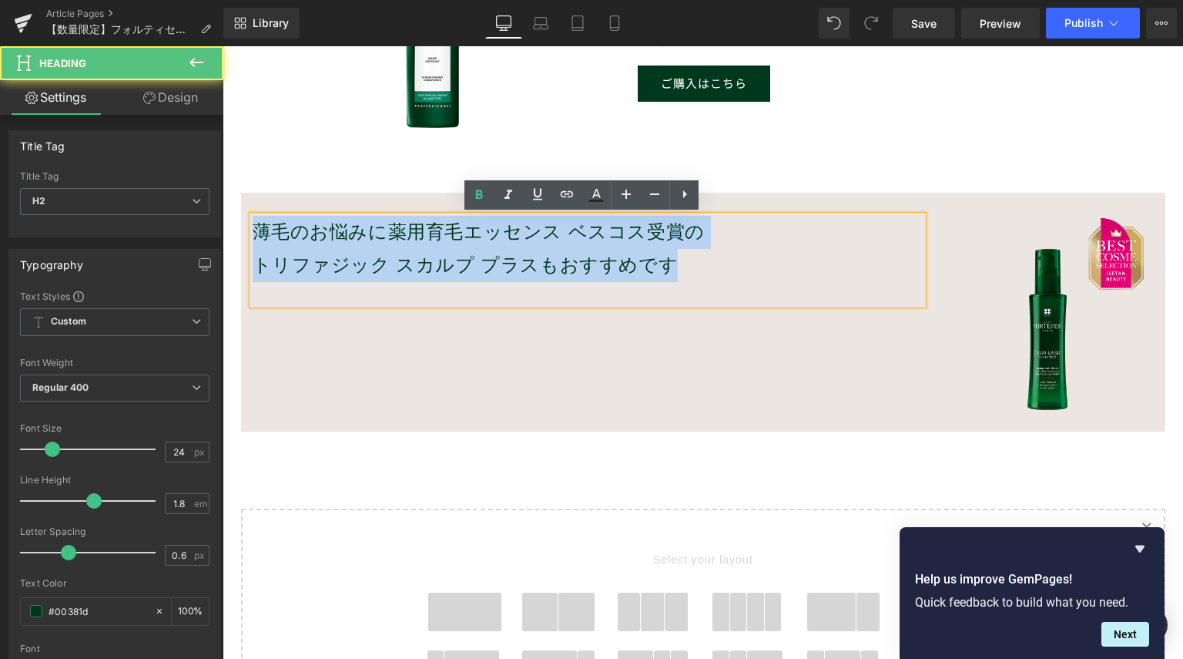
drag, startPoint x: 653, startPoint y: 265, endPoint x: 416, endPoint y: 249, distance: 237.8
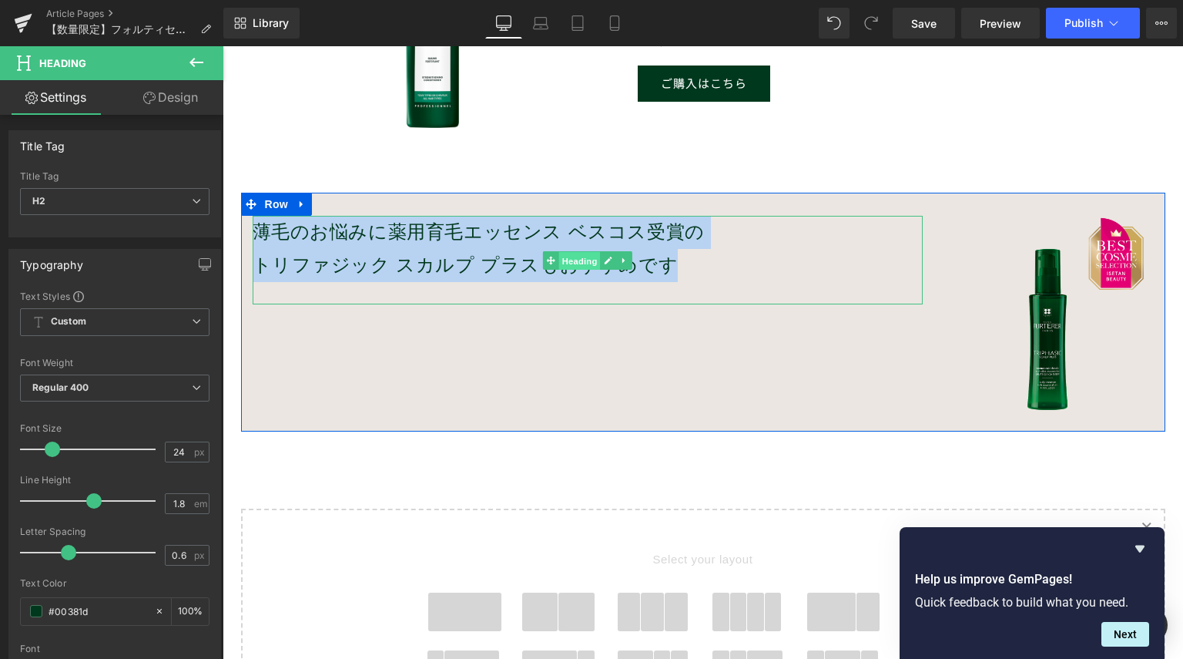
click at [582, 264] on span "Heading" at bounding box center [580, 260] width 42 height 18
click at [605, 261] on icon at bounding box center [609, 261] width 8 height 8
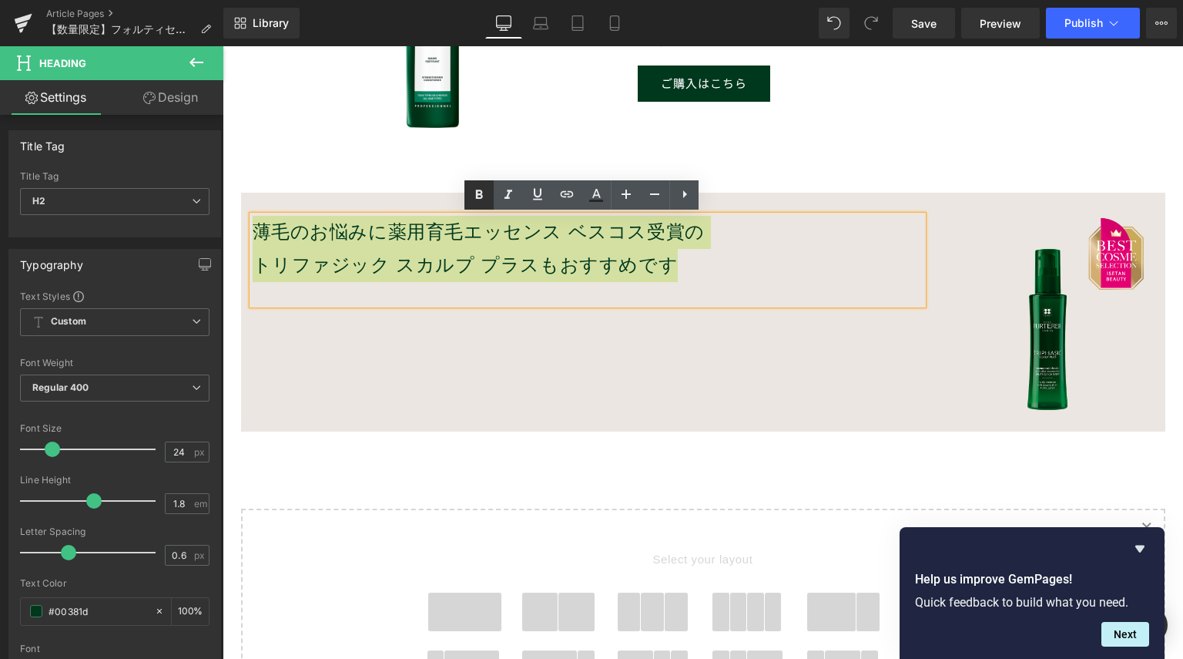
click at [479, 193] on icon at bounding box center [479, 194] width 7 height 9
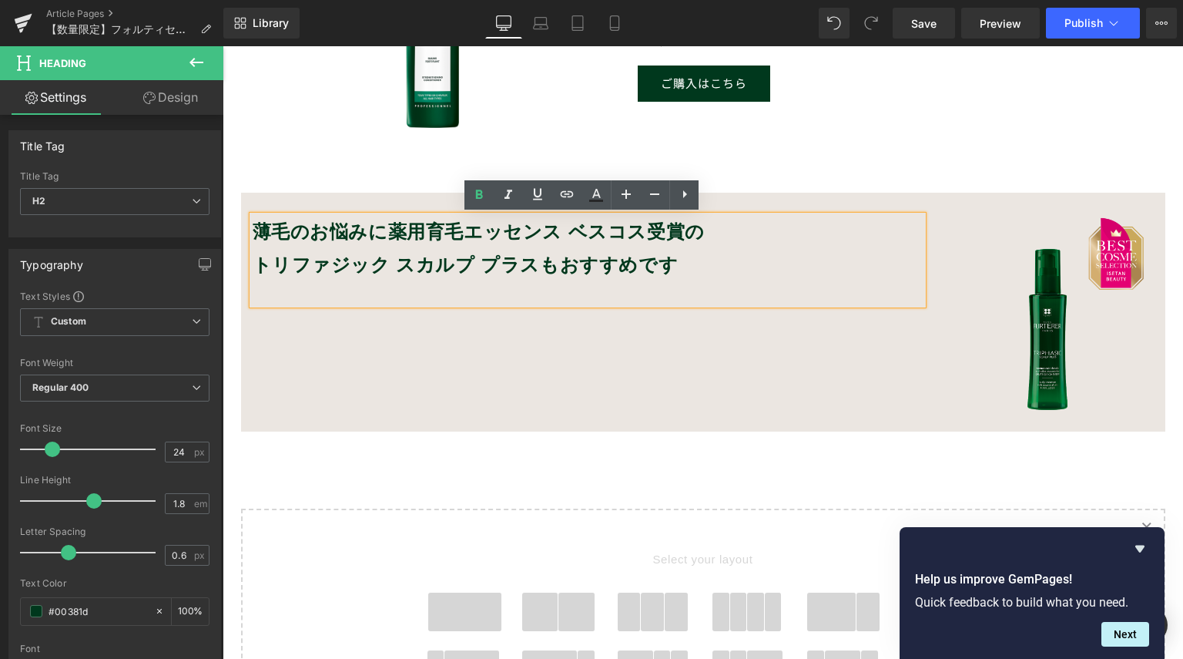
click at [616, 332] on div "薄毛のお悩みに薬用育毛エッセンス ベスコス受賞の トリファジック スカルプ プラスもおすすめです Heading Image Row" at bounding box center [703, 312] width 924 height 239
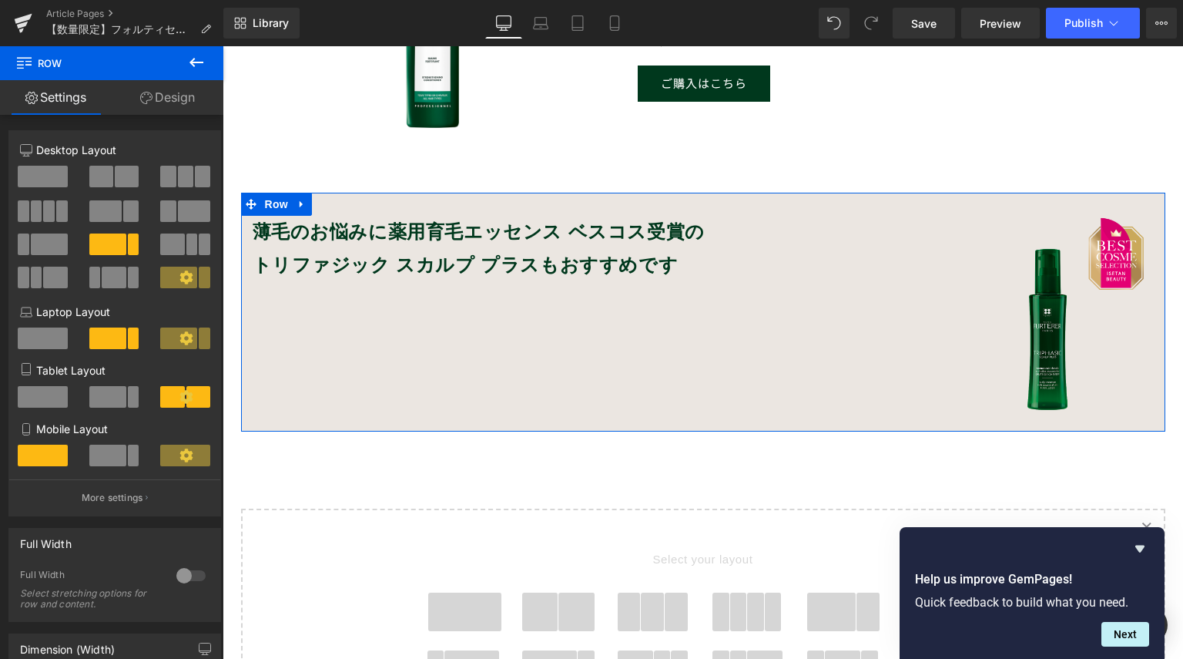
click at [177, 102] on link "Design" at bounding box center [168, 97] width 112 height 35
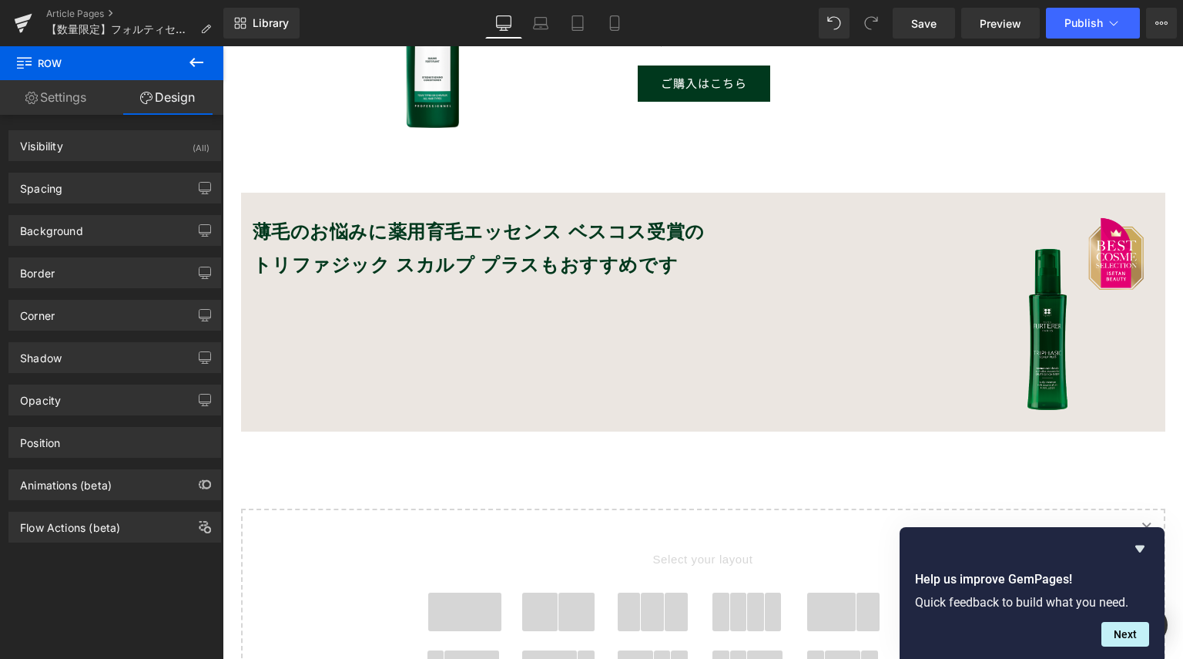
click at [311, 338] on div "薄毛のお悩みに薬用育毛エッセンス ベスコス受賞の トリファジック スカルプ プラスもおすすめです Heading Image Row" at bounding box center [703, 312] width 924 height 239
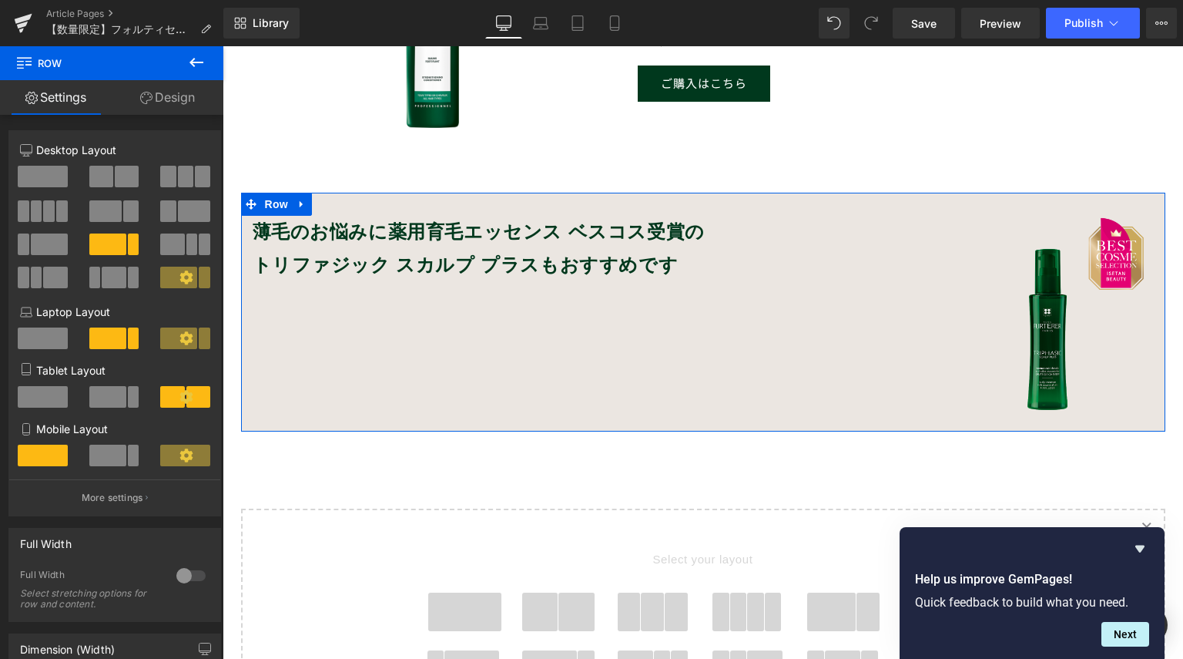
click at [167, 106] on link "Design" at bounding box center [168, 97] width 112 height 35
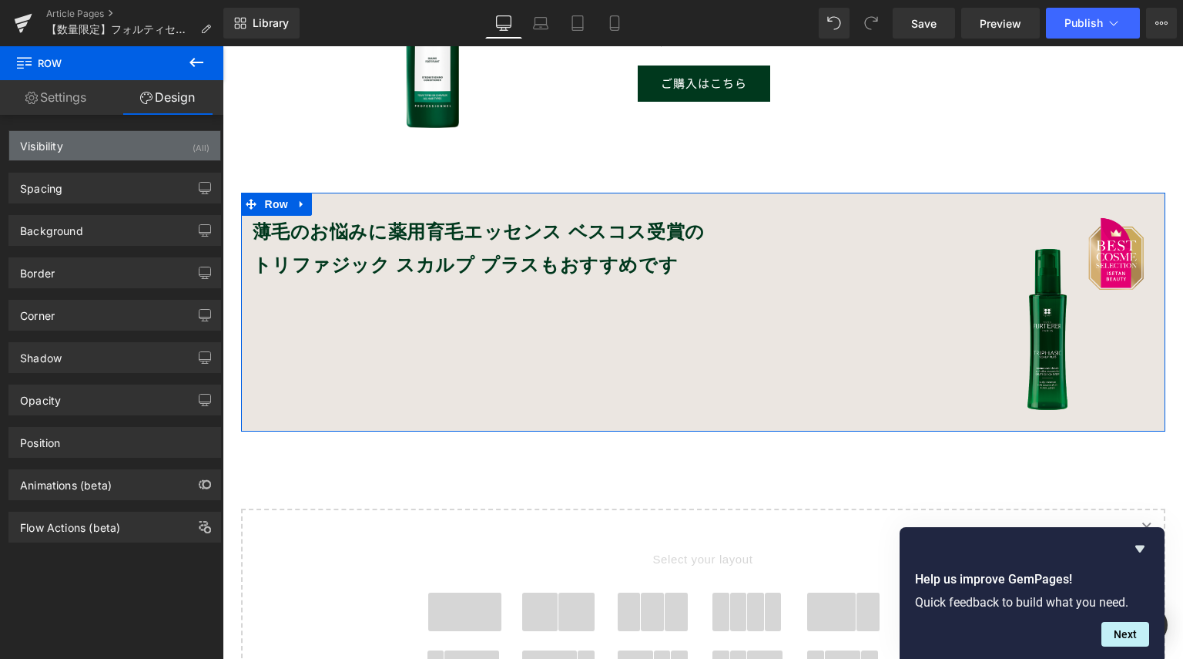
click at [138, 141] on div "Visibility (All)" at bounding box center [114, 145] width 211 height 29
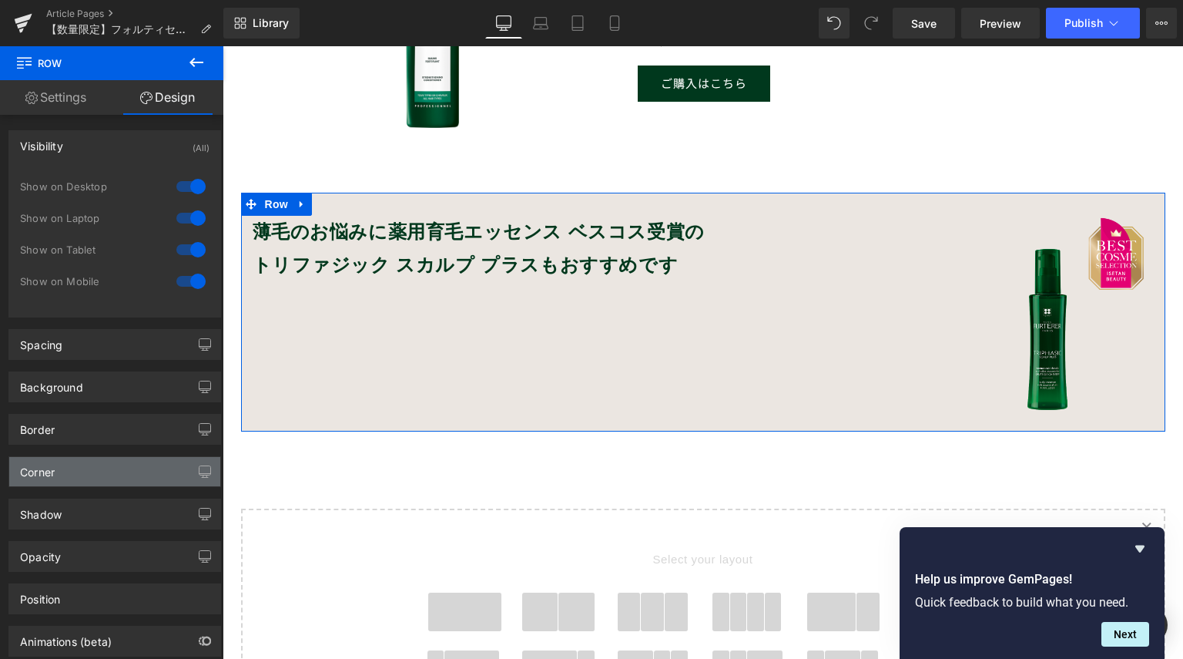
scroll to position [80, 0]
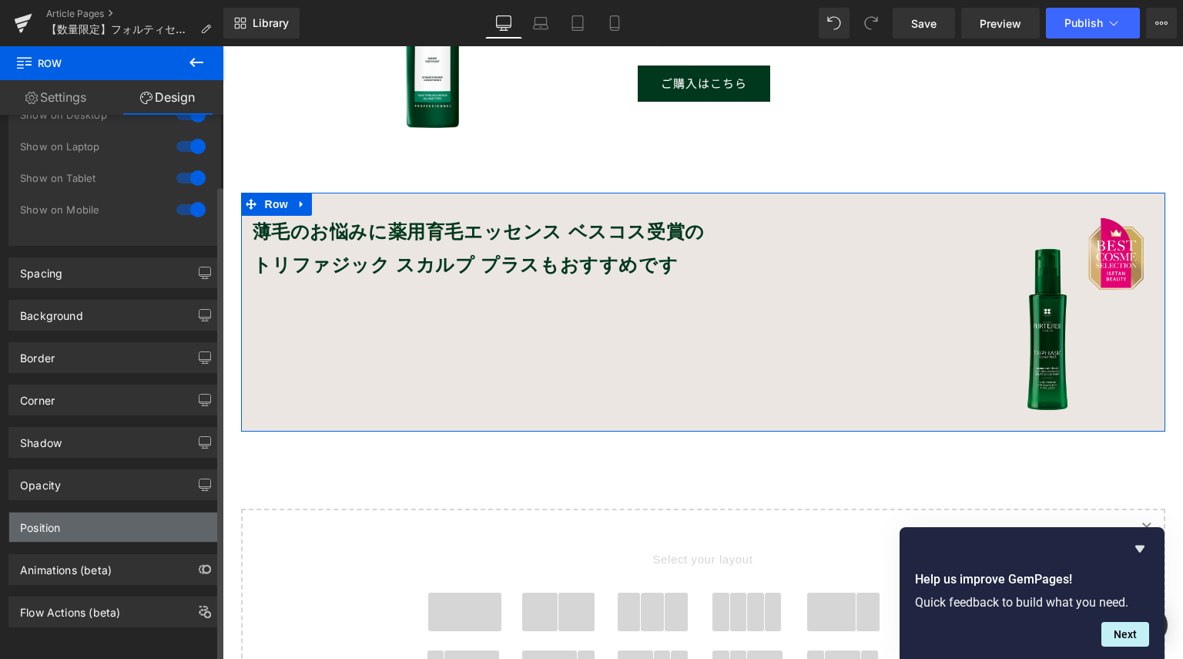
click at [126, 512] on div "Position" at bounding box center [114, 526] width 211 height 29
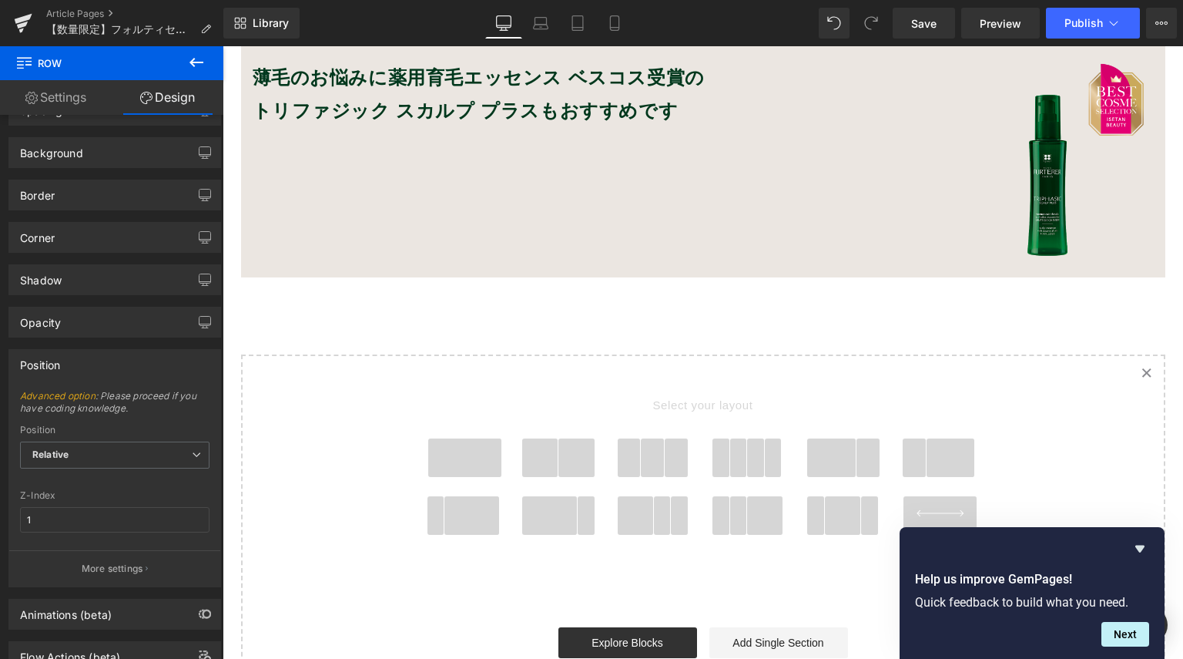
scroll to position [1667, 0]
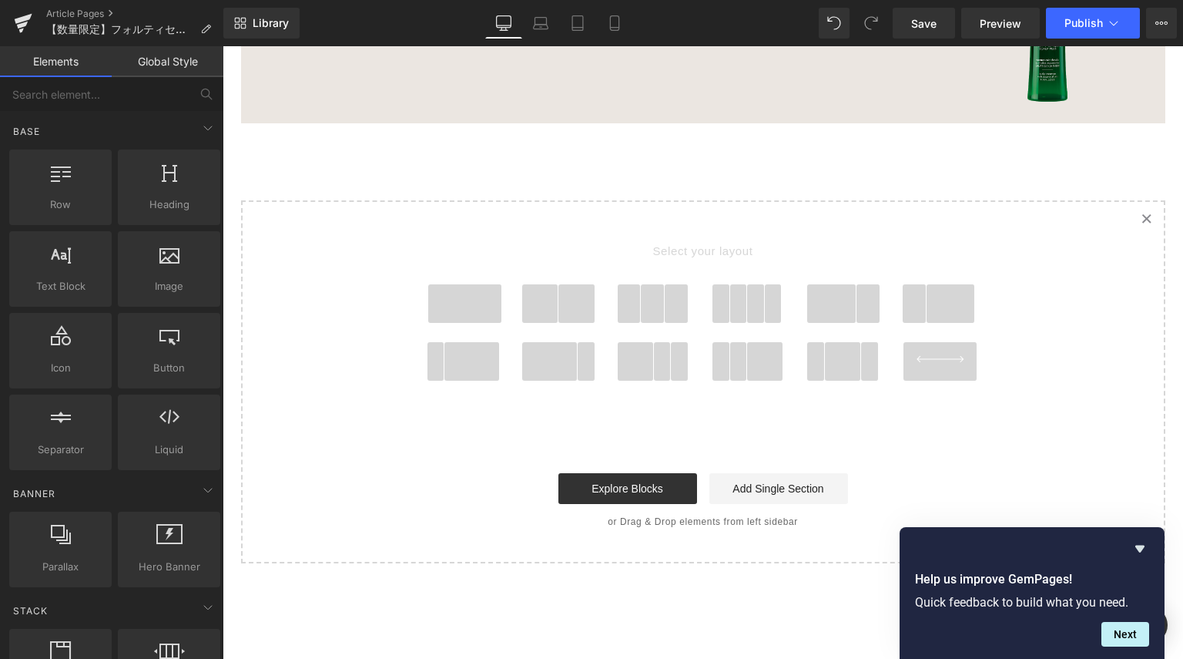
click at [1143, 218] on icon at bounding box center [1147, 219] width 8 height 8
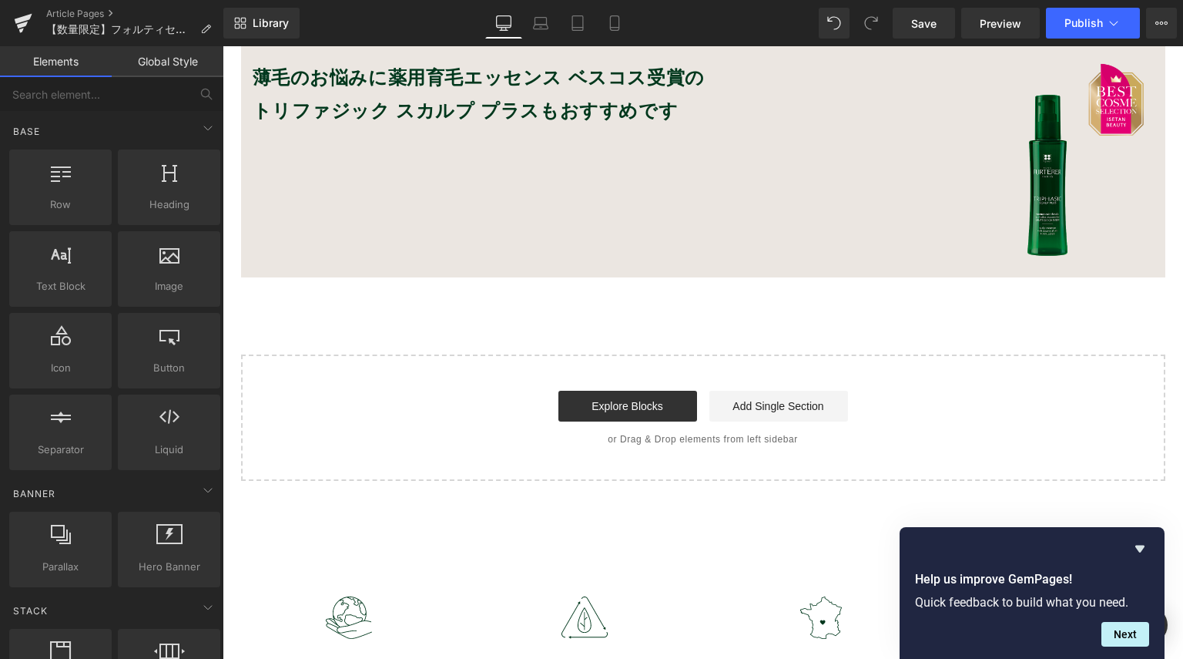
scroll to position [1359, 0]
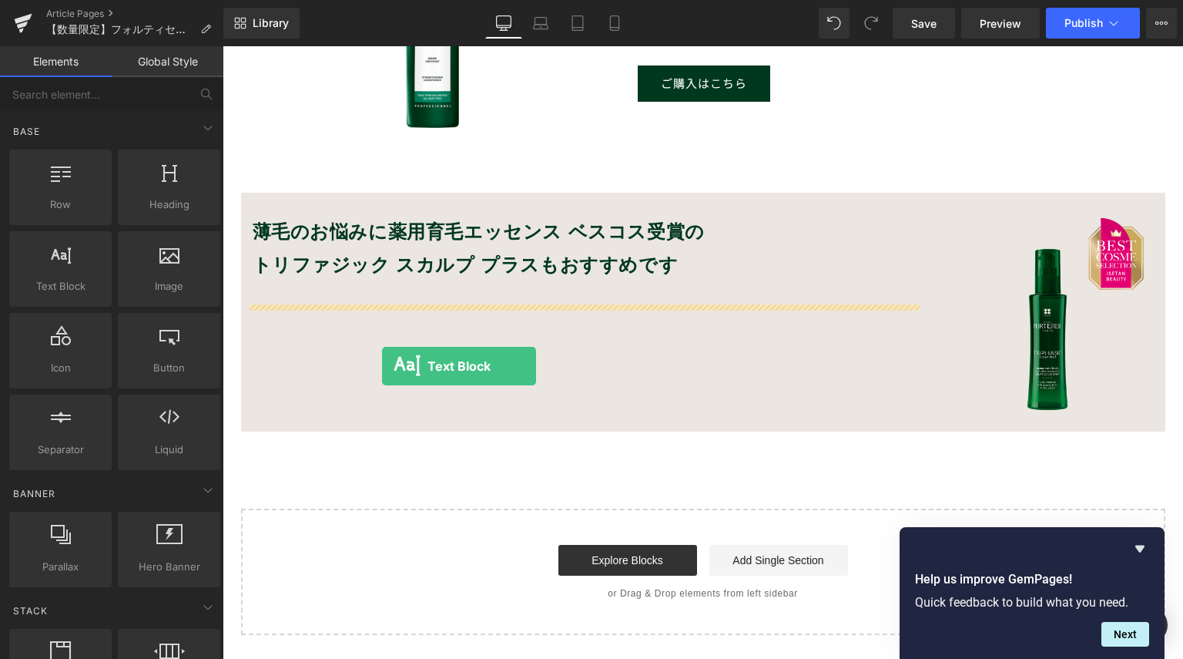
drag, startPoint x: 287, startPoint y: 324, endPoint x: 382, endPoint y: 366, distance: 103.5
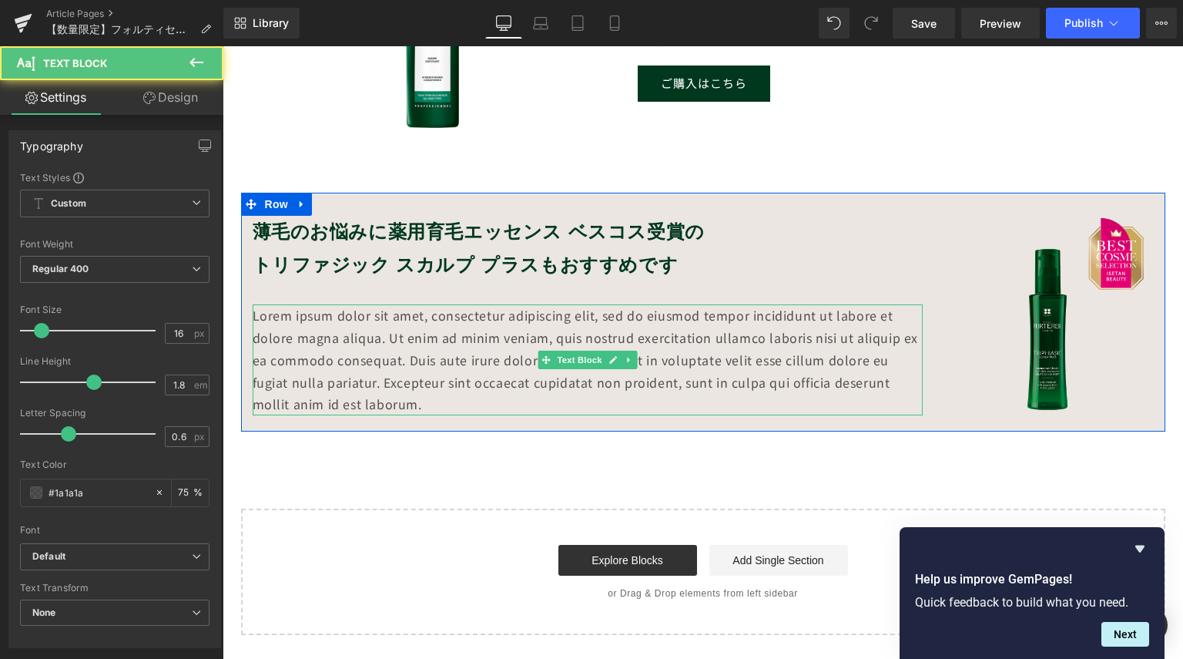
click at [415, 380] on p "Lorem ipsum dolor sit amet, consectetur adipiscing elit, sed do eiusmod tempor …" at bounding box center [588, 359] width 670 height 111
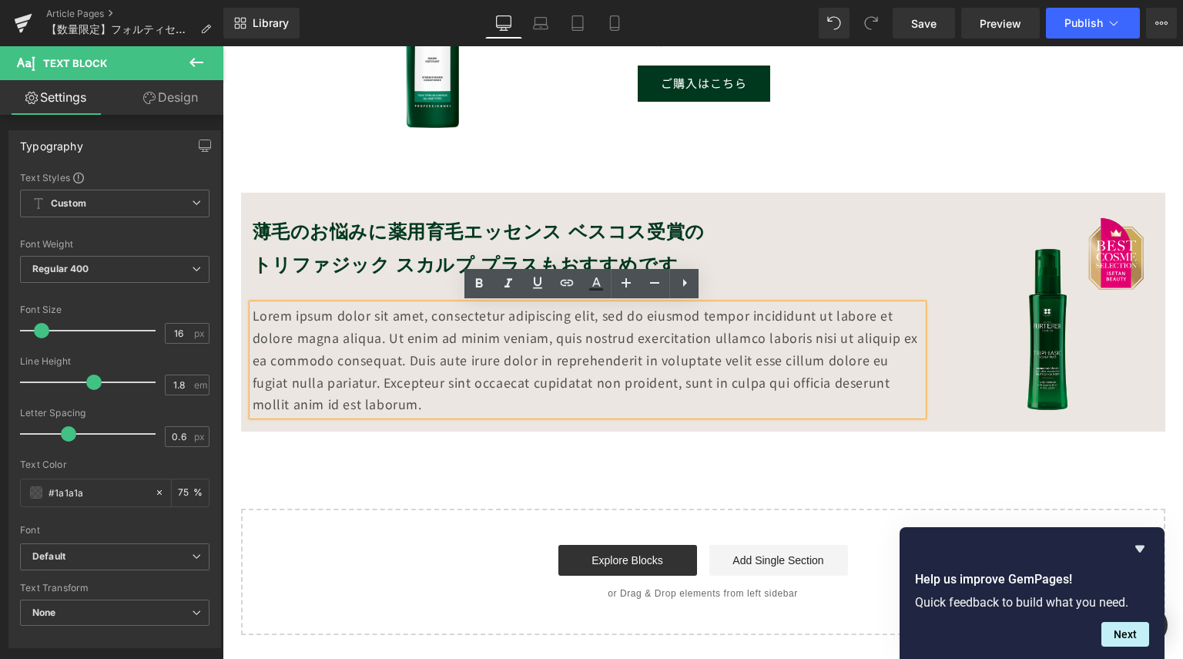
drag, startPoint x: 372, startPoint y: 403, endPoint x: 243, endPoint y: 324, distance: 151.2
click at [253, 324] on div "Lorem ipsum dolor sit amet, consectetur adipiscing elit, sed do eiusmod tempor …" at bounding box center [588, 359] width 670 height 111
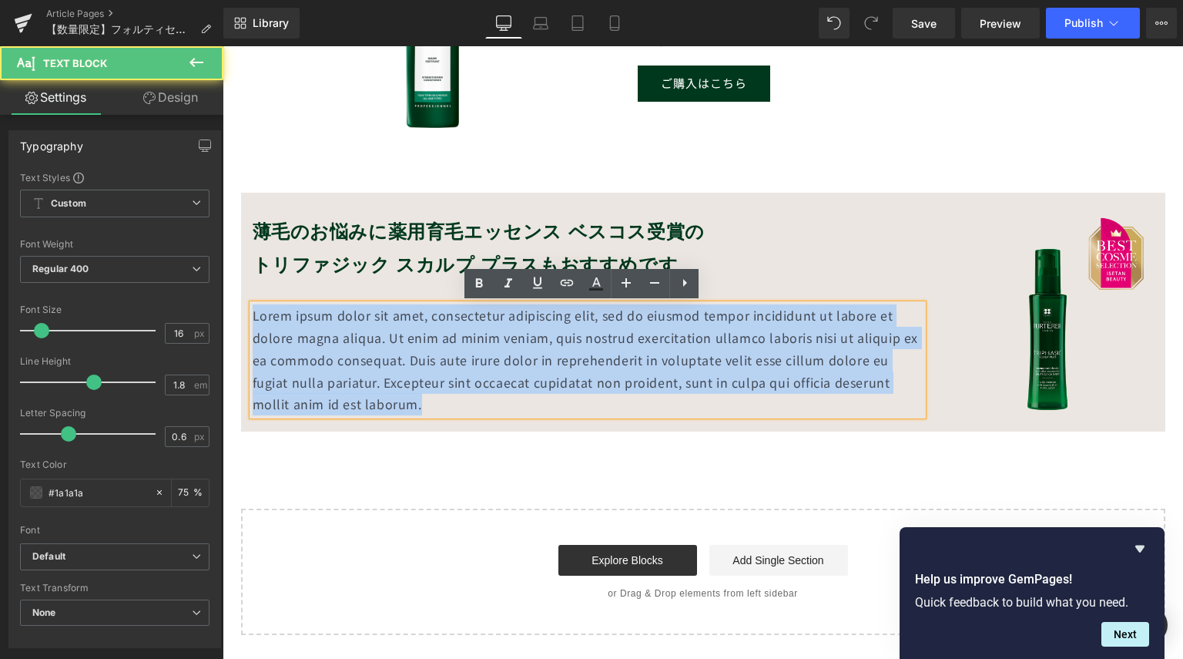
drag, startPoint x: 351, startPoint y: 406, endPoint x: 408, endPoint y: 330, distance: 94.8
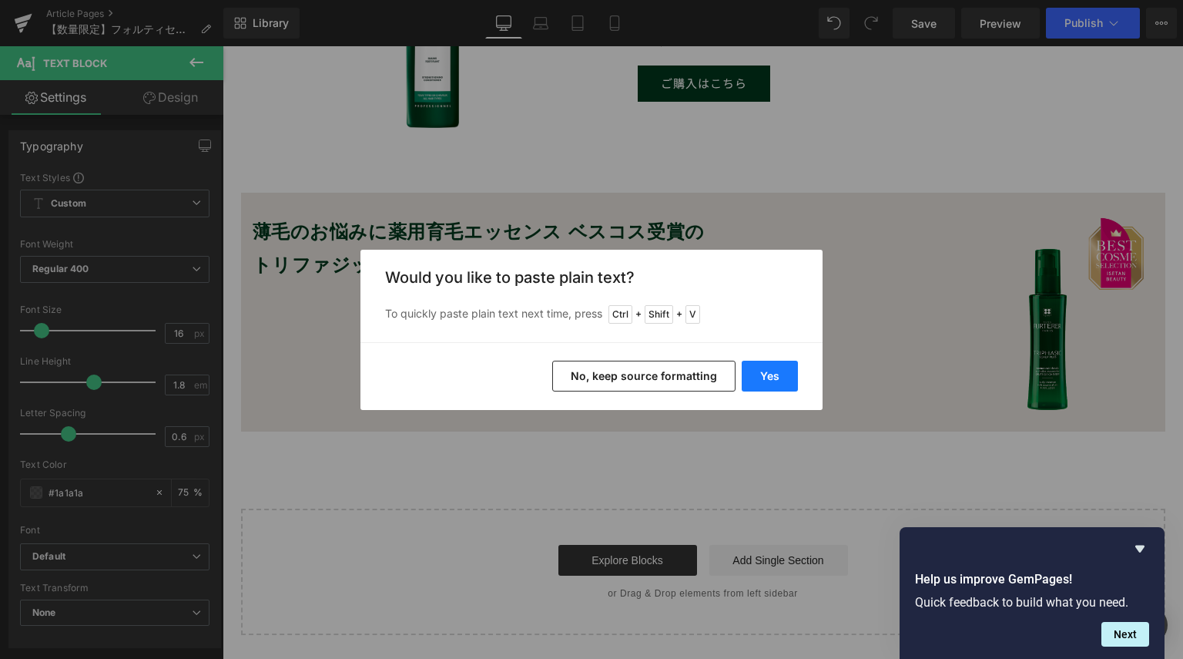
click at [783, 380] on button "Yes" at bounding box center [770, 376] width 56 height 31
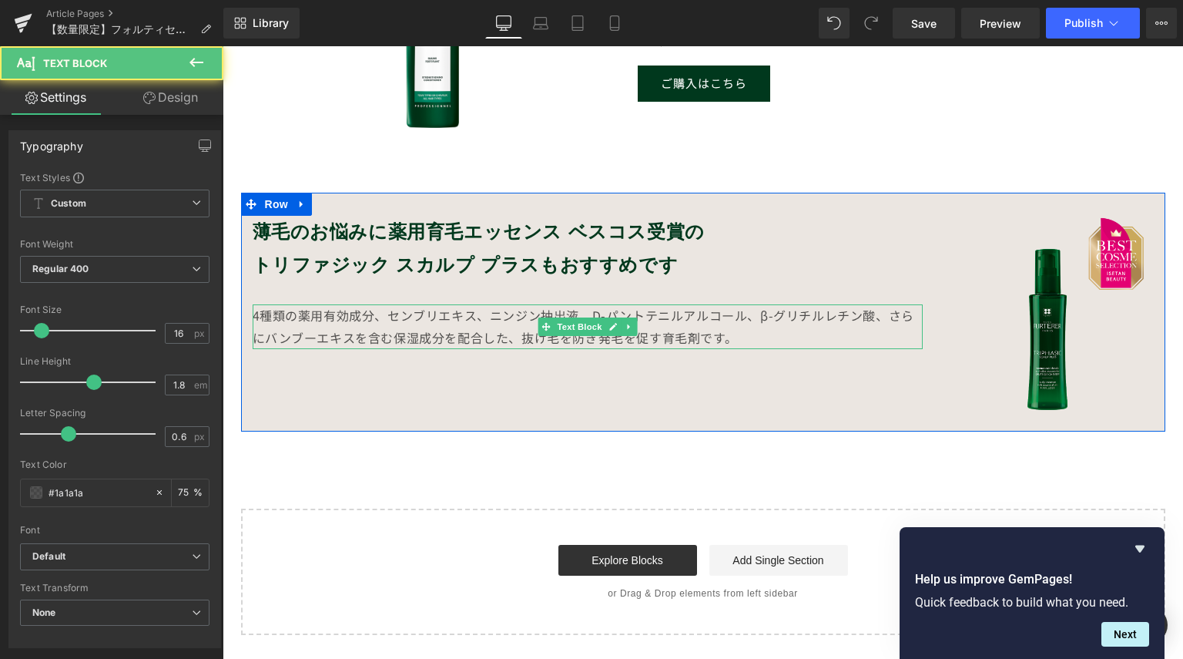
click at [683, 333] on div "4種類の薬用有効成分、センブリエキス、ニンジン抽出液、D-パントテニルアルコール、β-グリチルレチン酸、さらにバンブーエキスを含む保湿成分を配合した、抜け毛を…" at bounding box center [588, 326] width 670 height 45
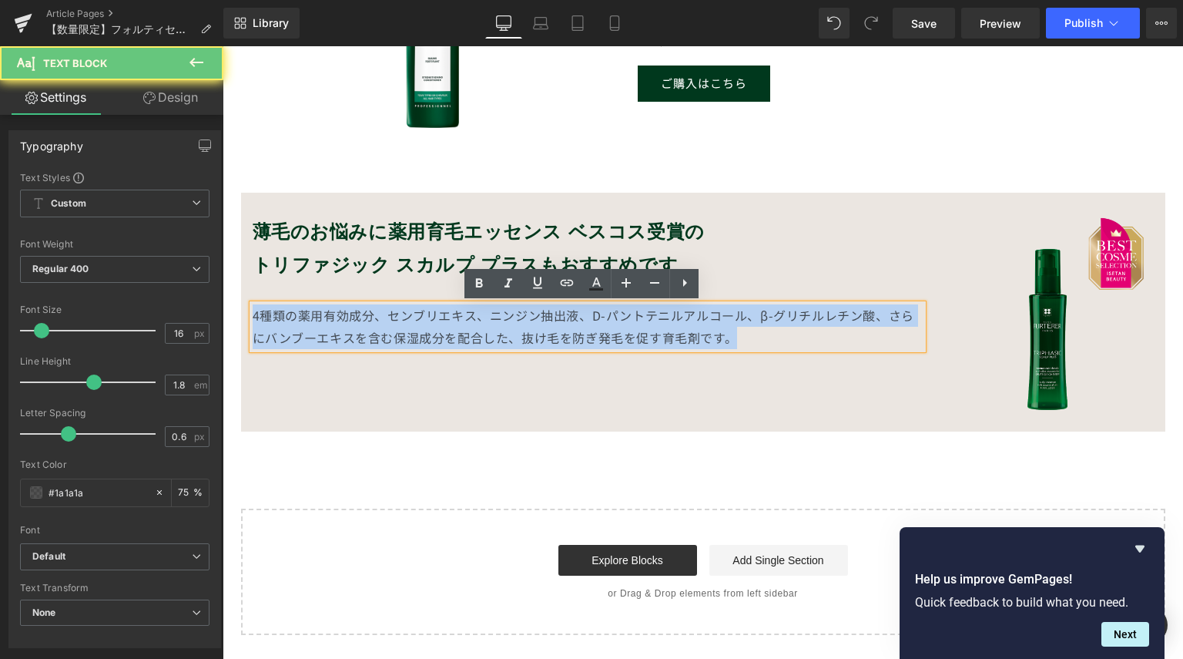
drag, startPoint x: 746, startPoint y: 335, endPoint x: 402, endPoint y: 297, distance: 345.7
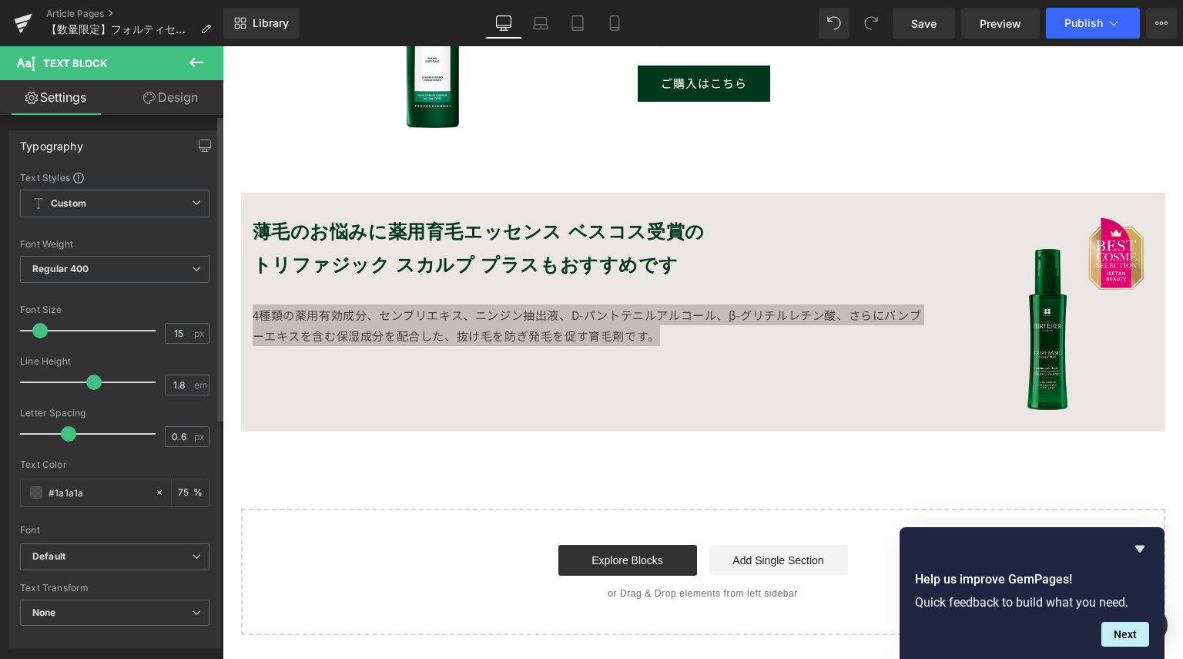
type input "14"
click at [35, 328] on span at bounding box center [38, 330] width 15 height 15
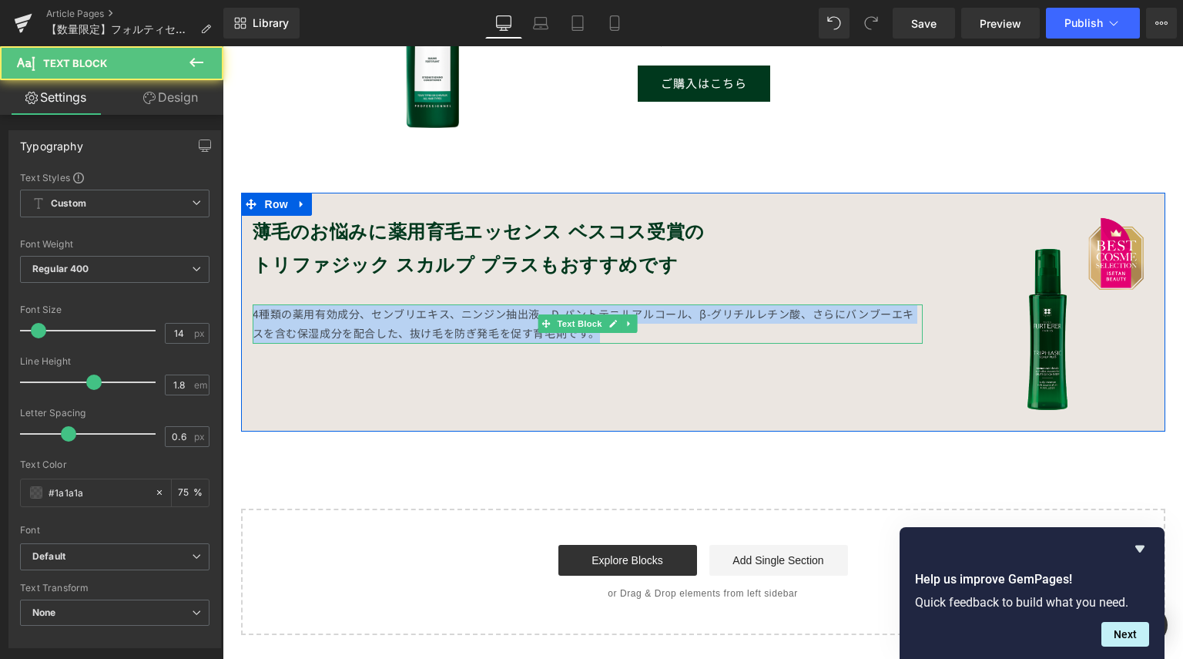
click at [803, 314] on div "4種類の薬用有効成分、センブリエキス、ニンジン抽出液、D-パントテニルアルコール、β-グリチルレチン酸、さらにバンブーエキスを含む保湿成分を配合した、抜け毛を…" at bounding box center [588, 323] width 670 height 39
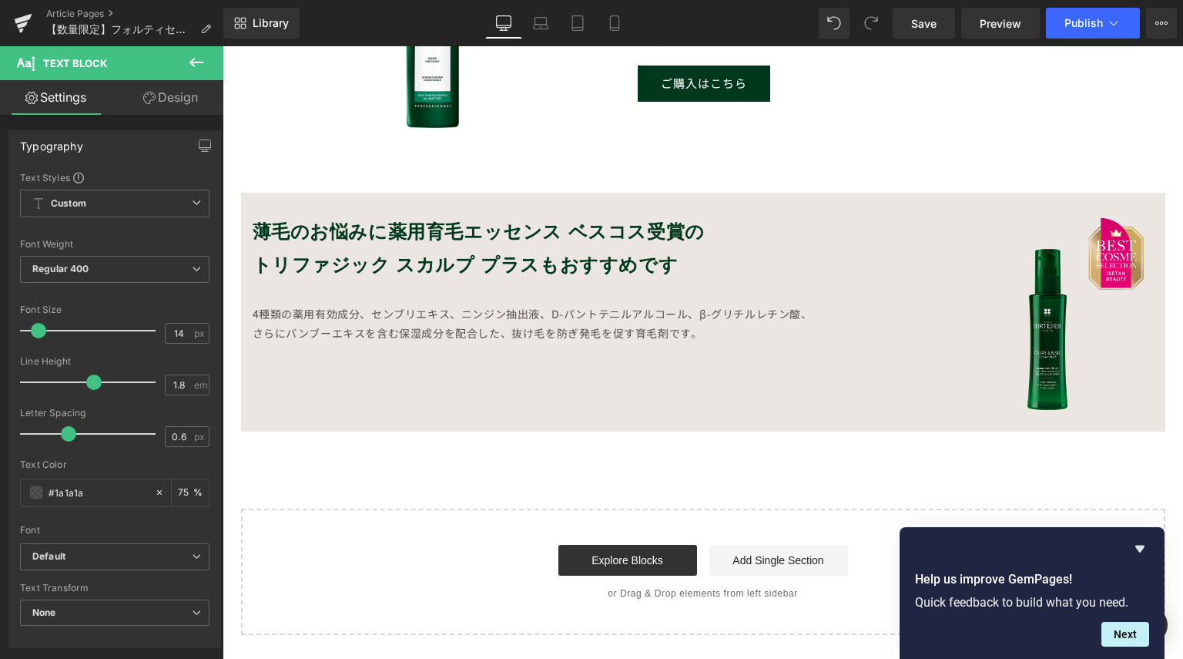
drag, startPoint x: 181, startPoint y: 102, endPoint x: 71, endPoint y: 324, distance: 247.7
click at [181, 102] on link "Design" at bounding box center [171, 97] width 112 height 35
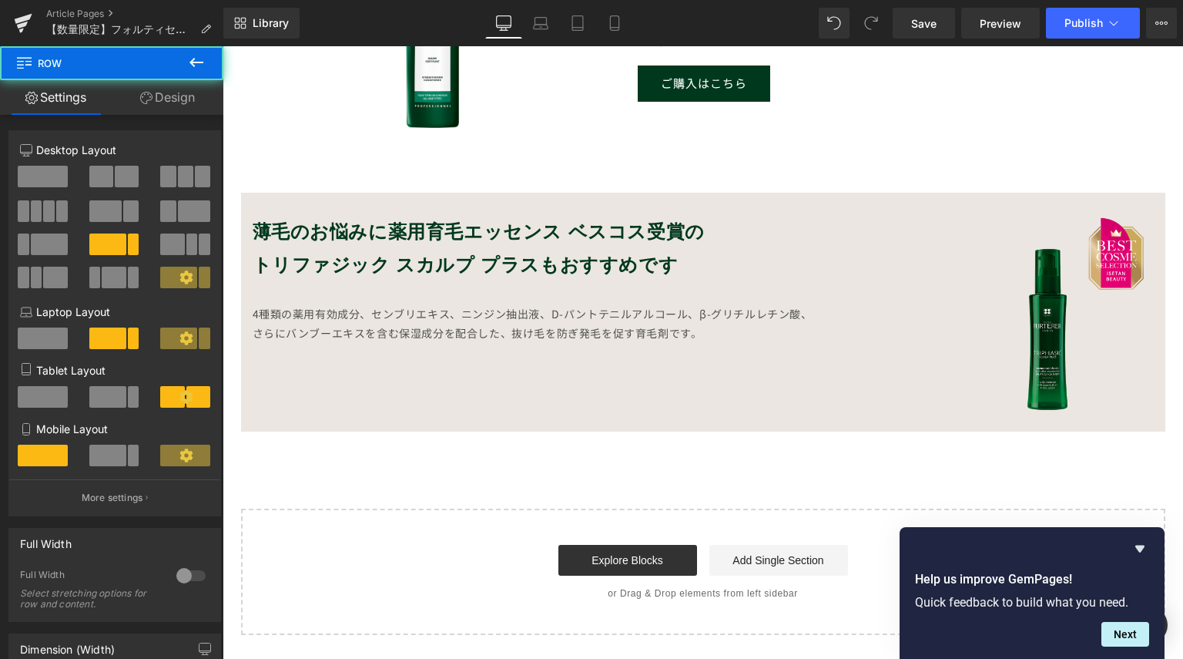
click at [294, 371] on div "薄毛のお悩みに薬用育毛エッセンス ベスコス受賞の トリファジック スカルプ プラスもおすすめです Heading 4種類の薬用有効成分、センブリエキス、ニンジ…" at bounding box center [703, 312] width 924 height 239
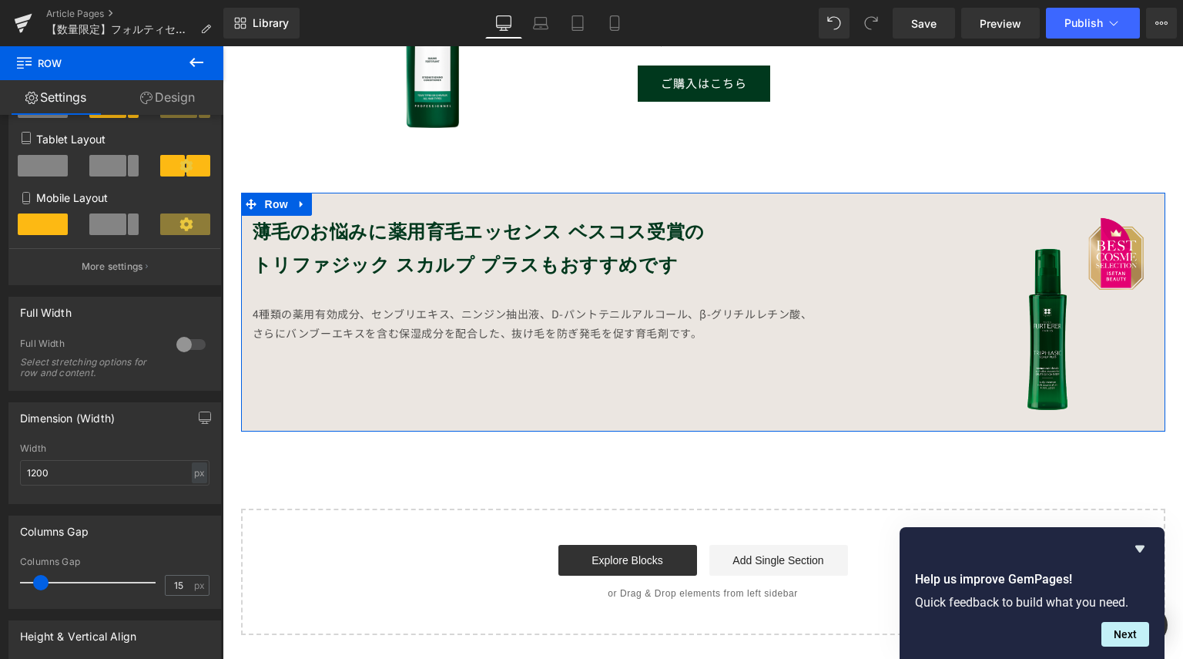
scroll to position [462, 0]
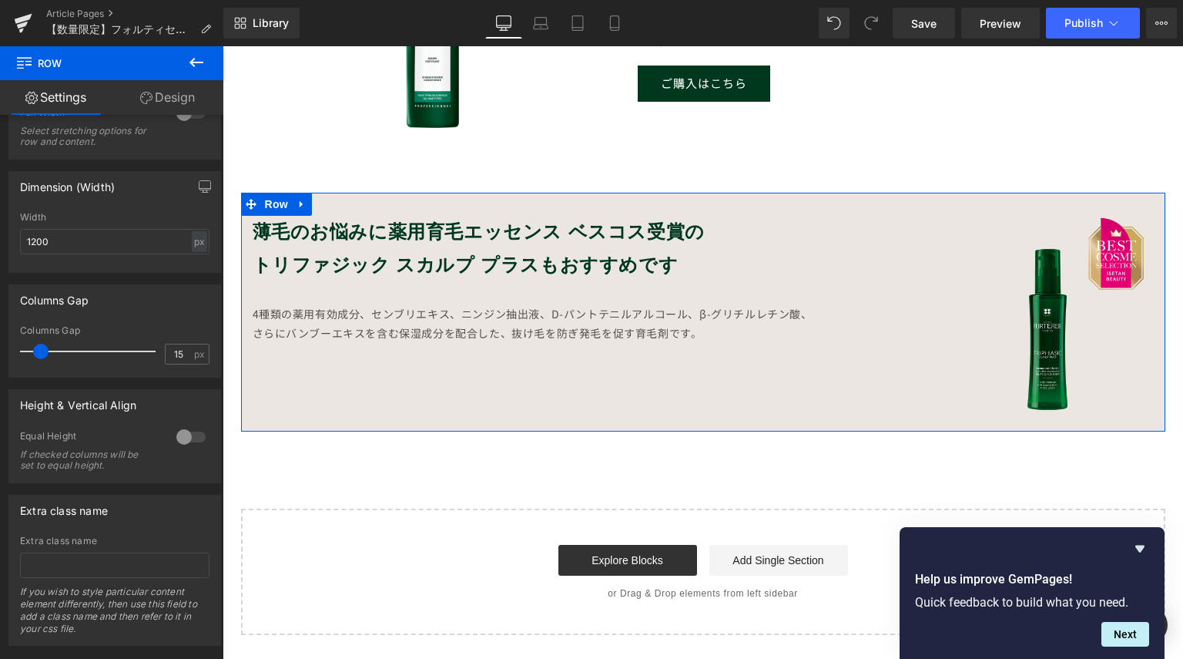
click at [392, 385] on div "薄毛のお悩みに薬用育毛エッセンス ベスコス受賞の トリファジック スカルプ プラスもおすすめです Heading 4種類の薬用有効成分、センブリエキス、ニンジ…" at bounding box center [703, 312] width 924 height 239
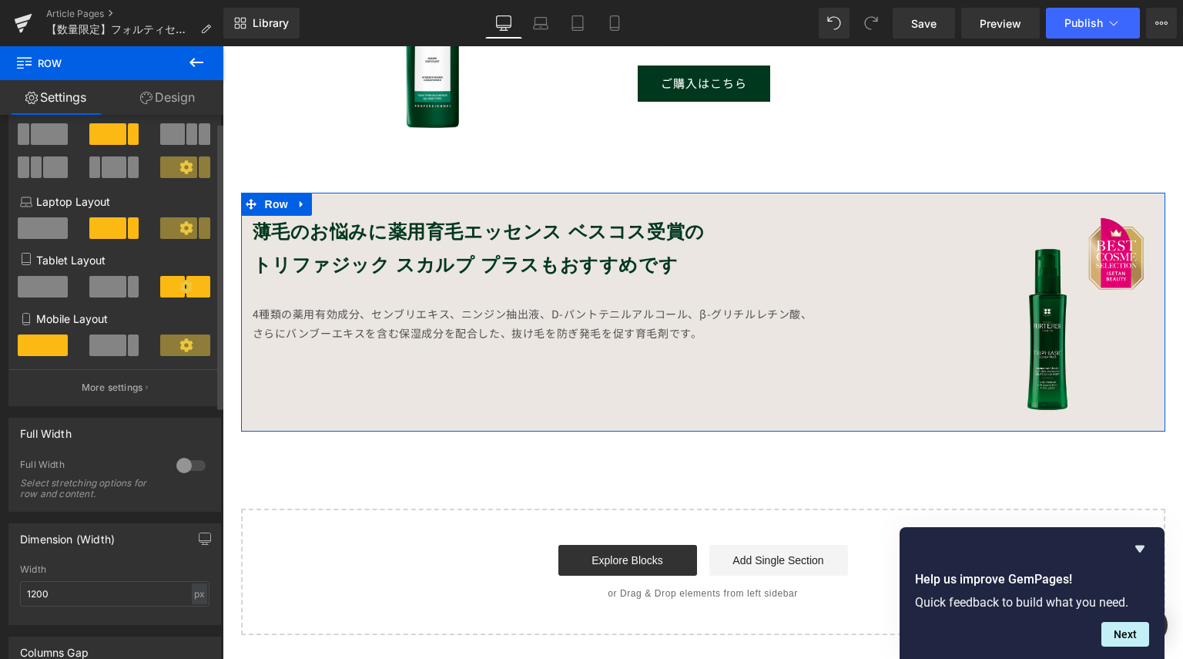
scroll to position [0, 0]
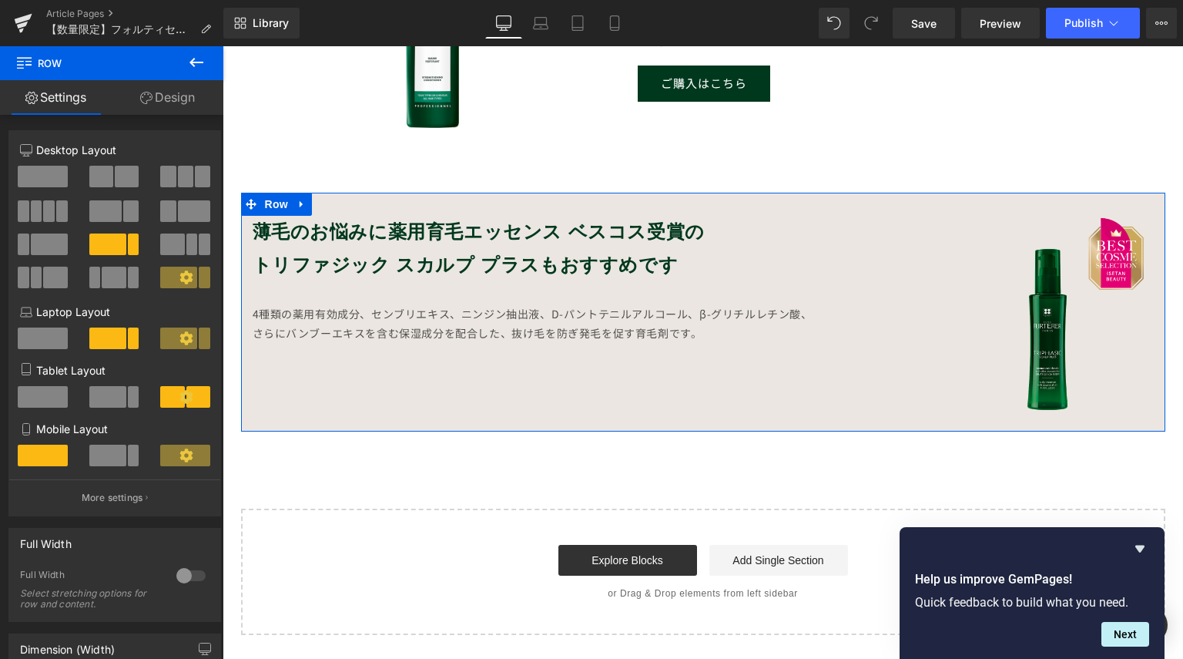
click at [186, 89] on link "Design" at bounding box center [168, 97] width 112 height 35
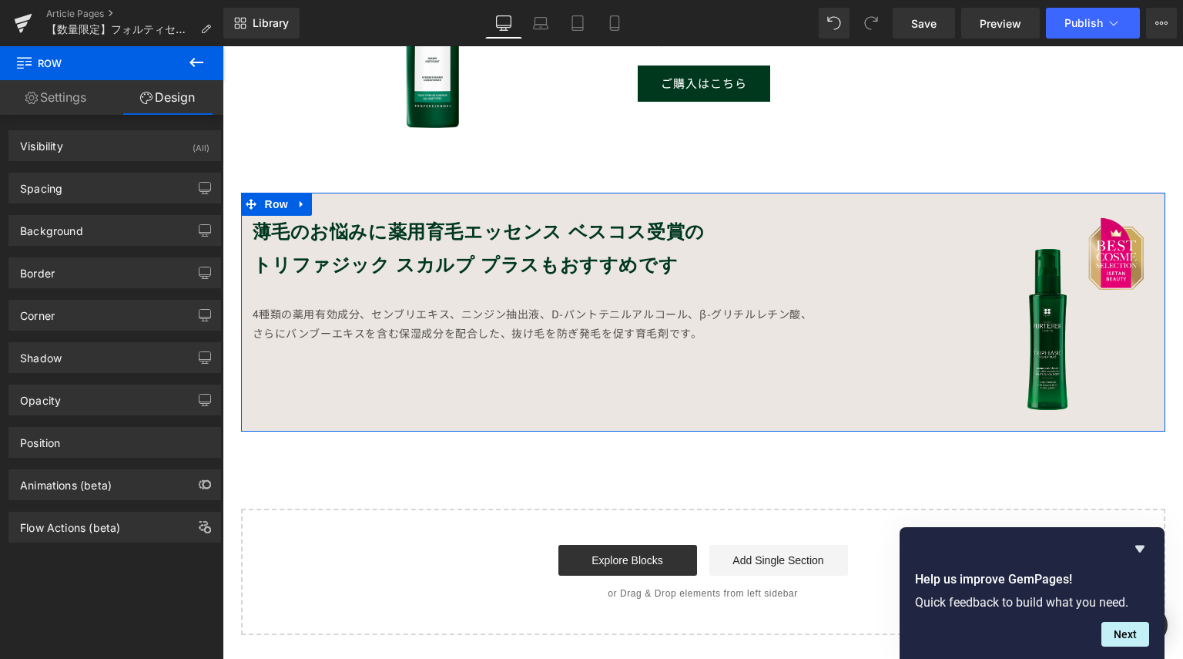
click at [302, 384] on div "薄毛のお悩みに薬用育毛エッセンス ベスコス受賞の トリファジック スカルプ プラスもおすすめです Heading 4種類の薬用有効成分、センブリエキス、ニンジ…" at bounding box center [703, 312] width 924 height 239
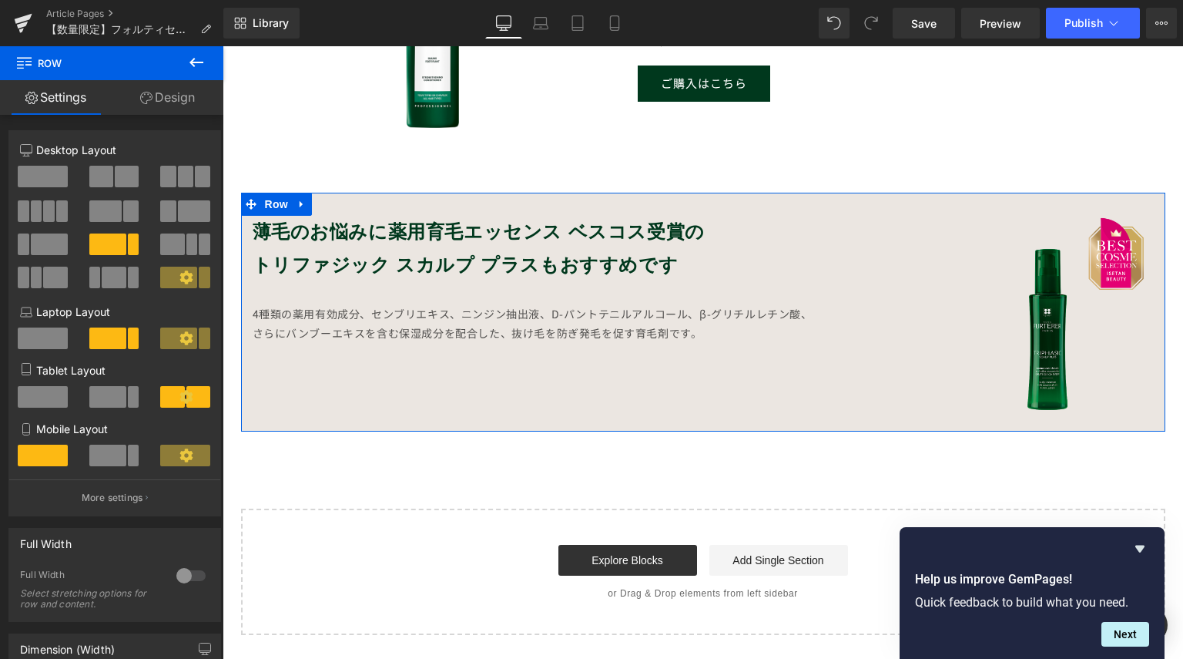
click at [179, 101] on link "Design" at bounding box center [168, 97] width 112 height 35
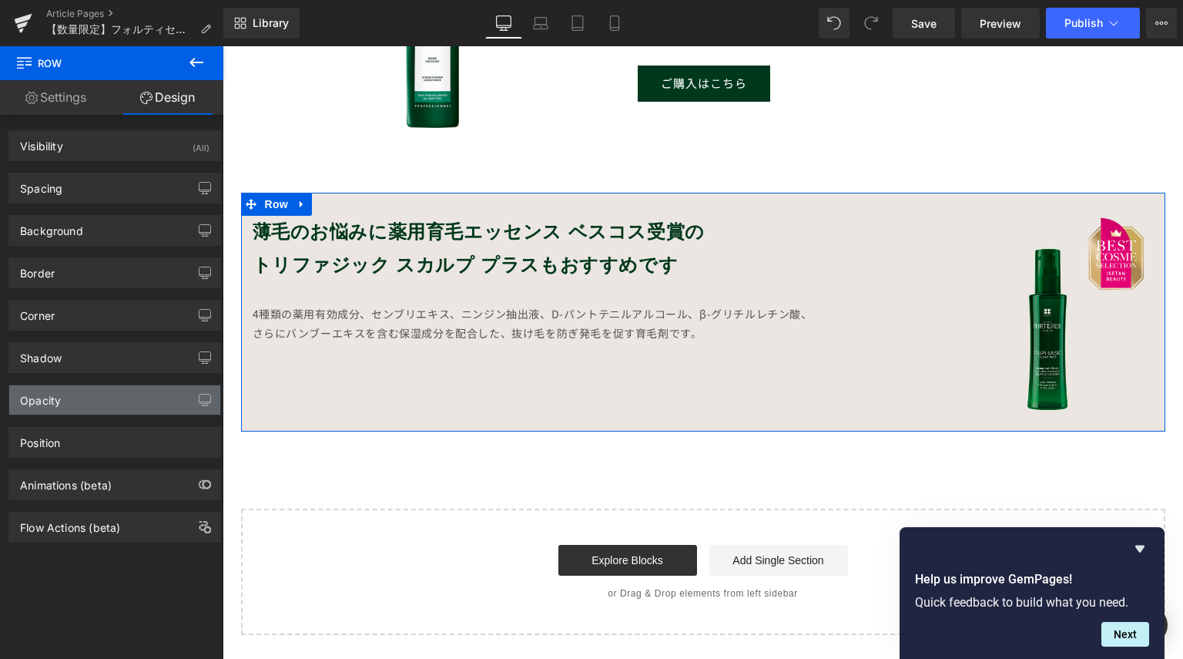
type input "#ebe6e1"
type input "100"
type input "1"
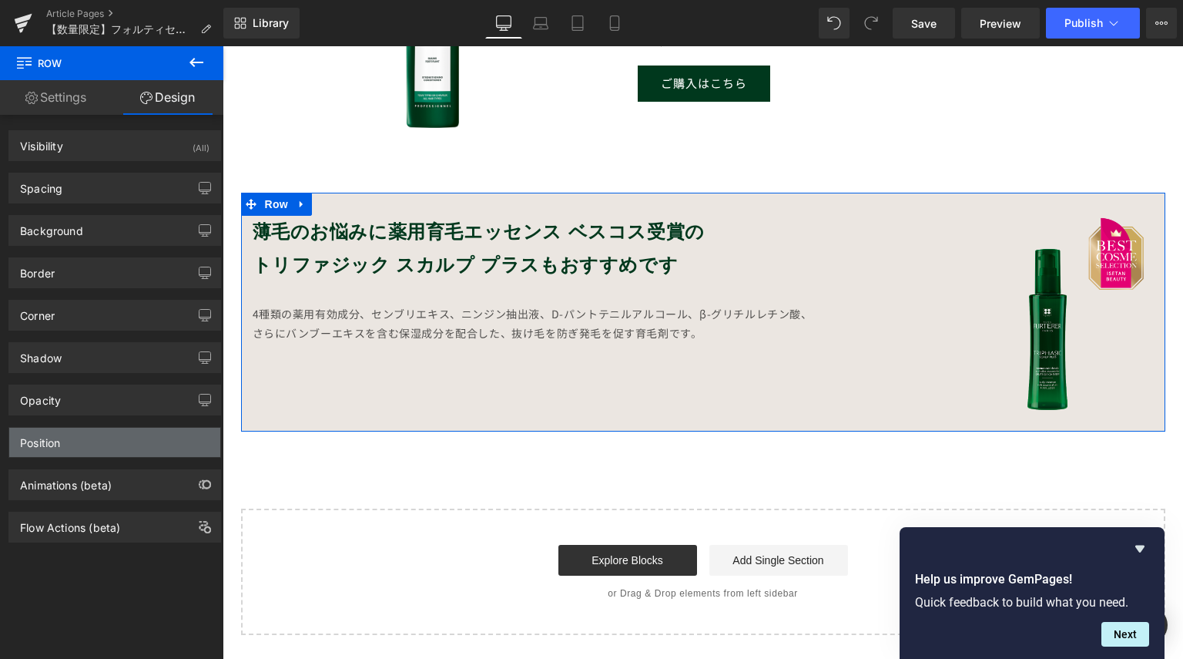
click at [92, 444] on div "Position" at bounding box center [114, 442] width 211 height 29
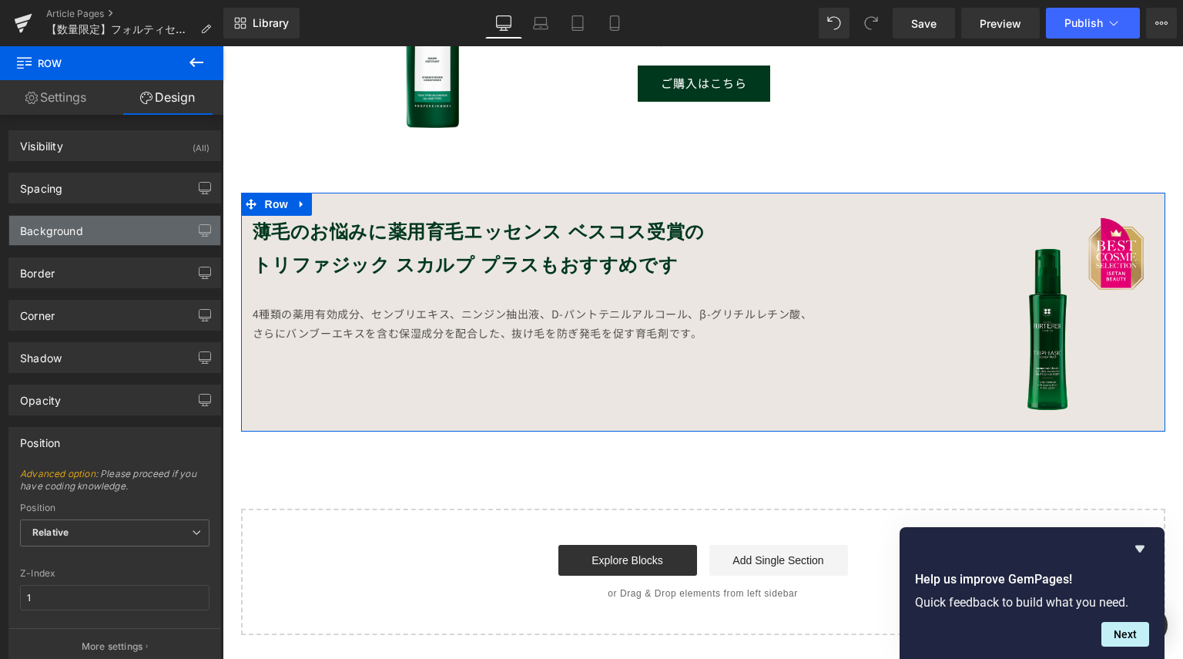
click at [81, 233] on div "Background" at bounding box center [51, 227] width 63 height 22
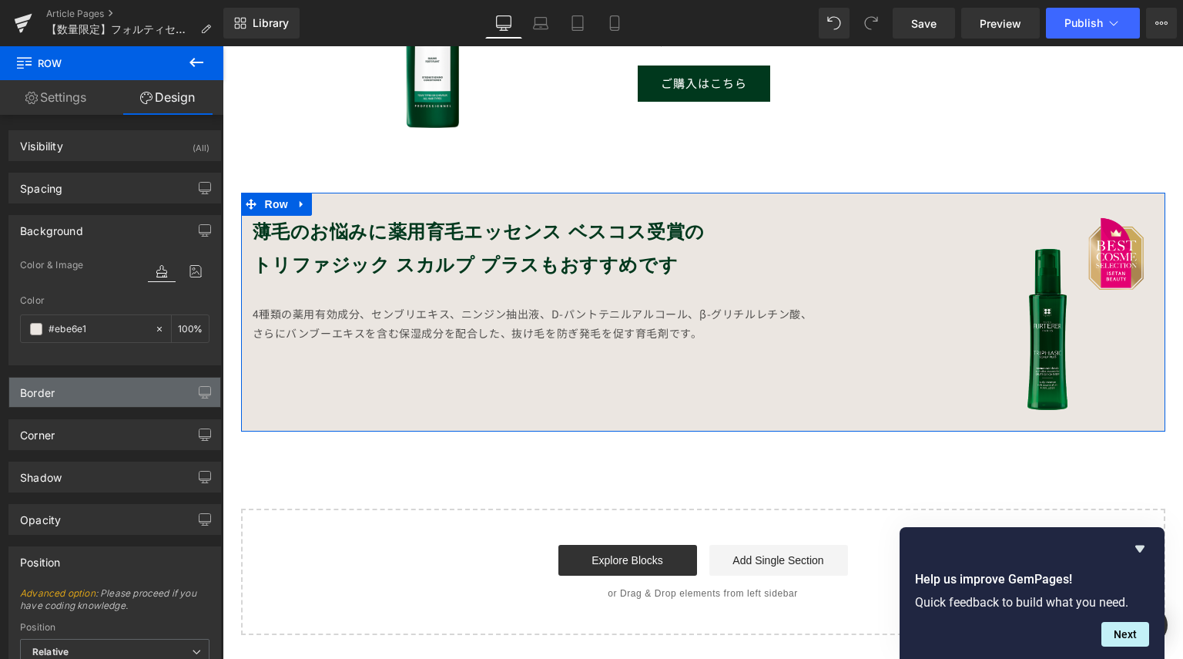
click at [82, 381] on div "Border" at bounding box center [114, 391] width 211 height 29
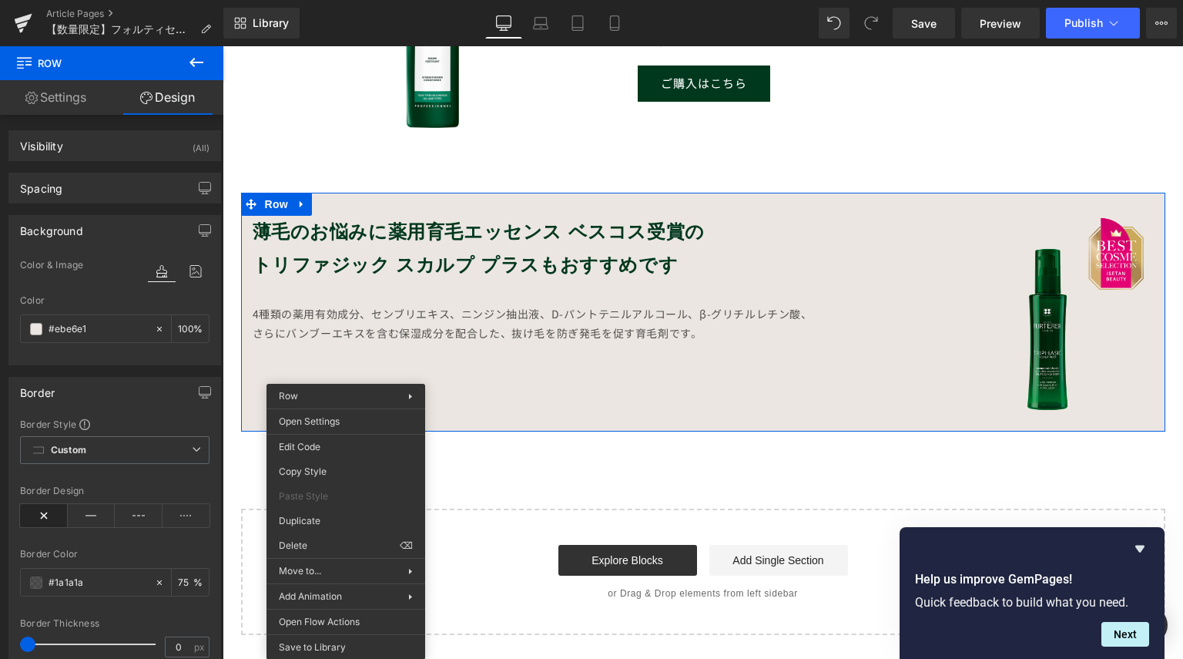
click at [528, 387] on div "薄毛のお悩みに薬用育毛エッセンス ベスコス受賞の トリファジック スカルプ プラスもおすすめです Heading 4種類の薬用有効成分、センブリエキス、ニンジ…" at bounding box center [703, 312] width 924 height 239
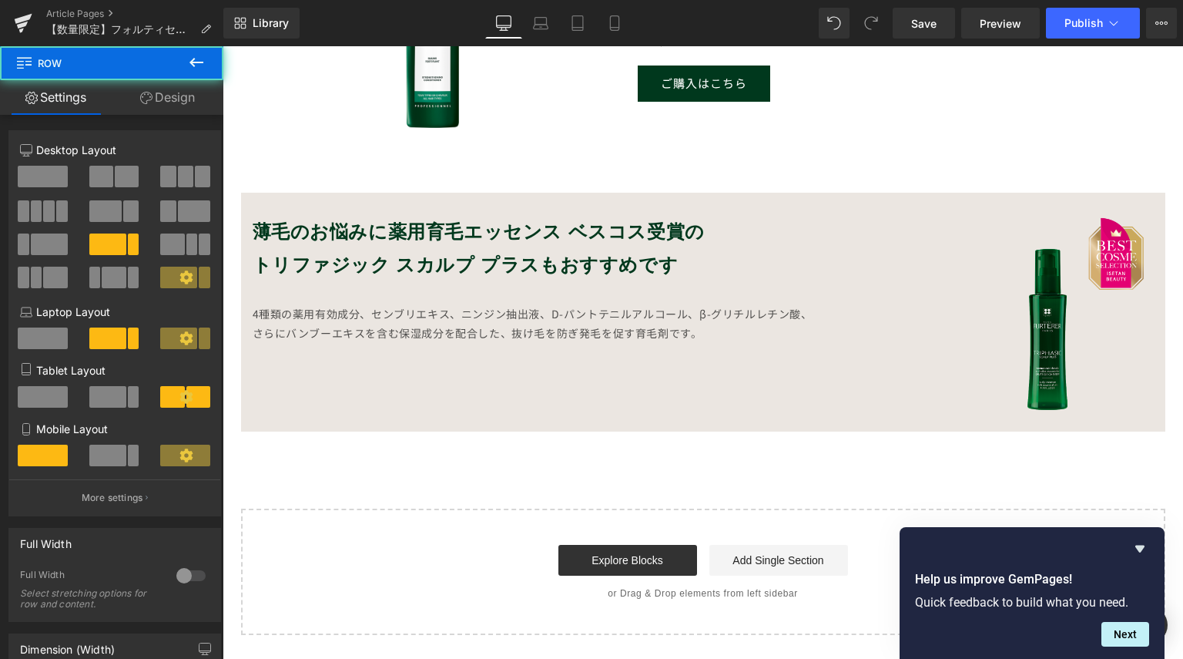
click at [526, 384] on div "薄毛のお悩みに薬用育毛エッセンス ベスコス受賞の トリファジック スカルプ プラスもおすすめです Heading 4種類の薬用有効成分、センブリエキス、ニンジ…" at bounding box center [703, 312] width 924 height 239
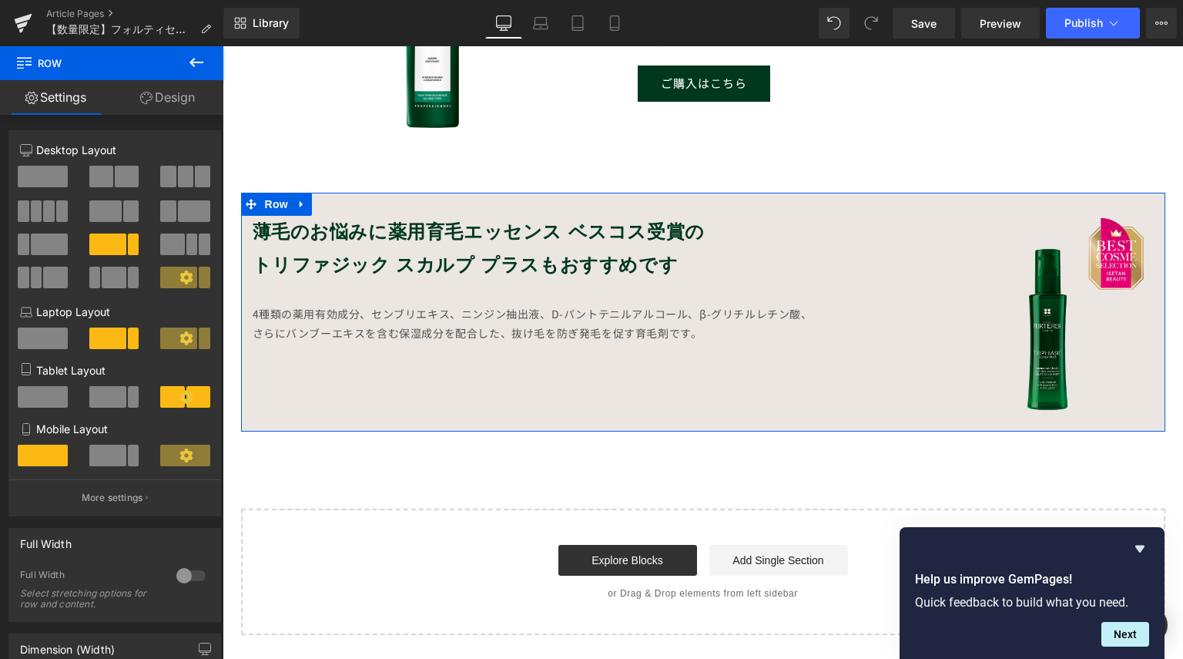
click at [171, 92] on link "Design" at bounding box center [168, 97] width 112 height 35
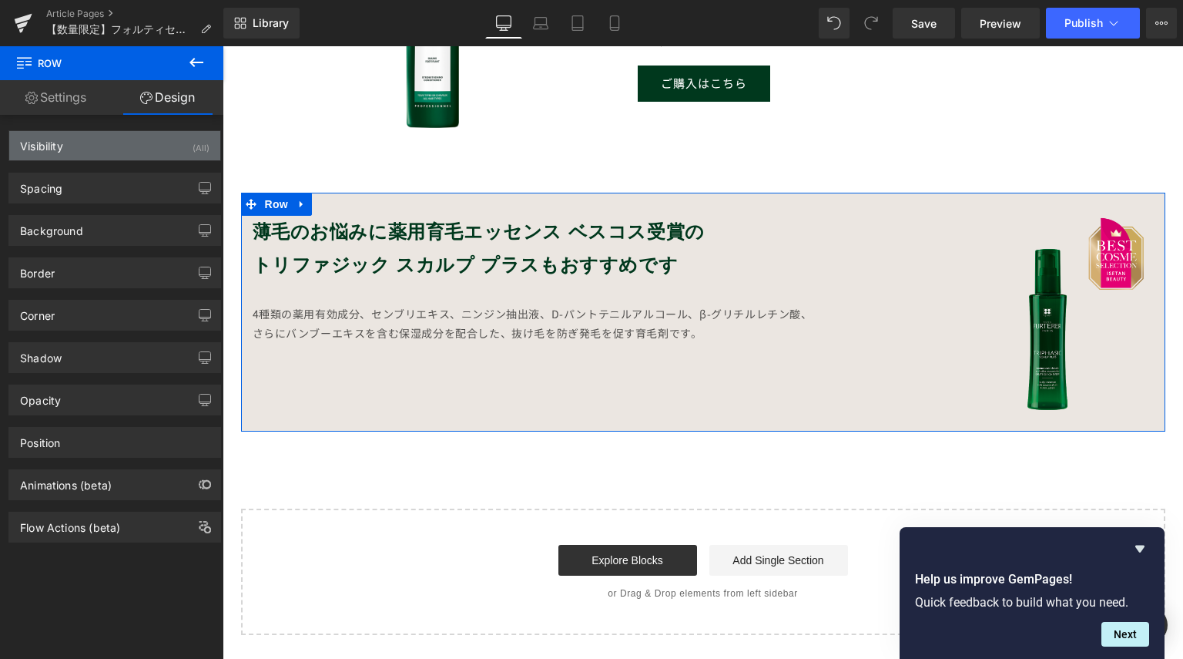
click at [136, 135] on div "Visibility (All)" at bounding box center [114, 145] width 211 height 29
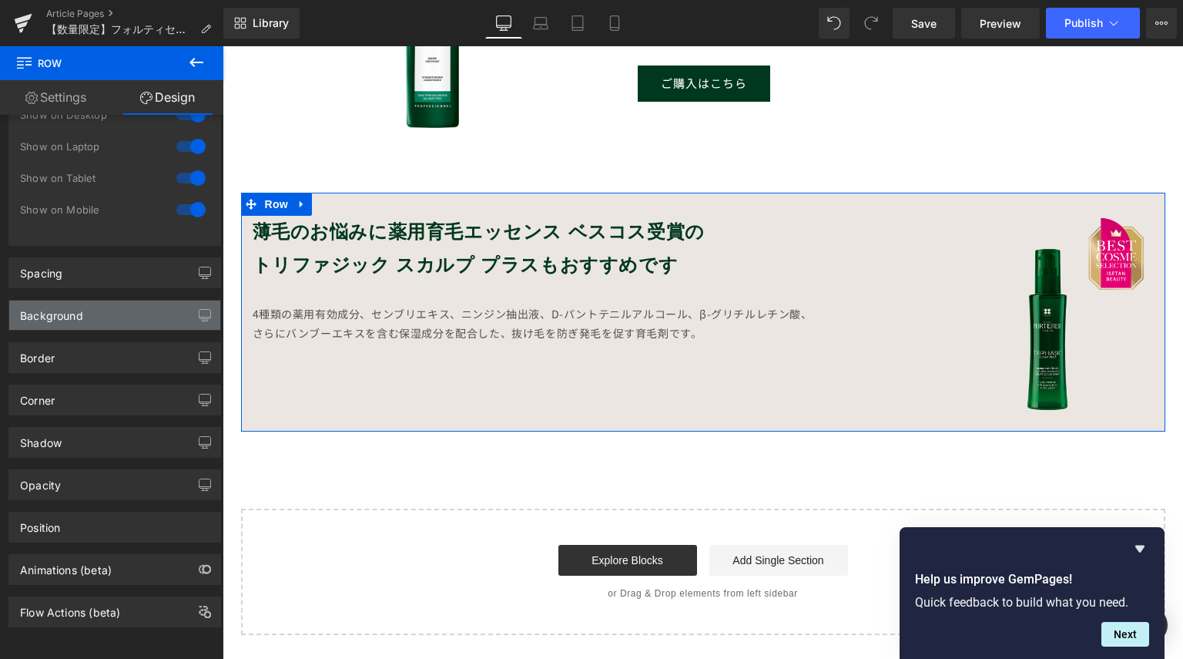
scroll to position [80, 0]
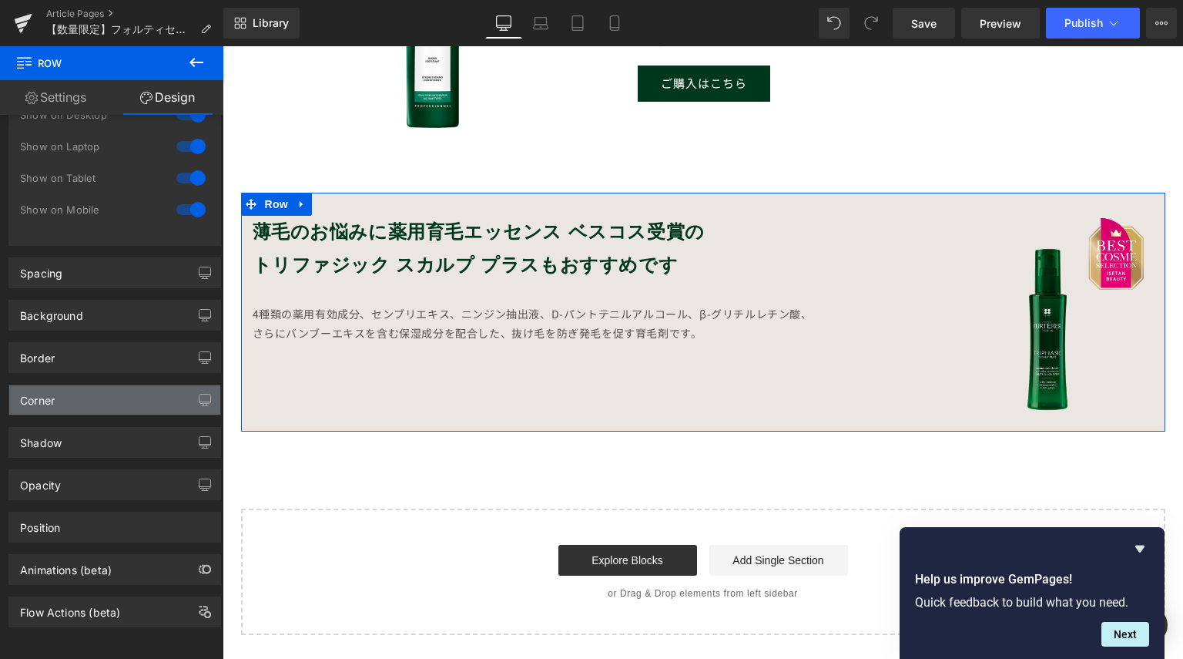
click at [119, 387] on div "Corner" at bounding box center [114, 399] width 211 height 29
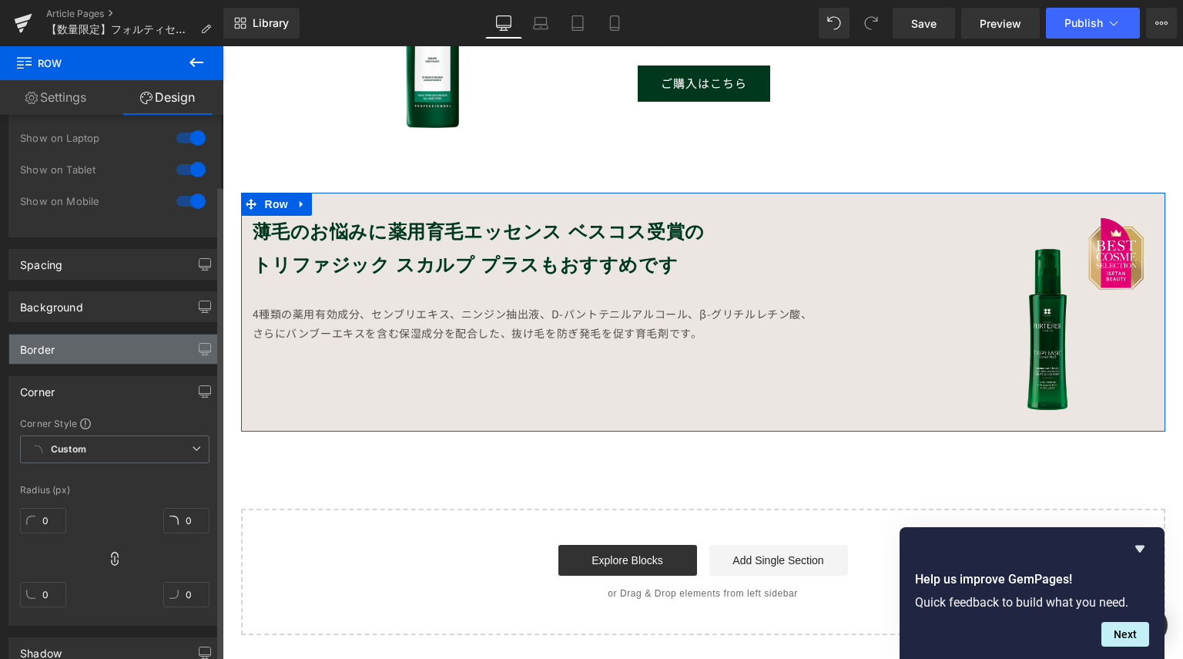
click at [102, 344] on div "Border" at bounding box center [114, 348] width 211 height 29
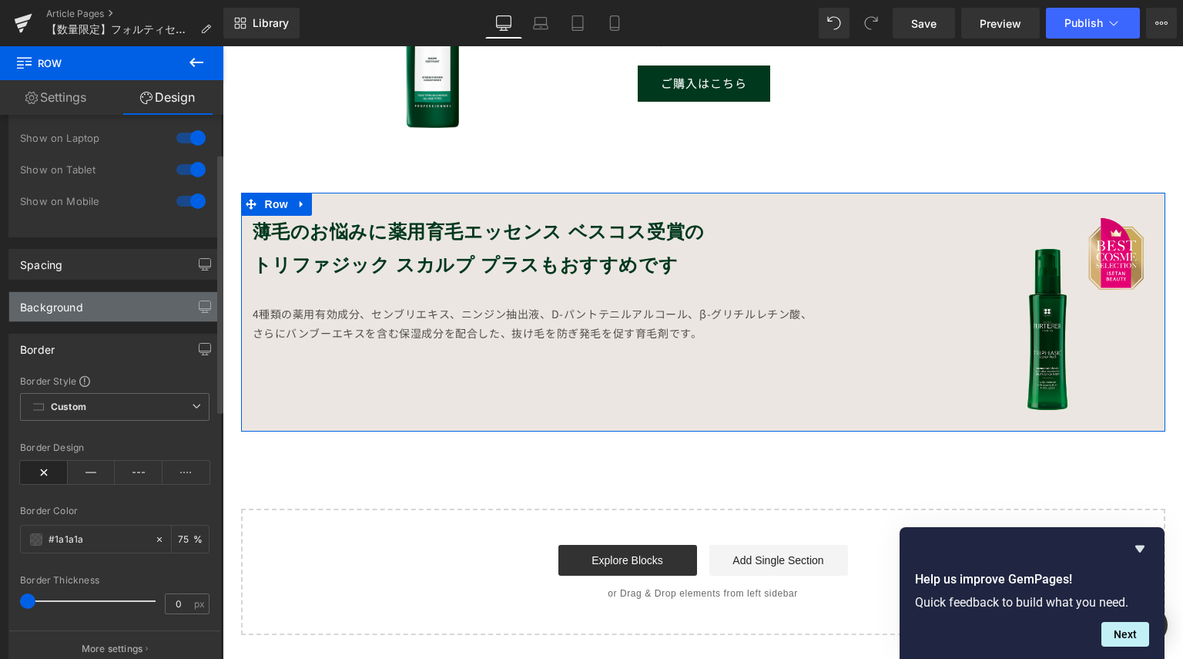
click at [102, 304] on div "Background" at bounding box center [114, 306] width 211 height 29
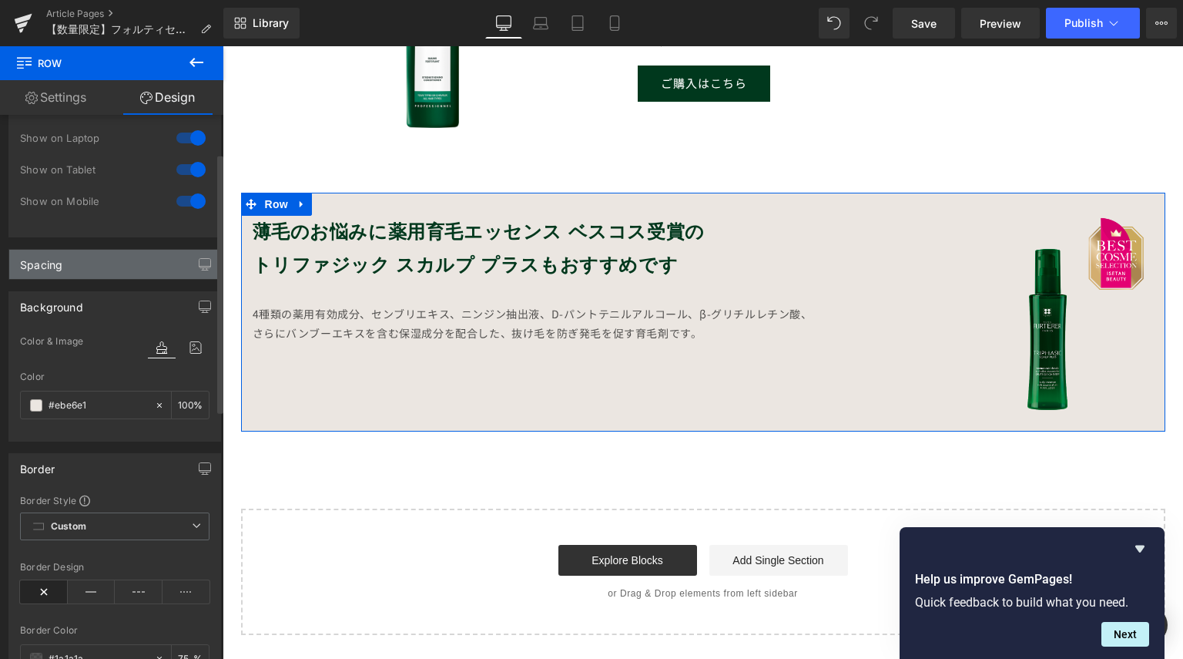
click at [107, 267] on div "Spacing" at bounding box center [114, 264] width 211 height 29
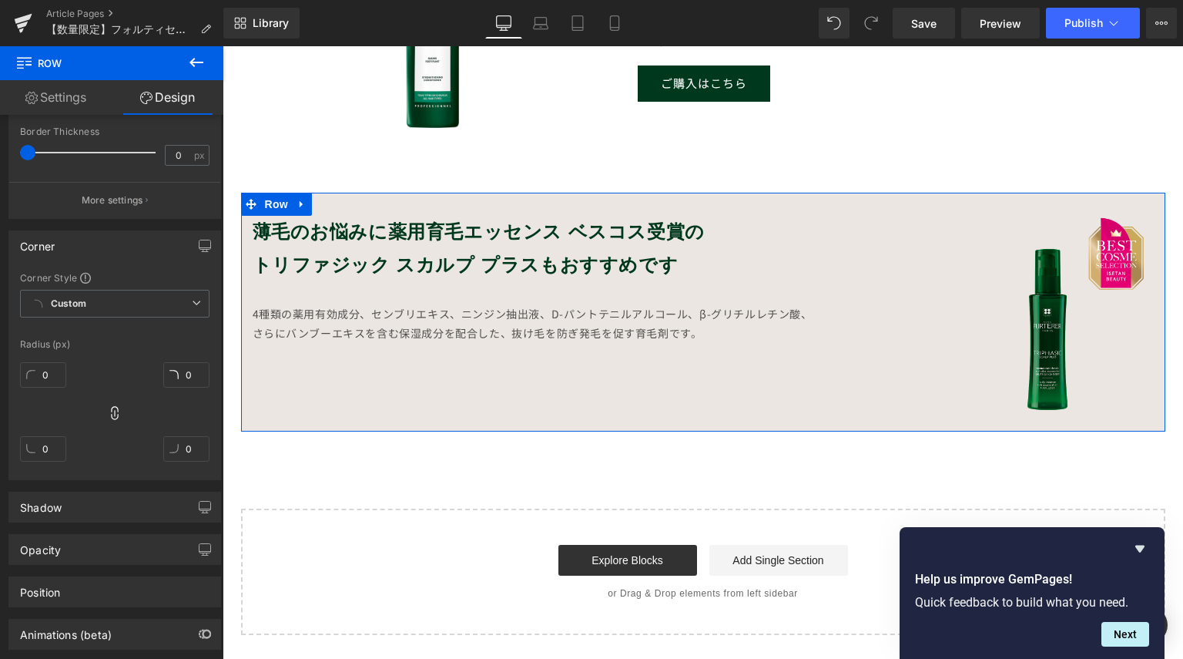
scroll to position [1039, 0]
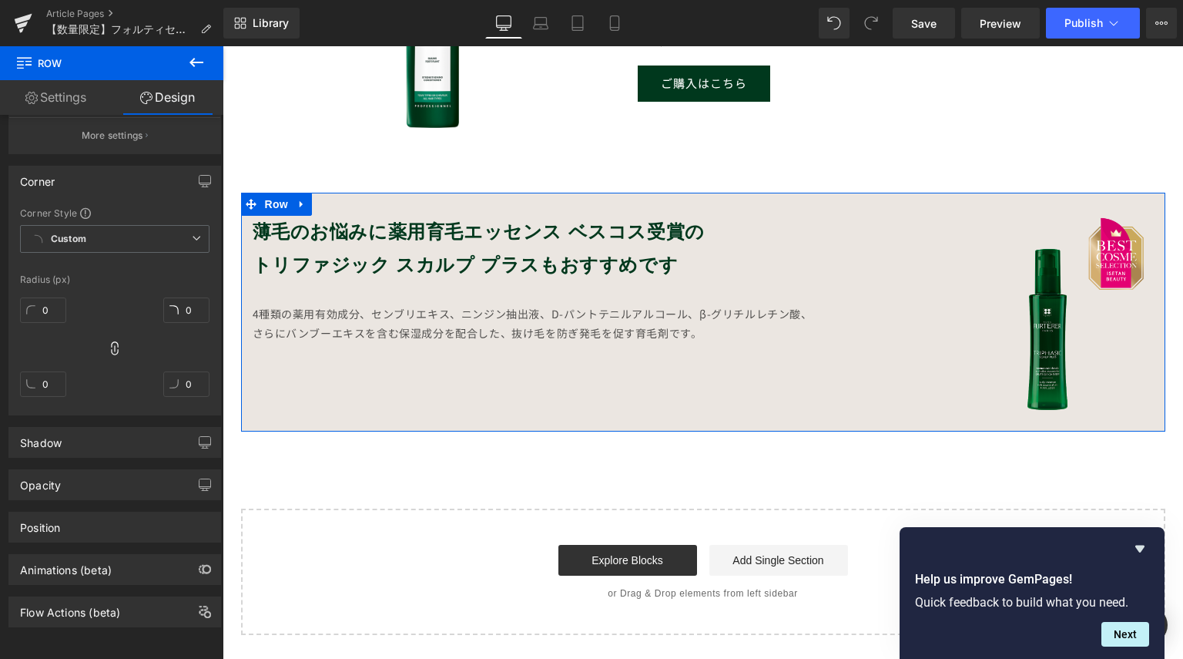
click at [357, 384] on div "薄毛のお悩みに薬用育毛エッセンス ベスコス受賞の トリファジック スカルプ プラスもおすすめです Heading 4種類の薬用有効成分、センブリエキス、ニンジ…" at bounding box center [703, 312] width 924 height 239
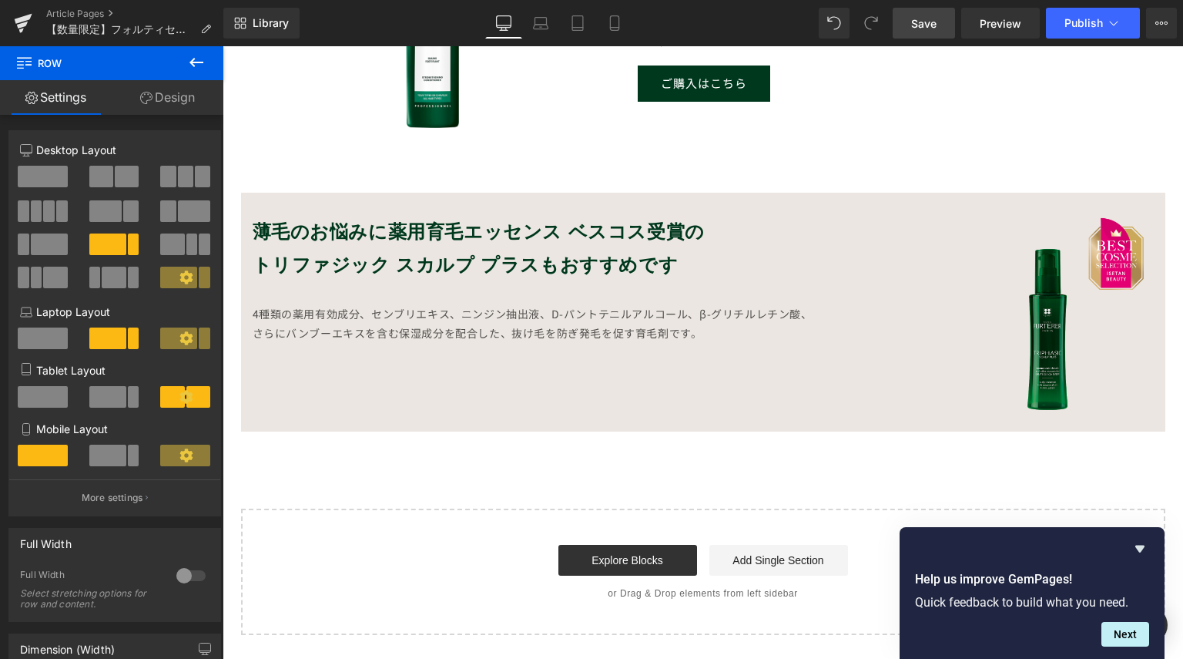
click at [918, 27] on span "Save" at bounding box center [923, 23] width 25 height 16
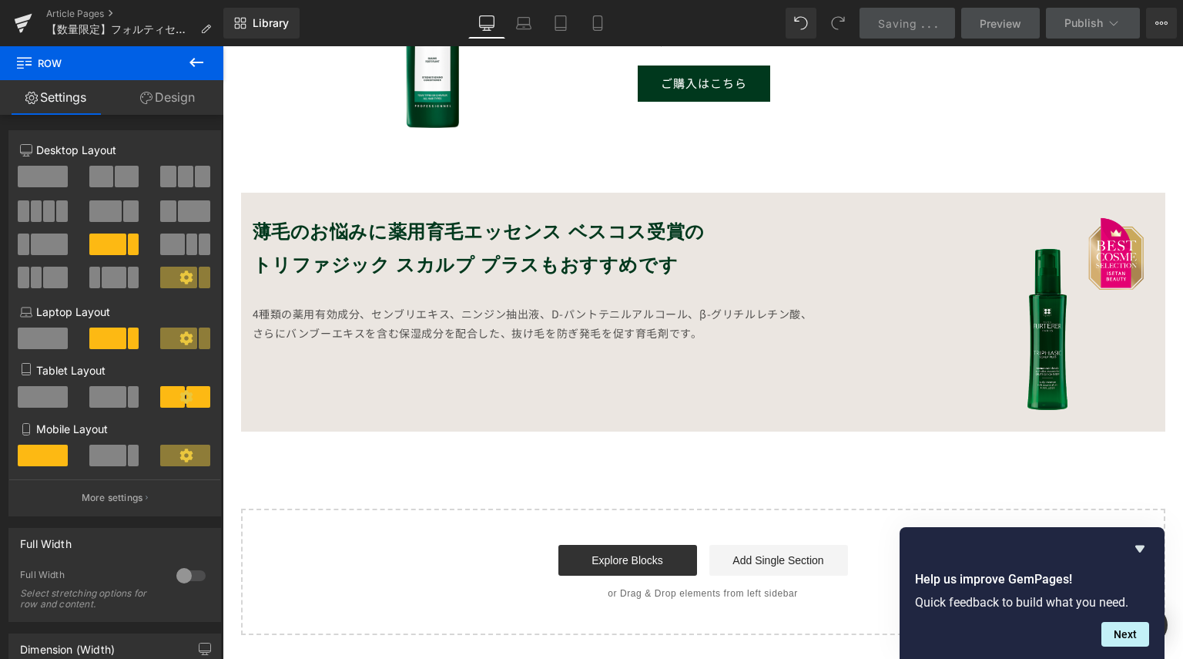
click at [194, 62] on icon at bounding box center [197, 62] width 14 height 9
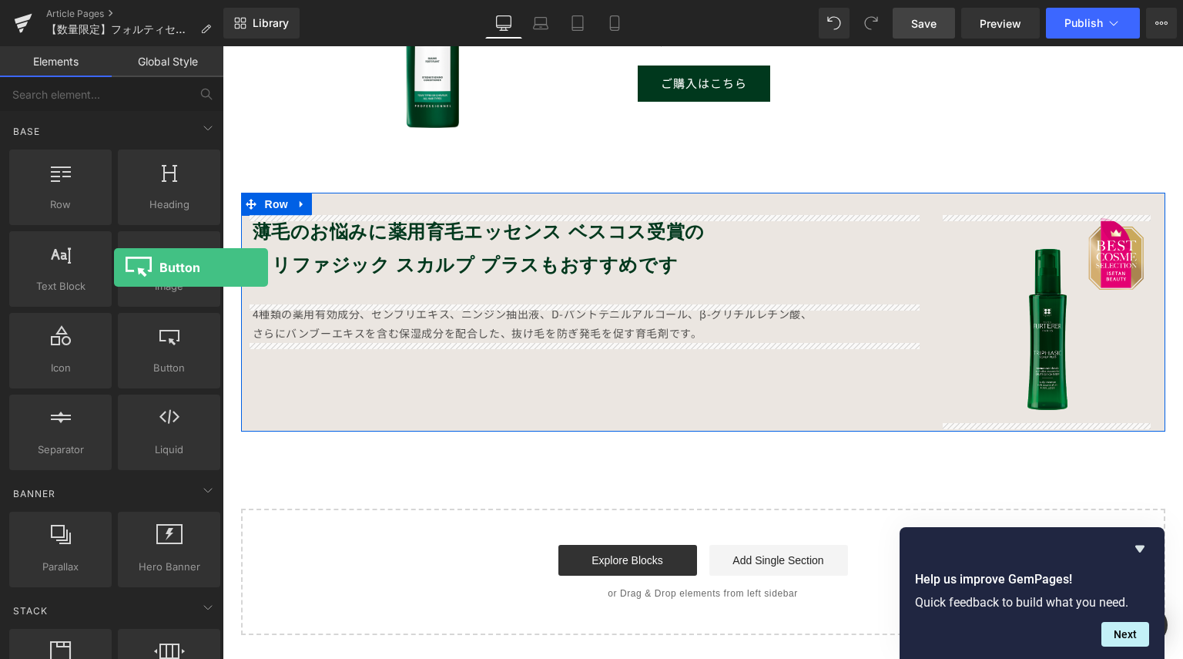
drag, startPoint x: 166, startPoint y: 368, endPoint x: 111, endPoint y: 267, distance: 114.8
click at [120, 267] on div "Row rows, columns, layouts, div Heading headings, titles, h1,h2,h3,h4,h5,h6 Tex…" at bounding box center [114, 309] width 217 height 327
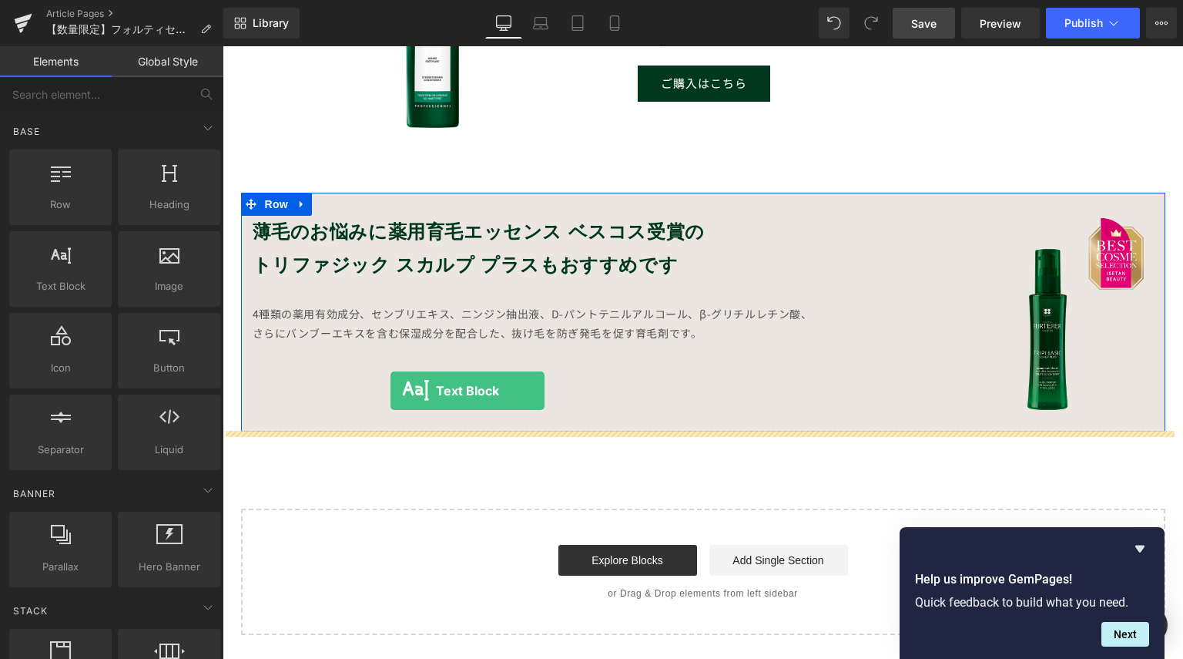
drag, startPoint x: 281, startPoint y: 322, endPoint x: 391, endPoint y: 391, distance: 129.1
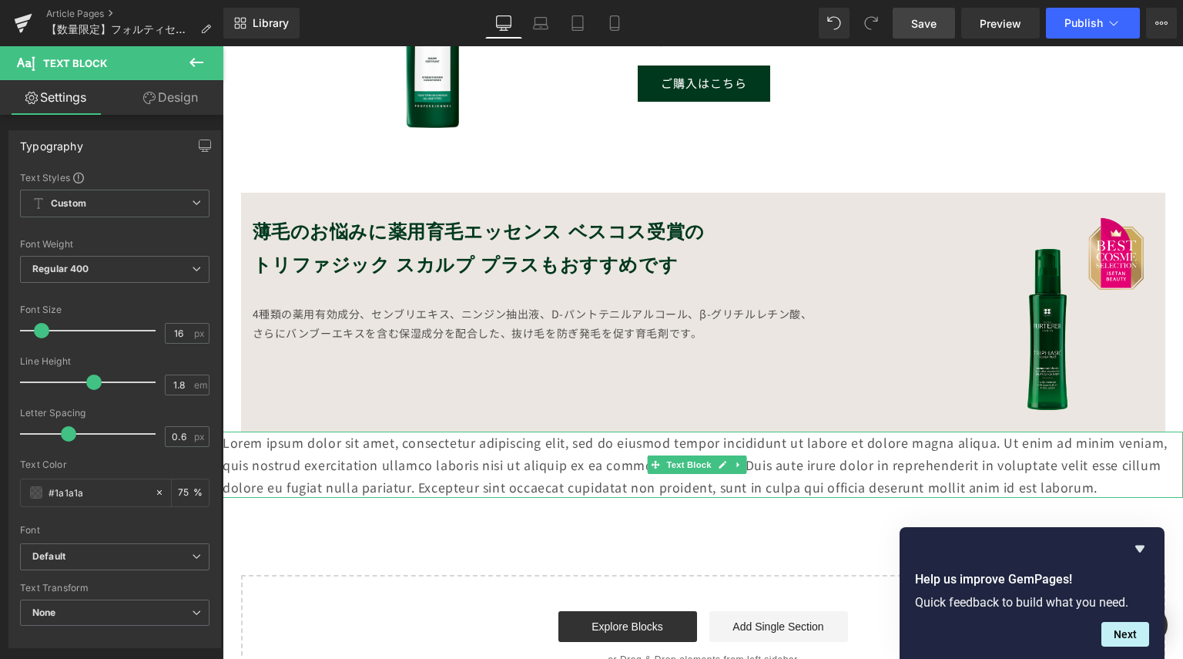
click at [404, 472] on p "Lorem ipsum dolor sit amet, consectetur adipiscing elit, sed do eiusmod tempor …" at bounding box center [703, 464] width 961 height 66
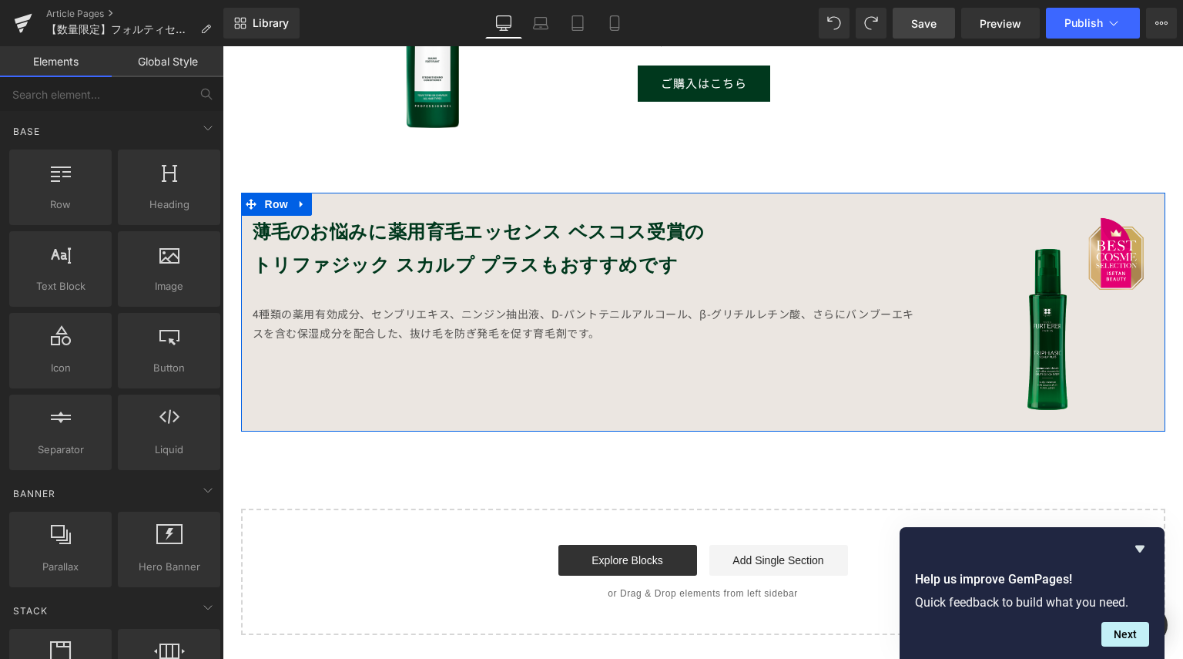
click at [484, 415] on div "薄毛のお悩みに薬用育毛エッセンス ベスコス受賞の トリファジック スカルプ プラスもおすすめです Heading 4種類の薬用有効成分、センブリエキス、ニンジ…" at bounding box center [703, 312] width 924 height 239
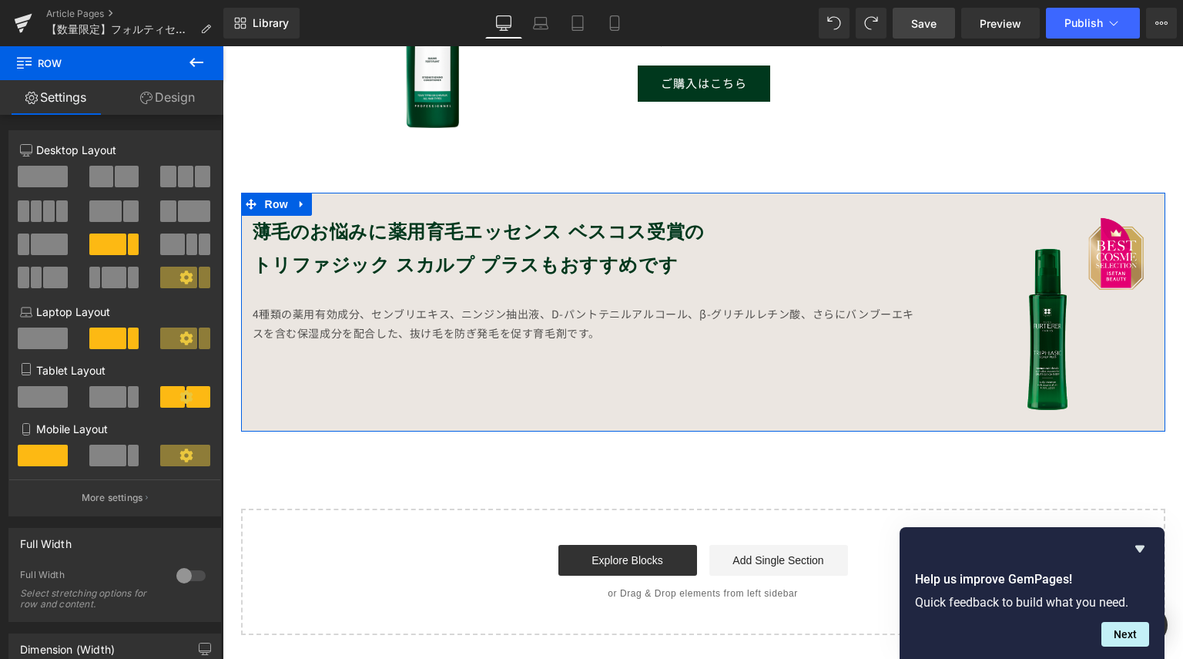
click at [478, 391] on div "薄毛のお悩みに薬用育毛エッセンス ベスコス受賞の トリファジック スカルプ プラスもおすすめです Heading 4種類の薬用有効成分、センブリエキス、ニンジ…" at bounding box center [703, 312] width 924 height 239
click at [183, 94] on link "Design" at bounding box center [168, 97] width 112 height 35
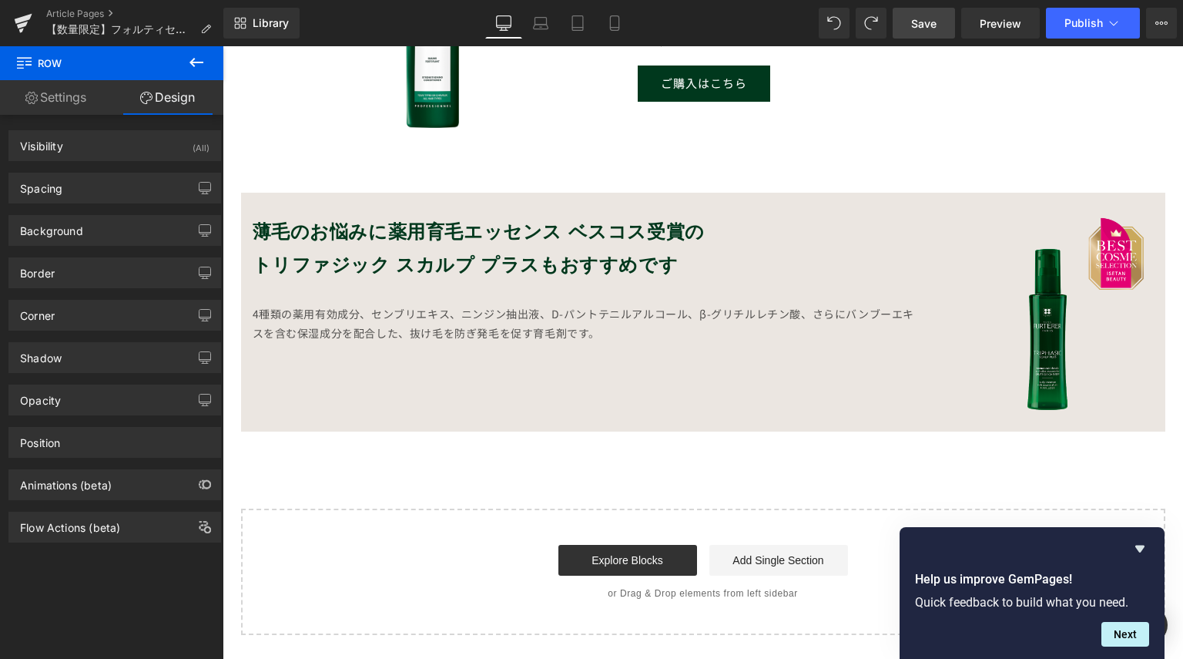
click at [188, 63] on icon at bounding box center [196, 62] width 18 height 18
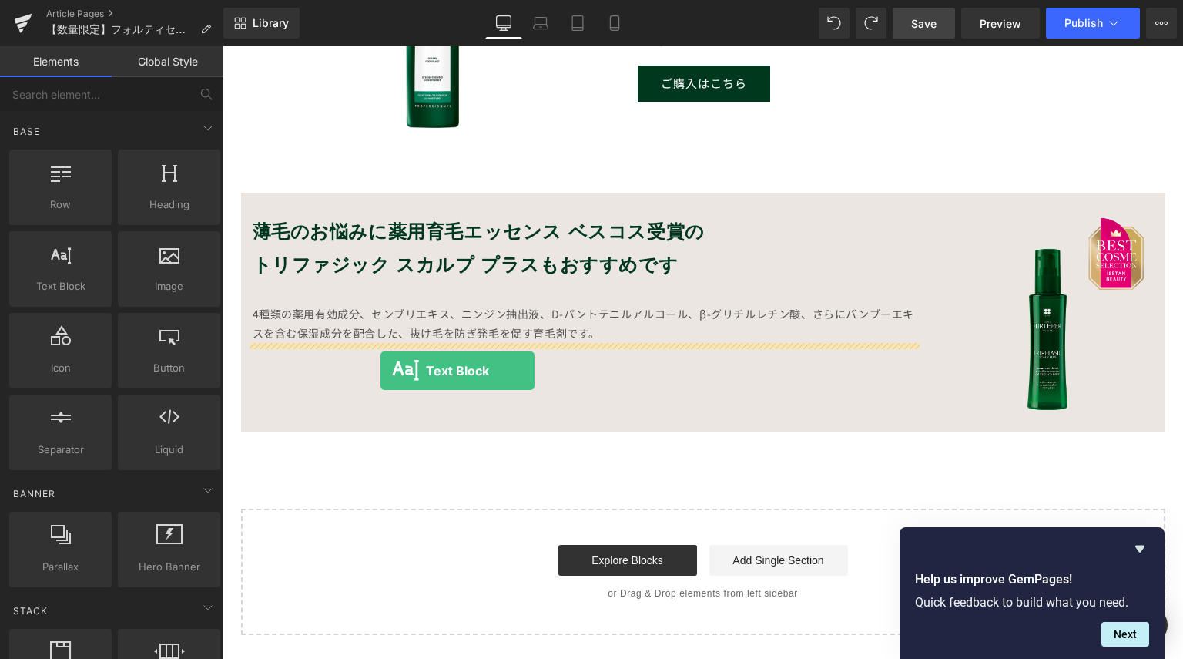
drag, startPoint x: 299, startPoint y: 332, endPoint x: 381, endPoint y: 371, distance: 90.3
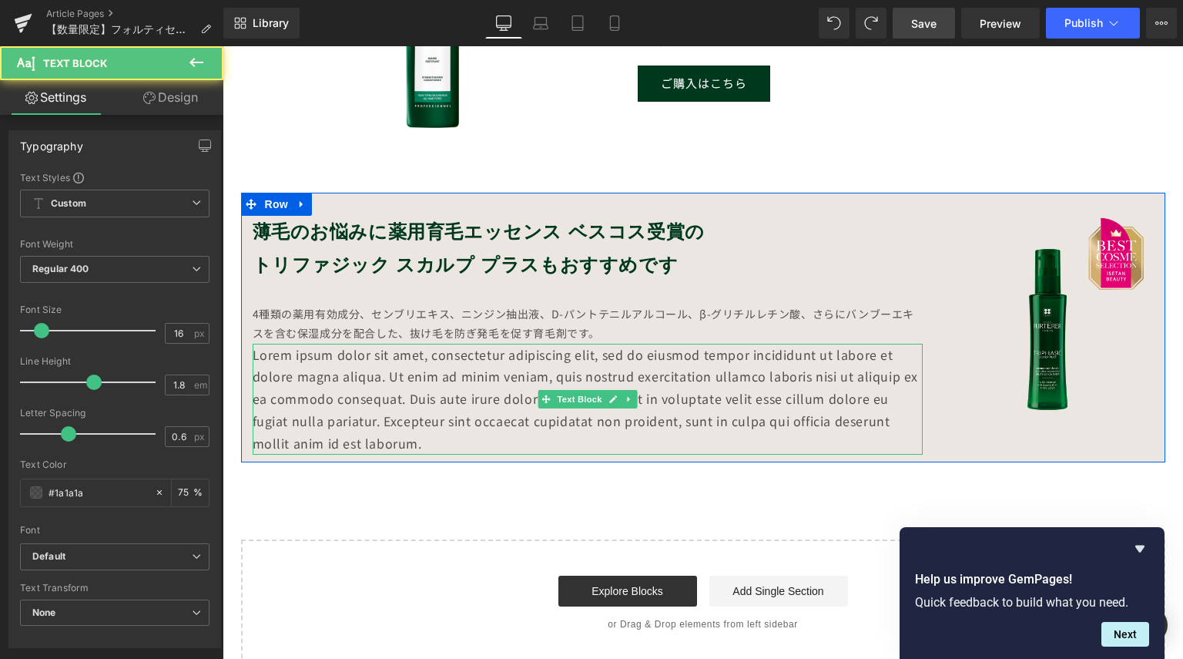
click at [392, 437] on p "Lorem ipsum dolor sit amet, consectetur adipiscing elit, sed do eiusmod tempor …" at bounding box center [588, 399] width 670 height 111
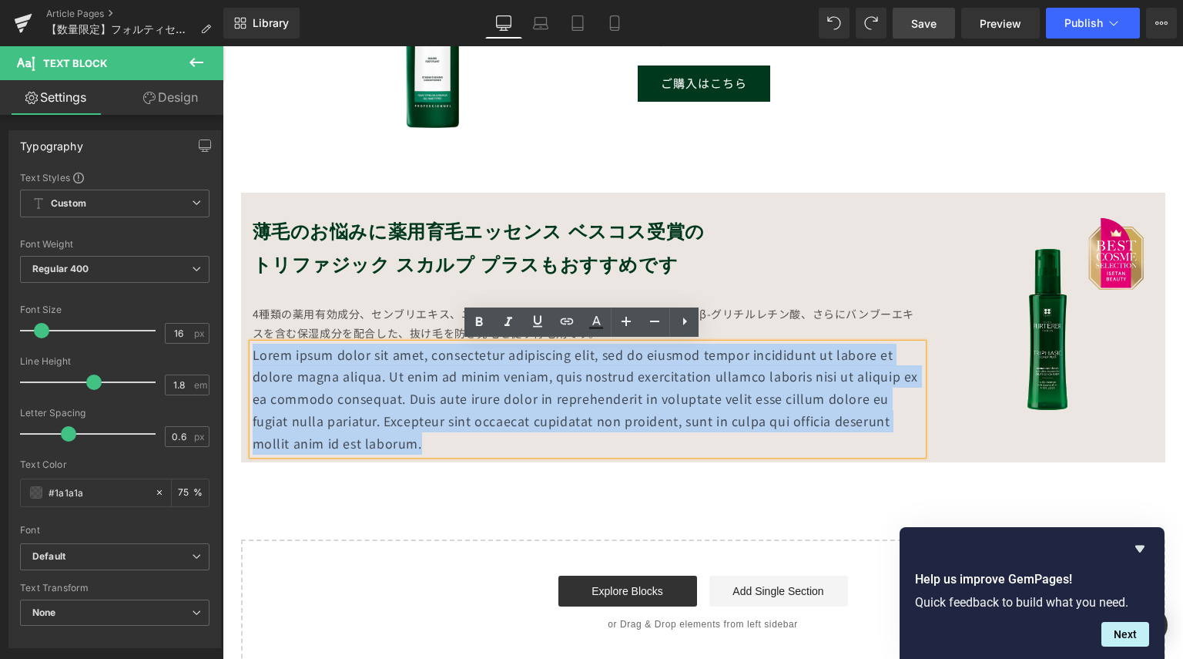
drag, startPoint x: 374, startPoint y: 440, endPoint x: 247, endPoint y: 361, distance: 149.4
click at [253, 361] on p "Lorem ipsum dolor sit amet, consectetur adipiscing elit, sed do eiusmod tempor …" at bounding box center [588, 399] width 670 height 111
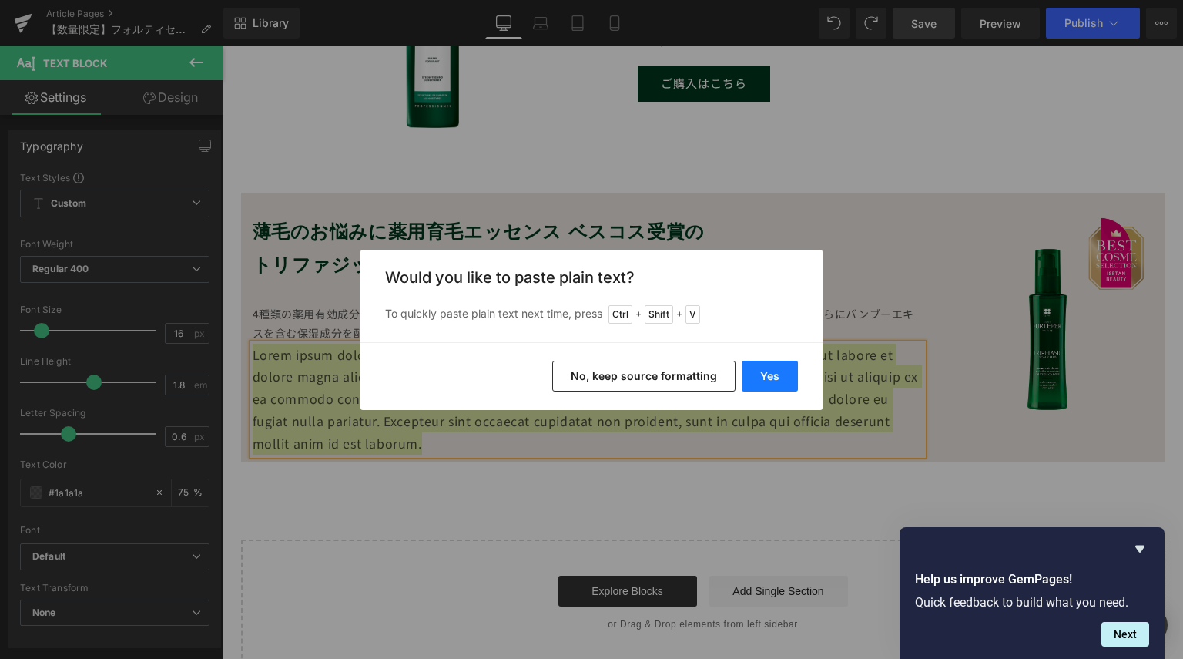
click at [772, 367] on button "Yes" at bounding box center [770, 376] width 56 height 31
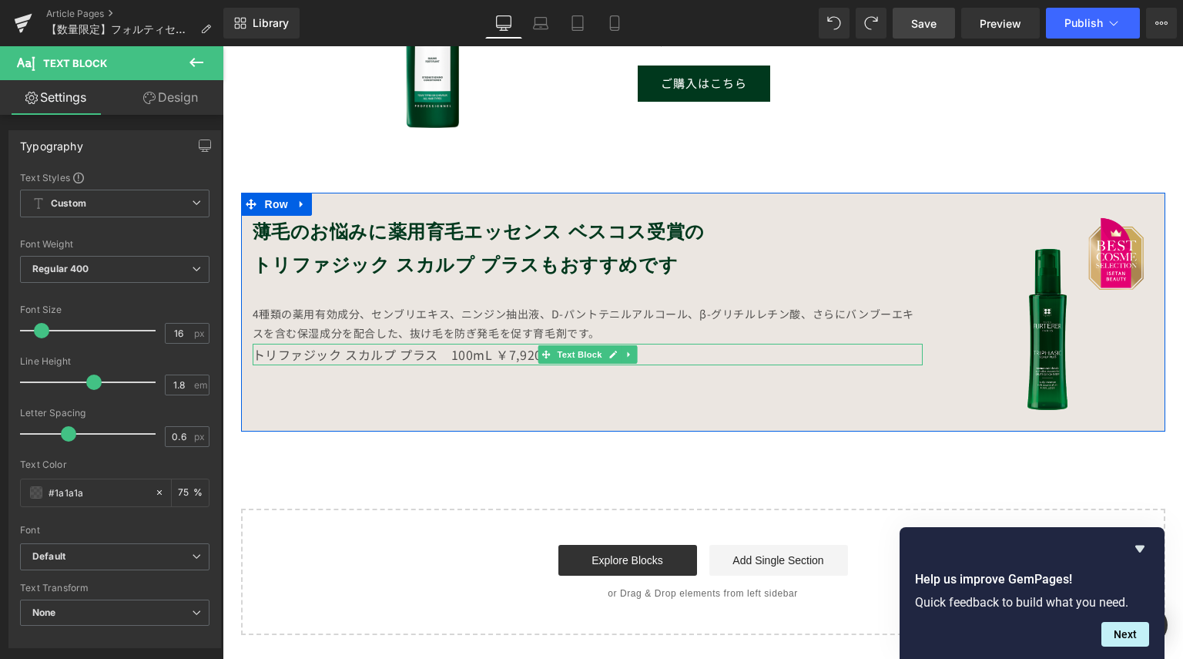
click at [609, 351] on icon at bounding box center [613, 354] width 8 height 9
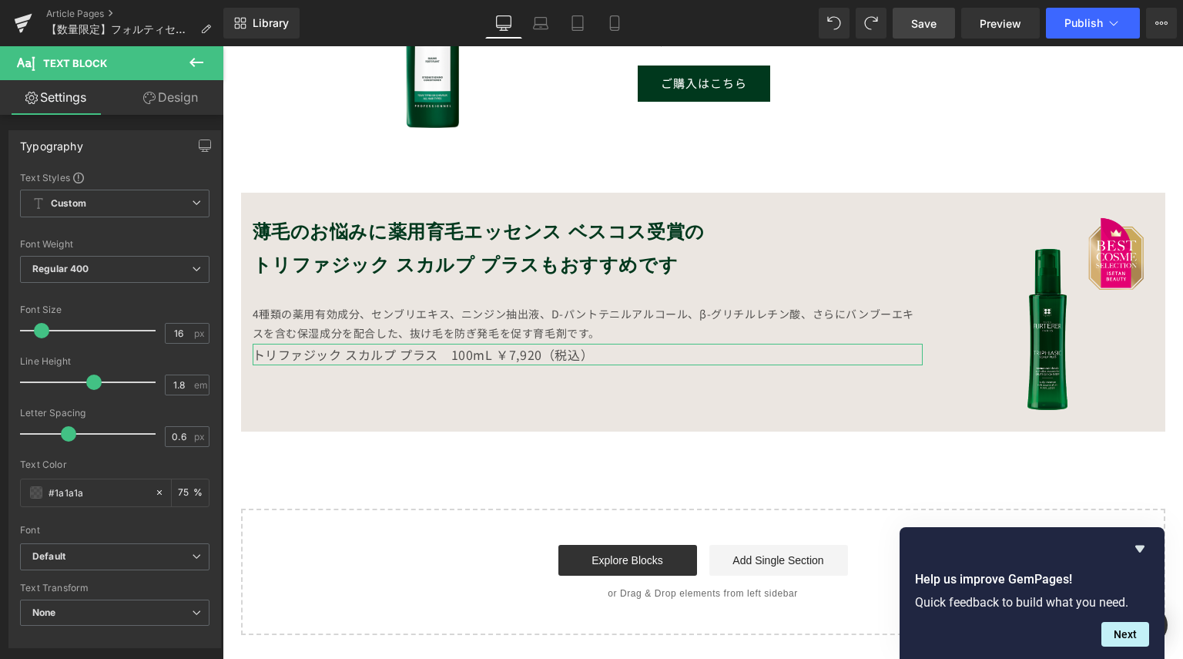
click at [157, 98] on link "Design" at bounding box center [171, 97] width 112 height 35
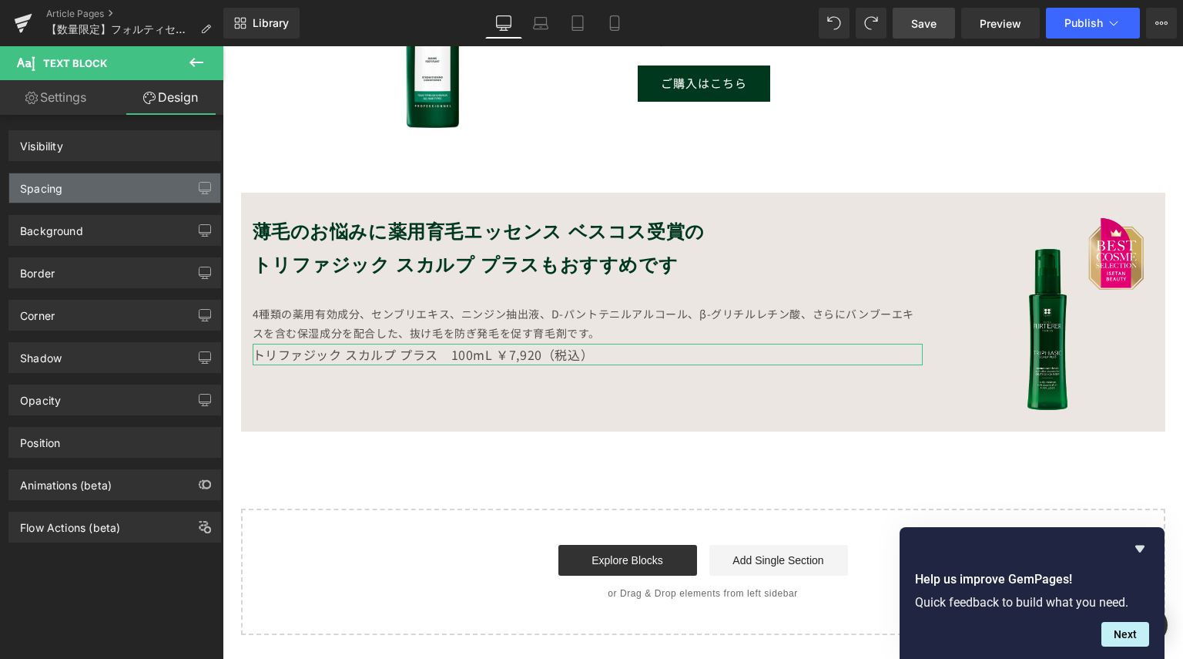
click at [120, 183] on div "Spacing" at bounding box center [114, 187] width 211 height 29
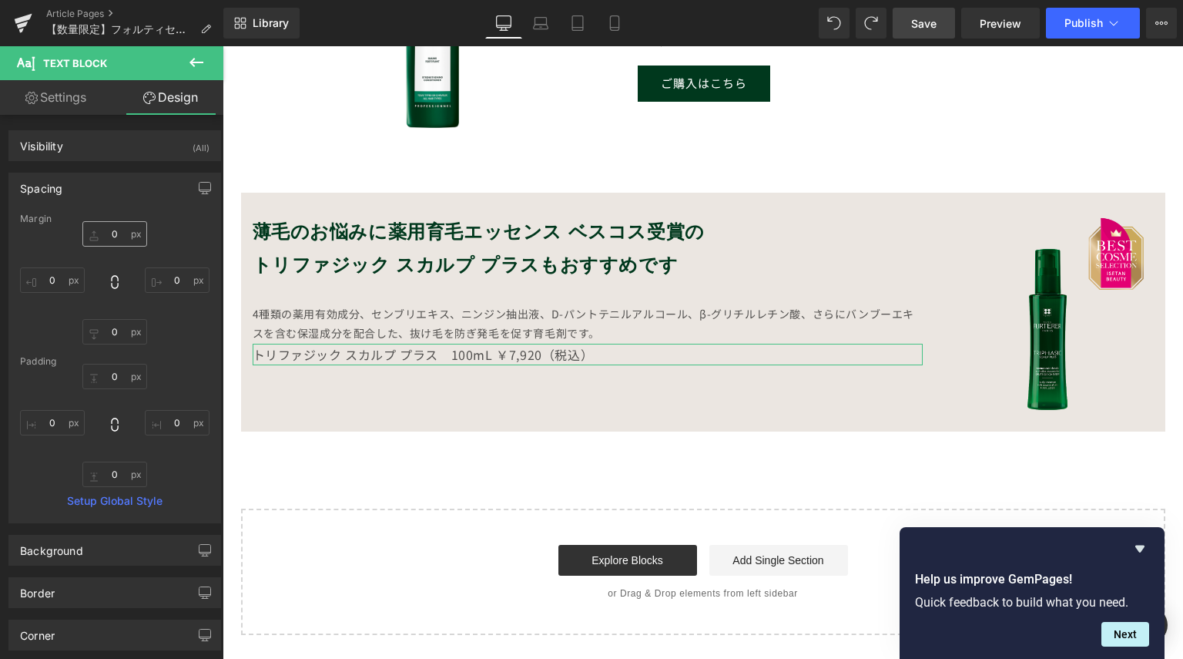
type input "0"
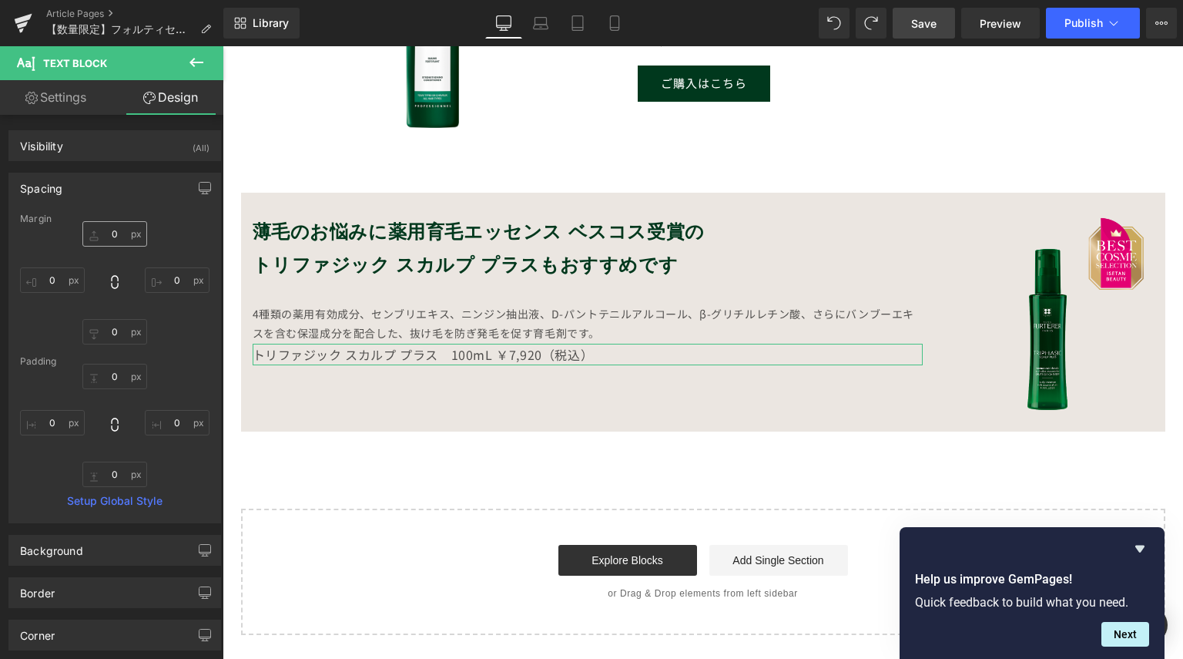
type input "0"
click at [115, 229] on input "0" at bounding box center [114, 233] width 65 height 25
type input "１"
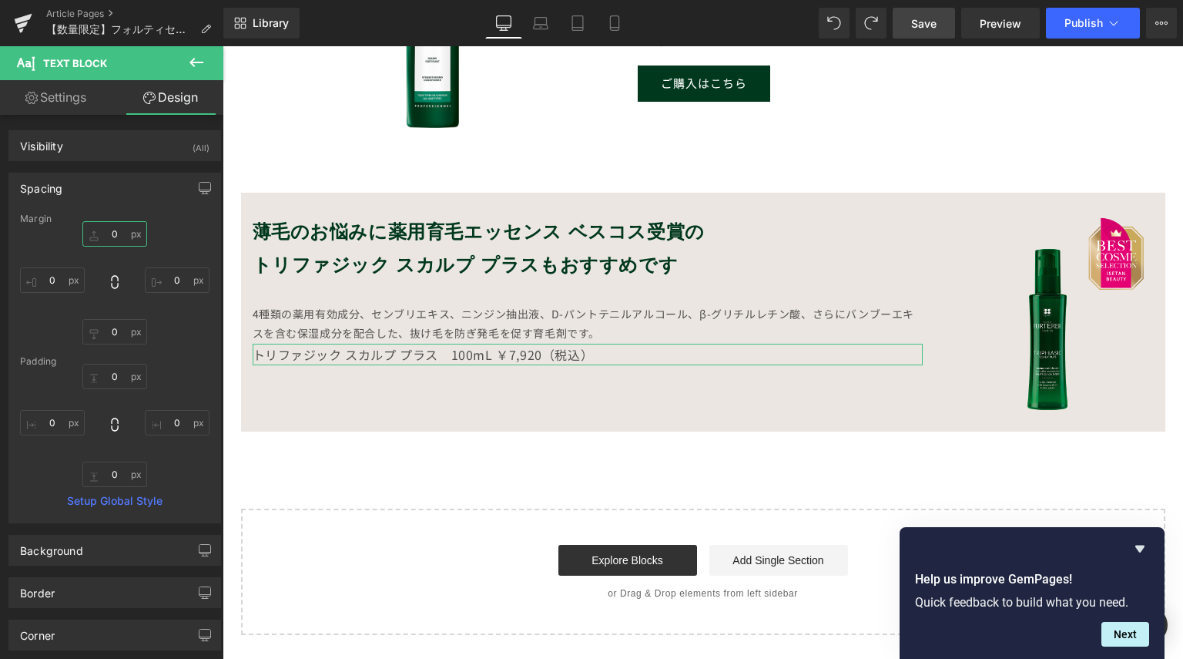
type input "１０"
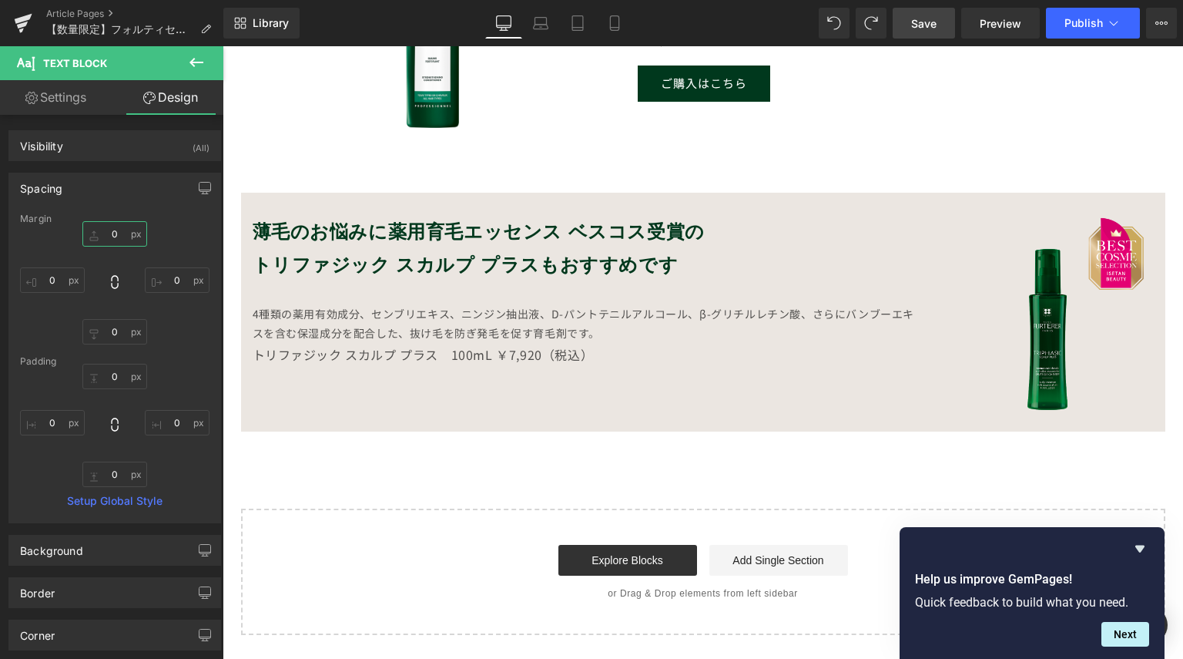
type input "１"
type input "１1"
type input "１10"
type input "１101"
type input "１10"
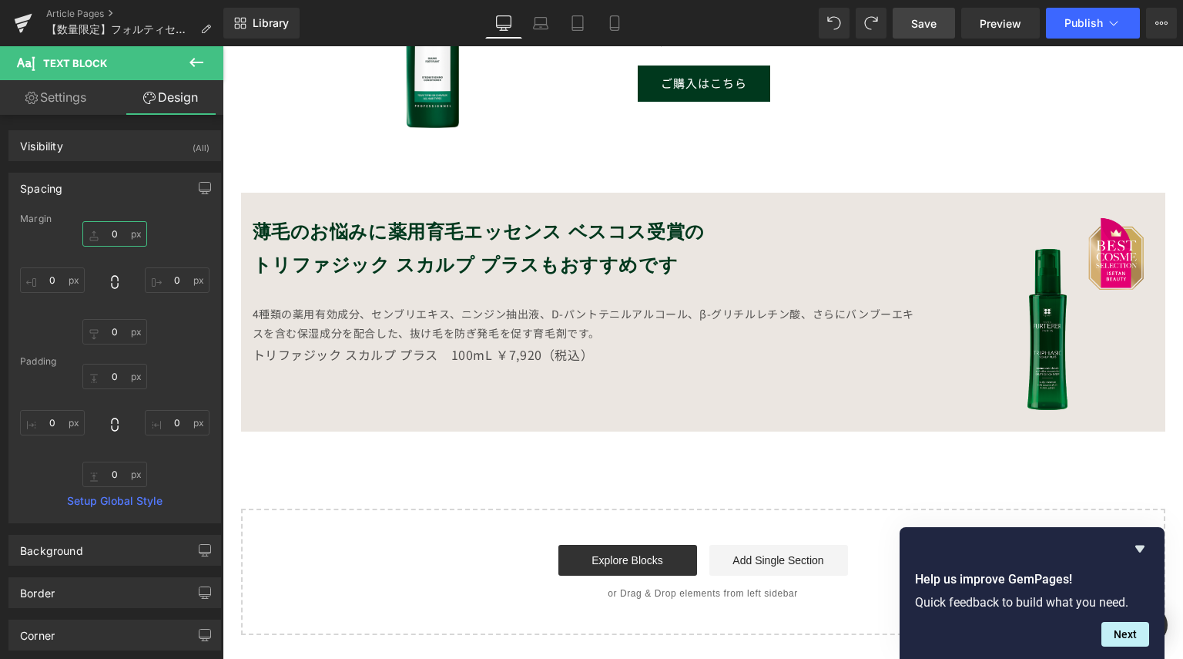
type input "１1"
type input "１1１"
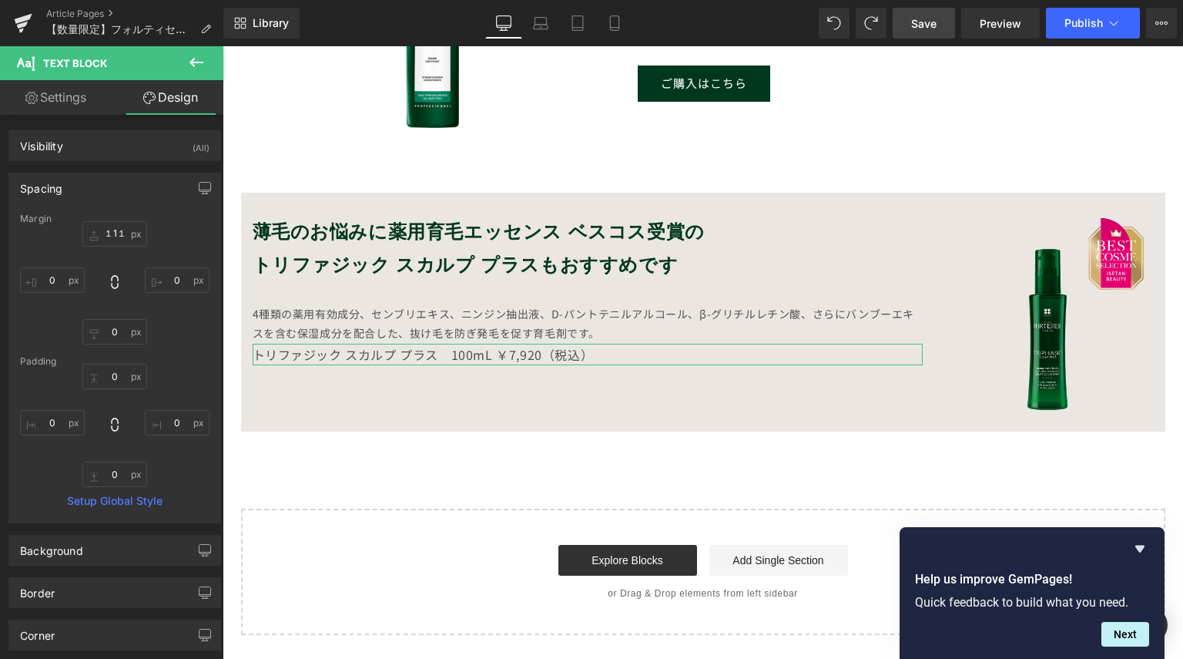
click at [168, 209] on div "Spacing [GEOGRAPHIC_DATA] １1１ １1１ 0px 0 0px 0 0px 0 [GEOGRAPHIC_DATA] 0px 0 0px…" at bounding box center [114, 348] width 213 height 351
click at [126, 238] on input "１1１" at bounding box center [114, 233] width 65 height 25
type input "１"
type input "１０"
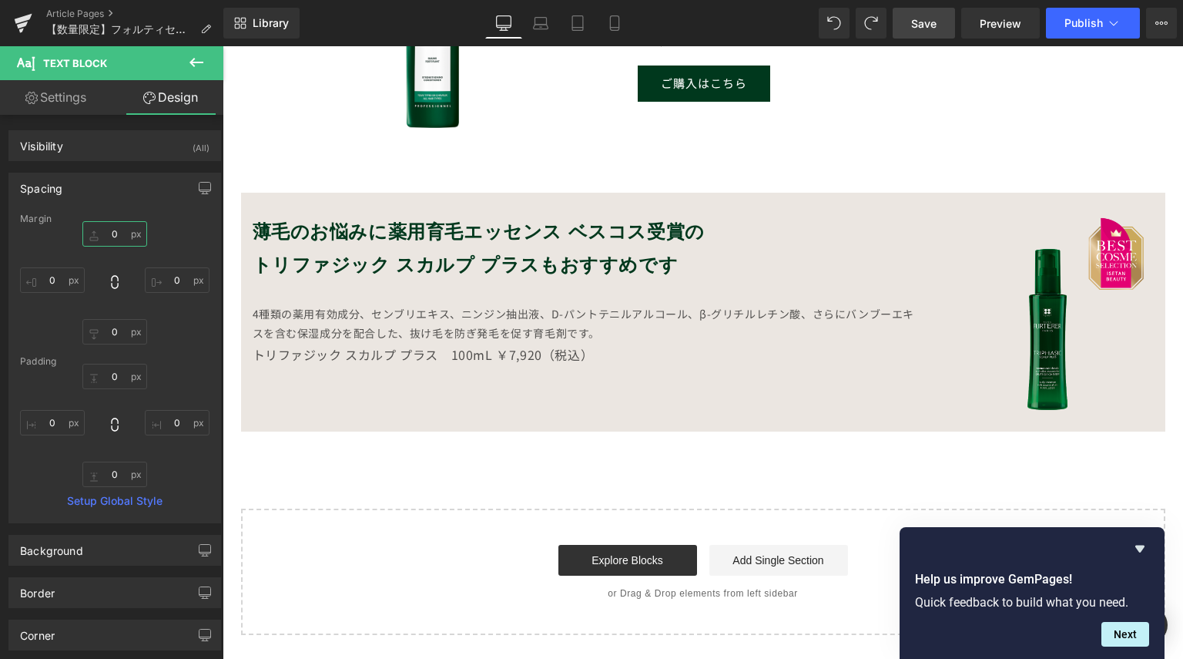
type input "１０"
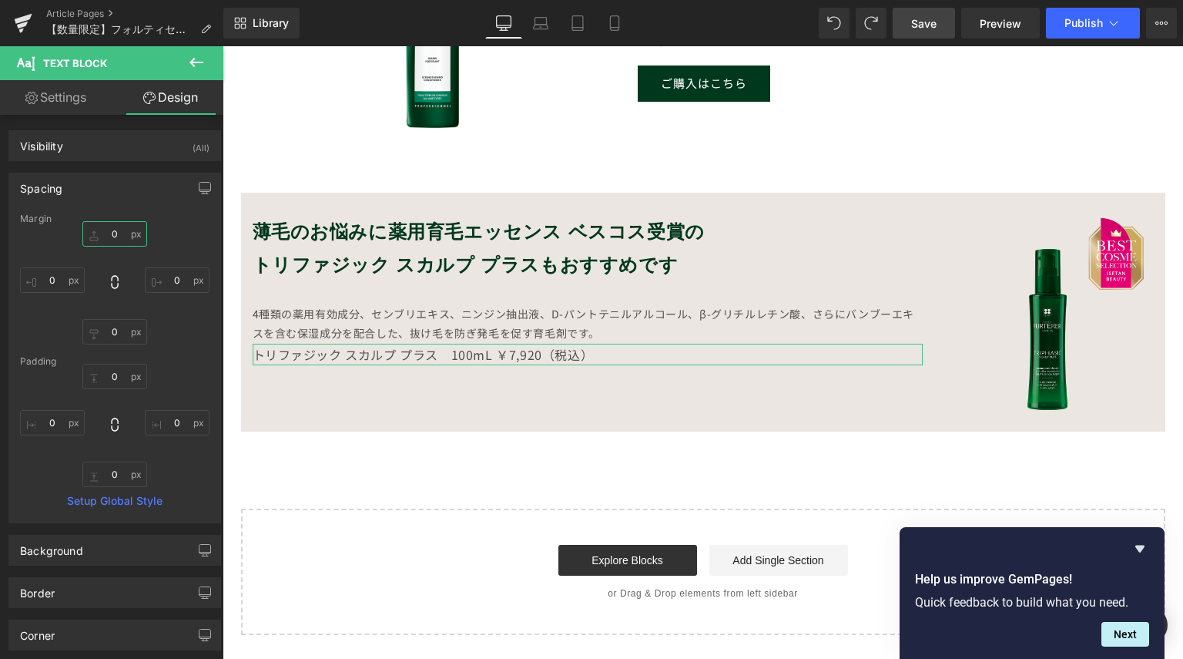
click at [91, 236] on input "text" at bounding box center [114, 233] width 65 height 25
click at [169, 233] on div "0px 0 0px 0 0px 0" at bounding box center [115, 282] width 190 height 123
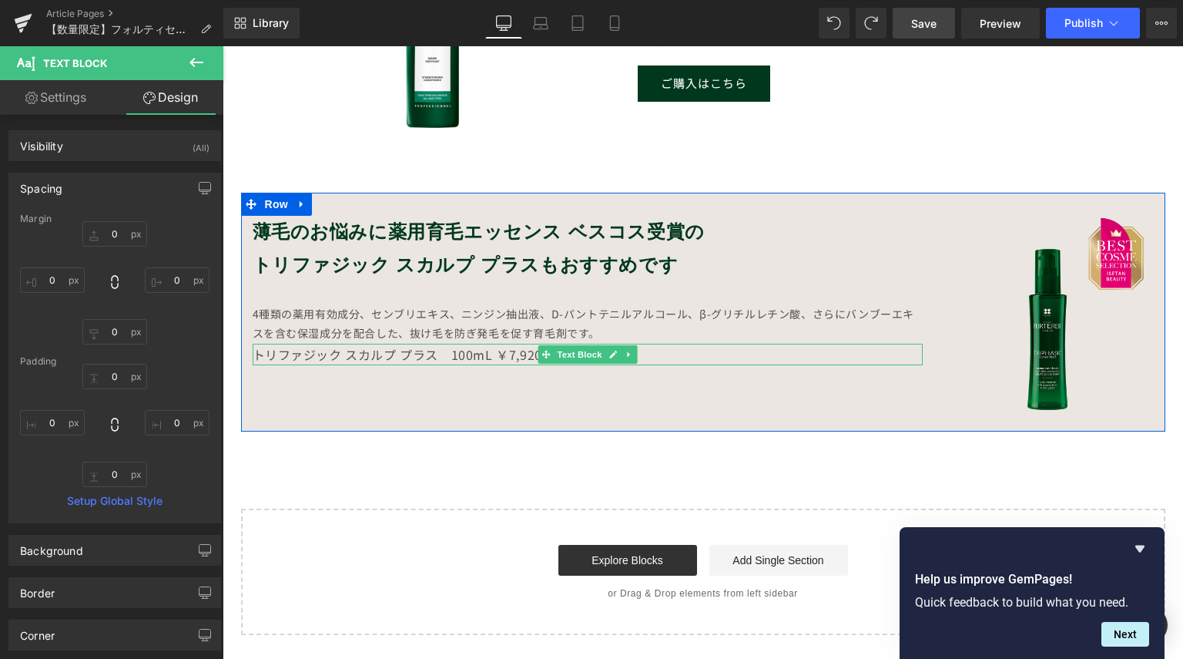
click at [385, 354] on p "トリファジック スカルプ プラス　100mL ￥7,920（税込）" at bounding box center [588, 355] width 670 height 22
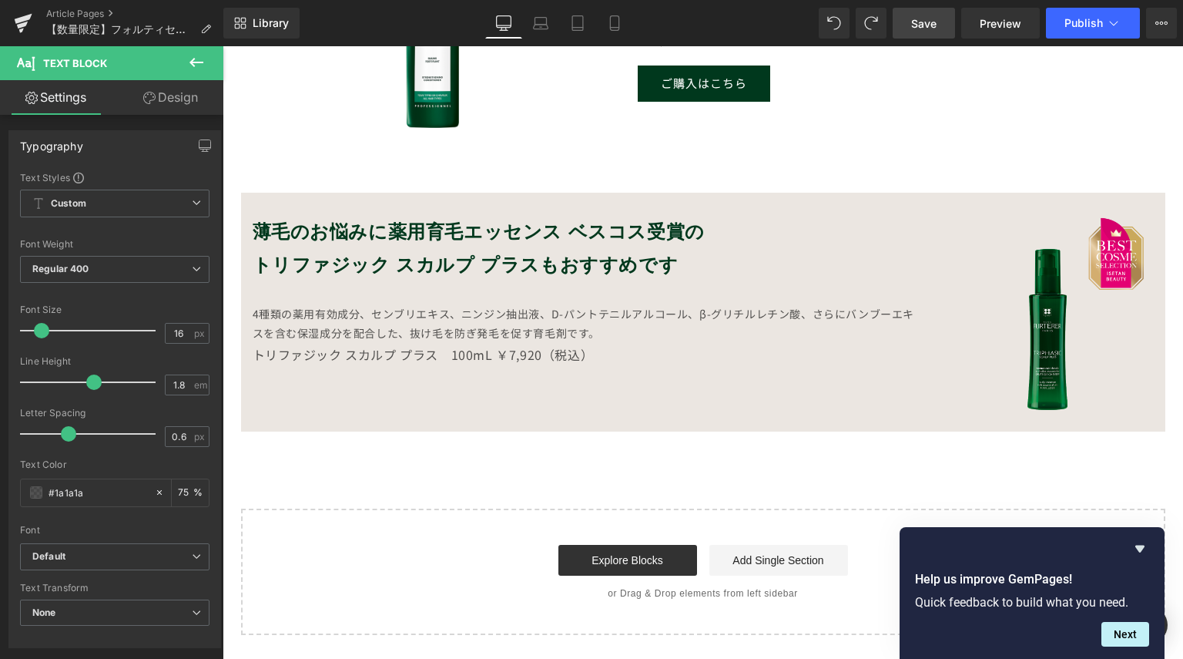
click at [191, 93] on link "Design" at bounding box center [171, 97] width 112 height 35
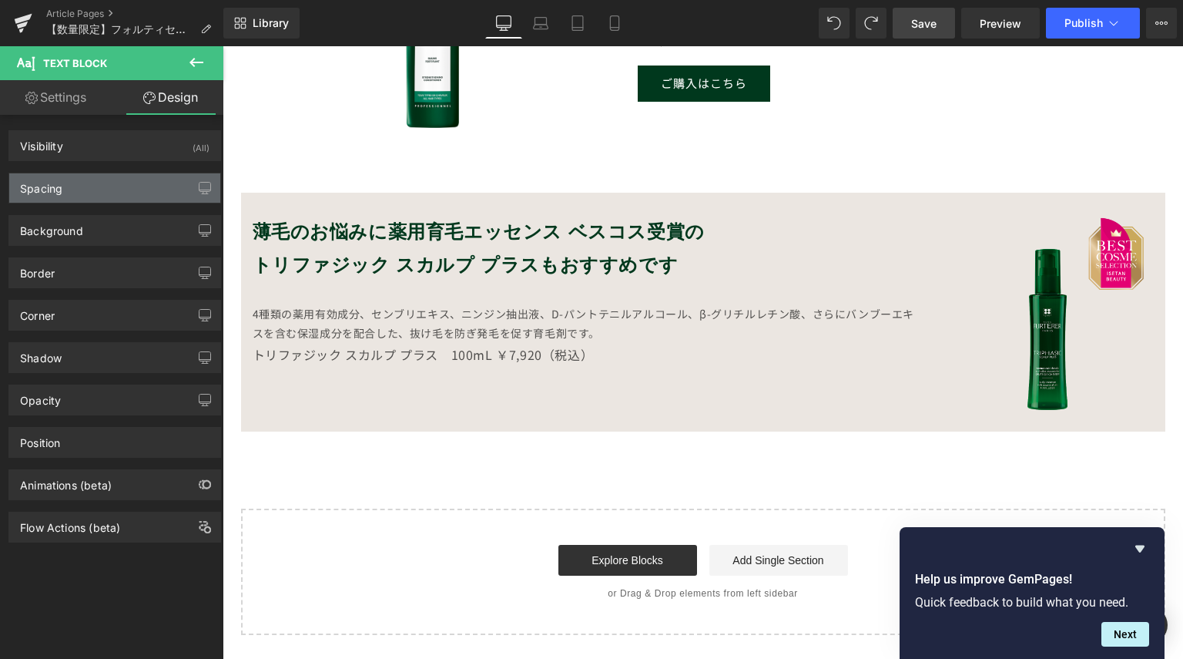
click at [119, 188] on div "Spacing" at bounding box center [114, 187] width 211 height 29
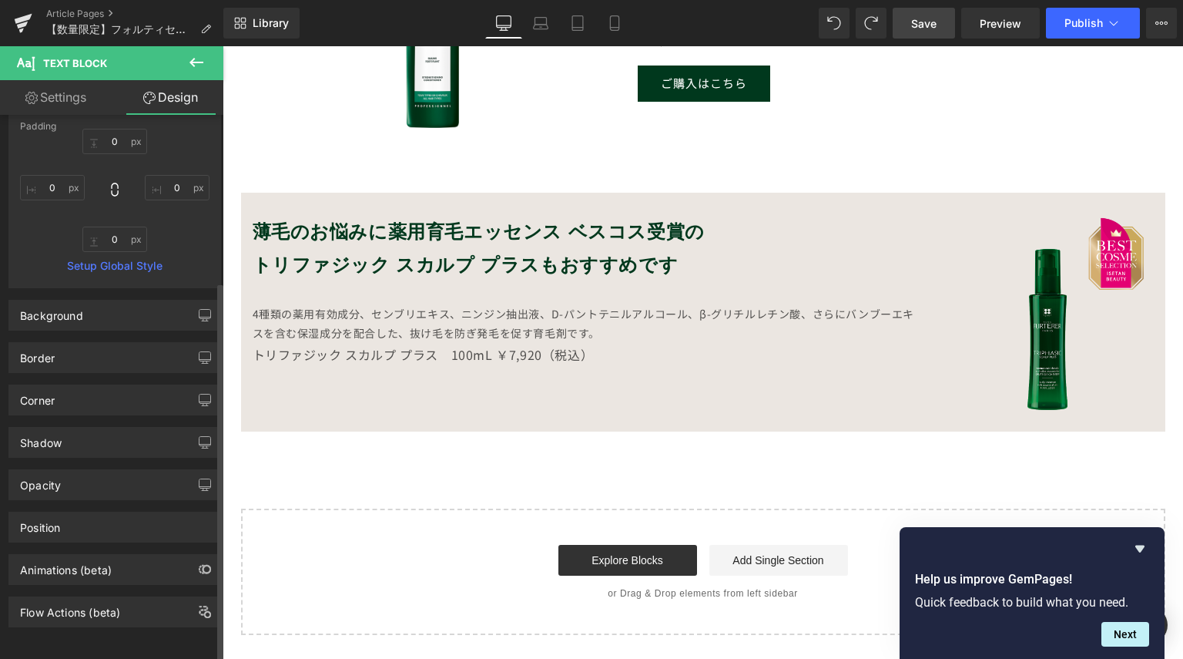
scroll to position [243, 0]
click at [133, 515] on div "Position" at bounding box center [114, 526] width 211 height 29
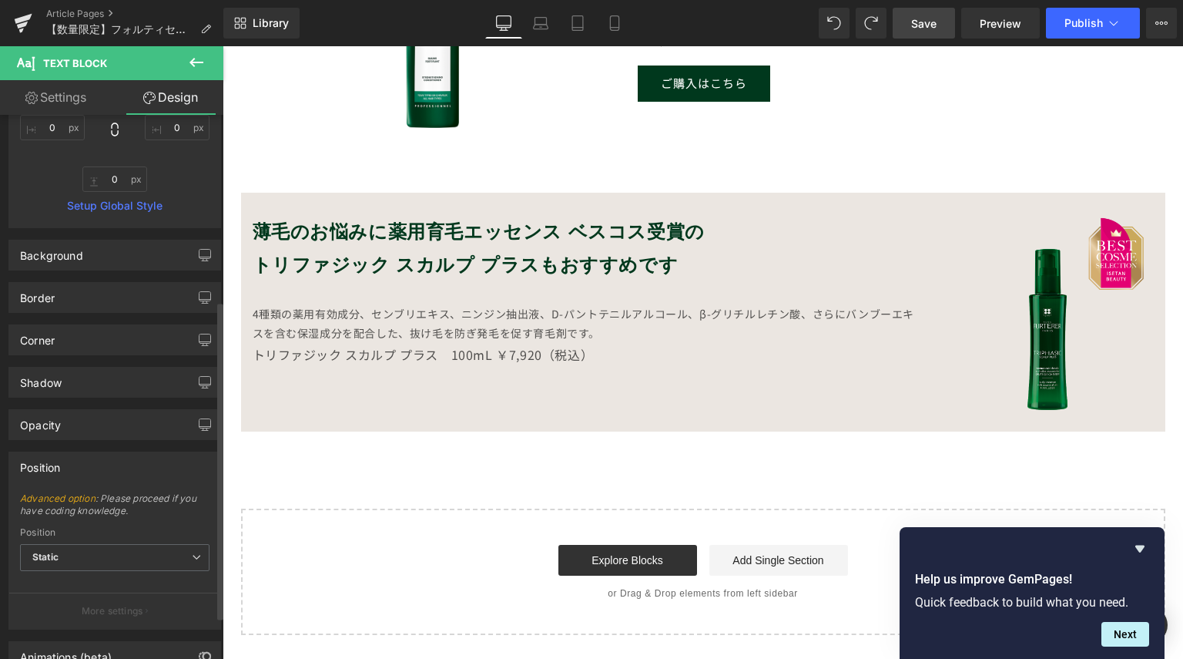
scroll to position [320, 0]
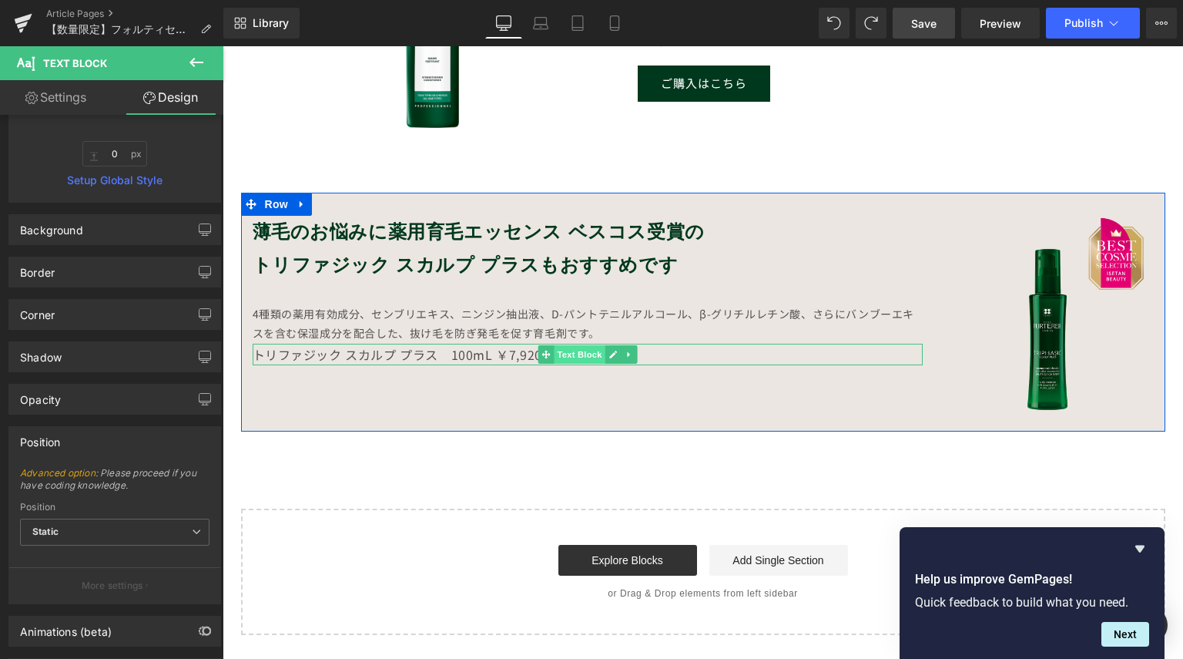
click at [592, 357] on span "Text Block" at bounding box center [579, 354] width 51 height 18
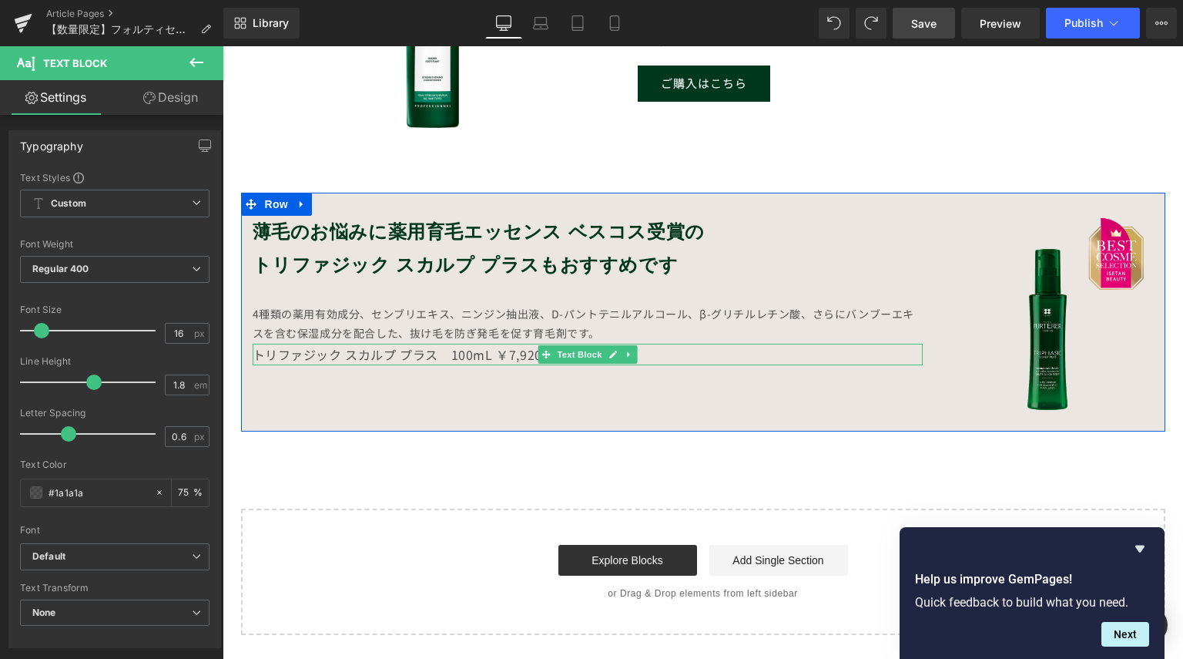
drag, startPoint x: 419, startPoint y: 351, endPoint x: 591, endPoint y: 352, distance: 171.8
click at [419, 351] on p "トリファジック スカルプ プラス　100mL ￥7,920（税込）" at bounding box center [588, 355] width 670 height 22
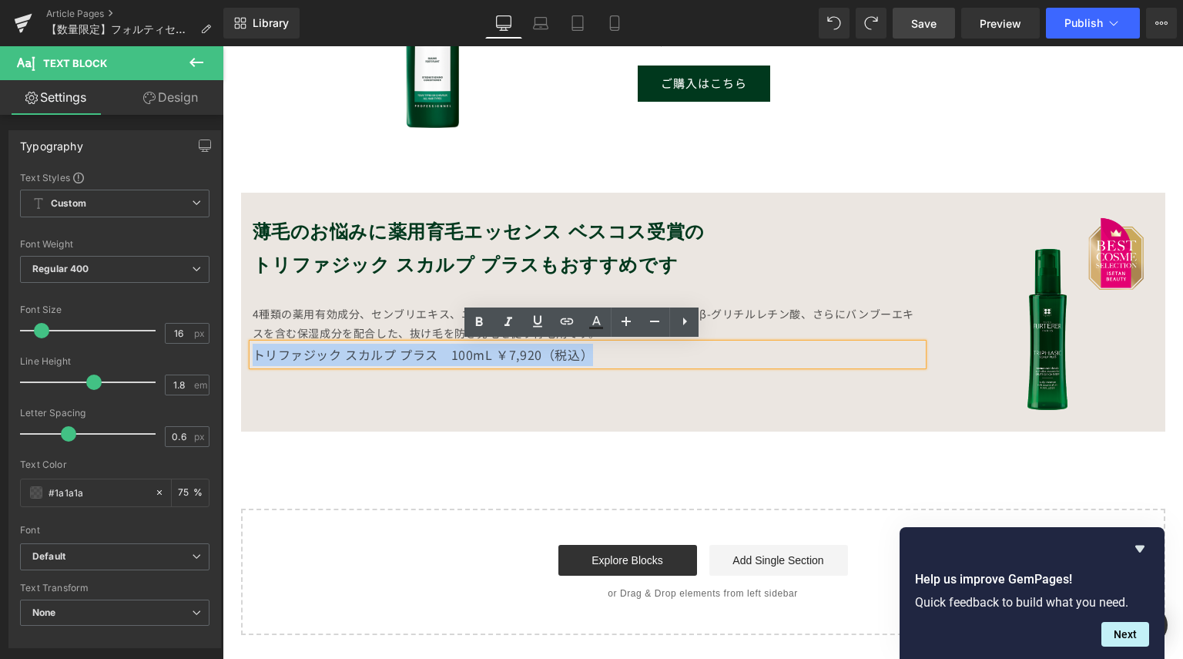
drag, startPoint x: 616, startPoint y: 354, endPoint x: 240, endPoint y: 339, distance: 375.5
click at [241, 339] on div "薄毛のお悩みに薬用育毛エッセンス ベスコス受賞の トリファジック スカルプ プラスもおすすめです Heading 4種類の薬用有効成分、センブリエキス、ニンジ…" at bounding box center [587, 290] width 693 height 149
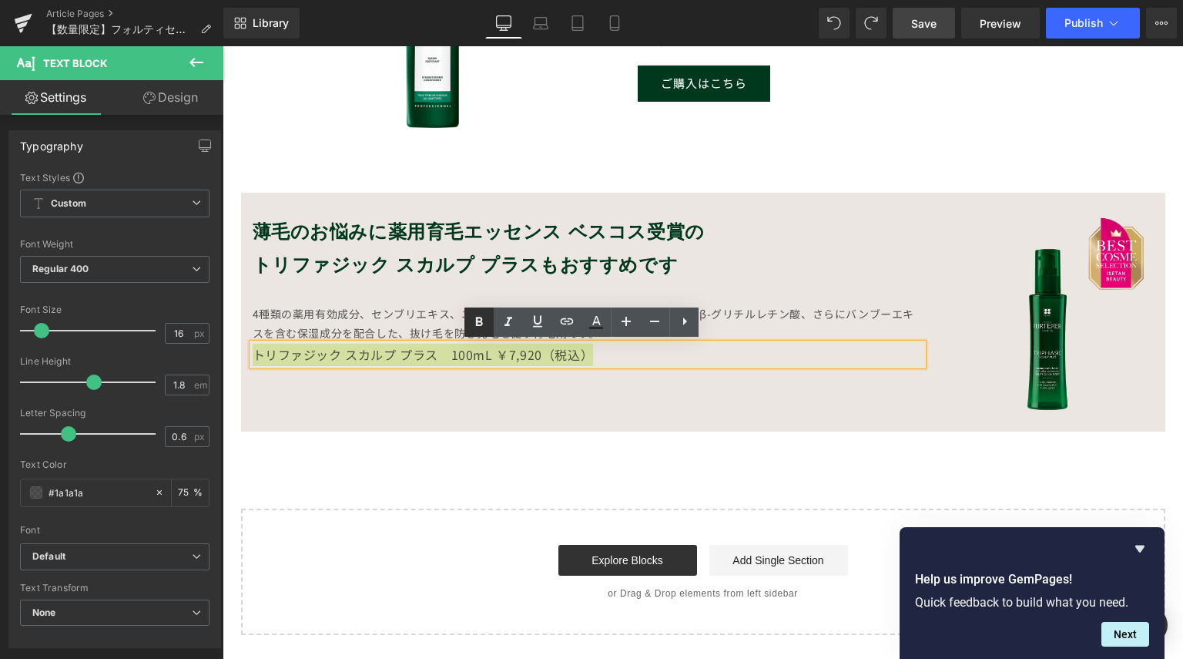
click at [471, 317] on icon at bounding box center [479, 322] width 18 height 18
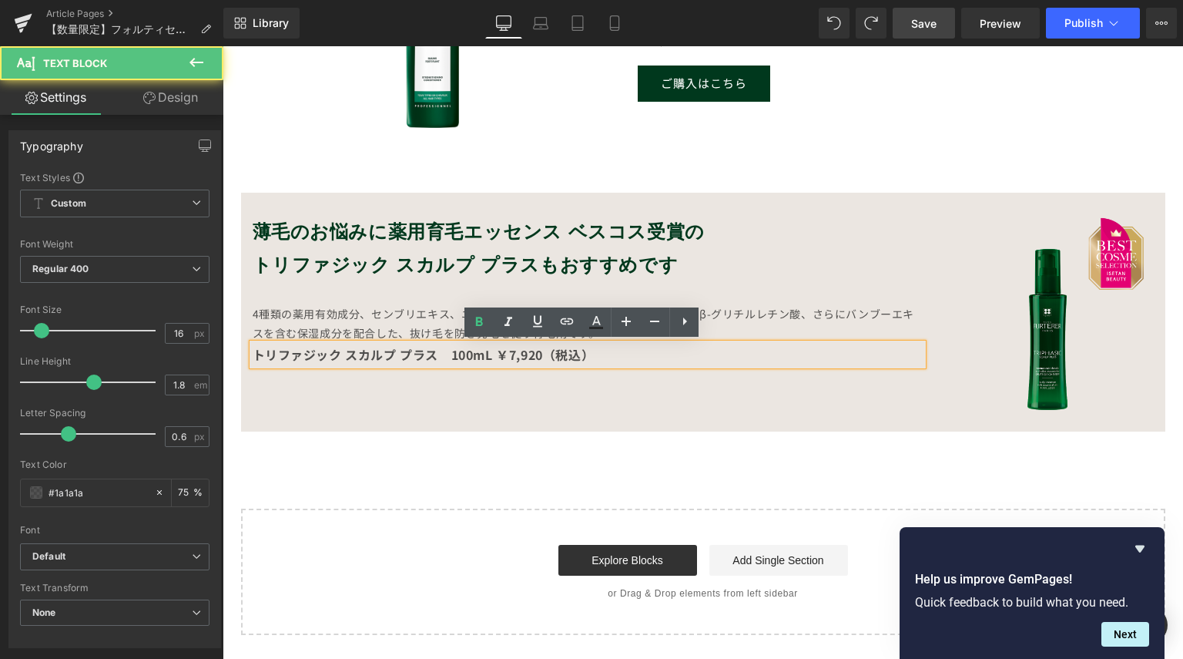
click at [612, 357] on p "トリファジック スカルプ プラス　100mL ￥7,920（税込）" at bounding box center [588, 355] width 670 height 22
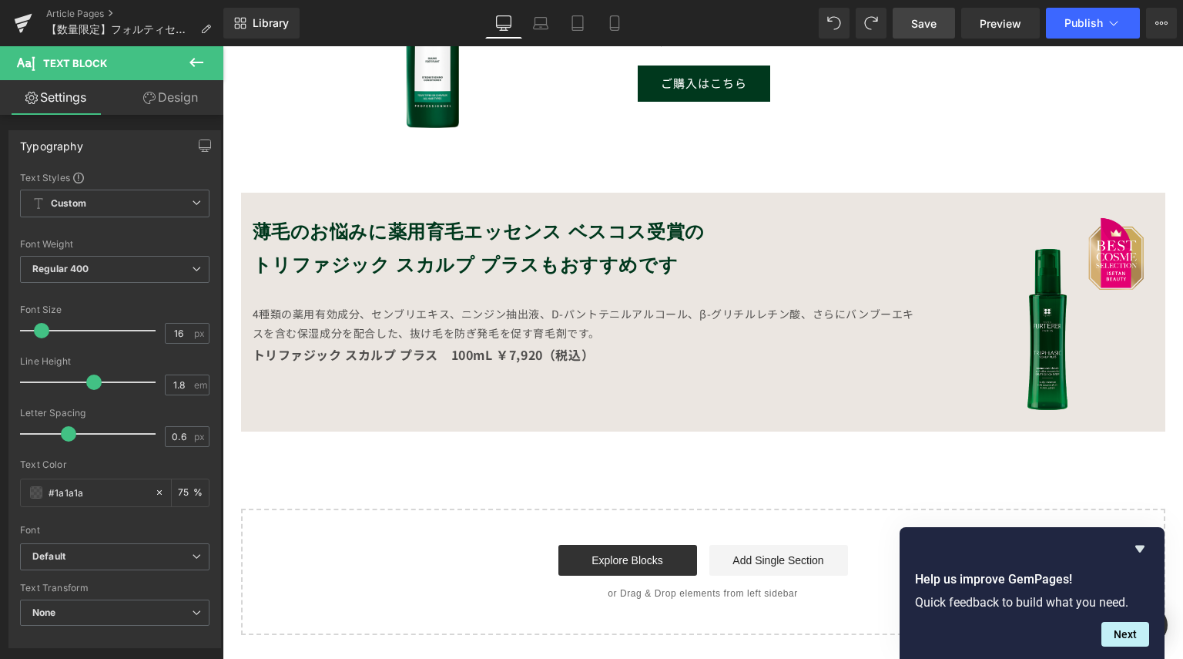
click at [173, 104] on link "Design" at bounding box center [171, 97] width 112 height 35
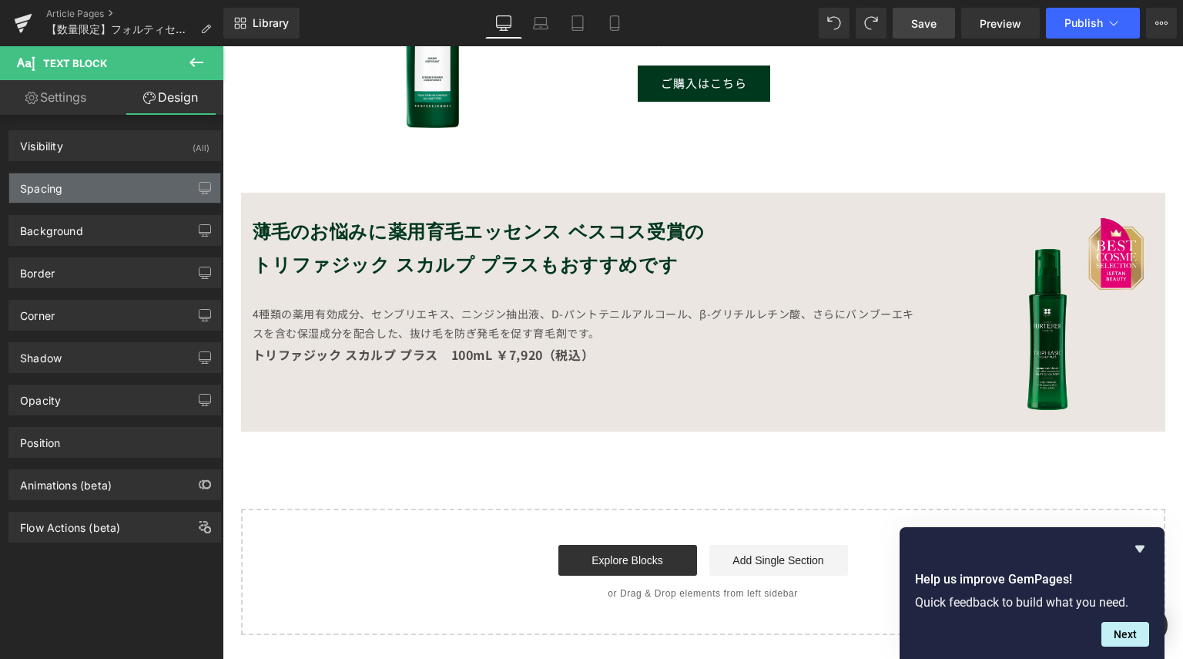
type input "0"
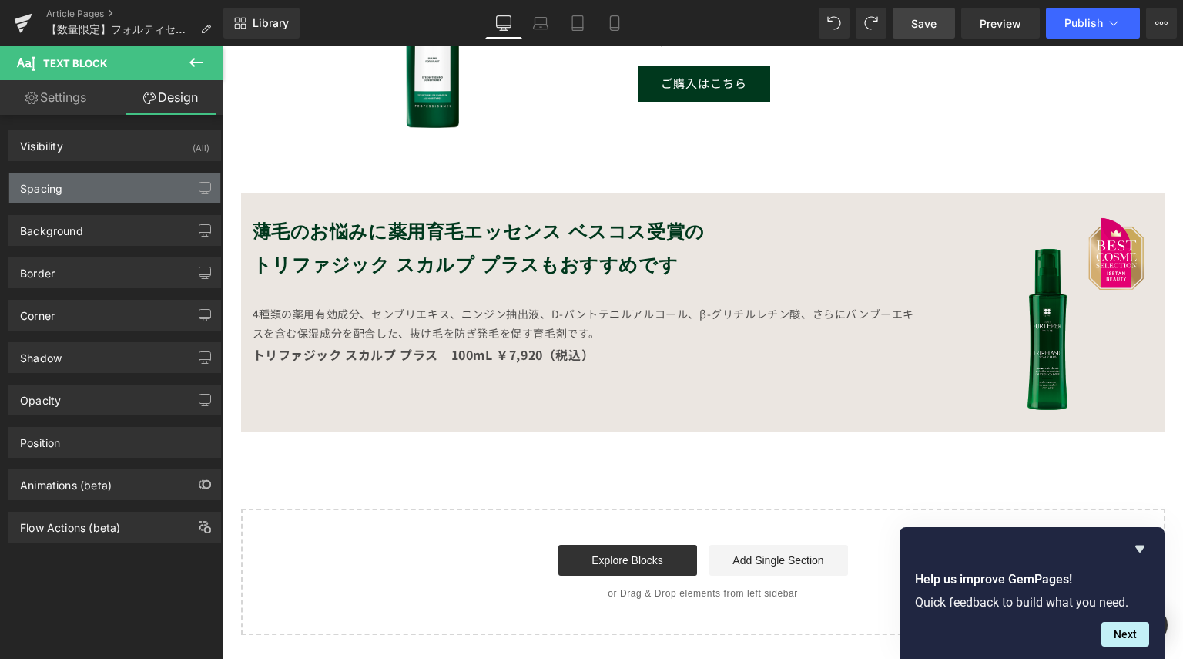
type input "0"
click at [142, 180] on div "Spacing" at bounding box center [114, 187] width 211 height 29
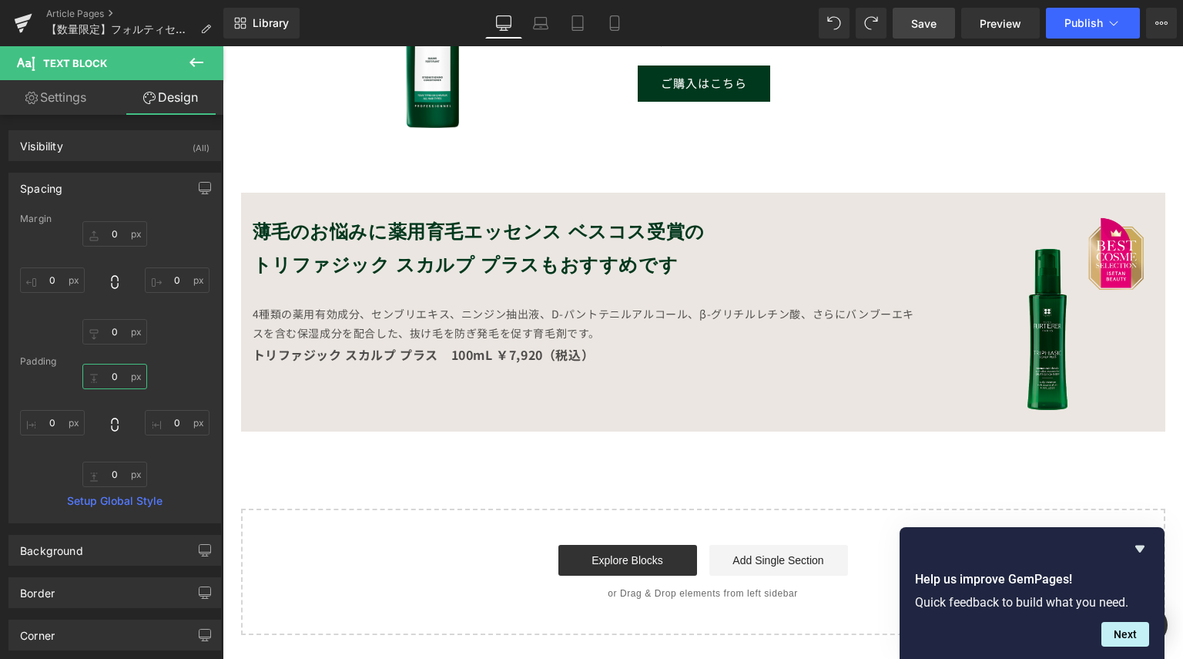
click at [119, 372] on input "0" at bounding box center [114, 376] width 65 height 25
type input "１"
type input "１０"
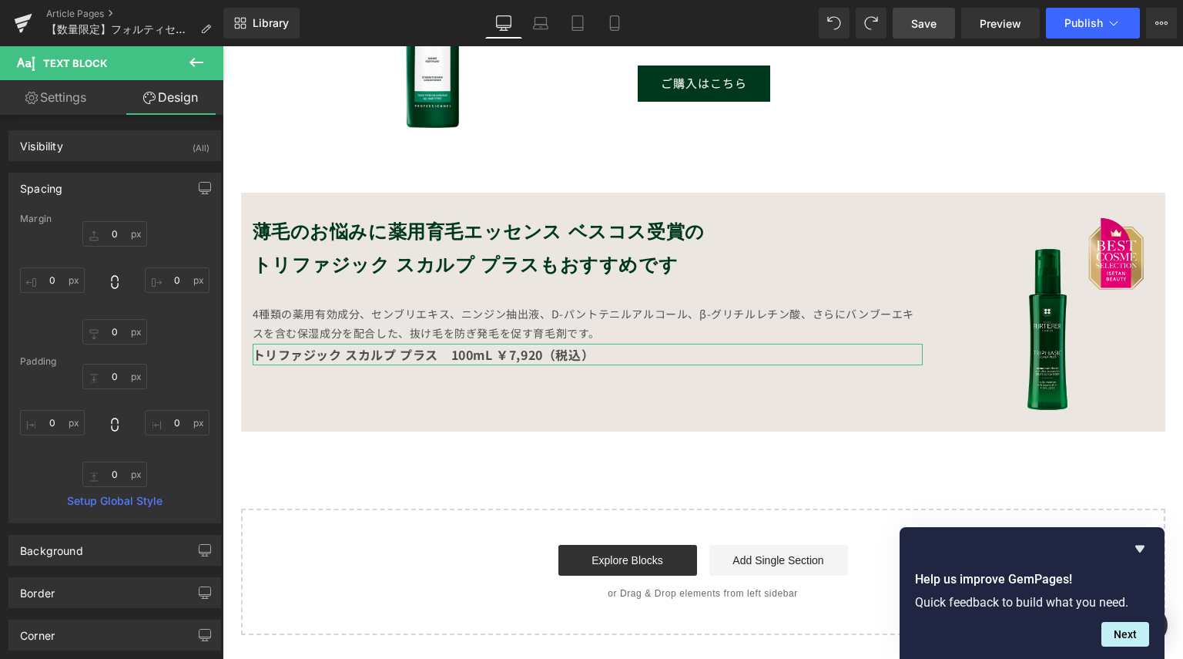
click at [159, 363] on div "Padding" at bounding box center [115, 361] width 190 height 11
click at [127, 377] on input "text" at bounding box center [114, 376] width 65 height 25
click at [134, 371] on input "text" at bounding box center [114, 376] width 65 height 25
type input "3"
type input "4"
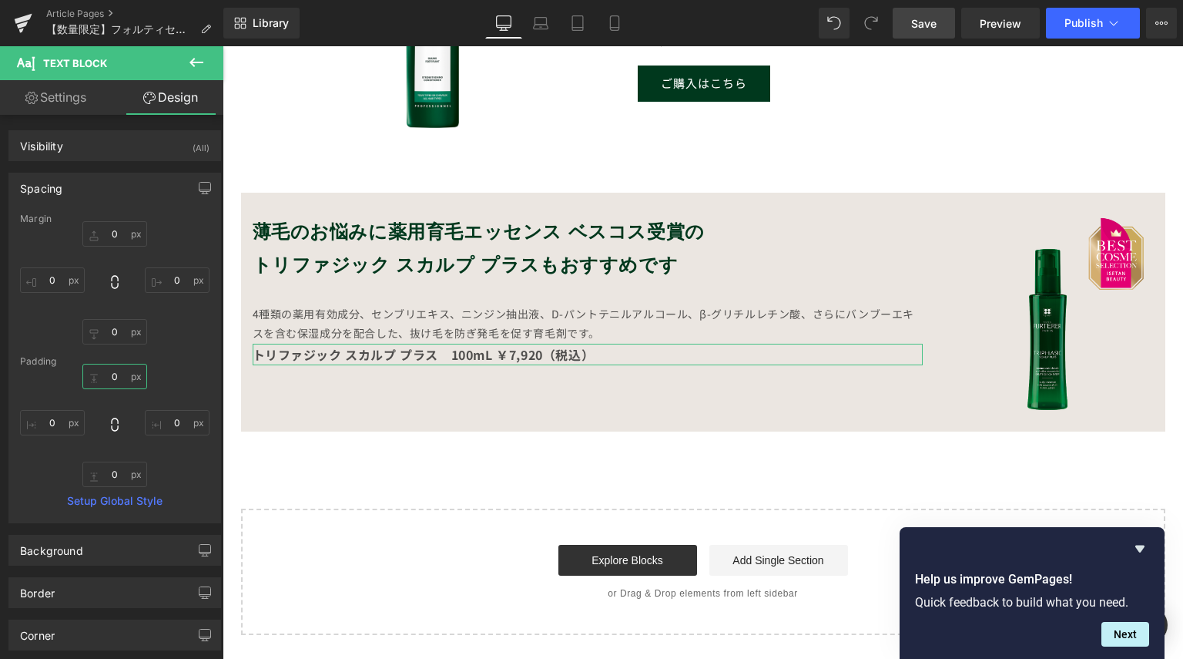
type input "9"
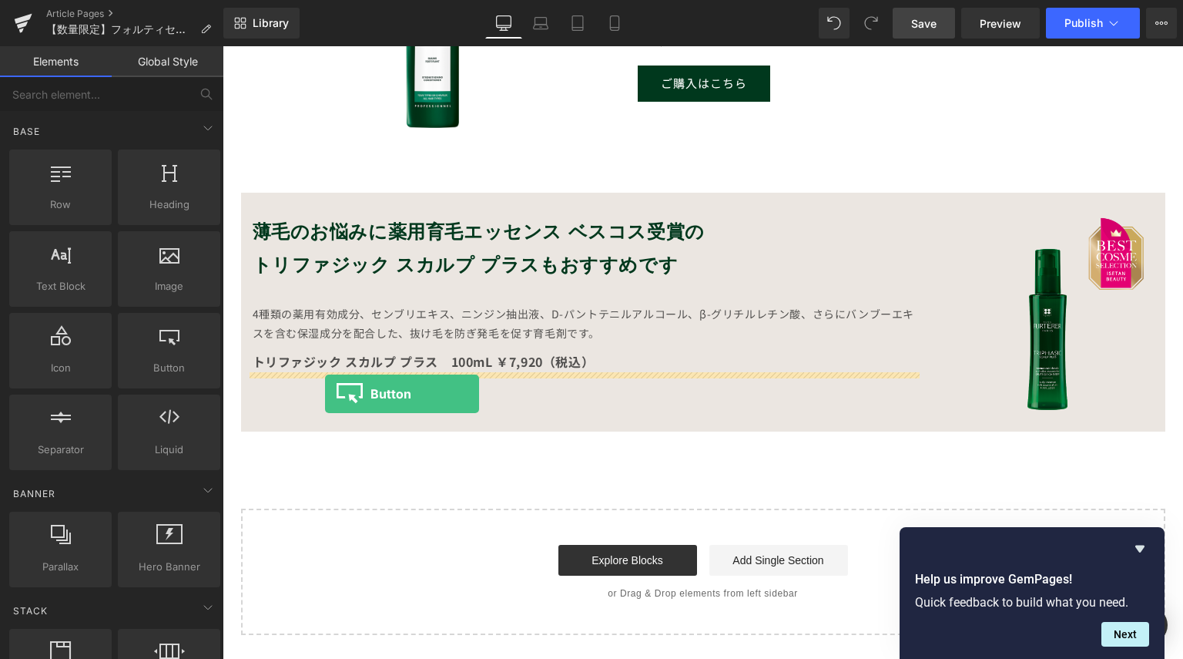
drag, startPoint x: 400, startPoint y: 410, endPoint x: 325, endPoint y: 394, distance: 76.5
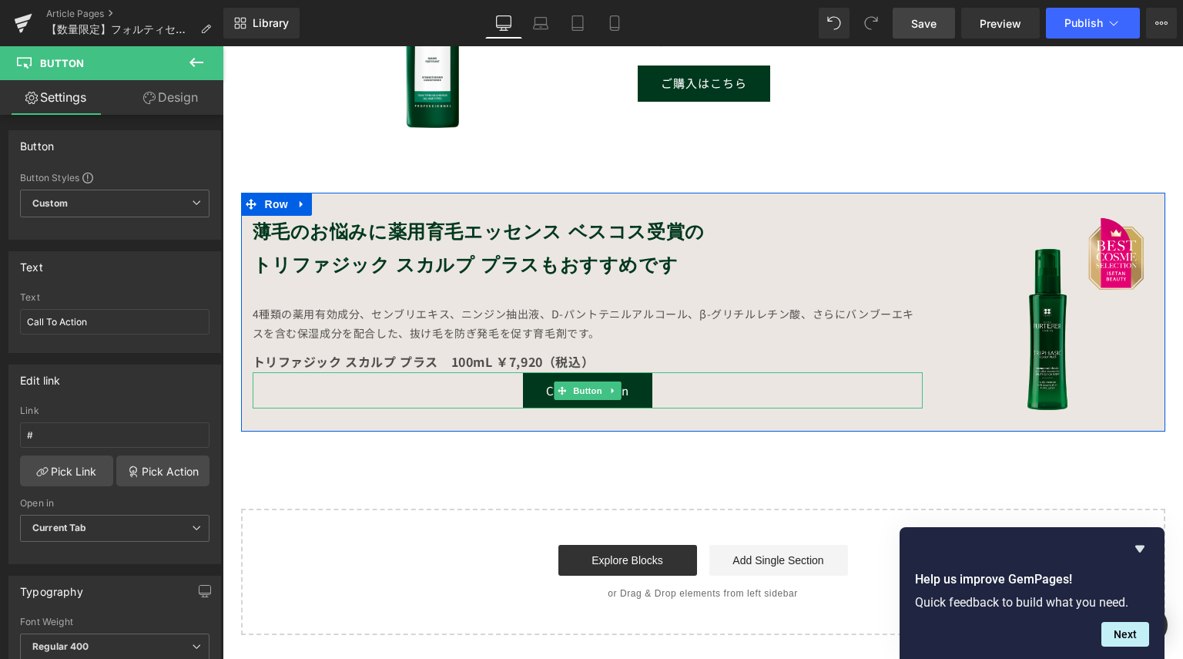
click at [533, 391] on link "Call To Action" at bounding box center [587, 390] width 129 height 36
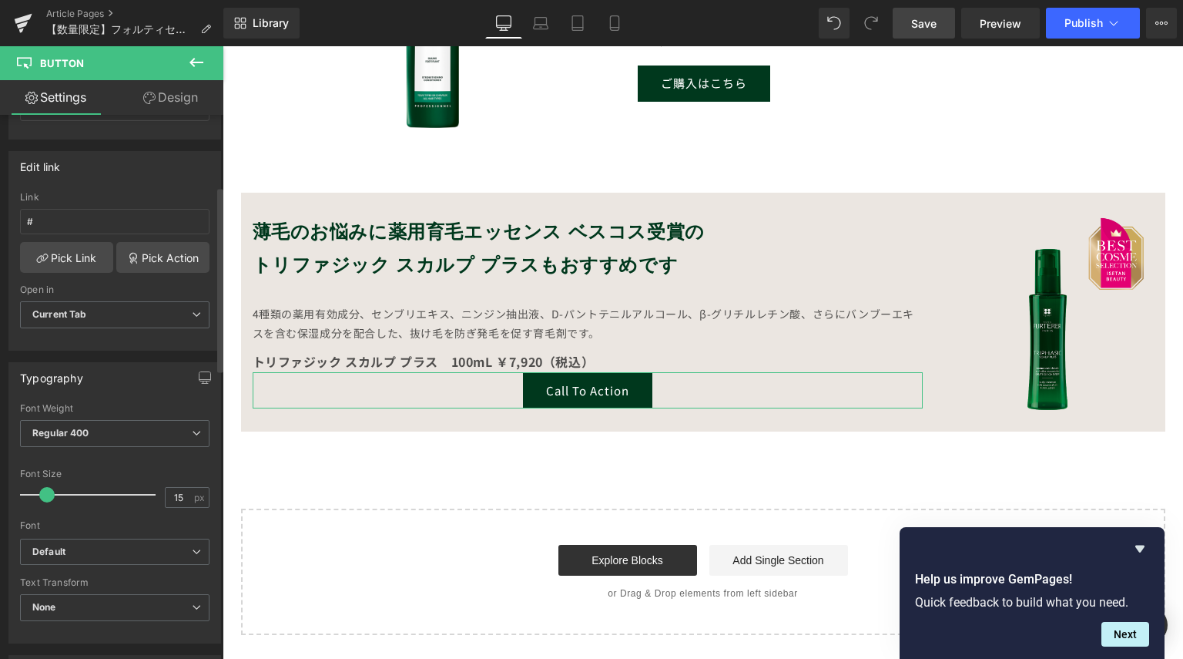
scroll to position [59, 0]
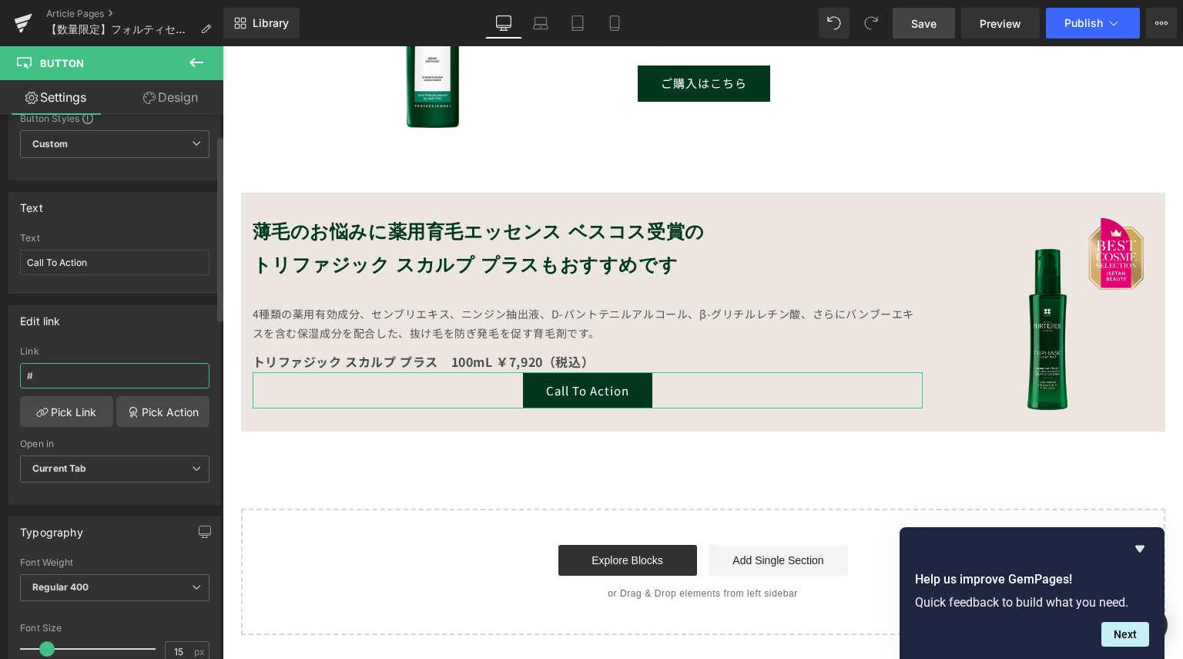
drag, startPoint x: 21, startPoint y: 369, endPoint x: 0, endPoint y: 361, distance: 22.5
click at [0, 360] on div "Edit link # Link # Pick Link Pick Action Current Tab New Tab Open in Current Ta…" at bounding box center [115, 399] width 230 height 211
type input "[URL][DOMAIN_NAME]"
click at [130, 346] on div "Link" at bounding box center [115, 351] width 190 height 11
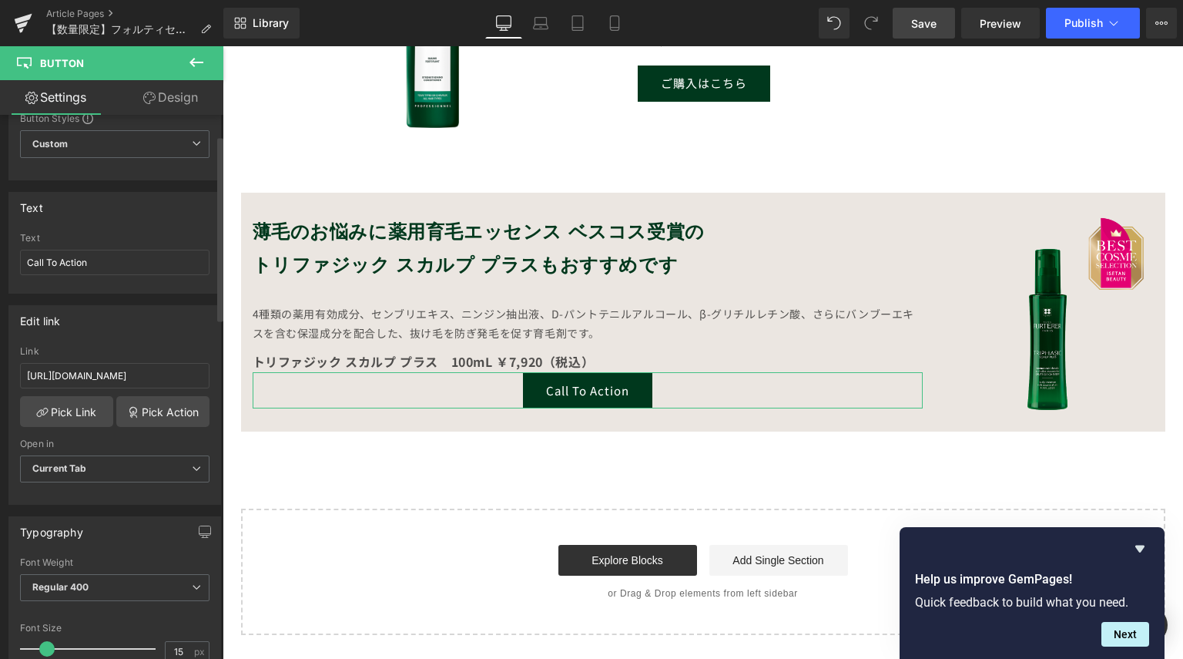
scroll to position [0, 0]
drag, startPoint x: 117, startPoint y: 257, endPoint x: 0, endPoint y: 180, distance: 140.2
click at [0, 181] on div "Text Call To Action Text Call To Action" at bounding box center [115, 236] width 230 height 113
type input "ご購入はこちら"
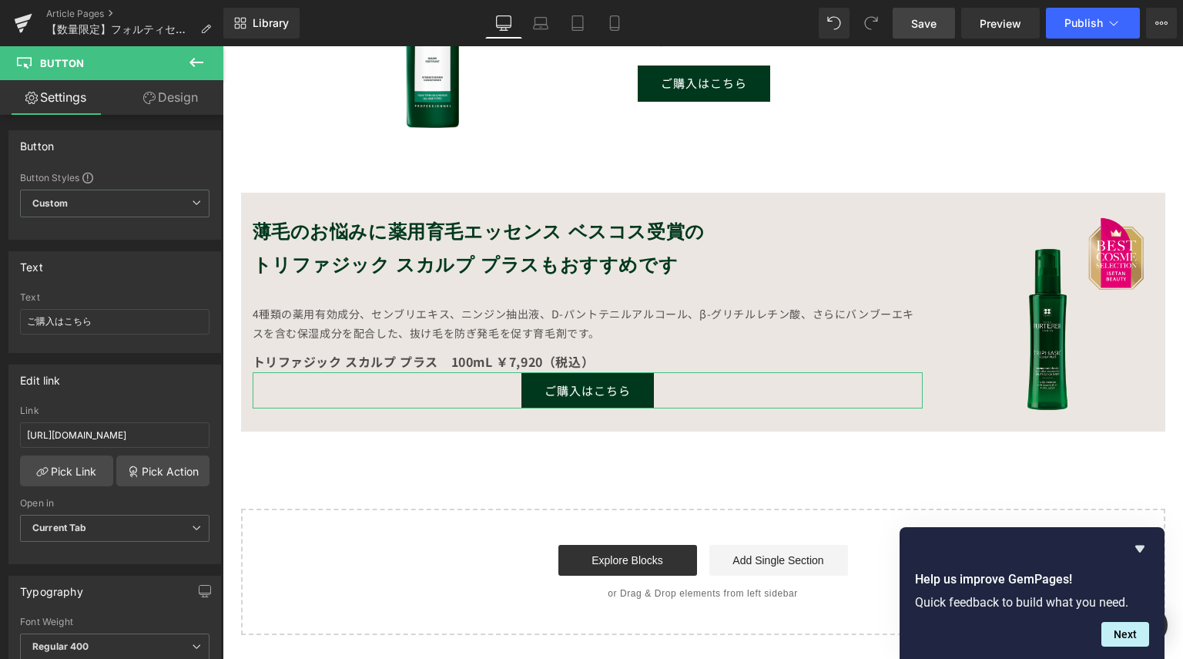
click at [179, 100] on link "Design" at bounding box center [171, 97] width 112 height 35
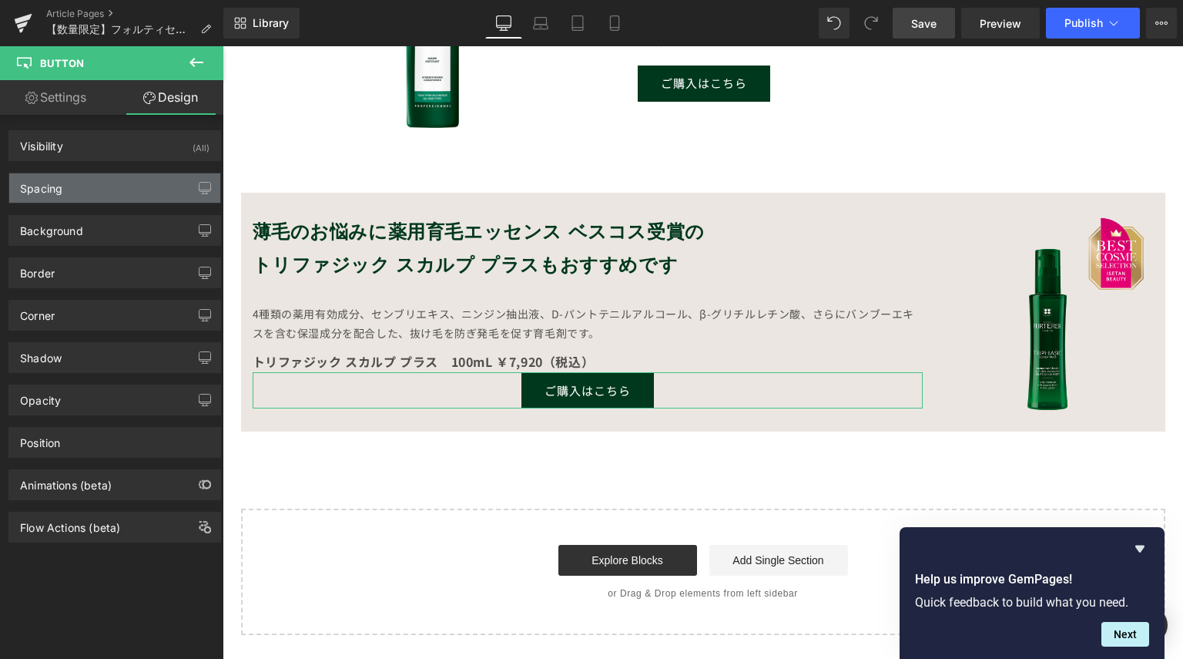
type input "0"
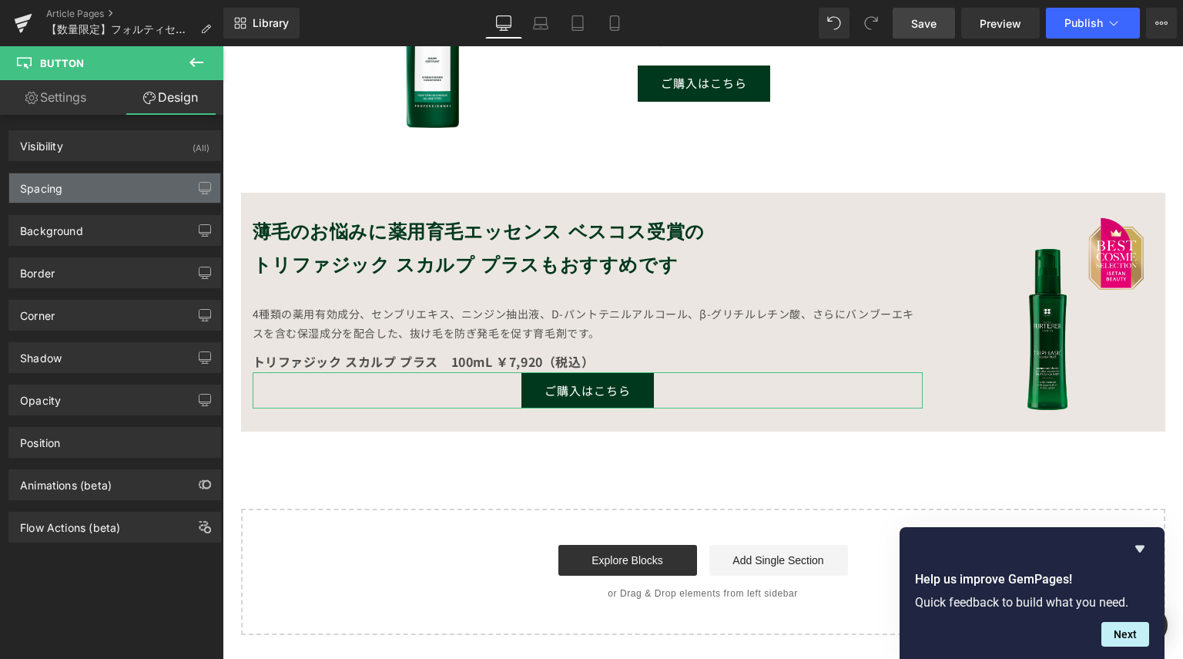
type input "30"
type input "0"
type input "30"
click at [101, 191] on div "Spacing" at bounding box center [114, 187] width 211 height 29
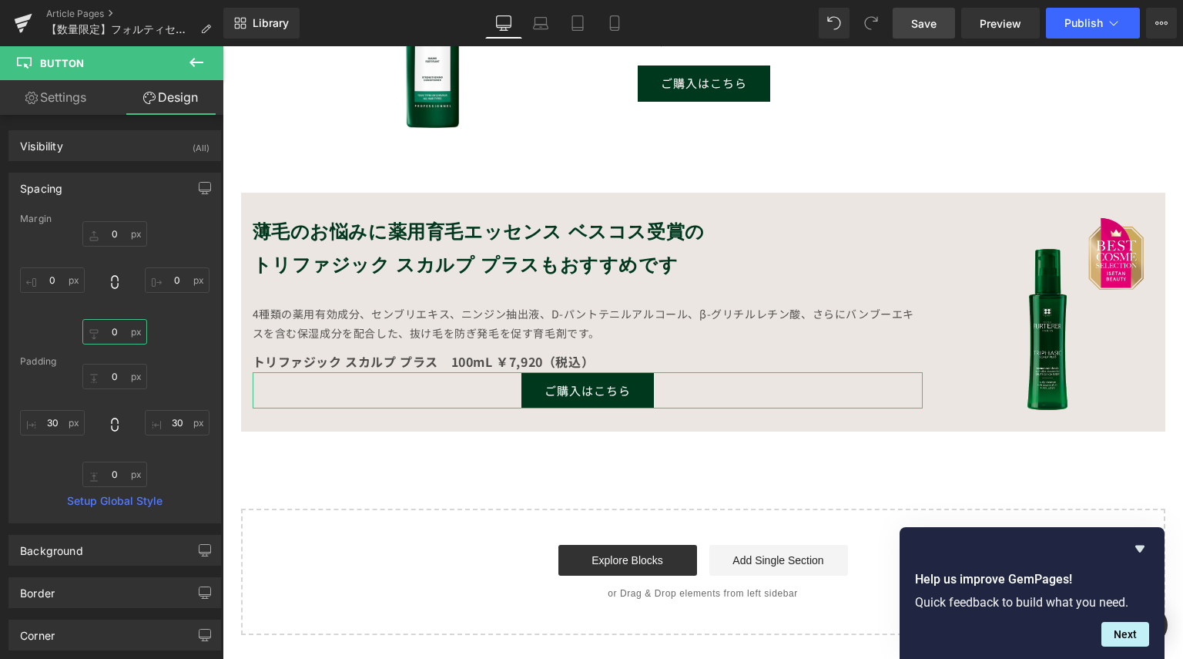
click at [119, 334] on input "0" at bounding box center [114, 331] width 65 height 25
type input "５"
type input "５5"
click at [112, 231] on input "0" at bounding box center [114, 233] width 65 height 25
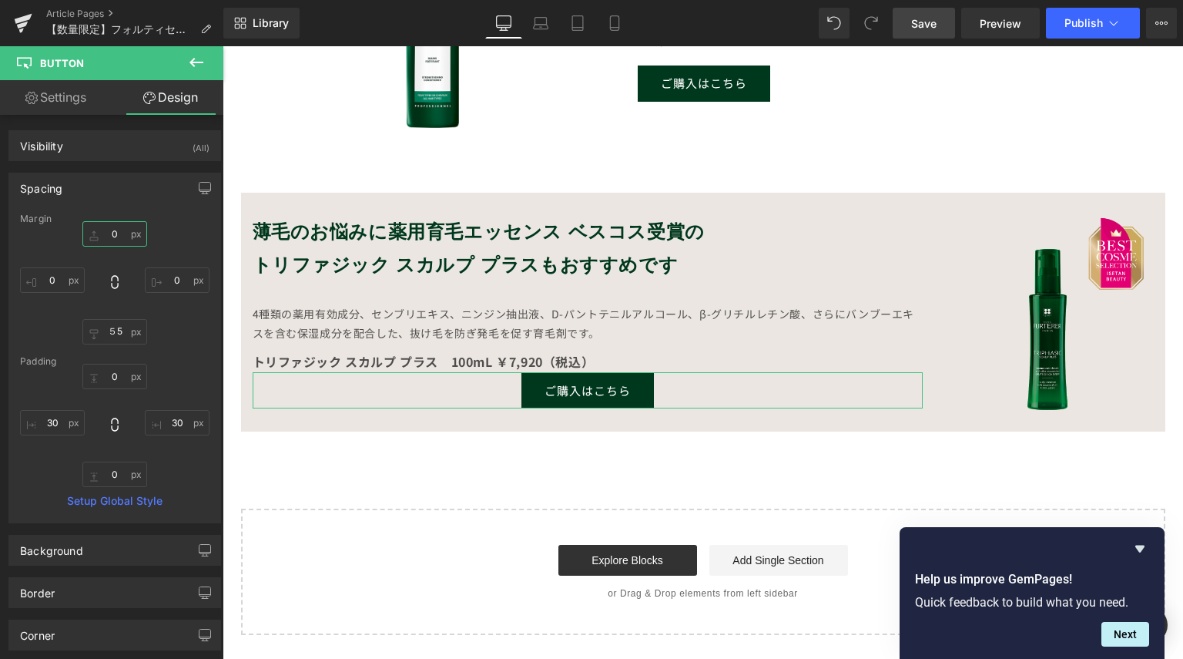
type input "5"
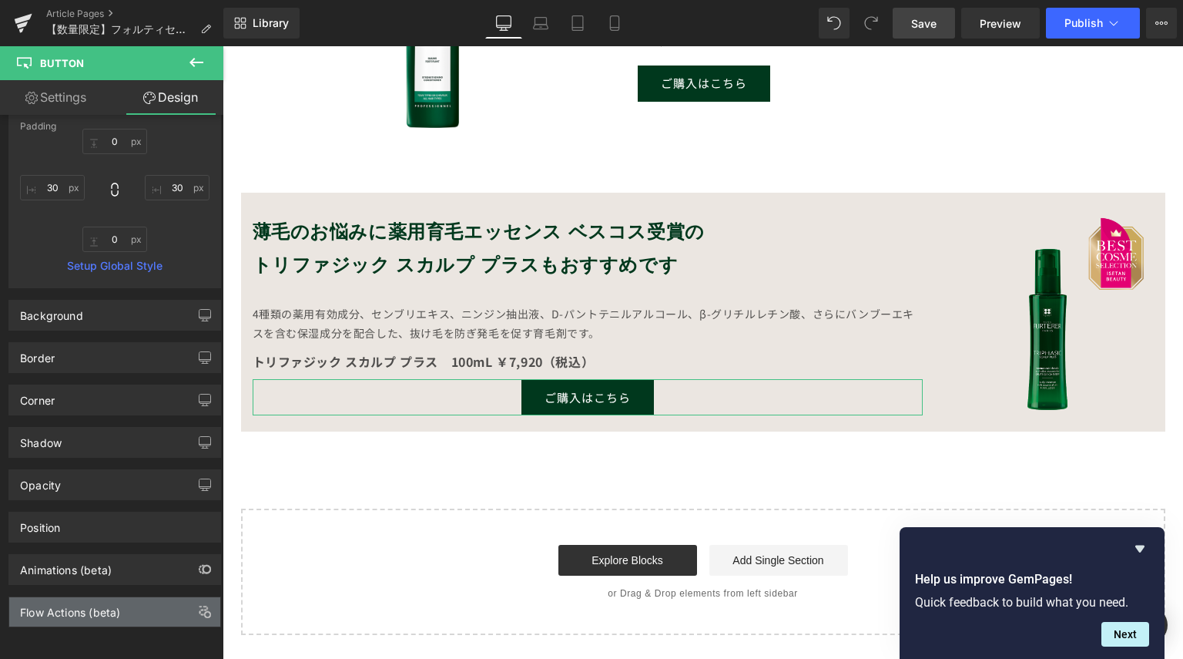
scroll to position [243, 0]
click at [106, 604] on div "Flow Actions (beta)" at bounding box center [70, 608] width 100 height 22
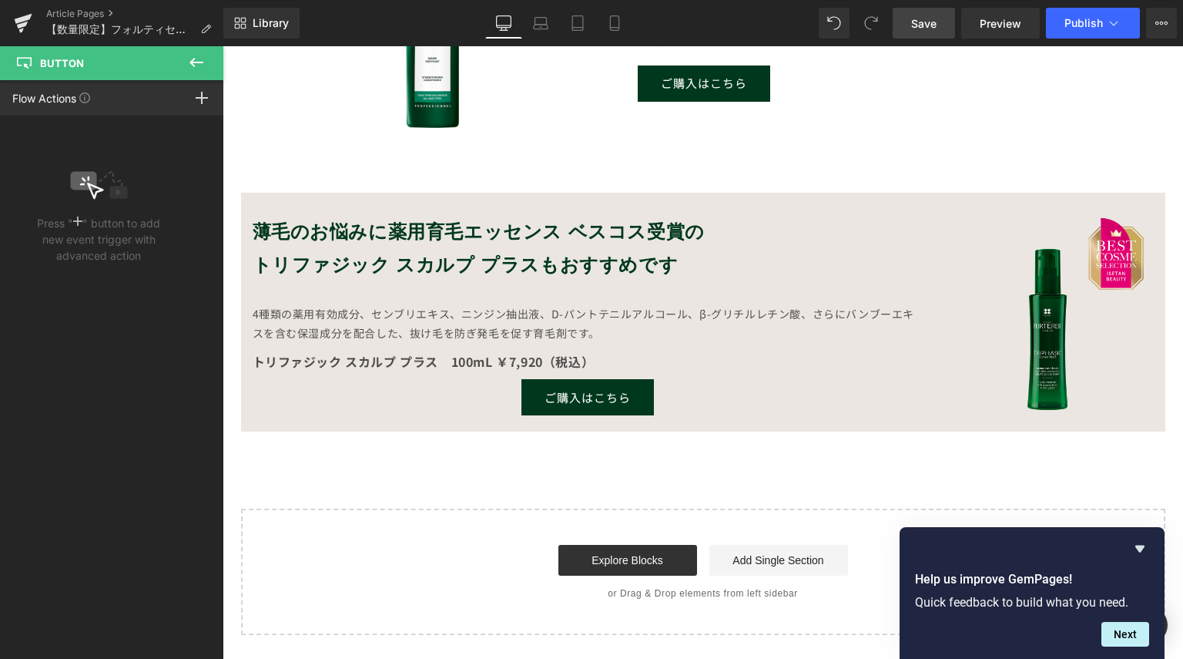
click at [194, 62] on icon at bounding box center [197, 62] width 14 height 9
type input "9"
type input "0"
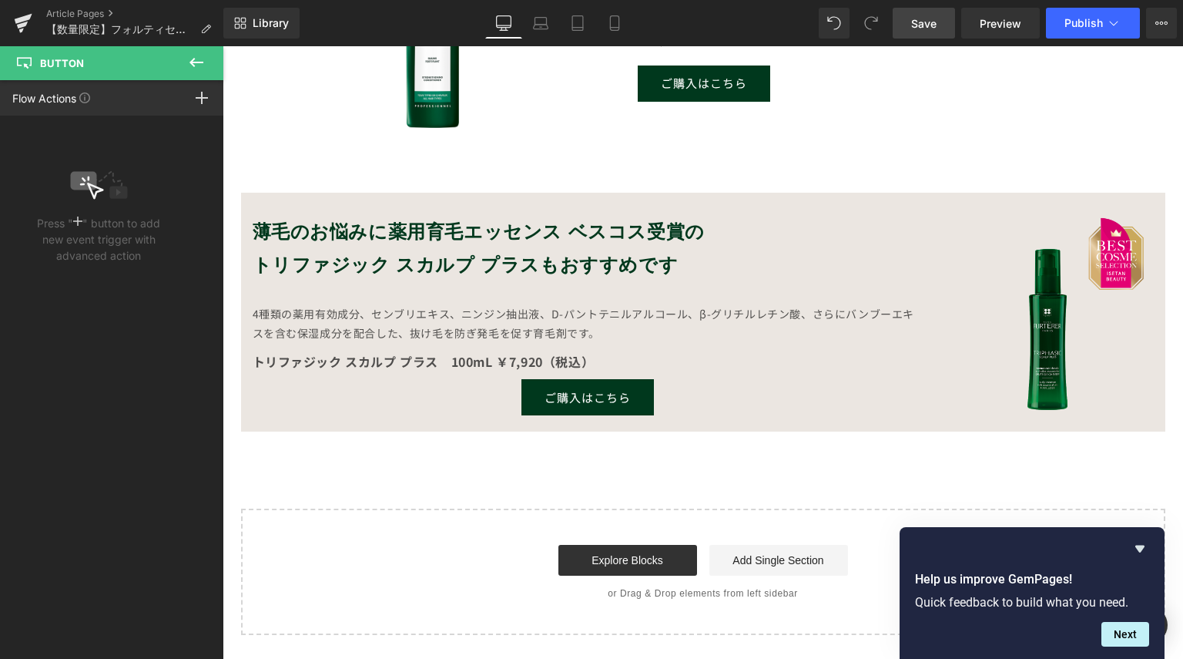
type input "0"
type input "30"
type input "0"
type input "30"
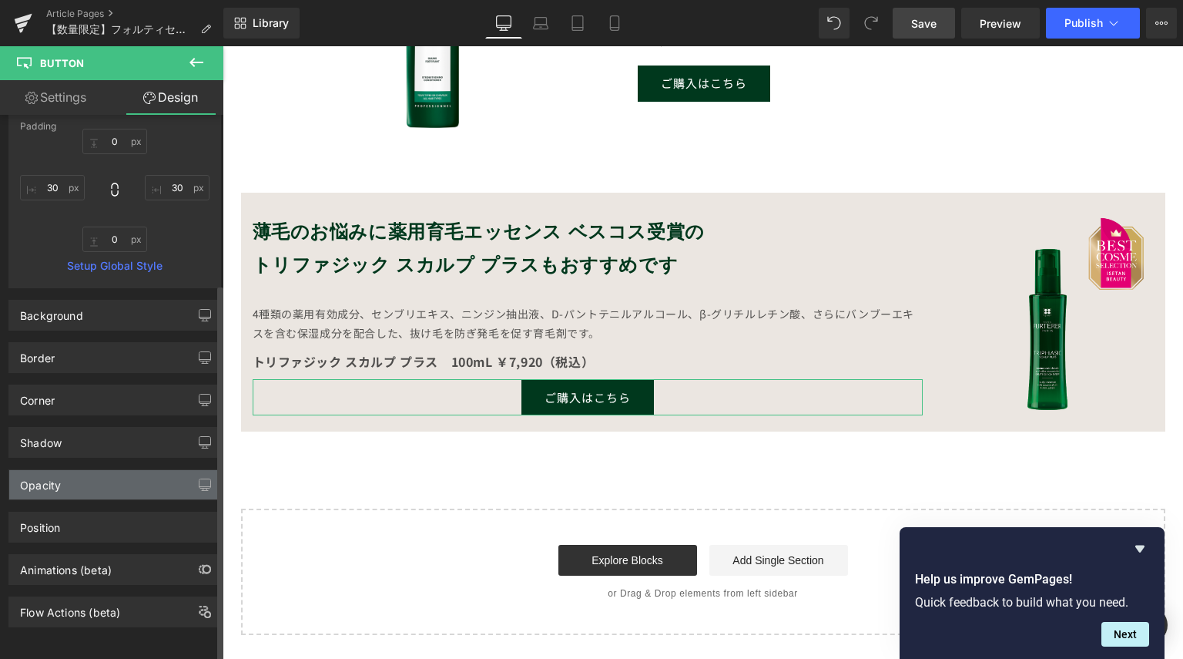
click at [115, 476] on div "Opacity" at bounding box center [114, 484] width 211 height 29
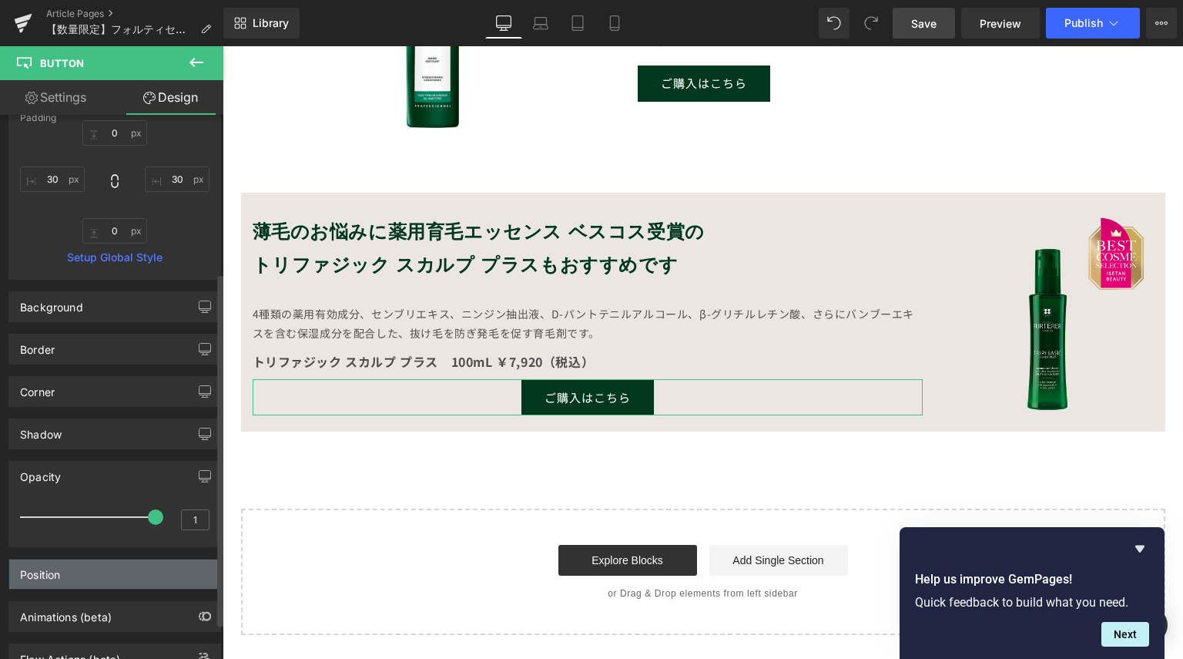
click at [98, 572] on div "Position" at bounding box center [114, 573] width 211 height 29
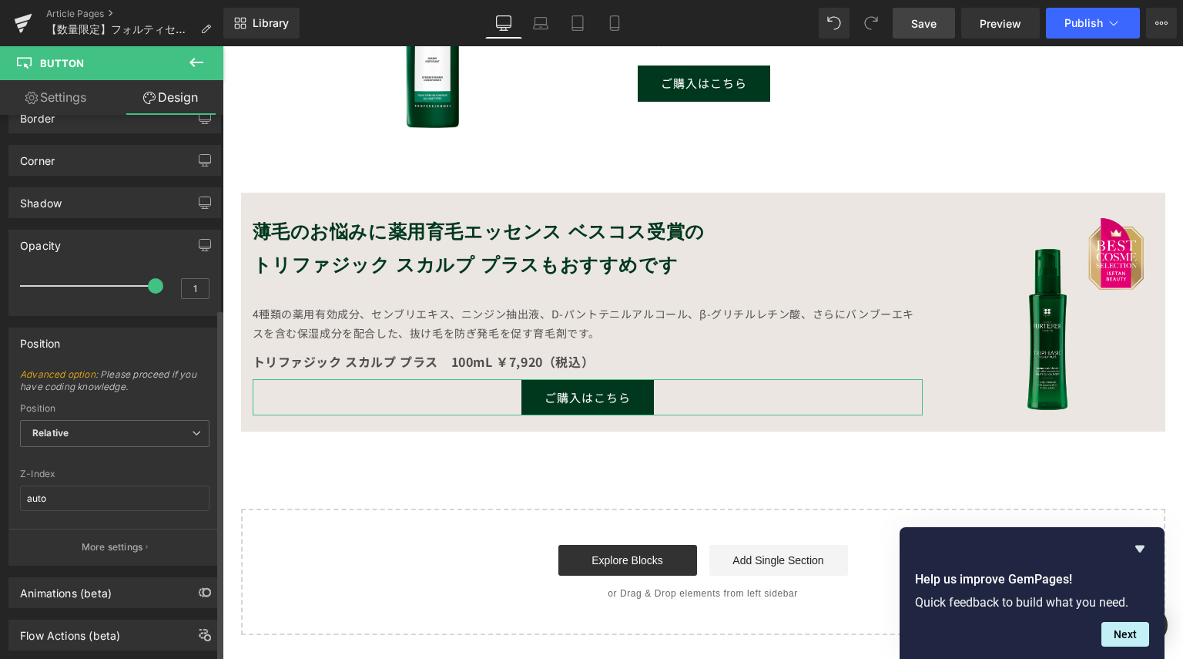
scroll to position [505, 0]
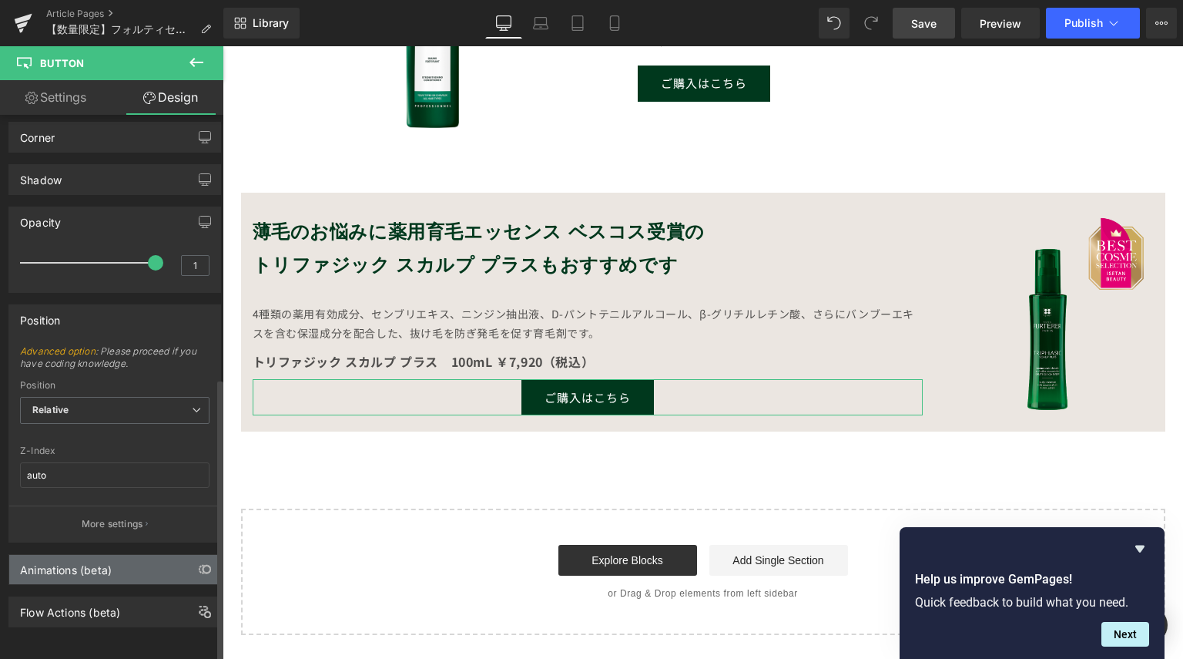
click at [114, 562] on div "Animations (beta)" at bounding box center [114, 569] width 211 height 29
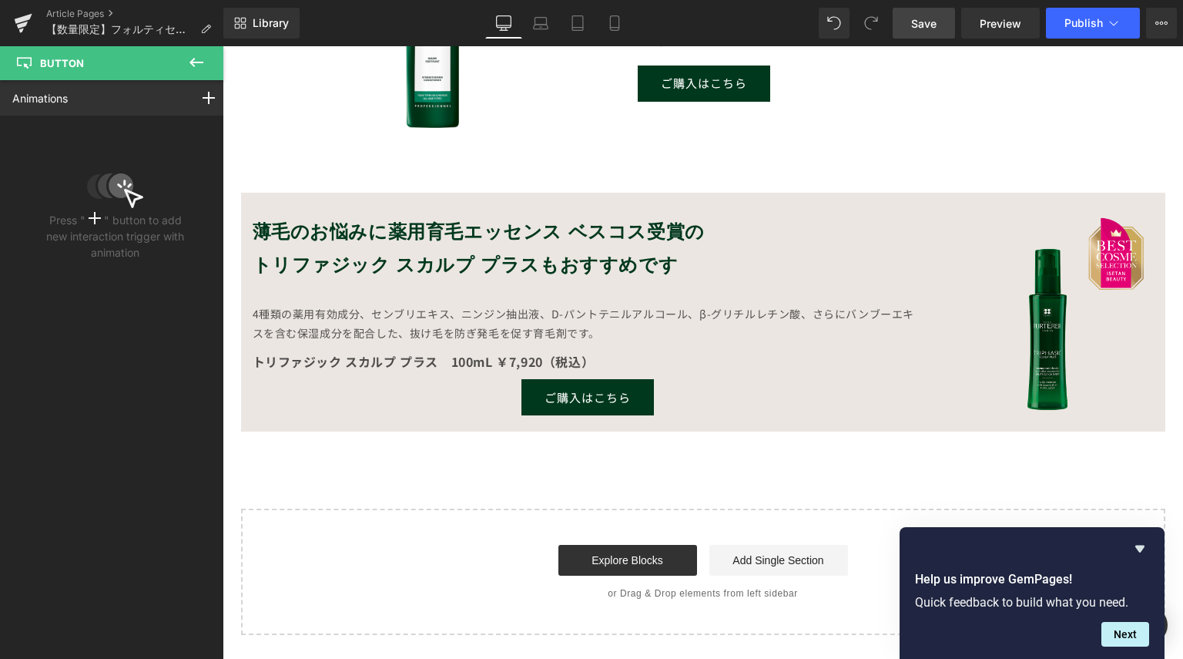
click at [199, 53] on icon at bounding box center [196, 62] width 18 height 18
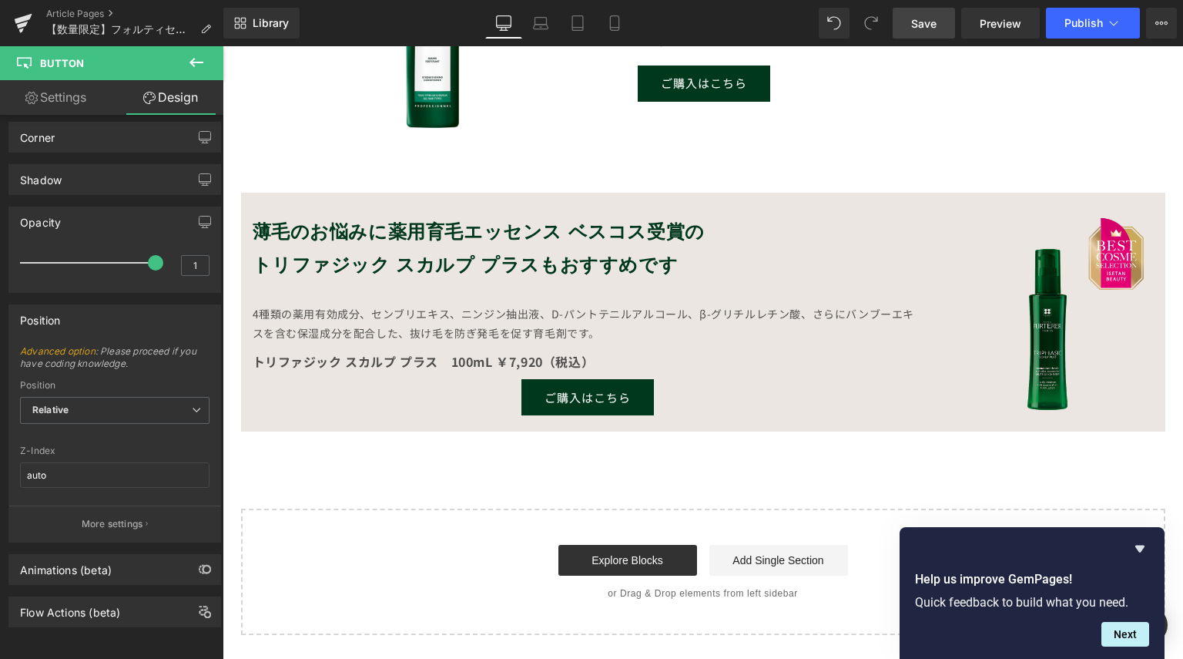
type input "9"
type input "0"
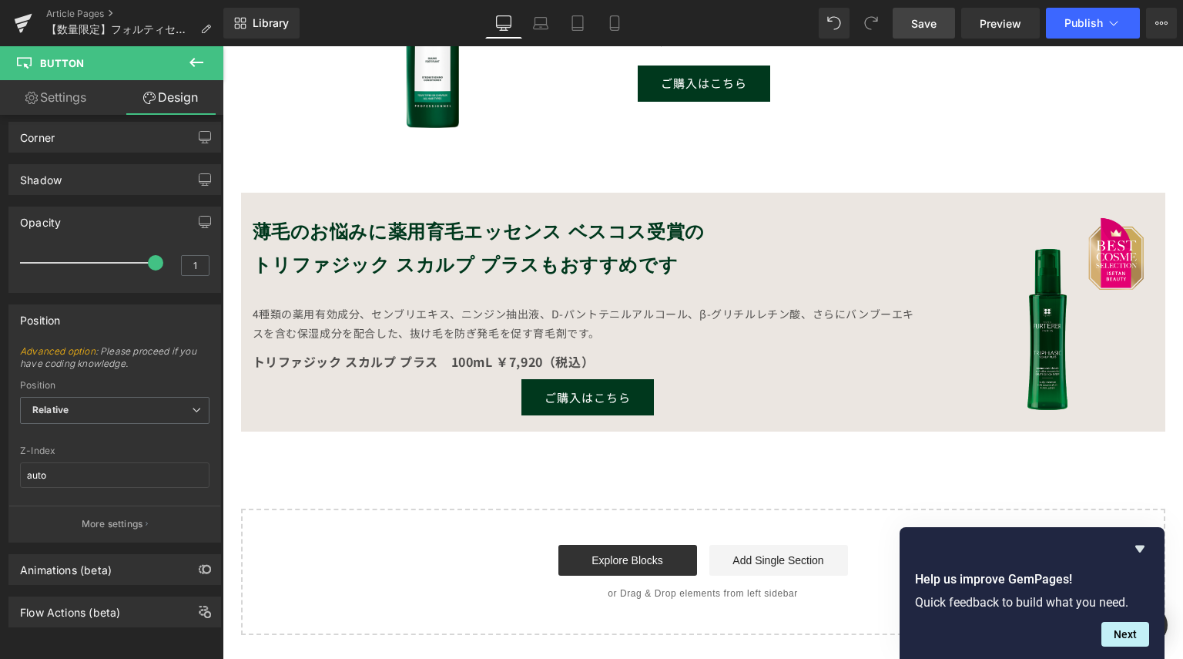
type input "30"
type input "0"
type input "30"
click at [921, 12] on link "Save" at bounding box center [924, 23] width 62 height 31
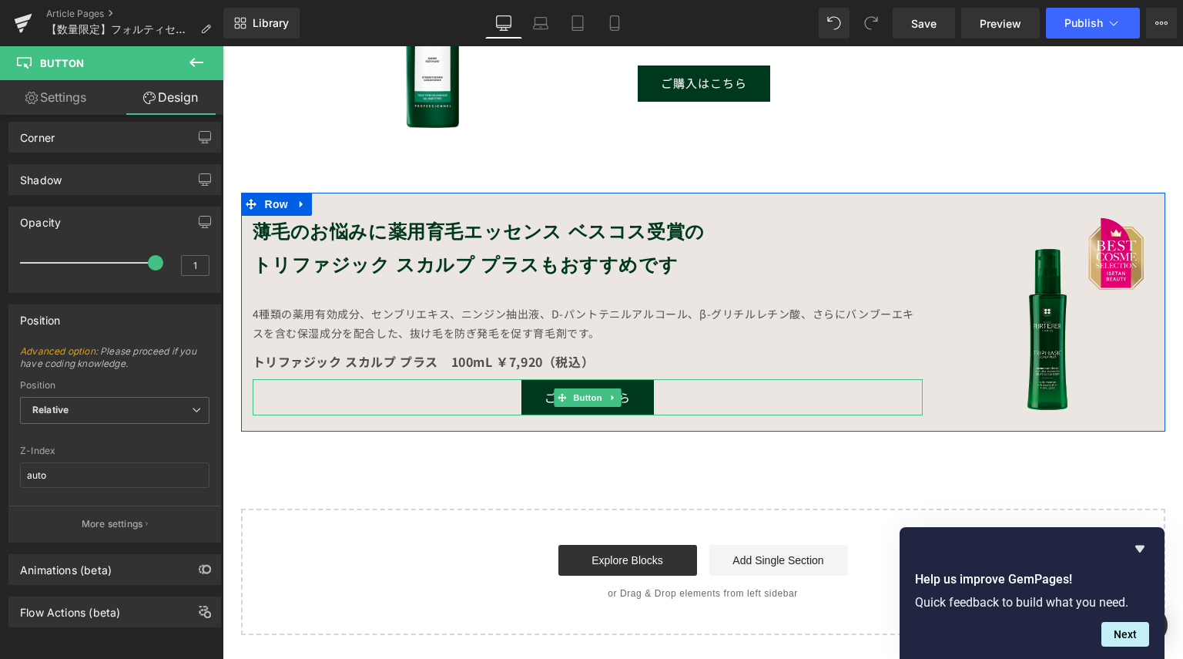
click at [527, 401] on link "ご購入はこちら" at bounding box center [588, 397] width 133 height 36
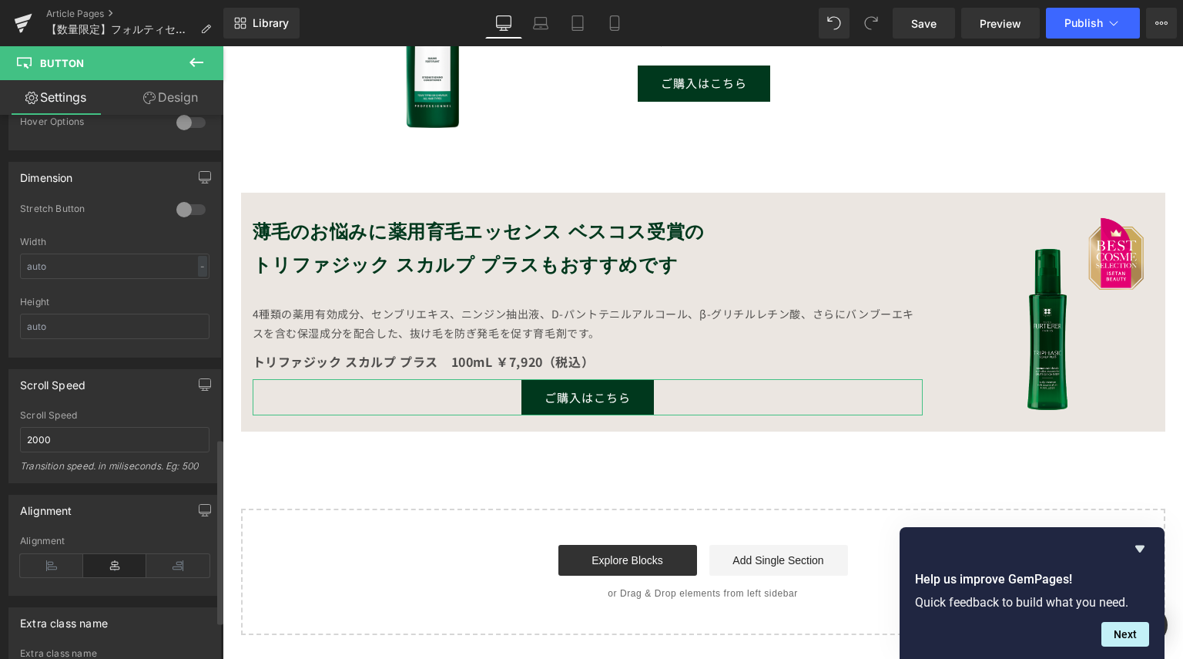
scroll to position [1061, 0]
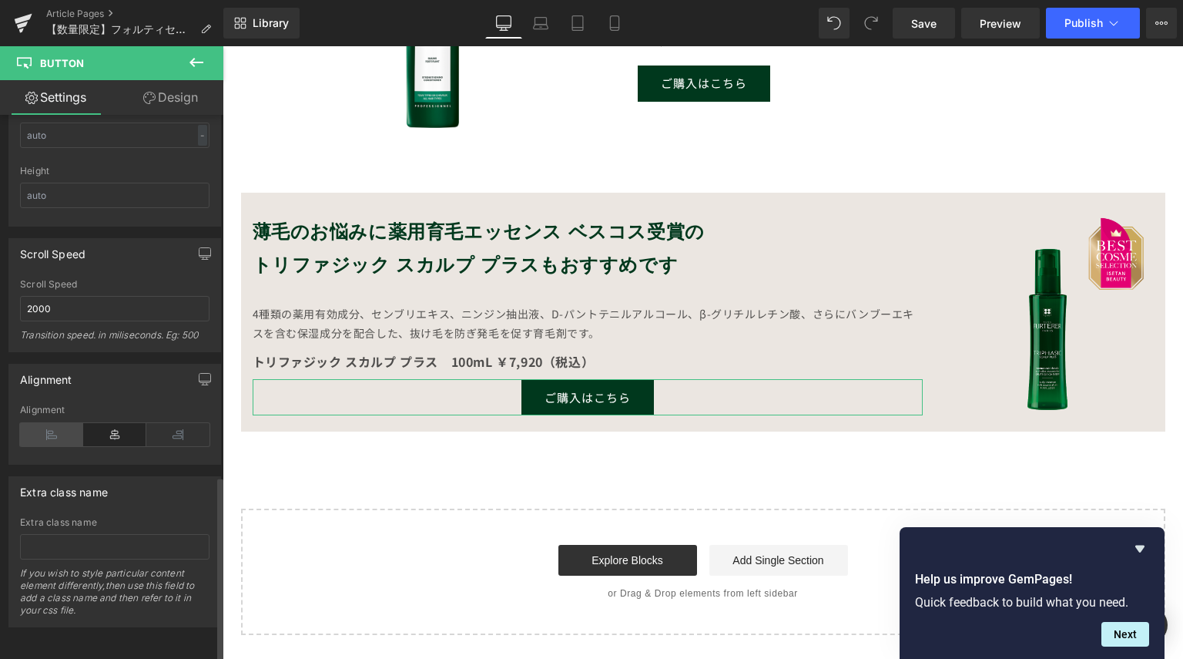
click at [53, 424] on icon at bounding box center [51, 434] width 63 height 23
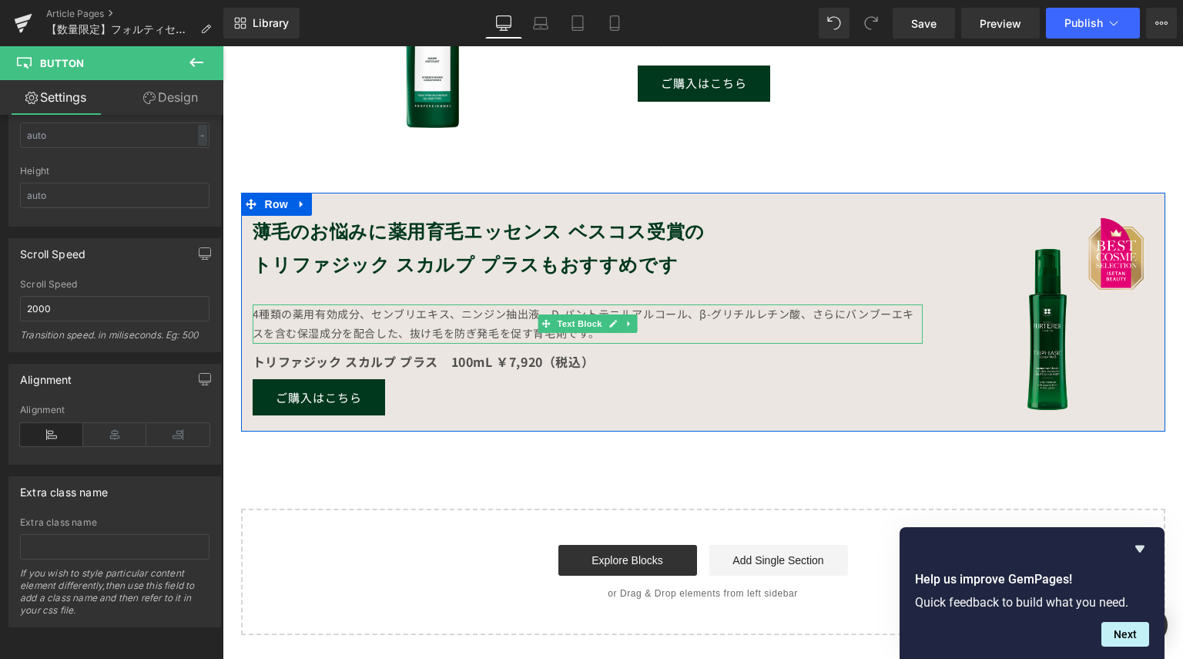
click at [531, 324] on div "4種類の薬用有効成分、センブリエキス、ニンジン抽出液、D-パントテニルアルコール、β-グリチルレチン酸、さらにバンブーエキスを含む保湿成分を配合した、抜け毛を…" at bounding box center [588, 323] width 670 height 39
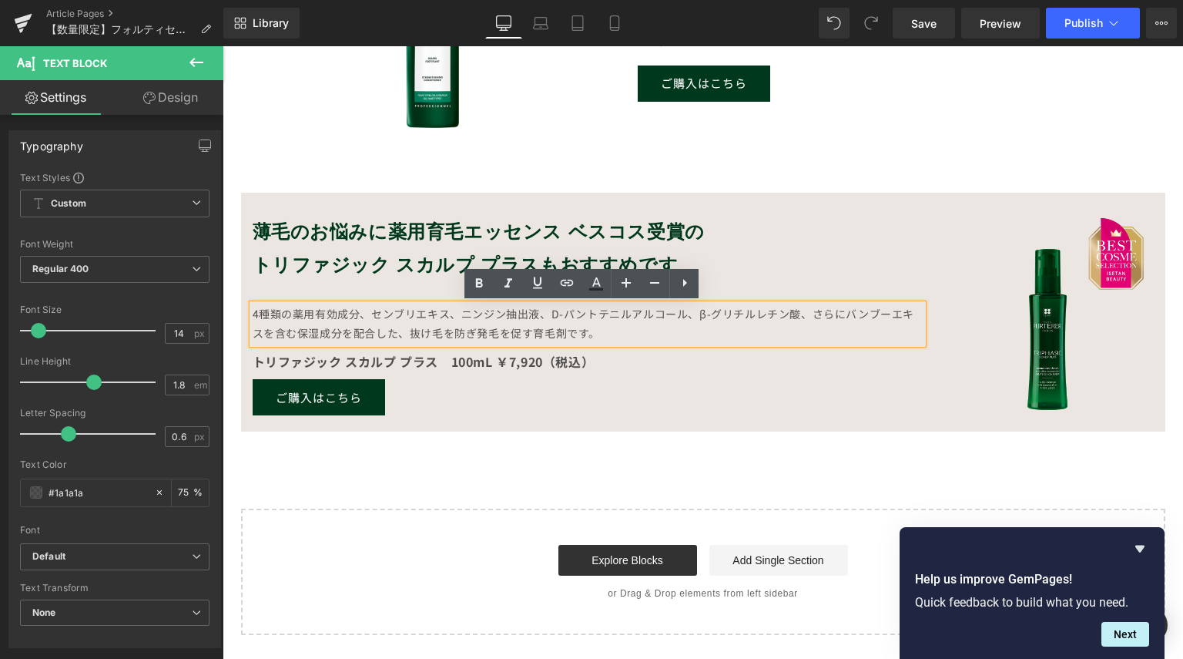
click at [433, 257] on strong "トリファジック スカルプ プラスもおすすめです" at bounding box center [466, 264] width 426 height 23
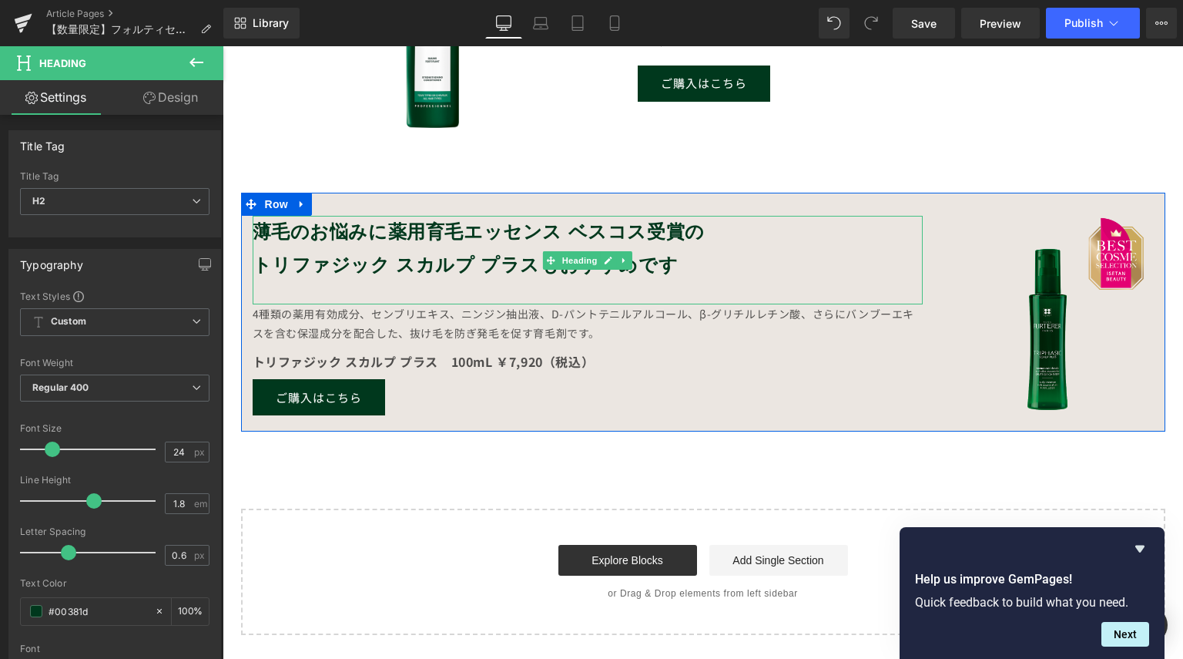
click at [308, 286] on div at bounding box center [588, 293] width 670 height 22
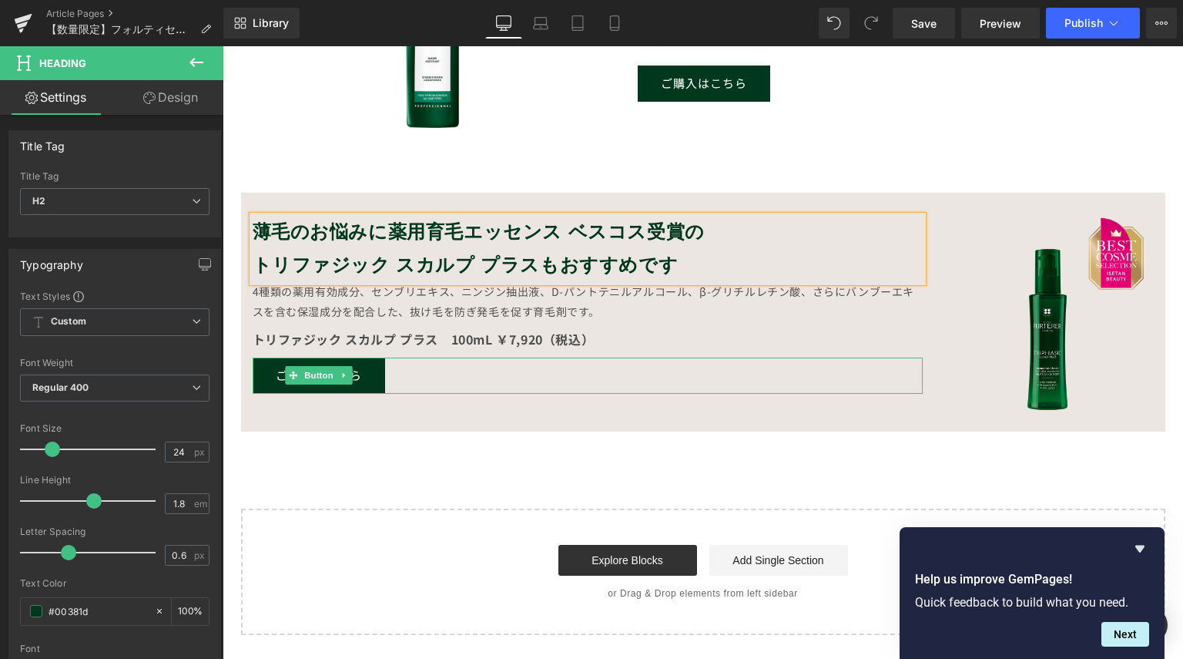
click at [362, 378] on link "ご購入はこちら" at bounding box center [319, 375] width 133 height 36
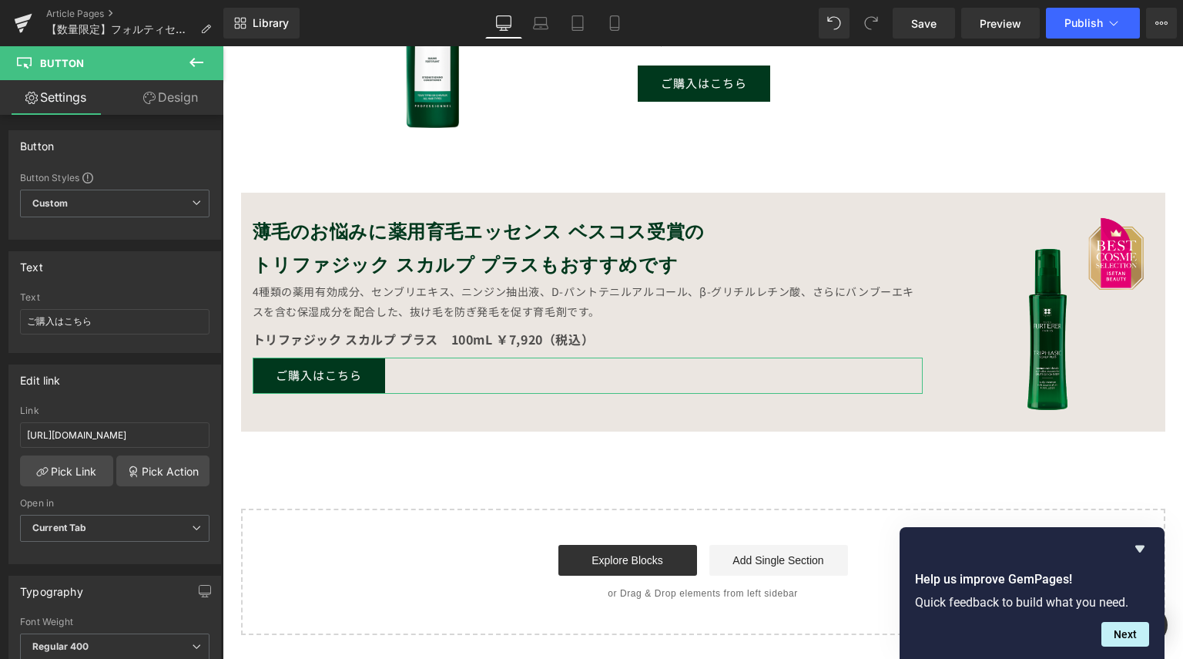
click at [188, 106] on link "Design" at bounding box center [171, 97] width 112 height 35
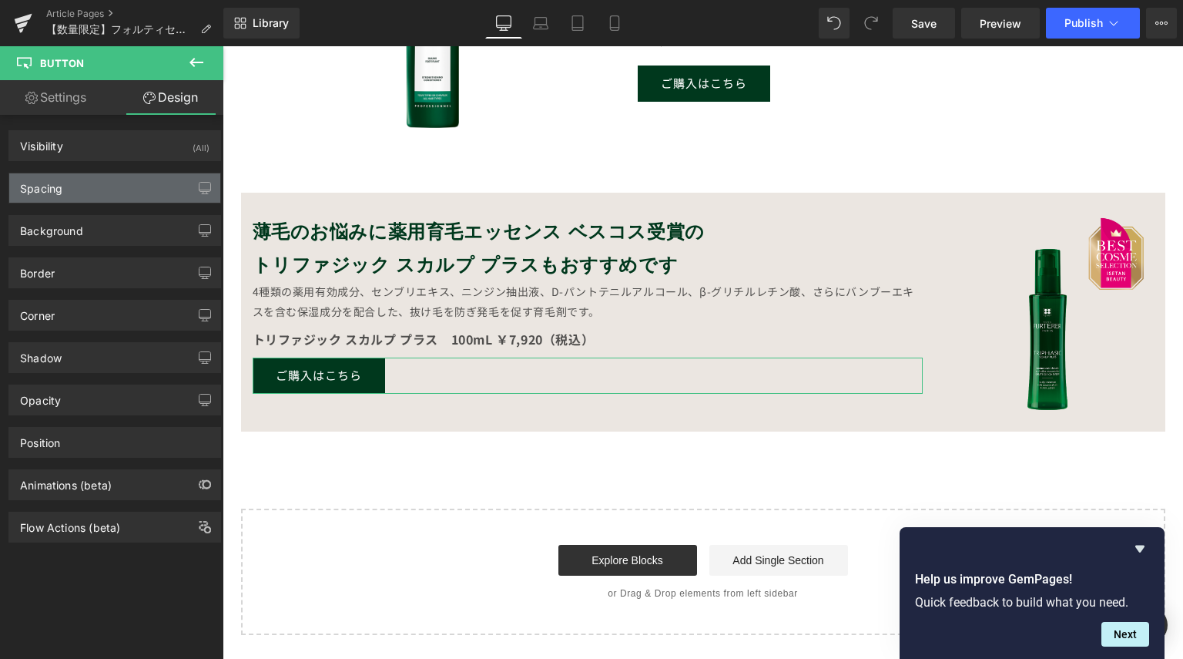
click at [120, 180] on div "Spacing" at bounding box center [114, 187] width 211 height 29
type input "9"
type input "0"
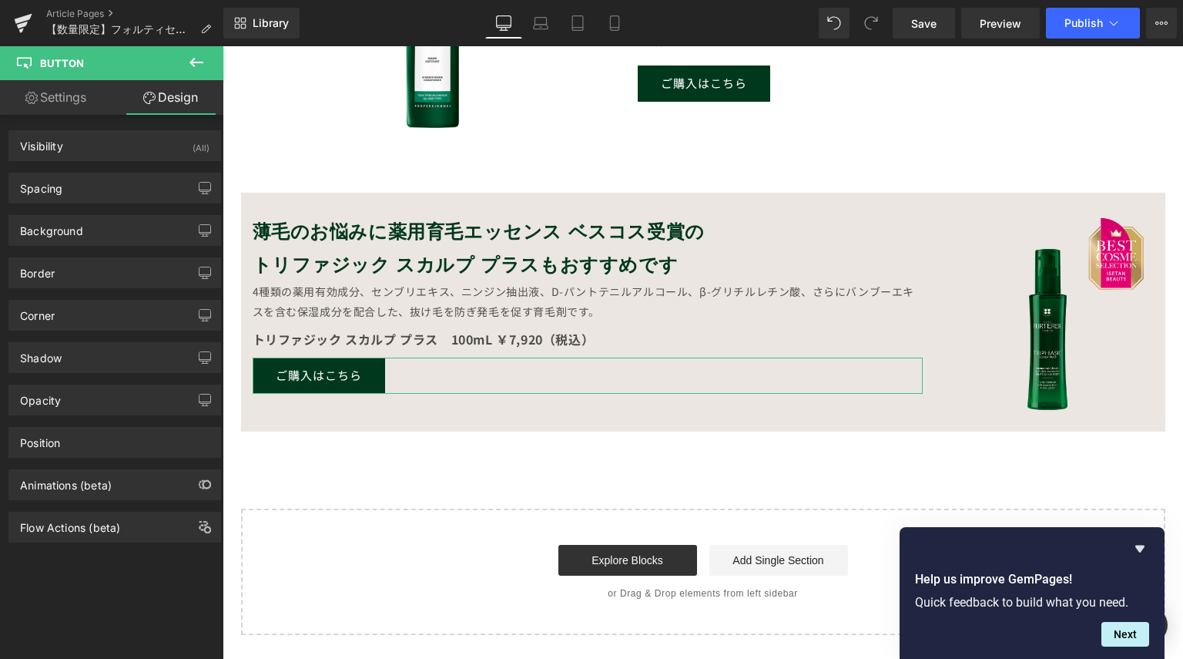
type input "0"
type input "30"
type input "0"
type input "30"
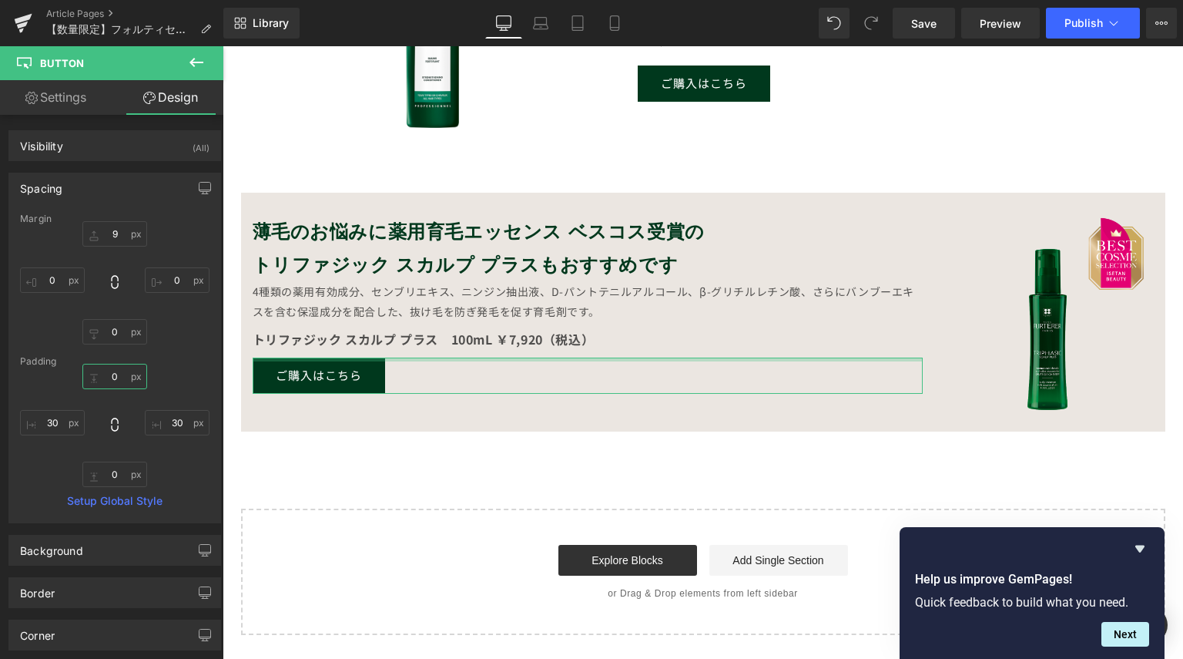
click at [123, 384] on input "0" at bounding box center [114, 376] width 65 height 25
type input "1"
click at [118, 240] on input "9" at bounding box center [114, 233] width 65 height 25
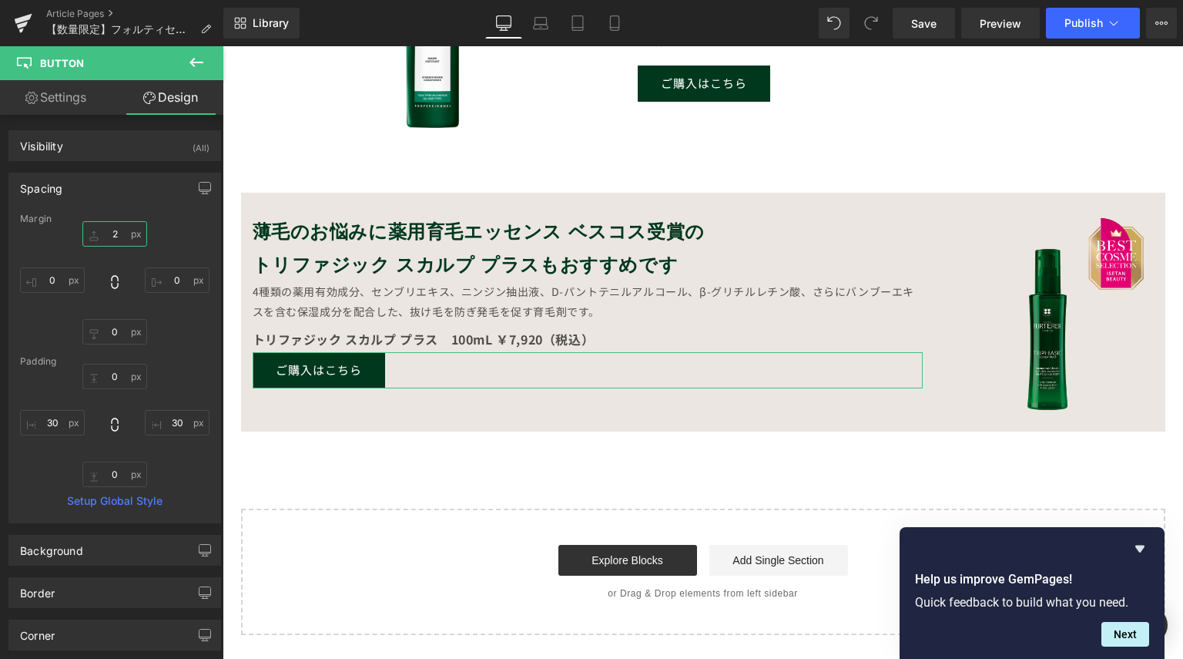
type input "20"
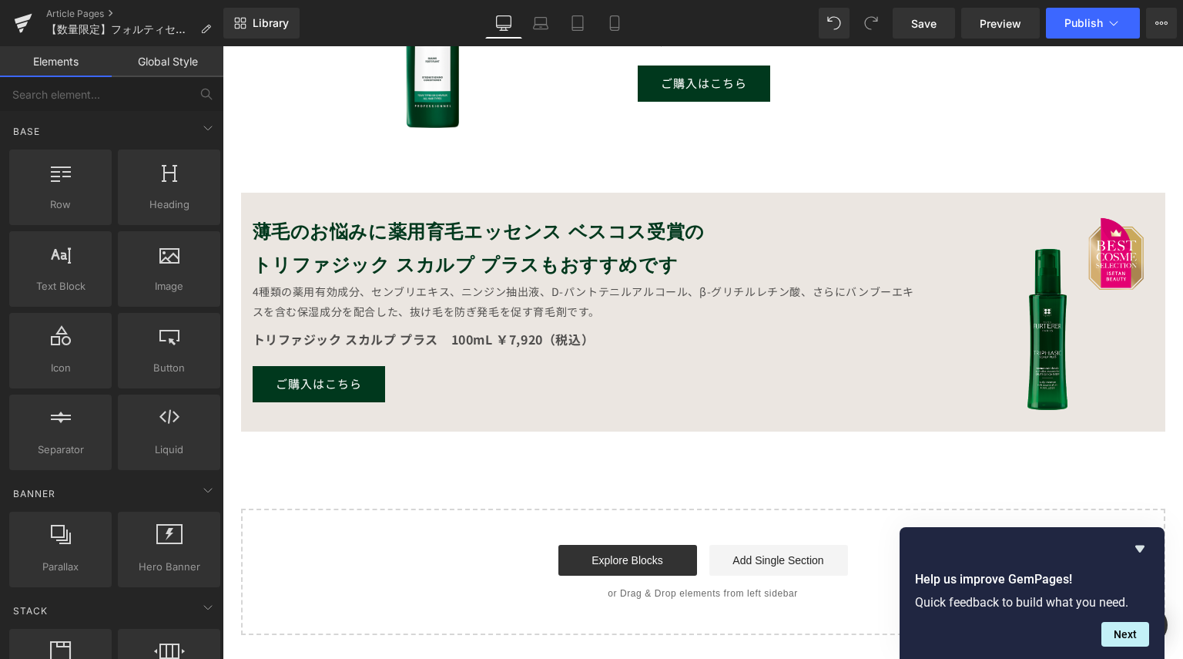
click at [921, 14] on link "Save" at bounding box center [924, 23] width 62 height 31
